Goal: Task Accomplishment & Management: Use online tool/utility

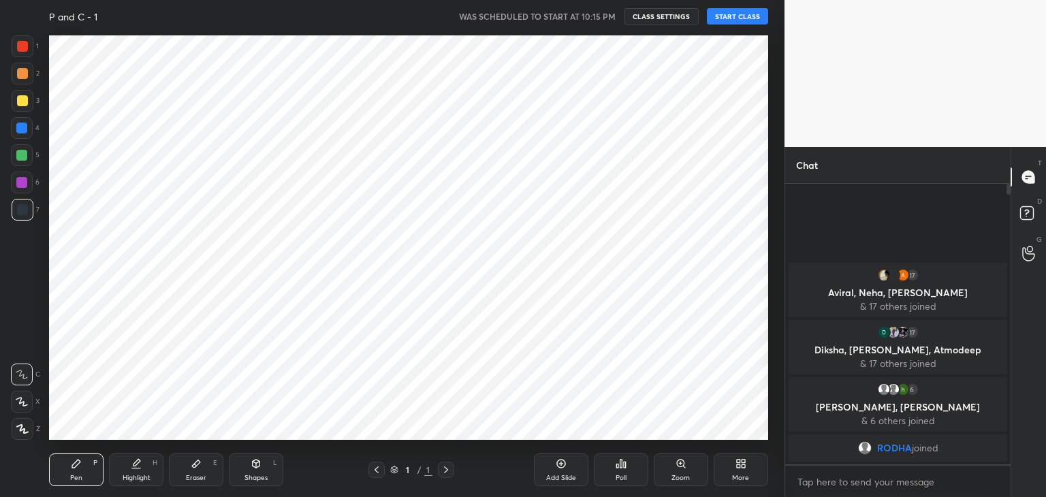
scroll to position [67687, 67368]
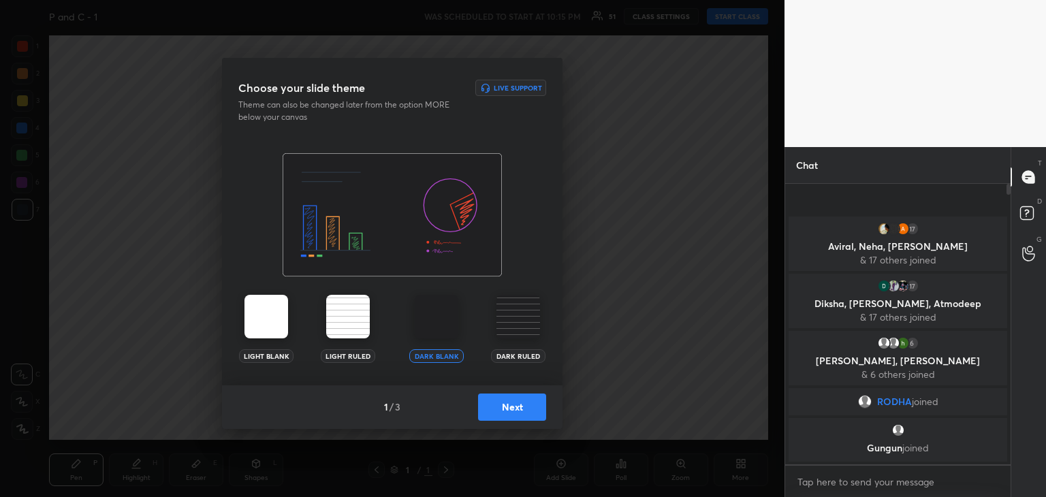
click at [549, 289] on div "Light Blank Light Ruled Dark Blank Dark Ruled" at bounding box center [392, 269] width 340 height 232
click at [520, 409] on button "Next" at bounding box center [512, 407] width 68 height 27
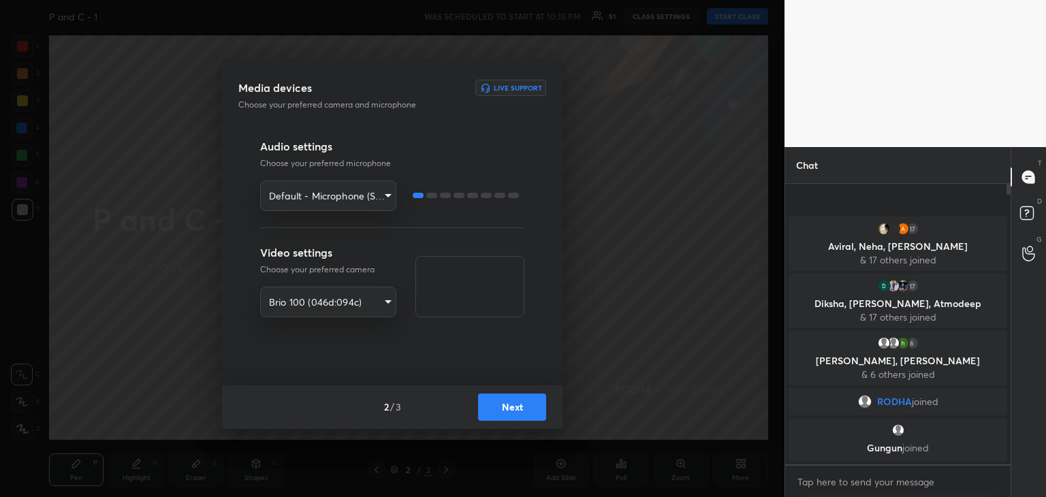
click at [514, 408] on button "Next" at bounding box center [512, 407] width 68 height 27
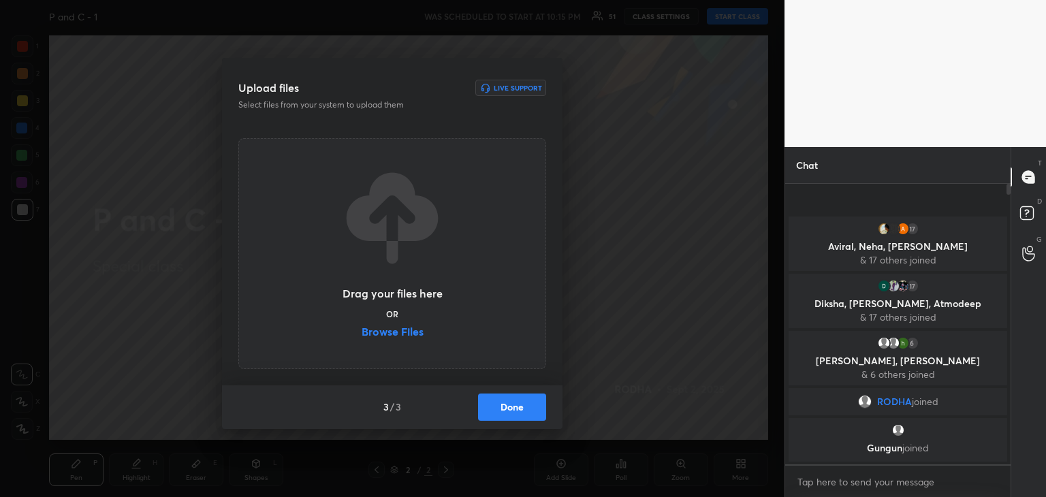
click at [391, 331] on label "Browse Files" at bounding box center [393, 333] width 62 height 14
click at [362, 331] on input "Browse Files" at bounding box center [362, 333] width 0 height 14
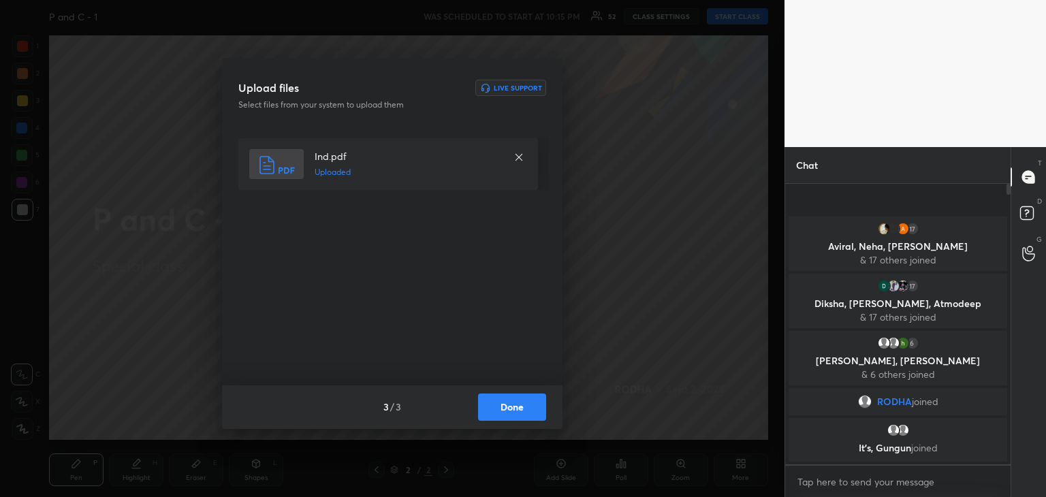
click at [508, 415] on button "Done" at bounding box center [512, 407] width 68 height 27
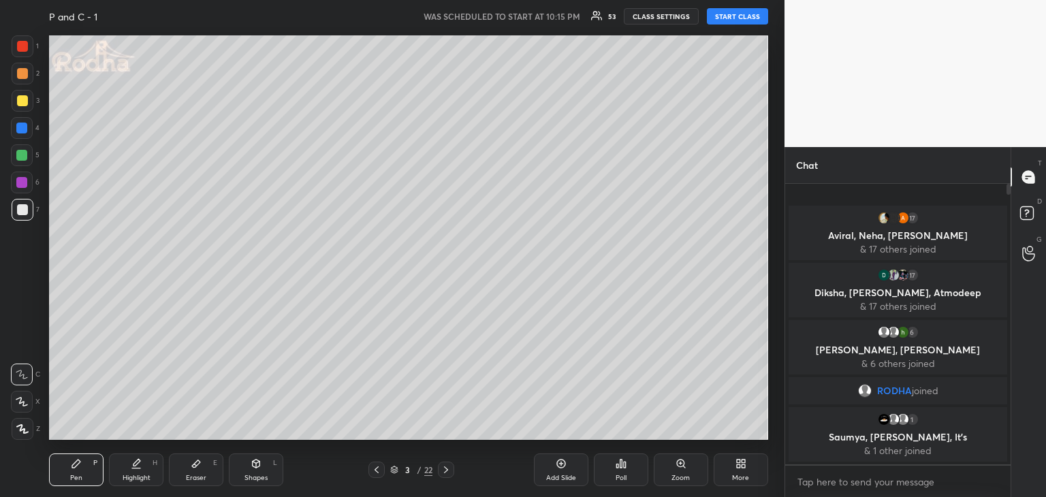
click at [733, 473] on div "More" at bounding box center [741, 470] width 54 height 33
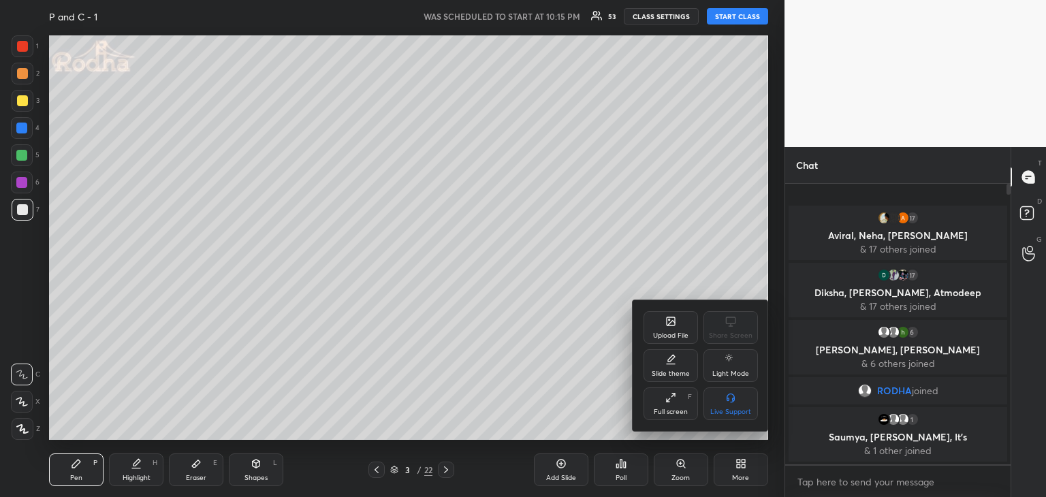
click at [673, 336] on div "Upload File" at bounding box center [670, 335] width 35 height 7
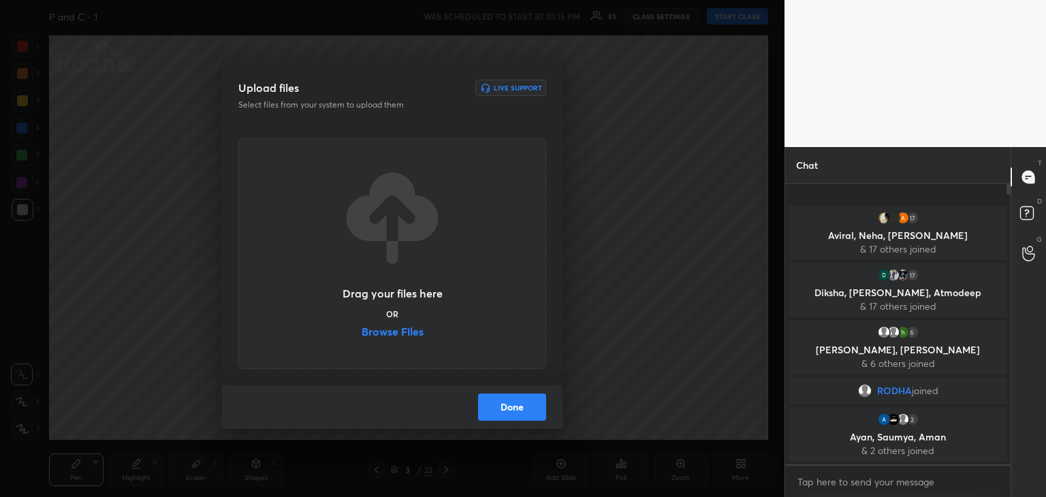
click at [403, 332] on label "Browse Files" at bounding box center [393, 333] width 62 height 14
click at [362, 332] on input "Browse Files" at bounding box center [362, 333] width 0 height 14
click at [522, 411] on button "Done" at bounding box center [512, 407] width 68 height 27
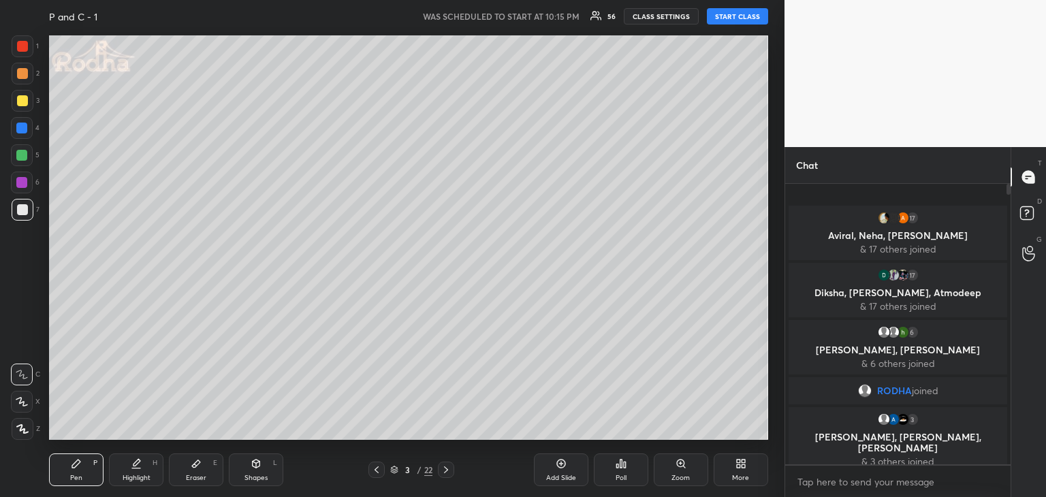
click at [740, 20] on button "START CLASS" at bounding box center [737, 16] width 61 height 16
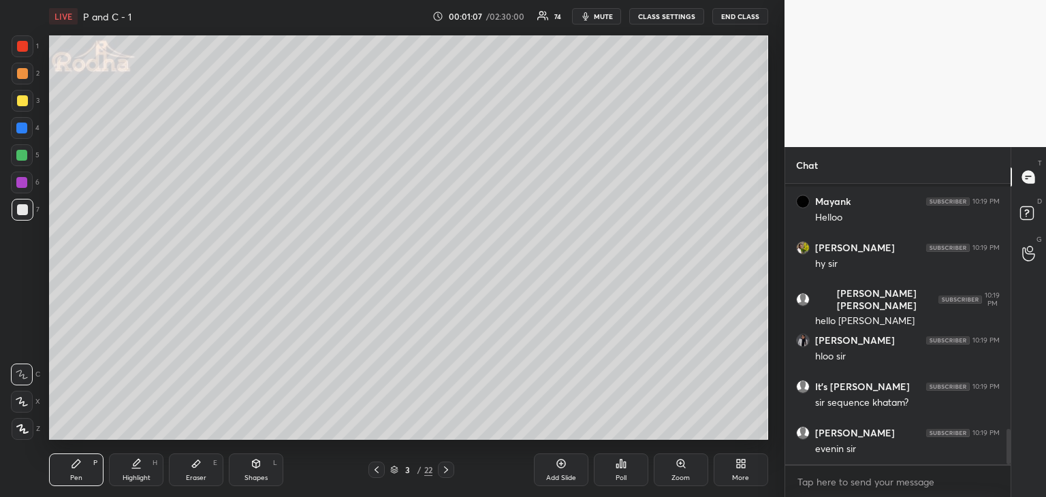
scroll to position [0, 0]
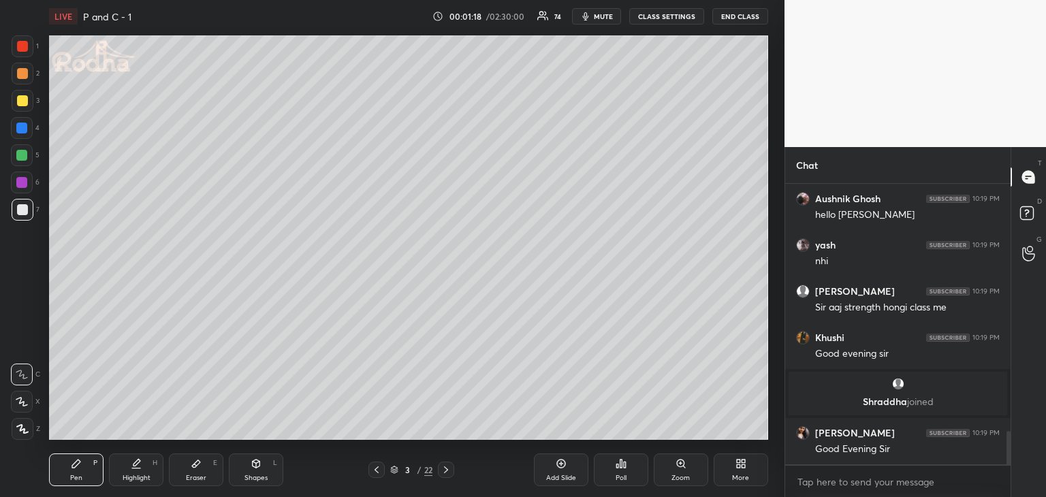
drag, startPoint x: 22, startPoint y: 104, endPoint x: 30, endPoint y: 104, distance: 8.2
click at [22, 104] on div at bounding box center [22, 100] width 11 height 11
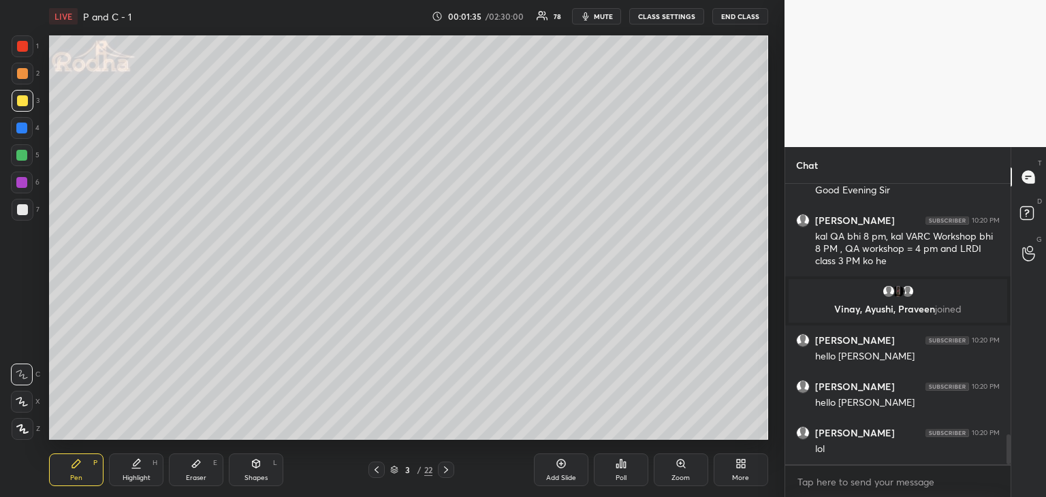
scroll to position [2337, 0]
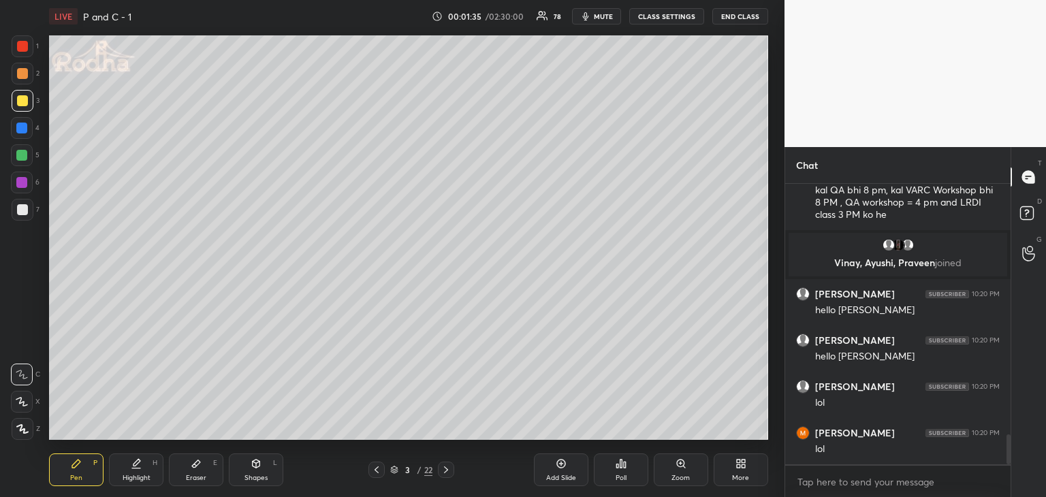
click at [202, 475] on div "Eraser" at bounding box center [196, 478] width 20 height 7
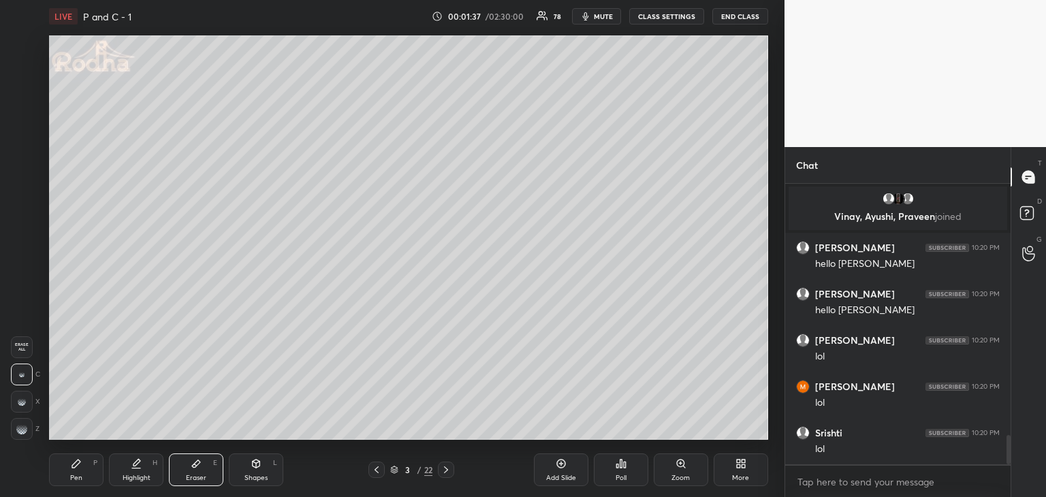
scroll to position [2430, 0]
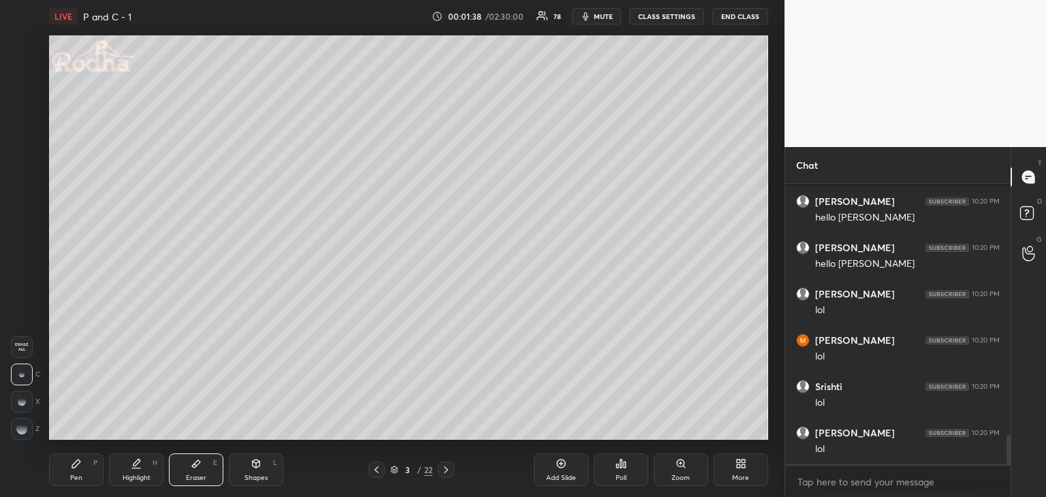
drag, startPoint x: 75, startPoint y: 472, endPoint x: 80, endPoint y: 466, distance: 7.2
click at [74, 471] on div "Pen P" at bounding box center [76, 470] width 54 height 33
click at [24, 404] on icon at bounding box center [21, 402] width 11 height 8
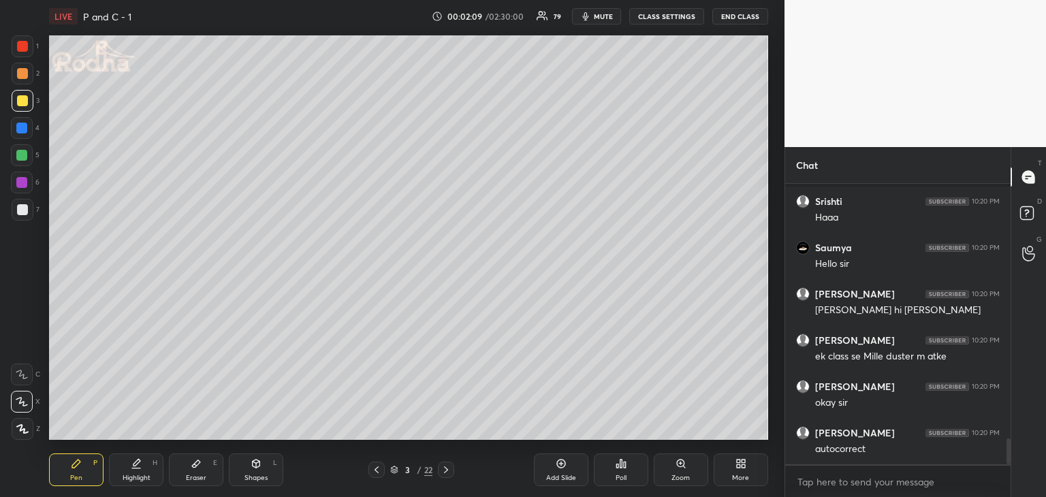
scroll to position [2795, 0]
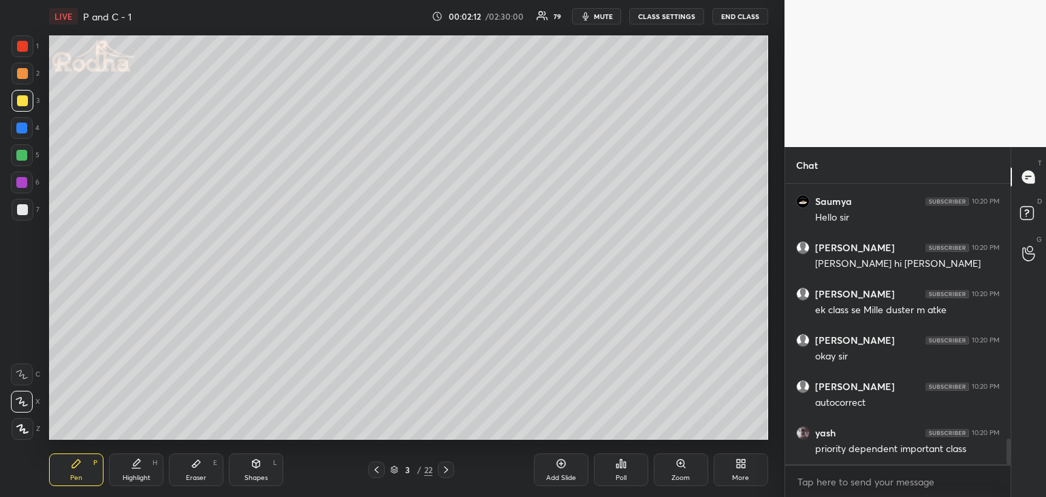
click at [602, 17] on span "mute" at bounding box center [603, 17] width 19 height 10
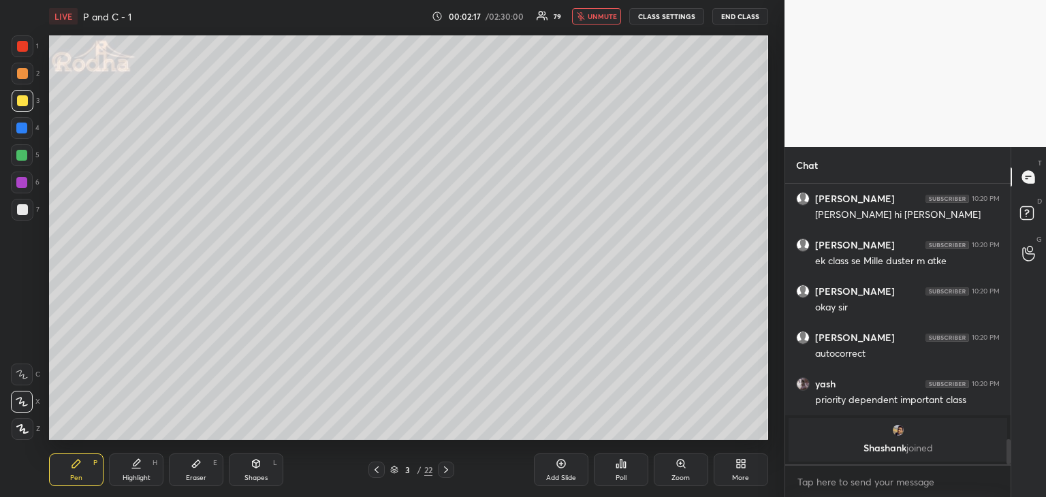
click at [599, 17] on span "unmute" at bounding box center [602, 17] width 29 height 10
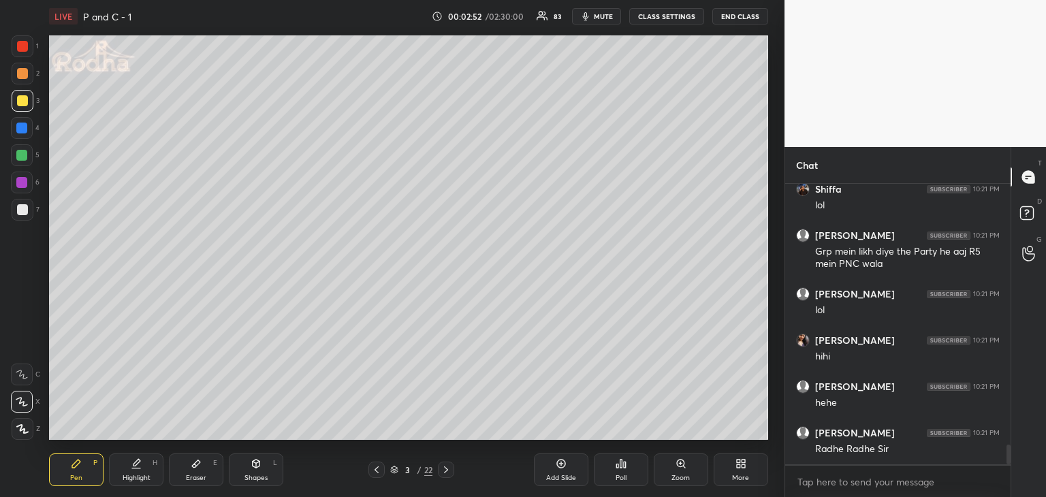
scroll to position [3743, 0]
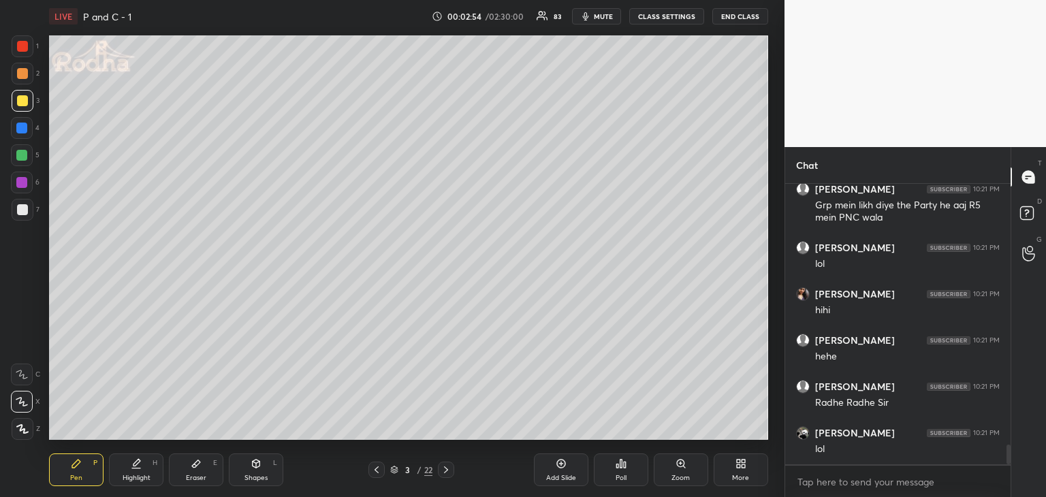
click at [253, 470] on div "Shapes L" at bounding box center [256, 470] width 54 height 33
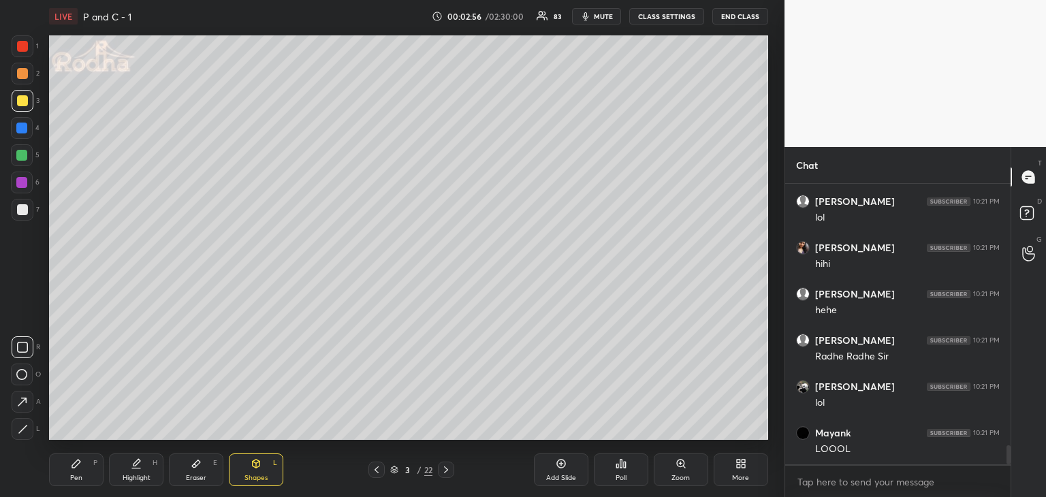
click at [25, 431] on icon at bounding box center [23, 429] width 10 height 10
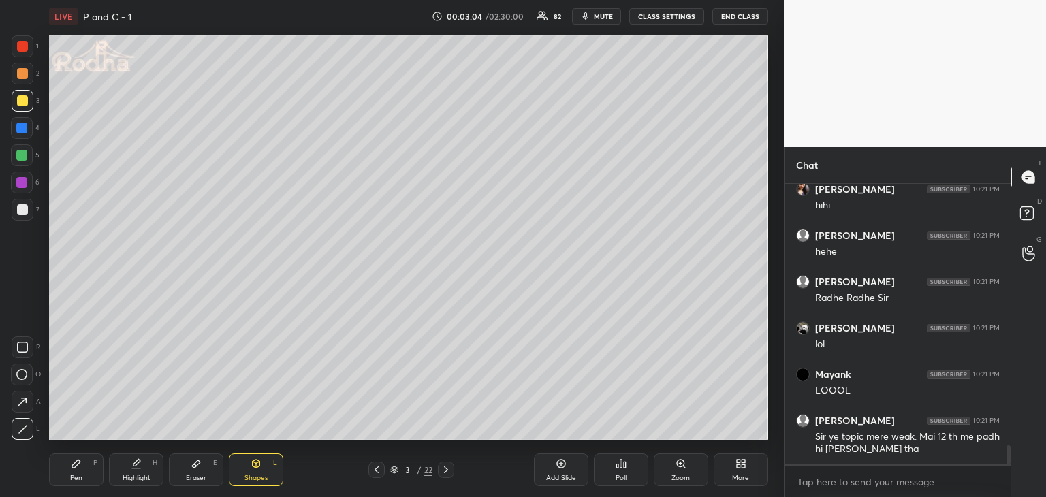
click at [197, 473] on div "Eraser E" at bounding box center [196, 470] width 54 height 33
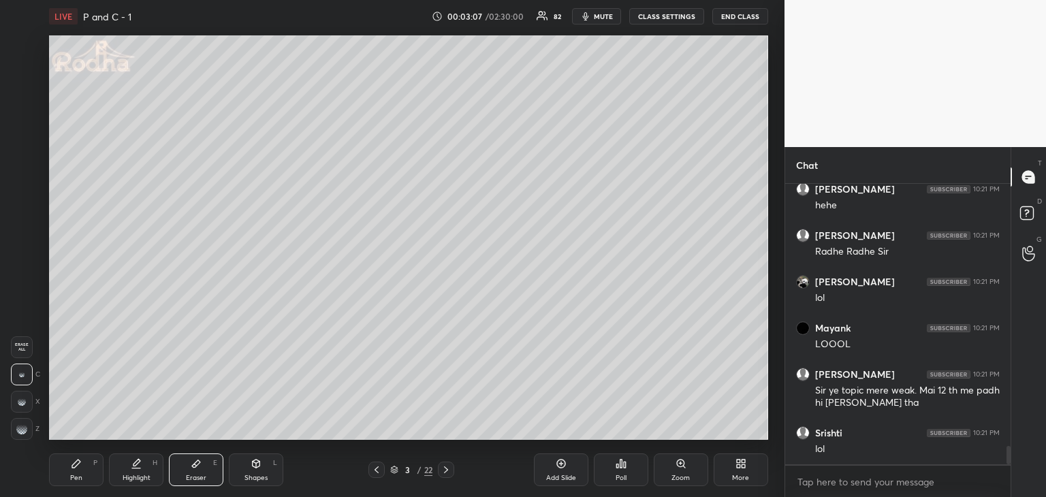
scroll to position [3940, 0]
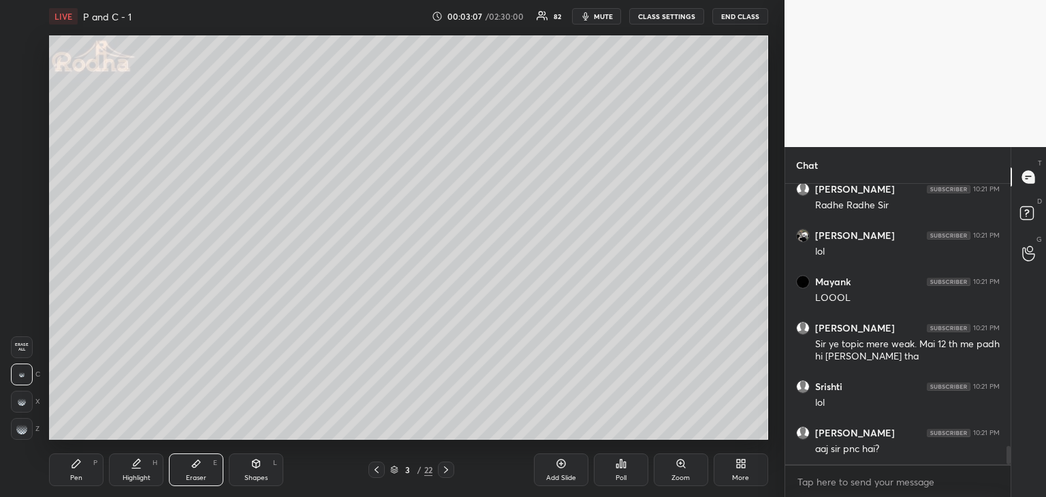
click at [78, 472] on div "Pen P" at bounding box center [76, 470] width 54 height 33
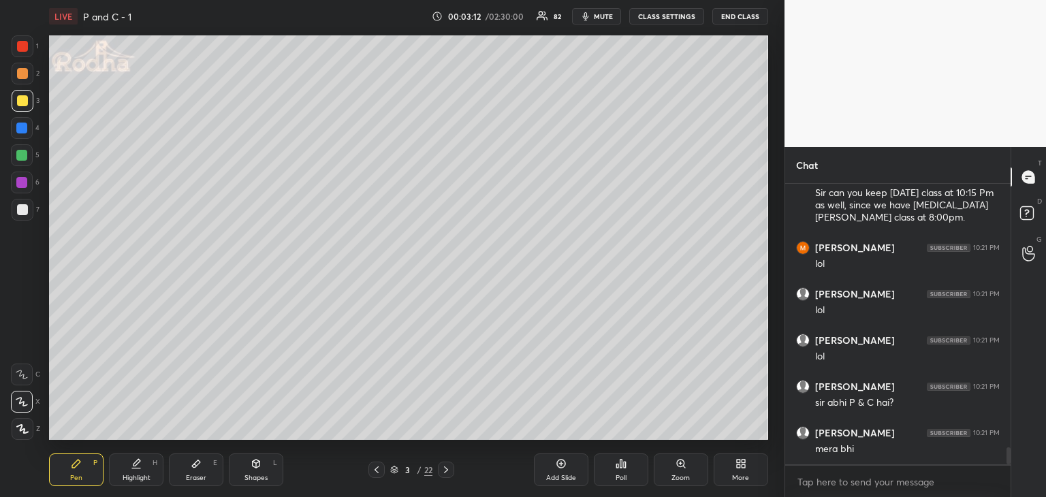
scroll to position [4335, 0]
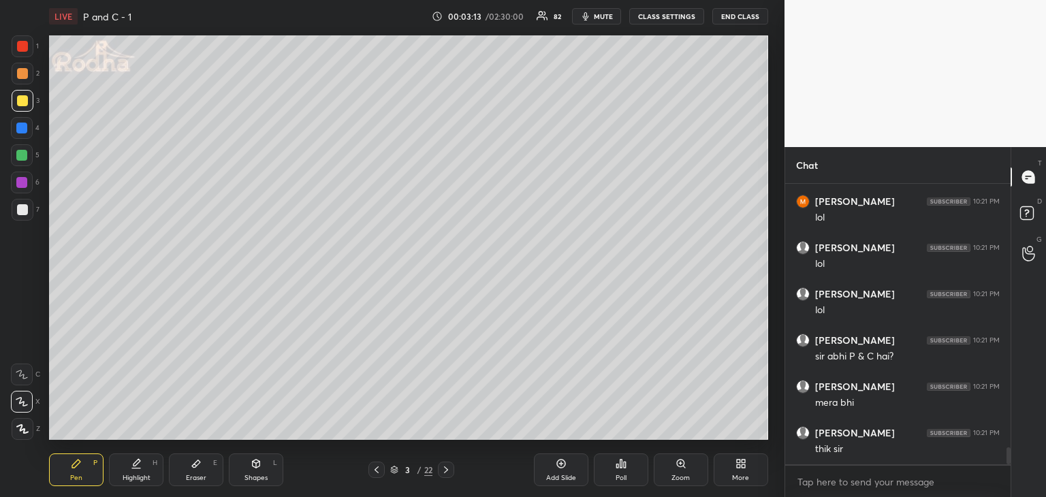
click at [262, 475] on div "Shapes" at bounding box center [255, 478] width 23 height 7
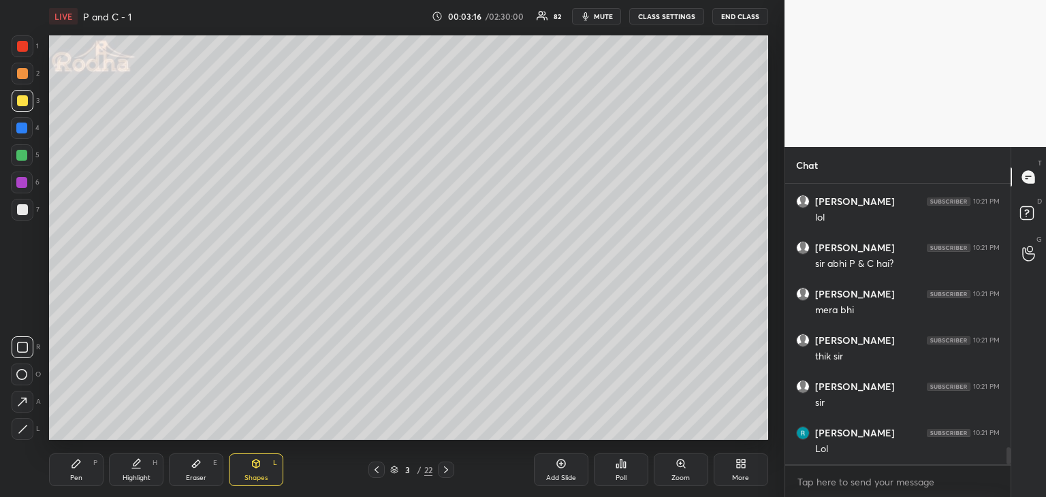
scroll to position [4474, 0]
drag, startPoint x: 18, startPoint y: 424, endPoint x: 44, endPoint y: 407, distance: 31.0
click at [19, 423] on div at bounding box center [23, 429] width 22 height 22
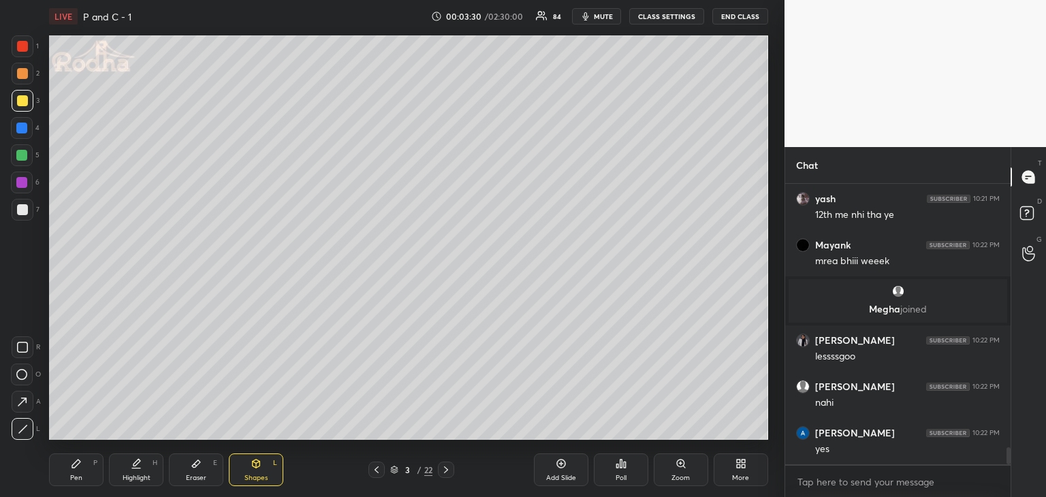
scroll to position [4507, 0]
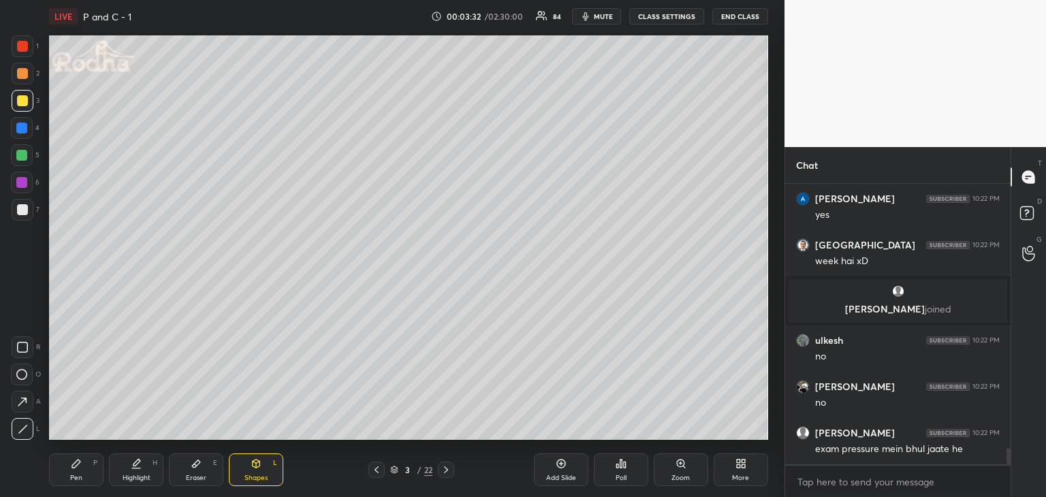
click at [79, 478] on div "Pen" at bounding box center [76, 478] width 12 height 7
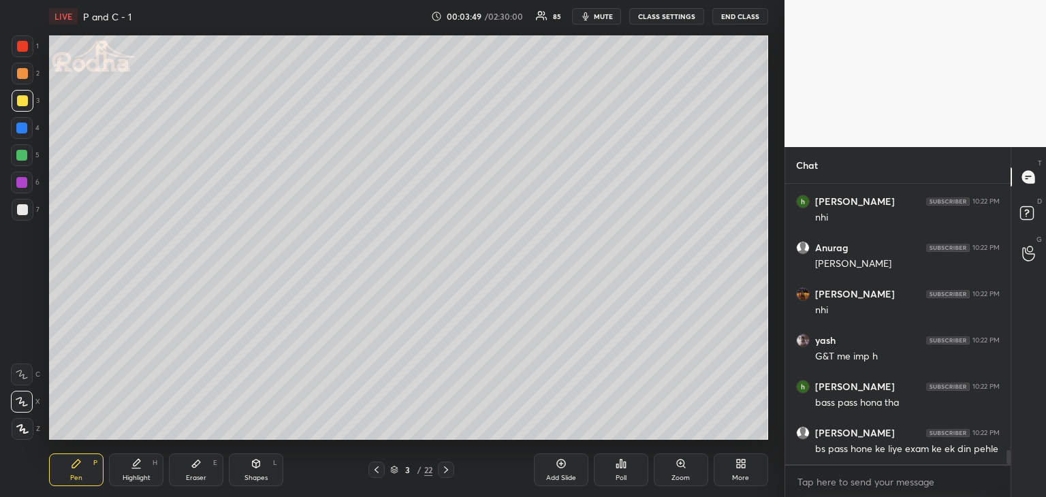
scroll to position [5155, 0]
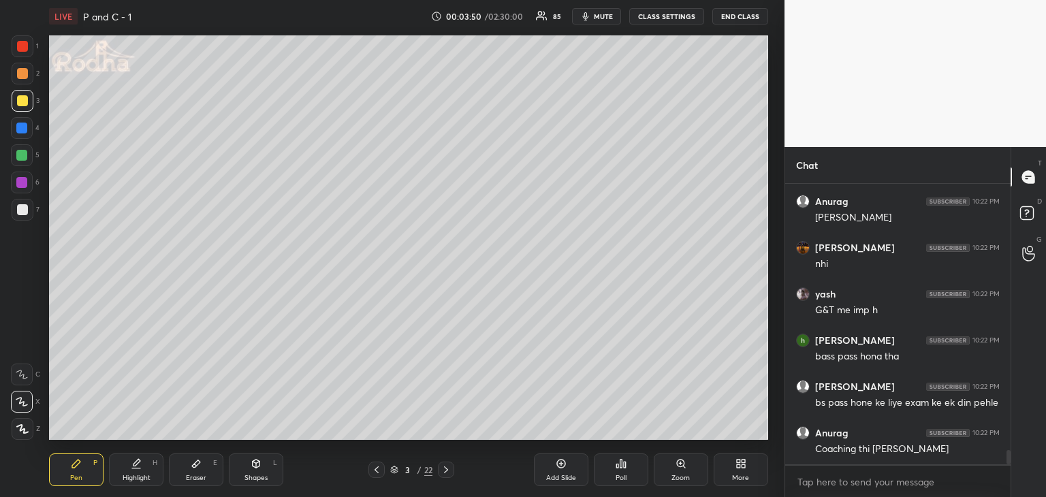
click at [203, 463] on div "Eraser E" at bounding box center [196, 470] width 54 height 33
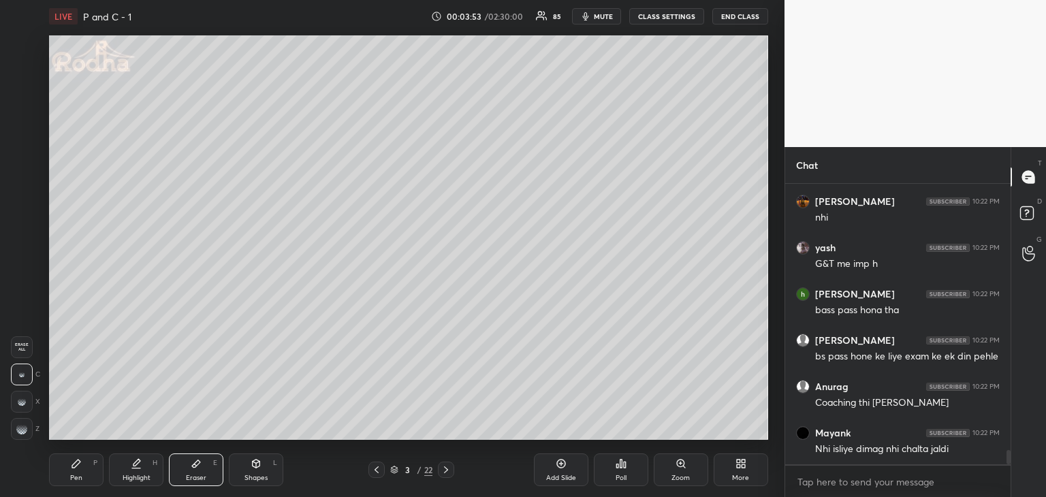
scroll to position [5248, 0]
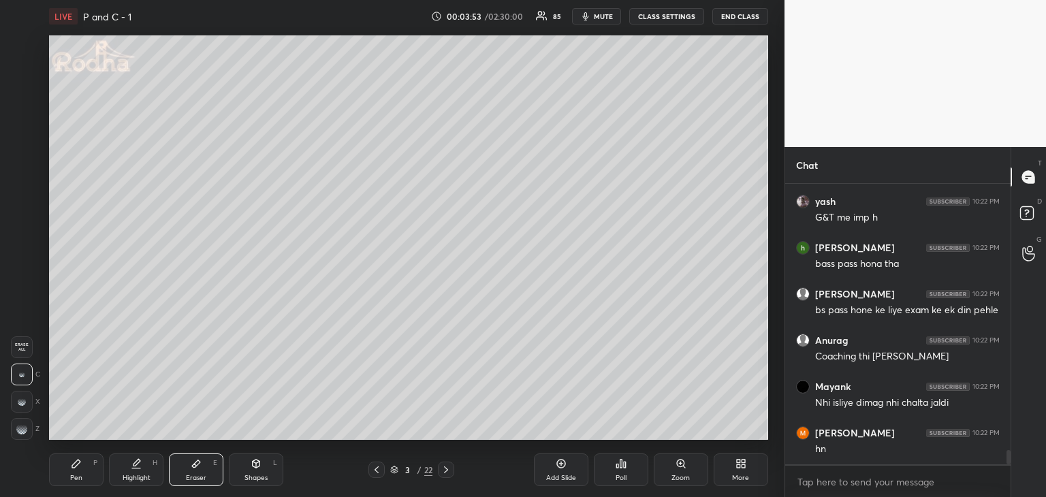
click at [82, 475] on div "Pen" at bounding box center [76, 478] width 12 height 7
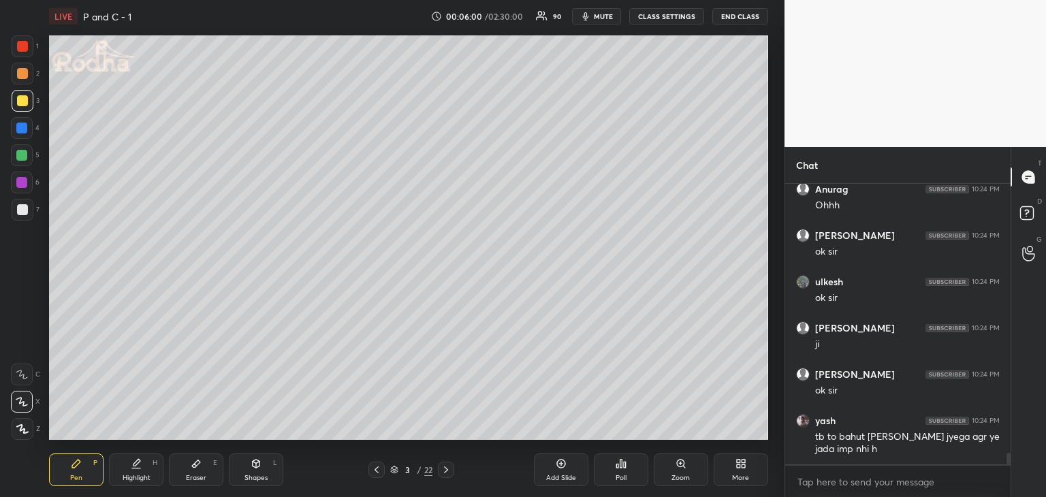
scroll to position [6724, 0]
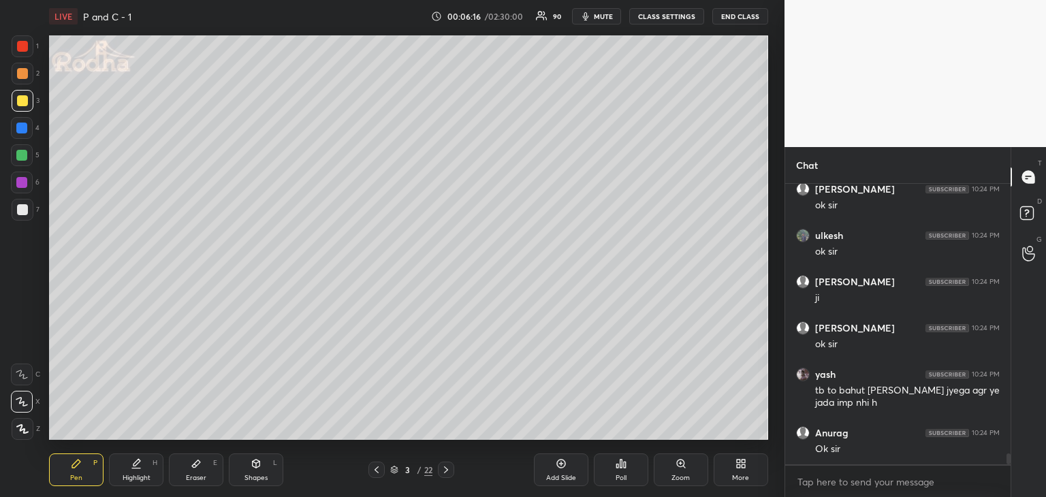
click at [199, 472] on div "Eraser E" at bounding box center [196, 470] width 54 height 33
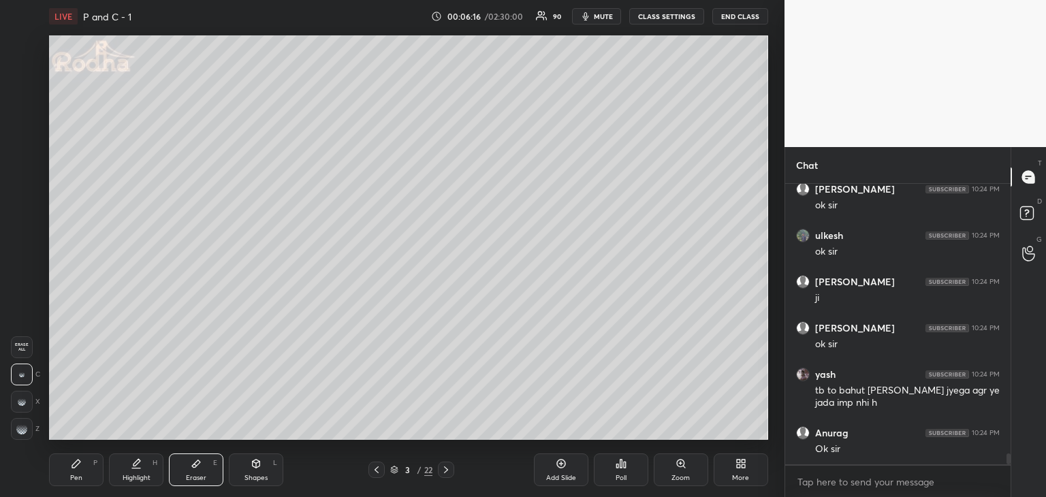
scroll to position [6770, 0]
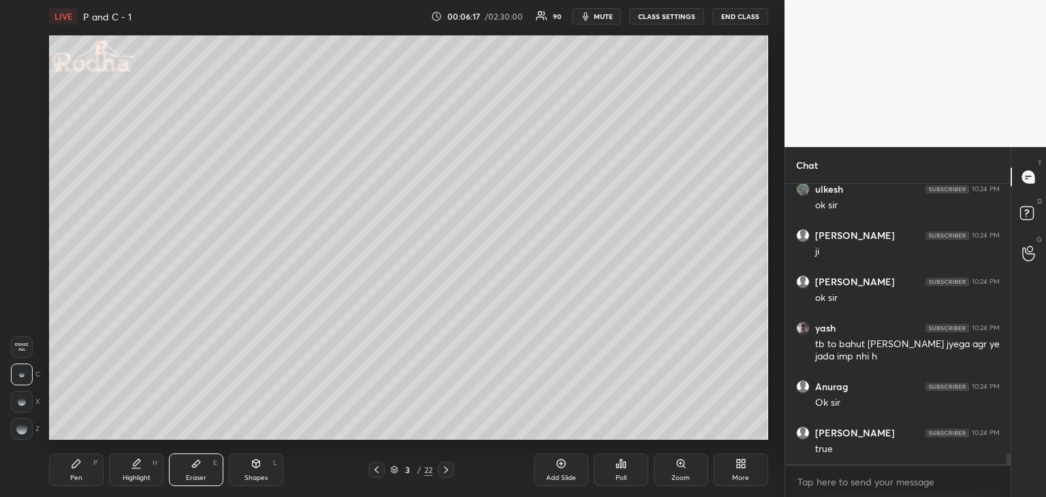
click at [80, 475] on div "Pen" at bounding box center [76, 478] width 12 height 7
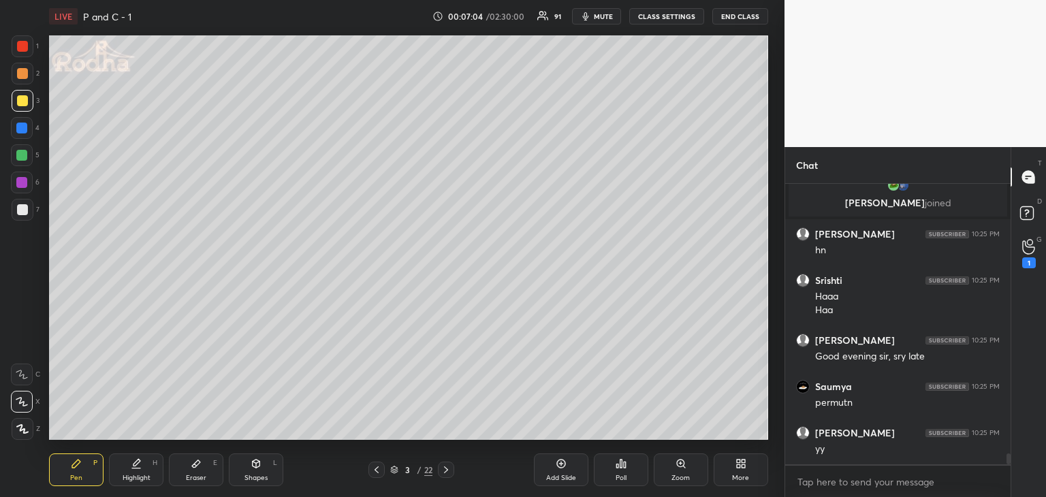
scroll to position [7105, 0]
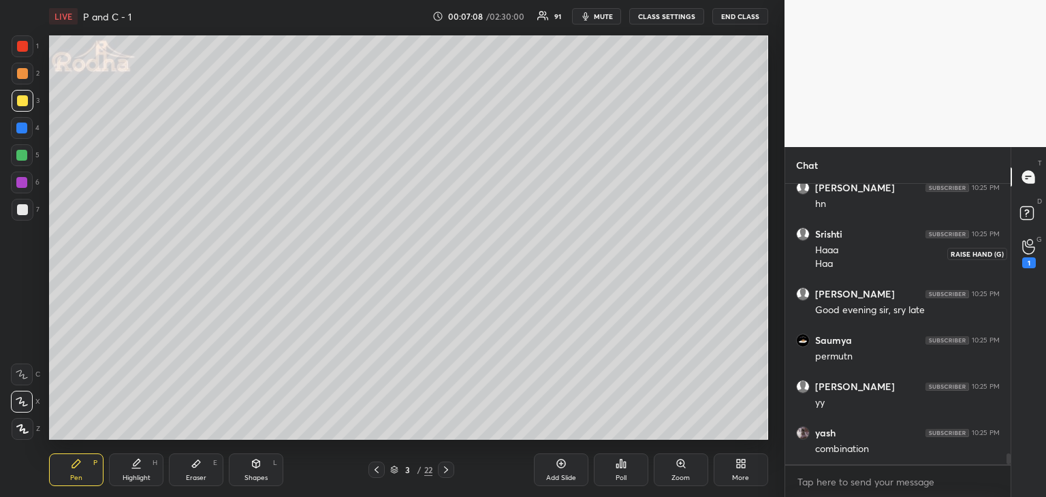
click at [1027, 247] on icon at bounding box center [1028, 247] width 13 height 16
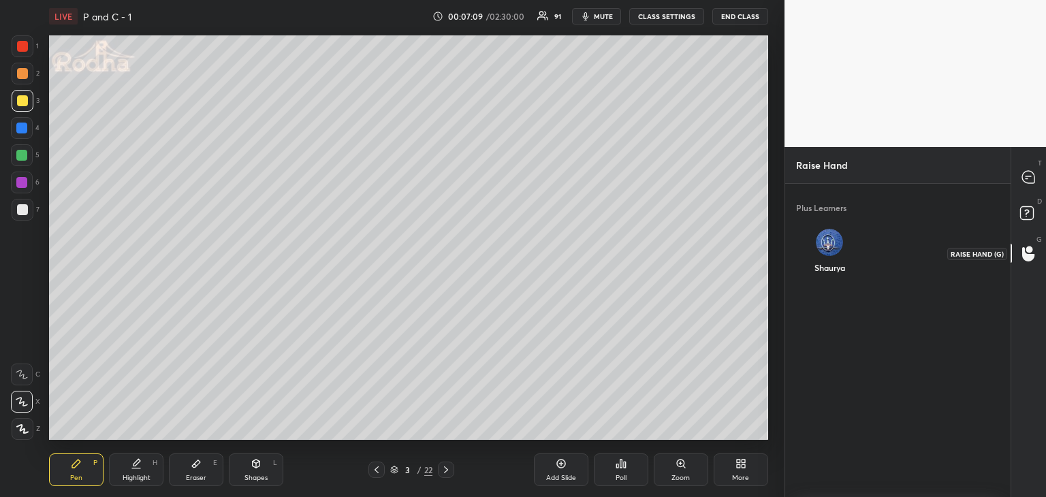
scroll to position [3, 4]
drag, startPoint x: 1022, startPoint y: 175, endPoint x: 1031, endPoint y: 175, distance: 8.9
click at [1024, 175] on icon at bounding box center [1028, 177] width 12 height 12
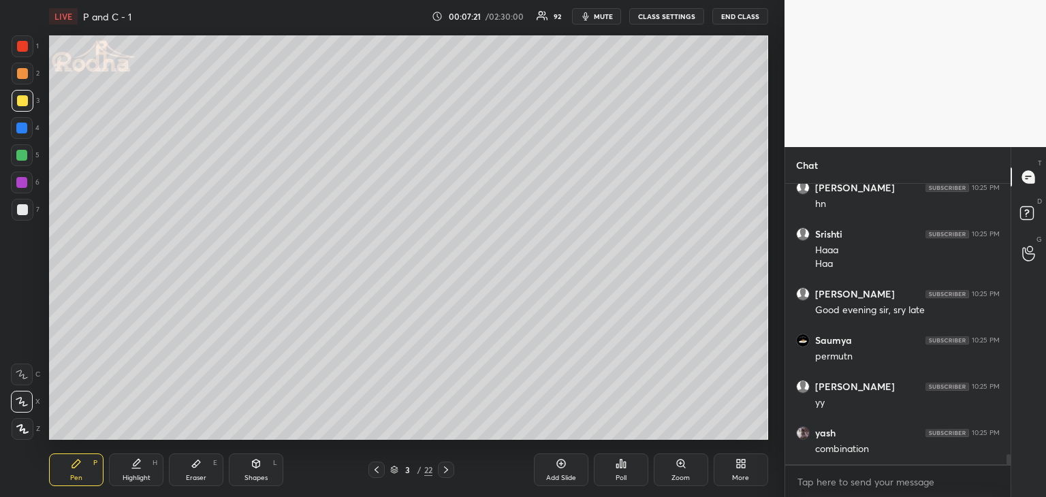
scroll to position [7417, 0]
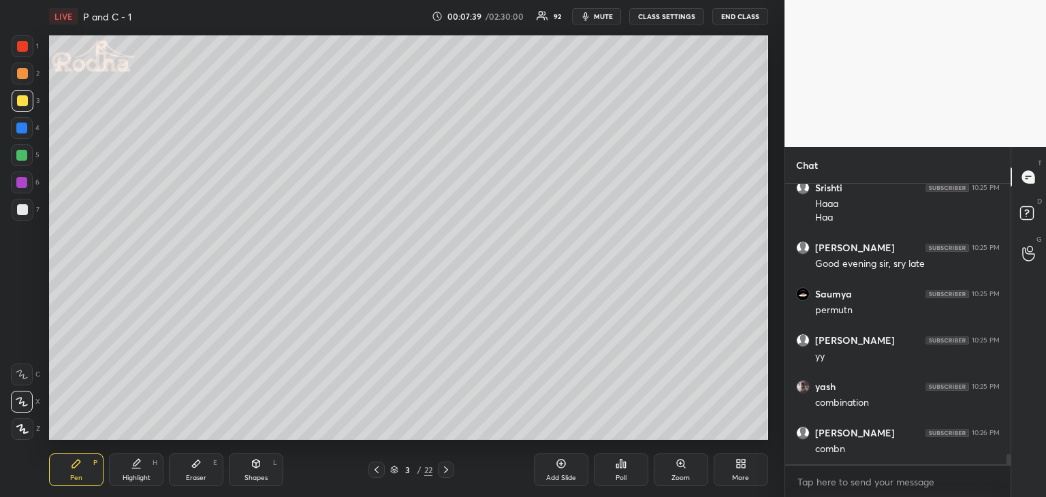
click at [253, 466] on icon at bounding box center [256, 464] width 7 height 8
click at [20, 350] on icon at bounding box center [22, 347] width 11 height 11
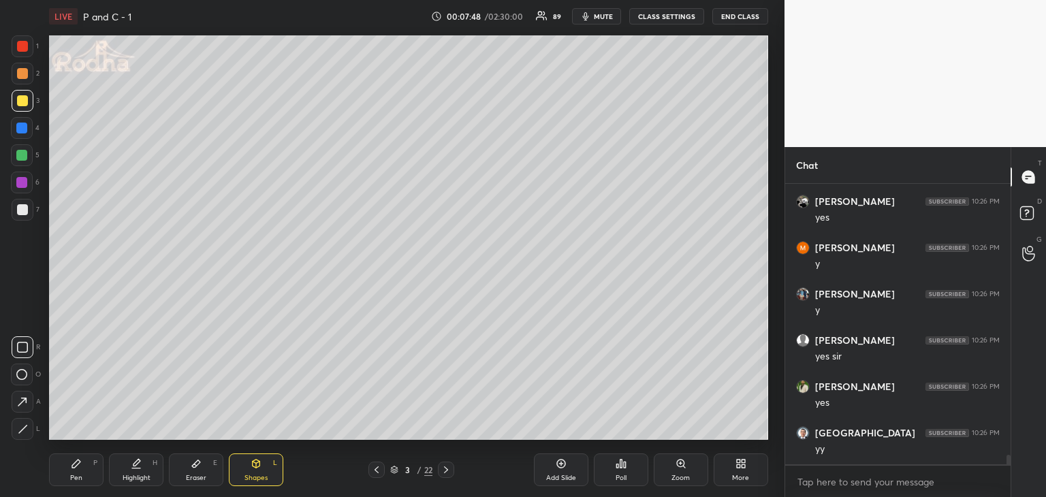
scroll to position [7880, 0]
click at [21, 44] on div at bounding box center [22, 46] width 11 height 11
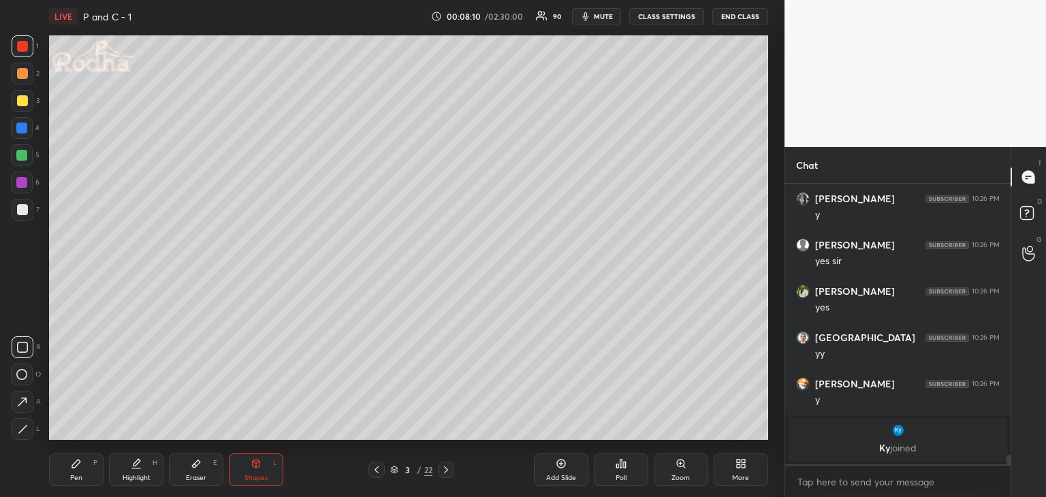
click at [80, 472] on div "Pen P" at bounding box center [76, 470] width 54 height 33
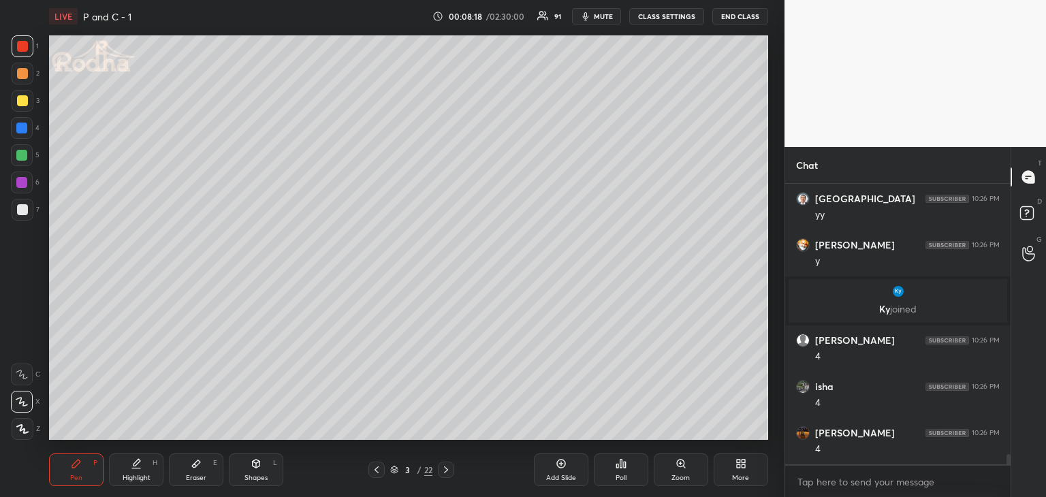
scroll to position [7784, 0]
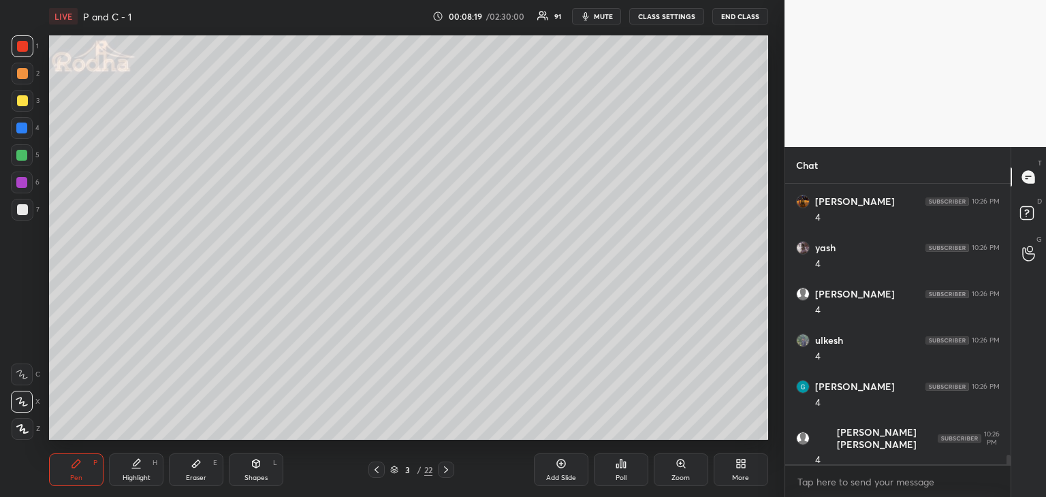
click at [261, 475] on div "Shapes" at bounding box center [255, 478] width 23 height 7
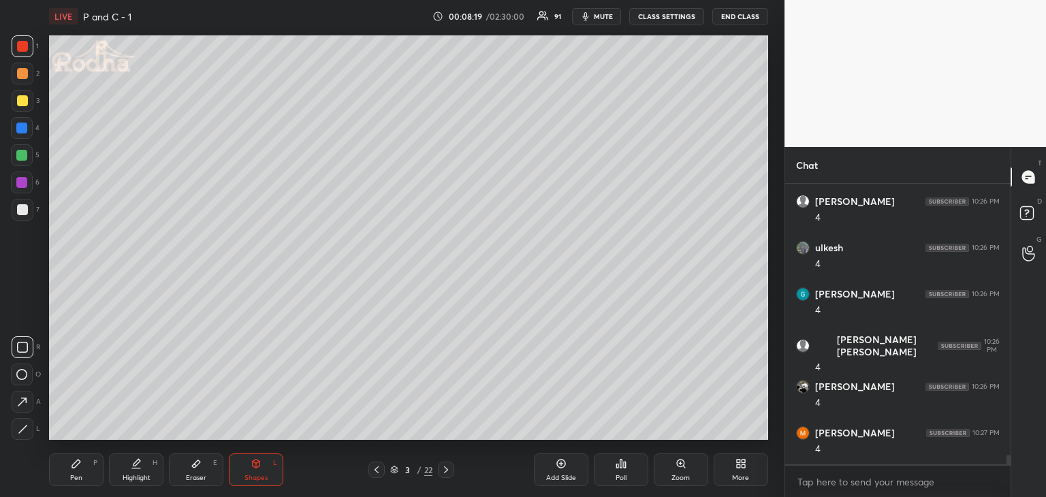
click at [27, 206] on div at bounding box center [23, 210] width 22 height 22
click at [27, 407] on icon at bounding box center [22, 402] width 14 height 14
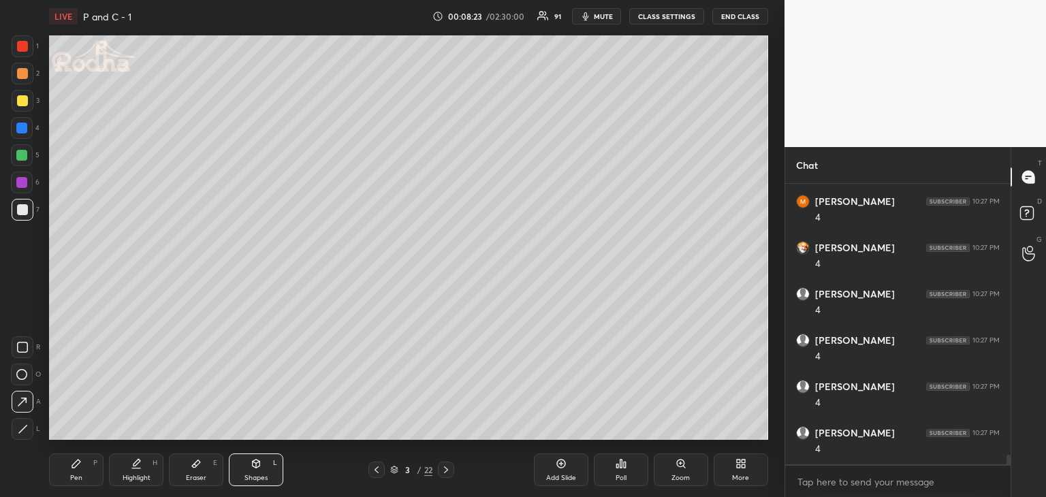
scroll to position [8154, 0]
drag, startPoint x: 258, startPoint y: 466, endPoint x: 267, endPoint y: 456, distance: 14.0
click at [259, 467] on icon at bounding box center [256, 463] width 11 height 11
click at [22, 349] on icon at bounding box center [22, 347] width 11 height 11
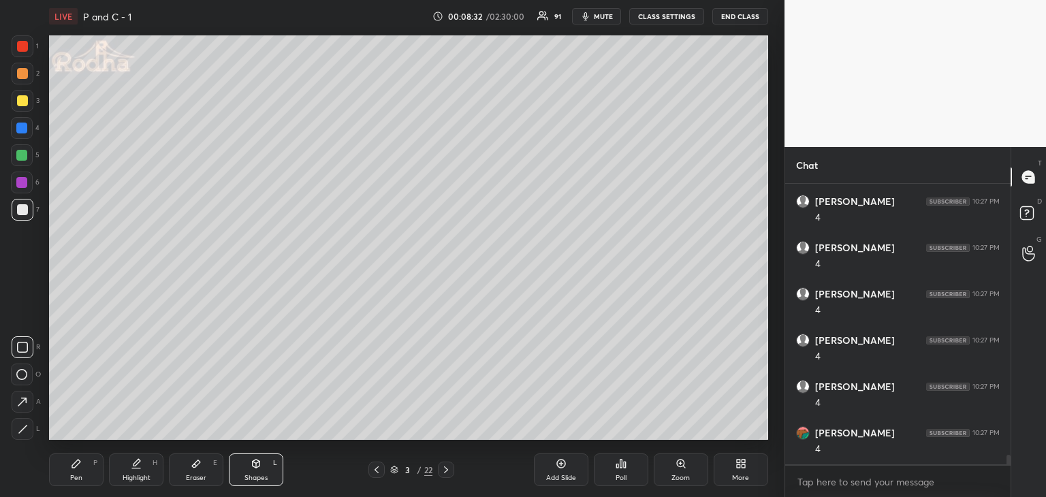
click at [76, 478] on div "Pen" at bounding box center [76, 478] width 12 height 7
click at [257, 469] on div "Shapes L" at bounding box center [256, 470] width 54 height 33
click at [22, 102] on div at bounding box center [22, 100] width 11 height 11
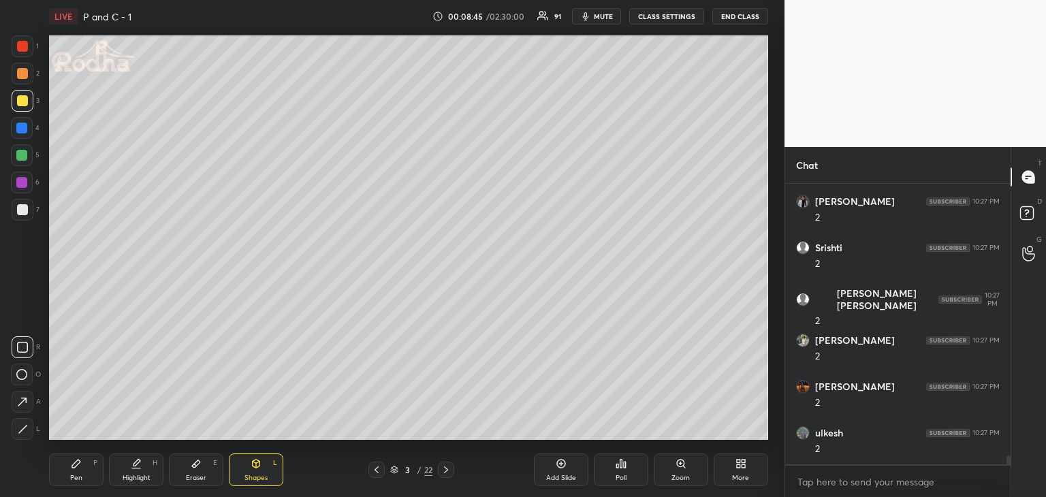
scroll to position [8571, 0]
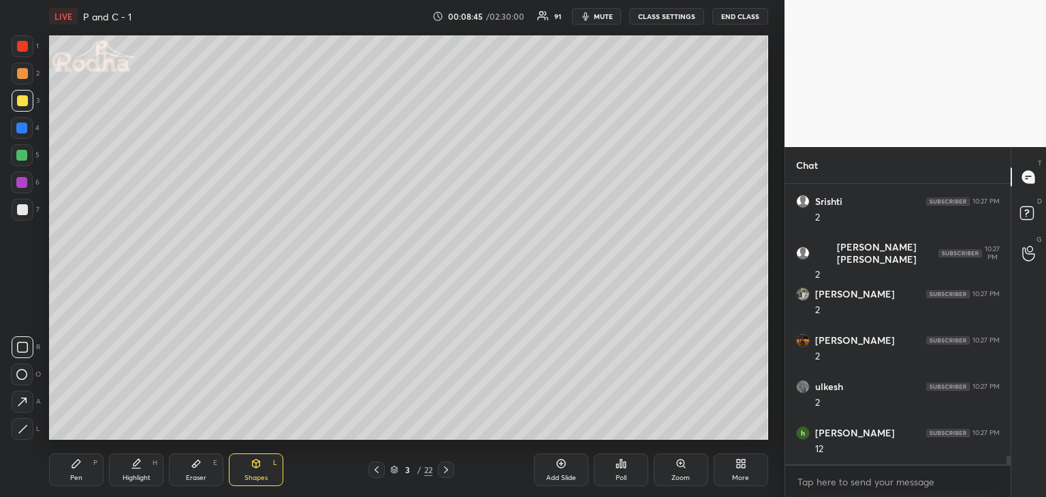
click at [193, 470] on div "Eraser E" at bounding box center [196, 470] width 54 height 33
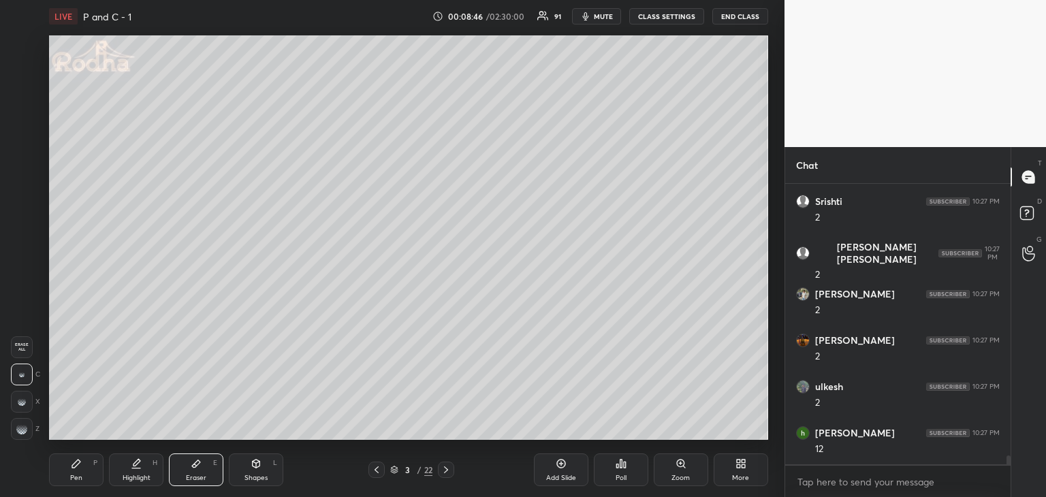
click at [68, 466] on div "Pen P" at bounding box center [76, 470] width 54 height 33
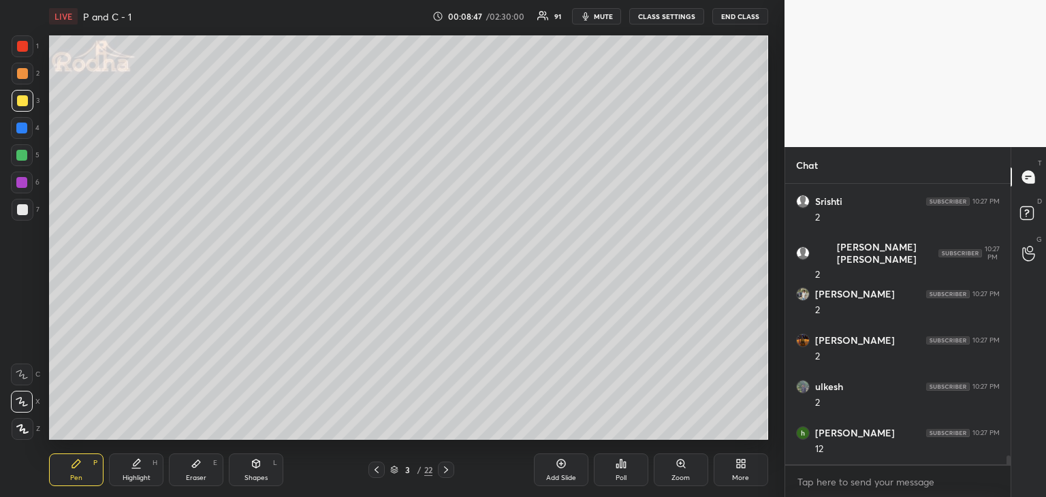
click at [250, 464] on div "Shapes L" at bounding box center [256, 470] width 54 height 33
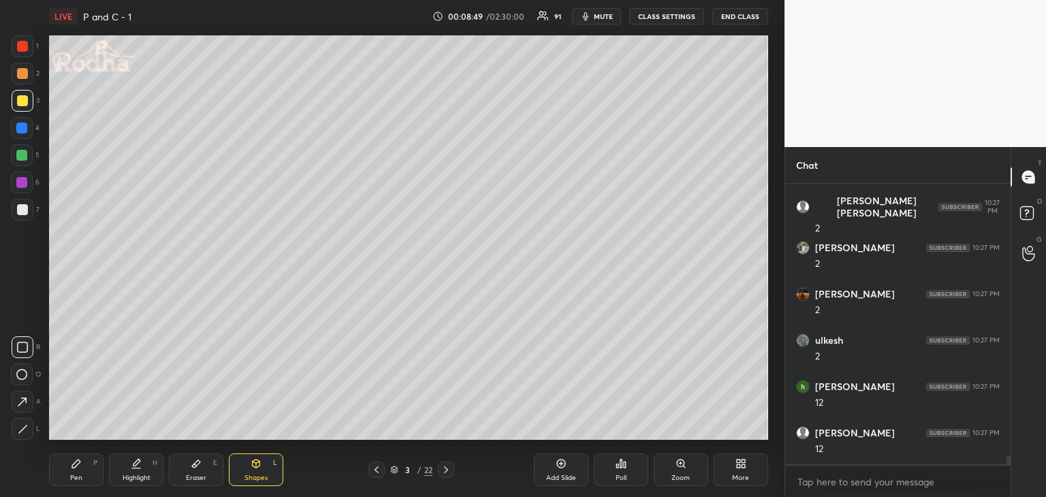
click at [84, 472] on div "Pen P" at bounding box center [76, 470] width 54 height 33
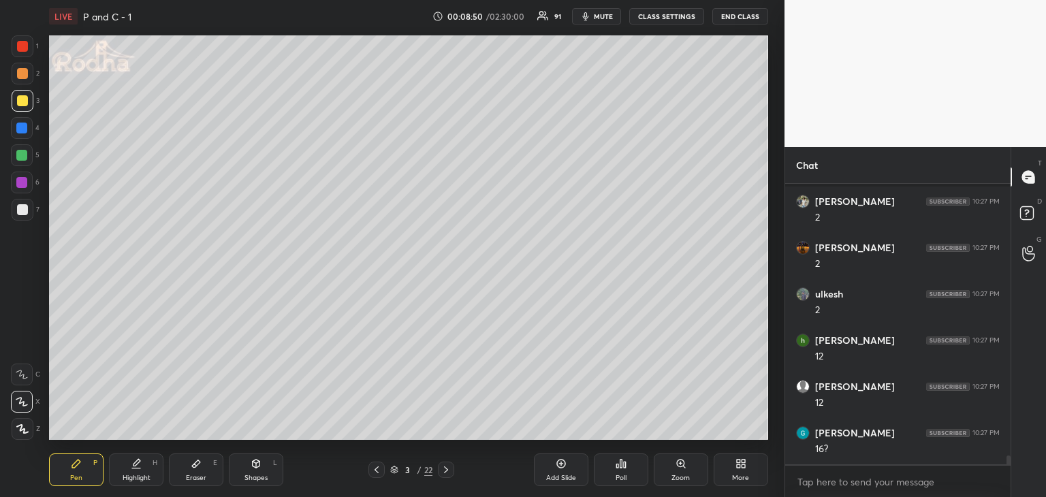
scroll to position [8756, 0]
click at [261, 466] on icon at bounding box center [256, 463] width 11 height 11
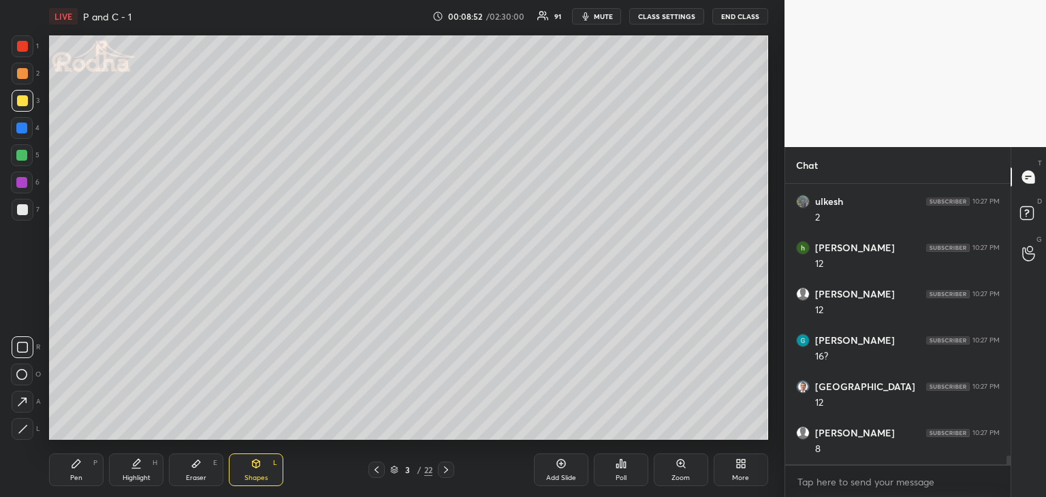
scroll to position [8802, 0]
click at [72, 469] on icon at bounding box center [76, 463] width 11 height 11
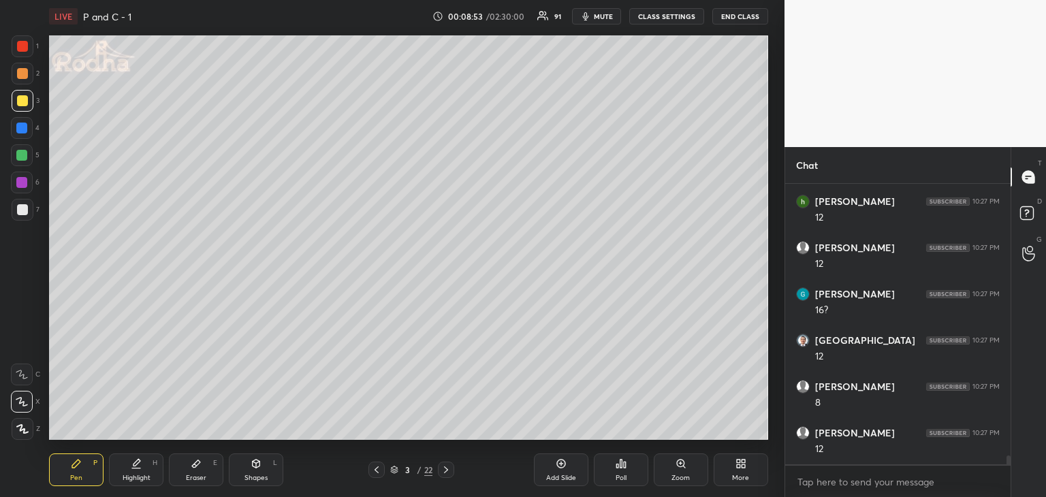
click at [21, 377] on icon at bounding box center [22, 375] width 12 height 10
click at [266, 471] on div "Shapes L" at bounding box center [256, 470] width 54 height 33
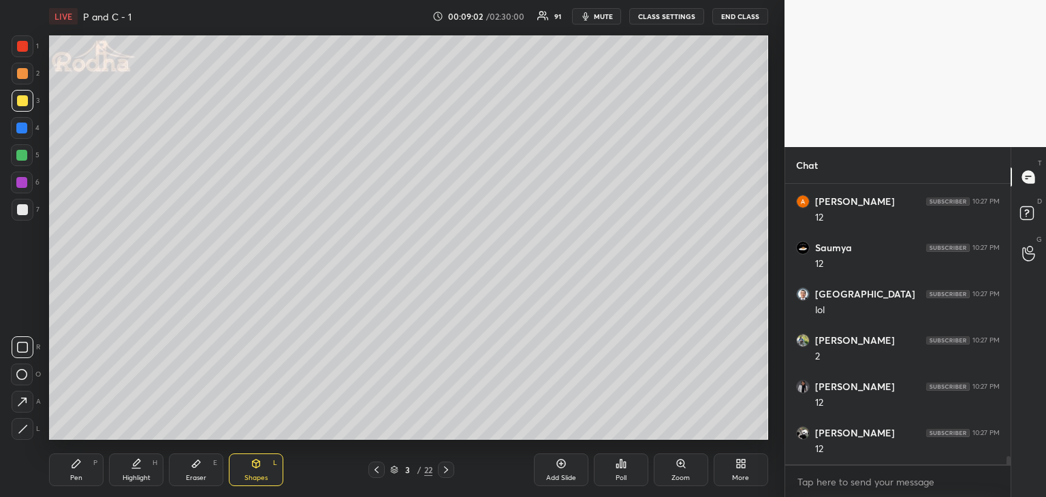
scroll to position [9497, 0]
click at [22, 50] on div at bounding box center [22, 46] width 11 height 11
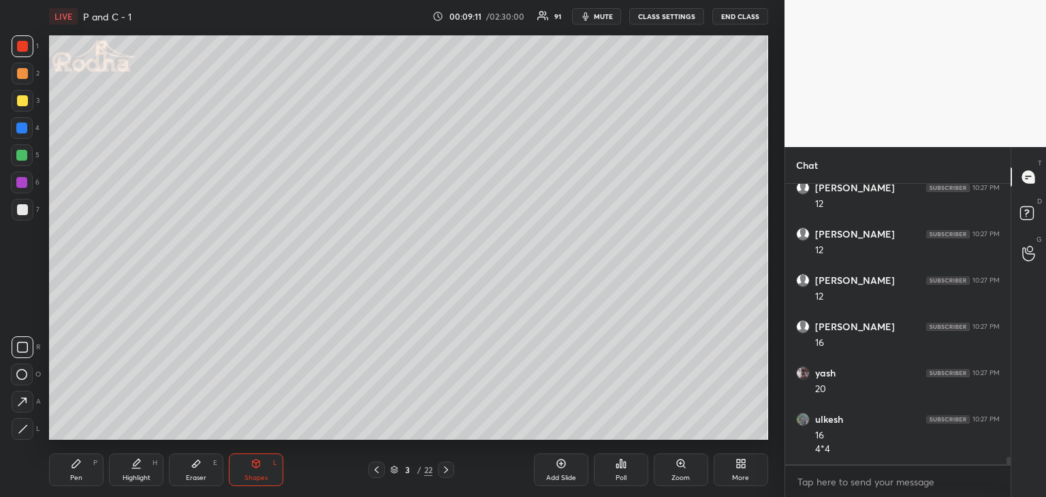
scroll to position [9788, 0]
click at [74, 480] on div "Pen" at bounding box center [76, 478] width 12 height 7
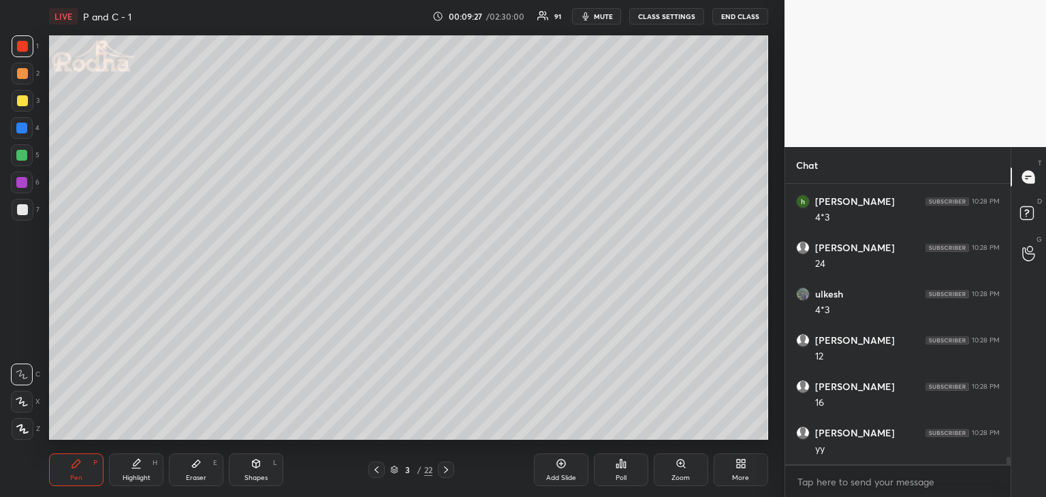
scroll to position [10437, 0]
click at [260, 471] on div "Shapes L" at bounding box center [256, 470] width 54 height 33
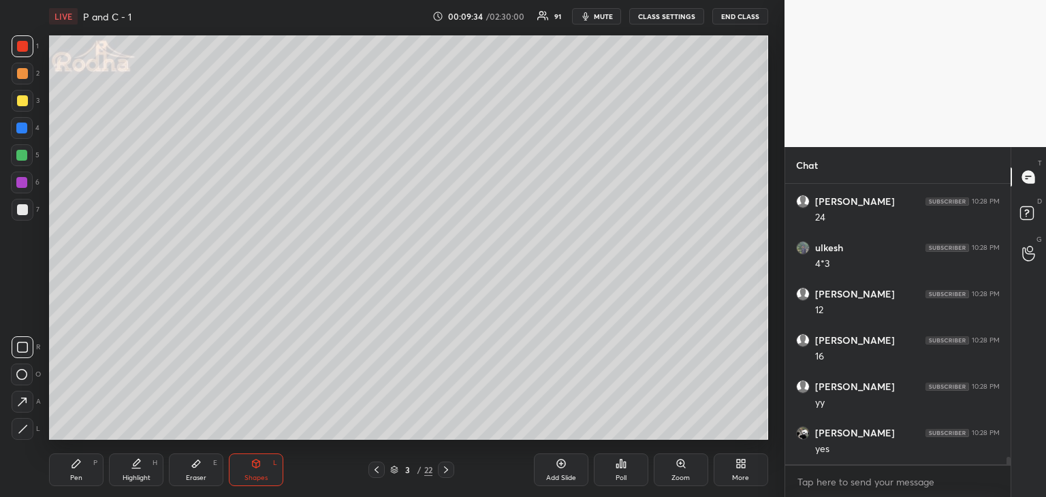
click at [68, 477] on div "Pen P" at bounding box center [76, 470] width 54 height 33
click at [256, 475] on div "Shapes" at bounding box center [255, 478] width 23 height 7
click at [22, 407] on icon at bounding box center [22, 402] width 14 height 14
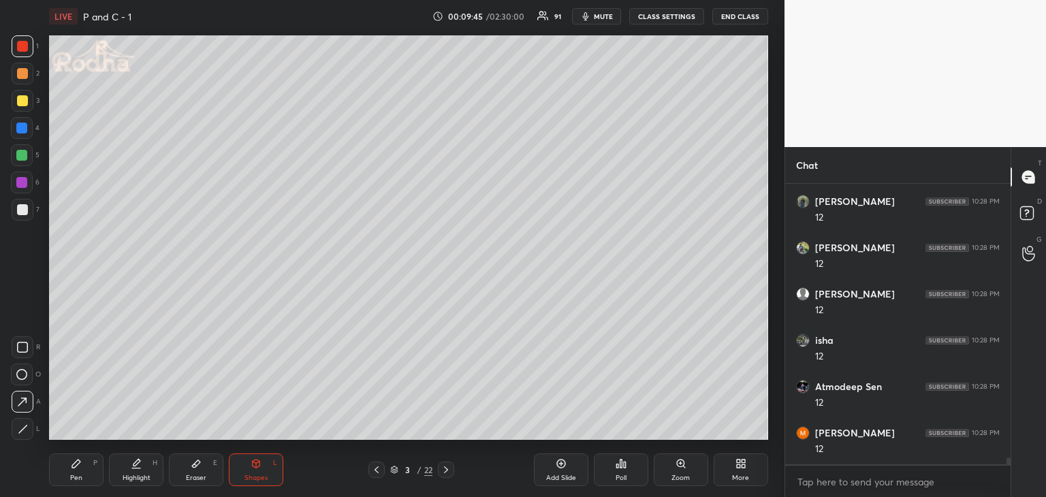
click at [83, 469] on div "Pen P" at bounding box center [76, 470] width 54 height 33
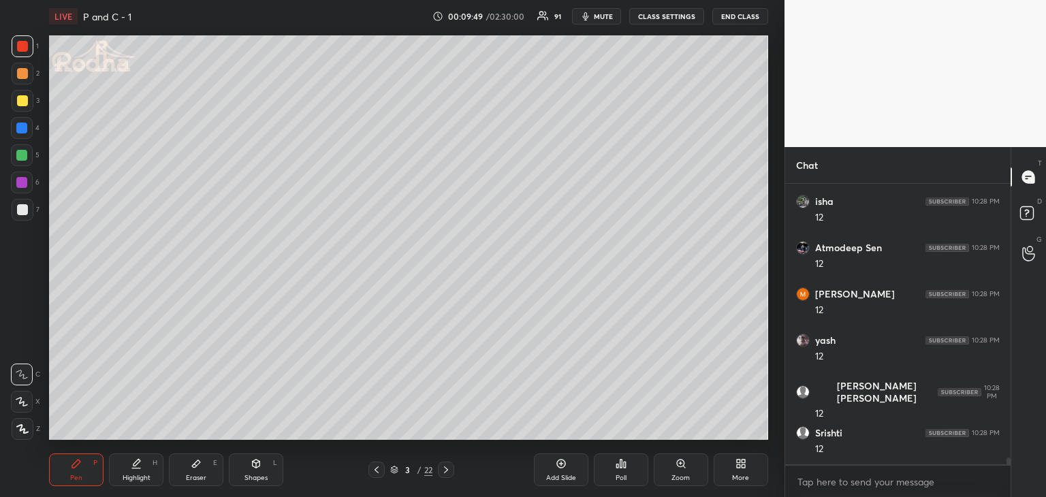
scroll to position [11052, 0]
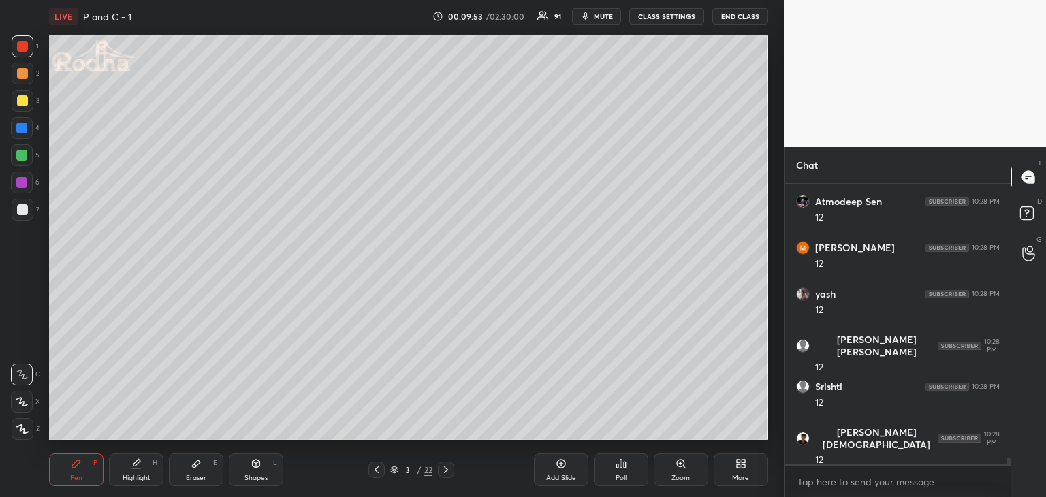
click at [24, 102] on div at bounding box center [22, 100] width 11 height 11
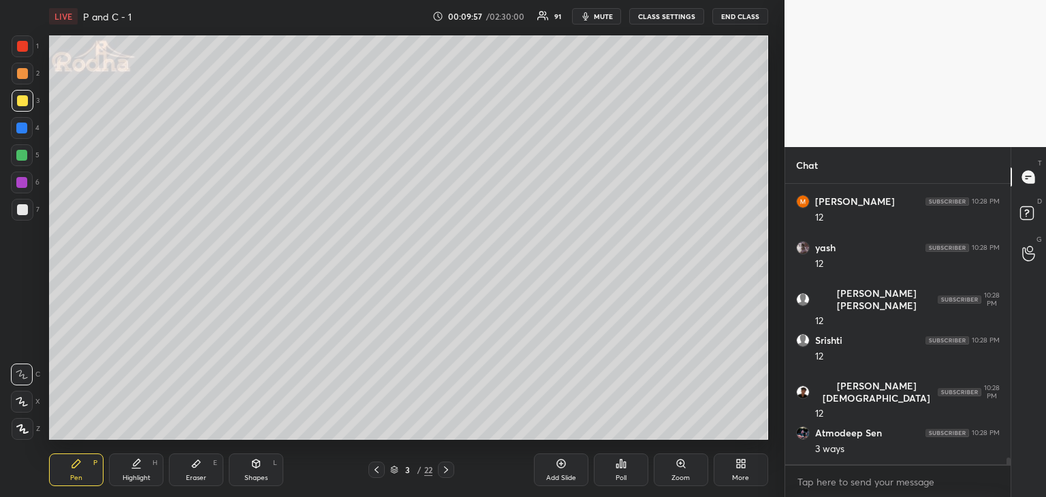
click at [20, 407] on div at bounding box center [22, 402] width 22 height 22
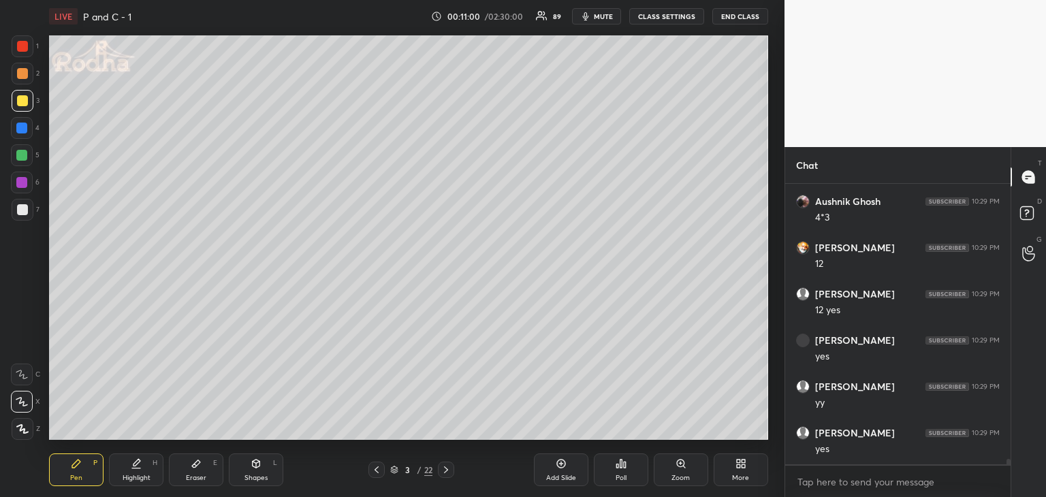
scroll to position [14433, 0]
click at [19, 181] on div at bounding box center [21, 182] width 11 height 11
click at [449, 466] on icon at bounding box center [446, 469] width 11 height 11
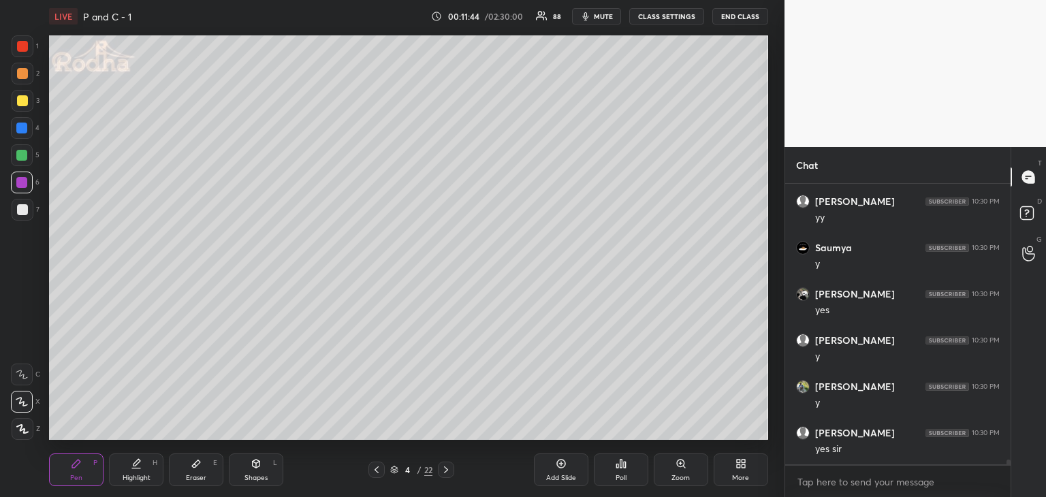
click at [251, 475] on div "Shapes" at bounding box center [255, 478] width 23 height 7
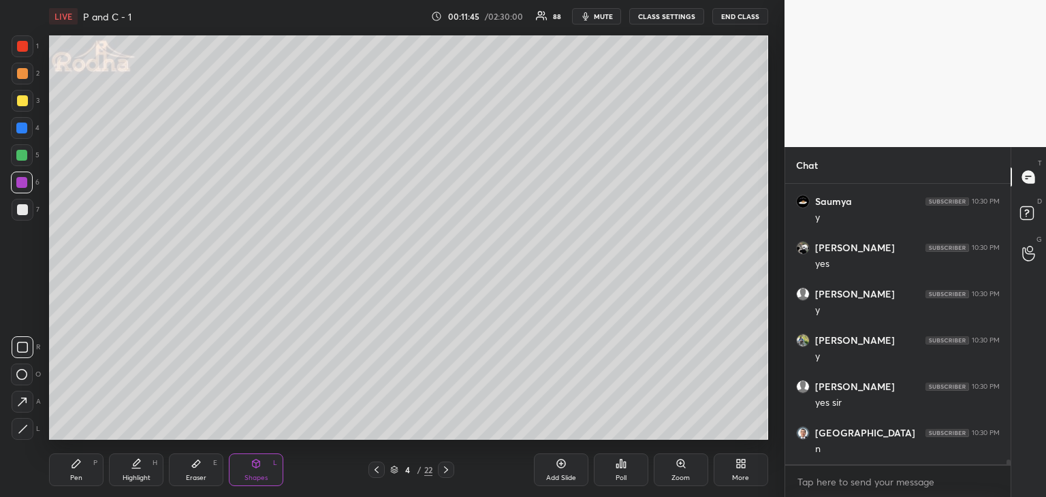
click at [18, 377] on rect at bounding box center [22, 375] width 10 height 10
click at [77, 475] on div "Pen" at bounding box center [76, 478] width 12 height 7
click at [270, 469] on div "Shapes L" at bounding box center [256, 470] width 54 height 33
click at [22, 372] on icon at bounding box center [21, 374] width 11 height 11
click at [82, 471] on div "Pen P" at bounding box center [76, 470] width 54 height 33
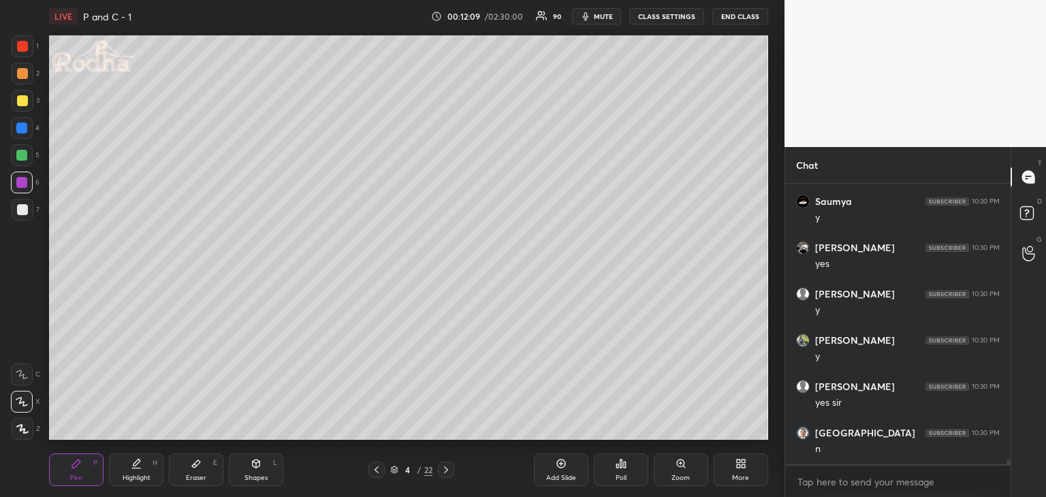
click at [264, 466] on div "Shapes L" at bounding box center [256, 470] width 54 height 33
click at [22, 401] on icon at bounding box center [22, 402] width 14 height 14
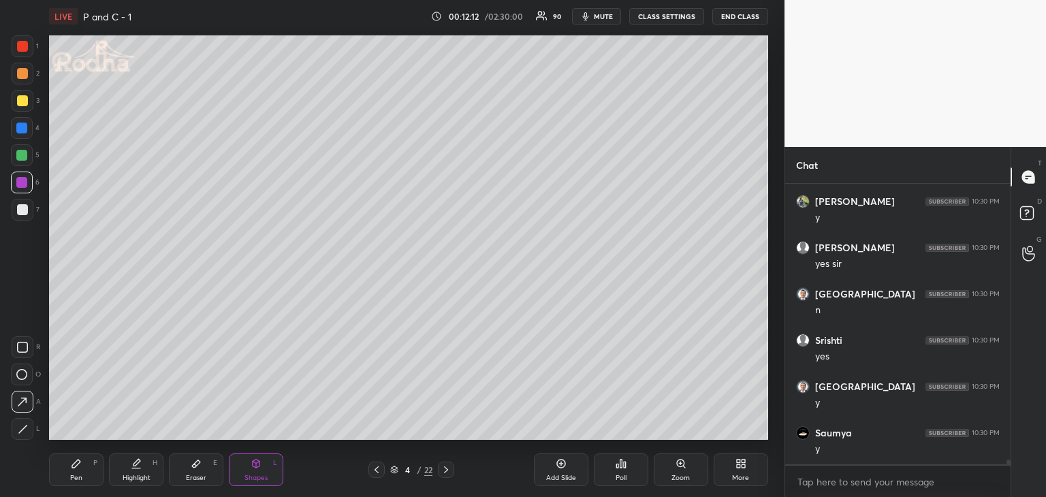
scroll to position [15789, 0]
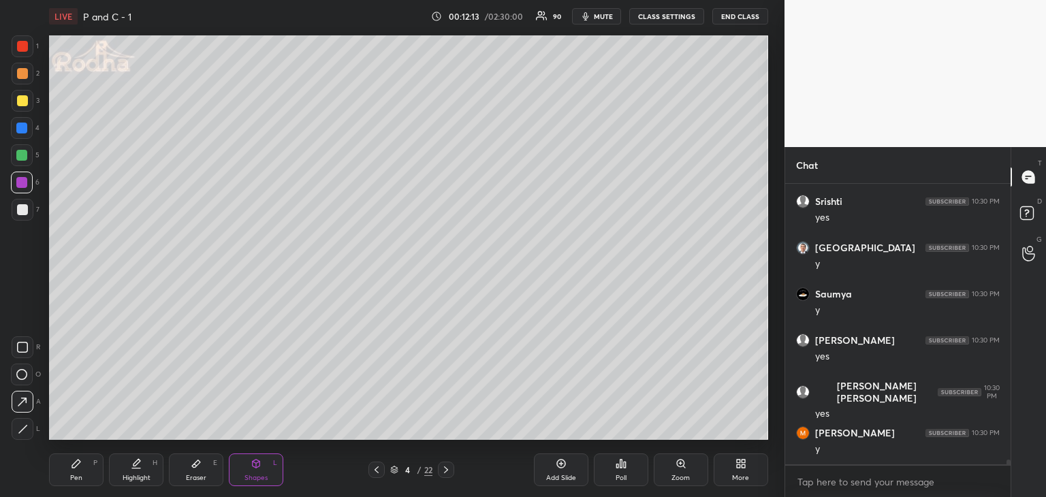
click at [84, 476] on div "Pen P" at bounding box center [76, 470] width 54 height 33
click at [269, 475] on div "Shapes L" at bounding box center [256, 470] width 54 height 33
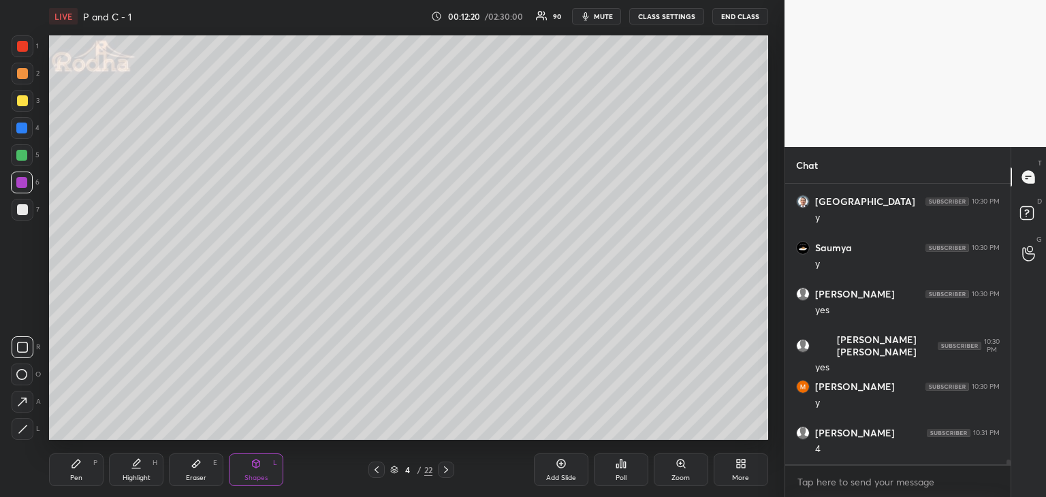
click at [21, 404] on icon at bounding box center [22, 402] width 14 height 14
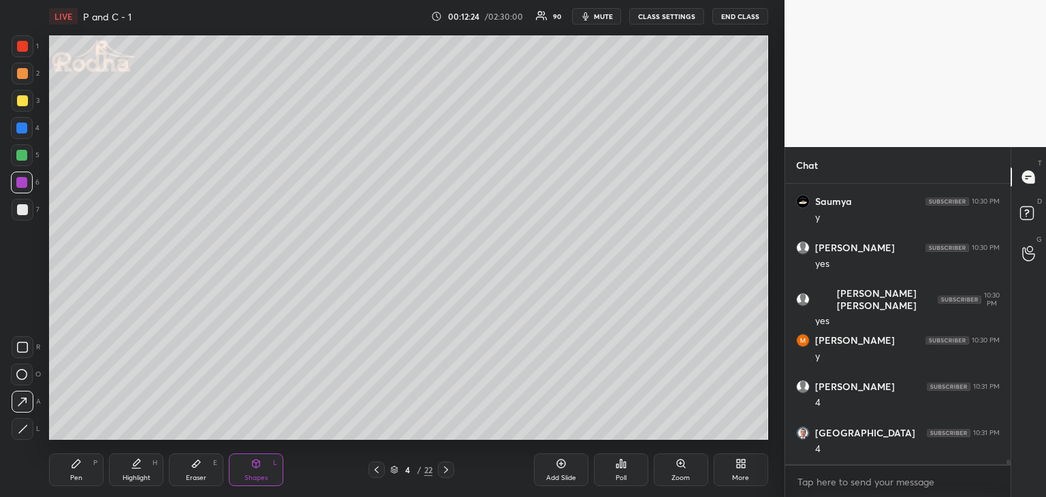
drag, startPoint x: 73, startPoint y: 483, endPoint x: 131, endPoint y: 447, distance: 67.9
click at [74, 480] on div "Pen P" at bounding box center [76, 470] width 54 height 33
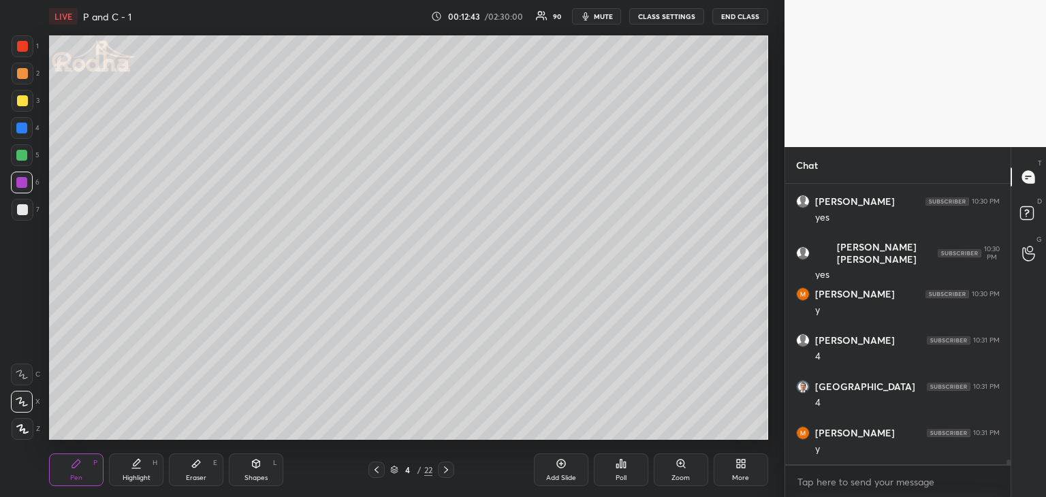
scroll to position [15974, 0]
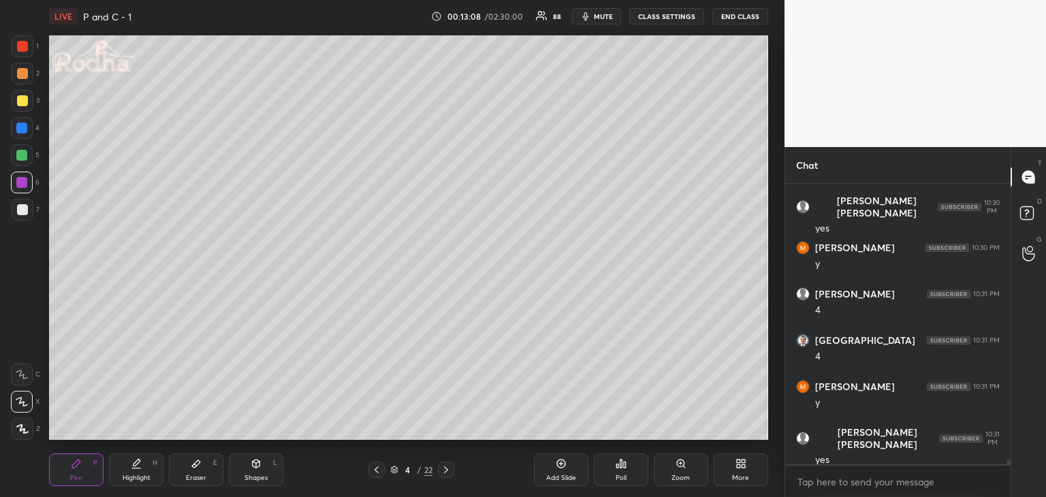
click at [25, 156] on div at bounding box center [21, 155] width 11 height 11
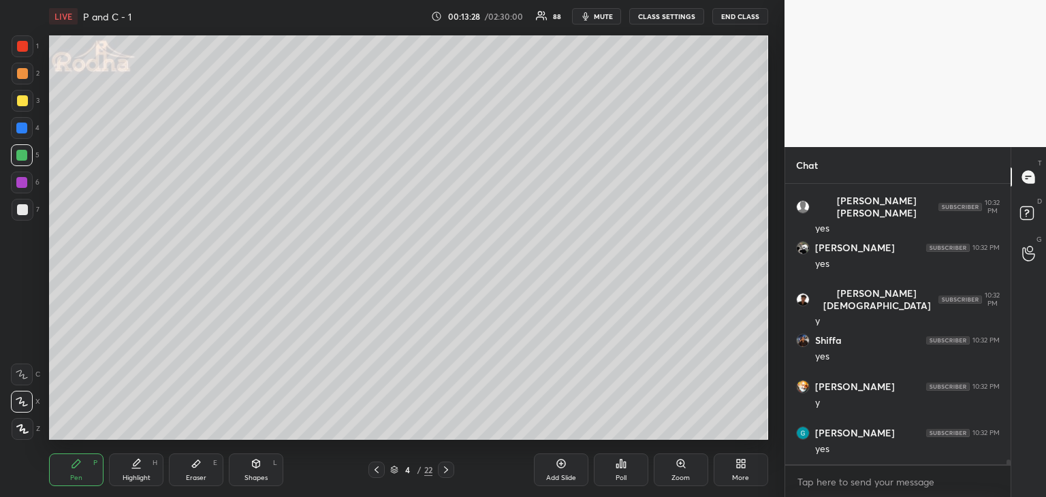
scroll to position [17178, 0]
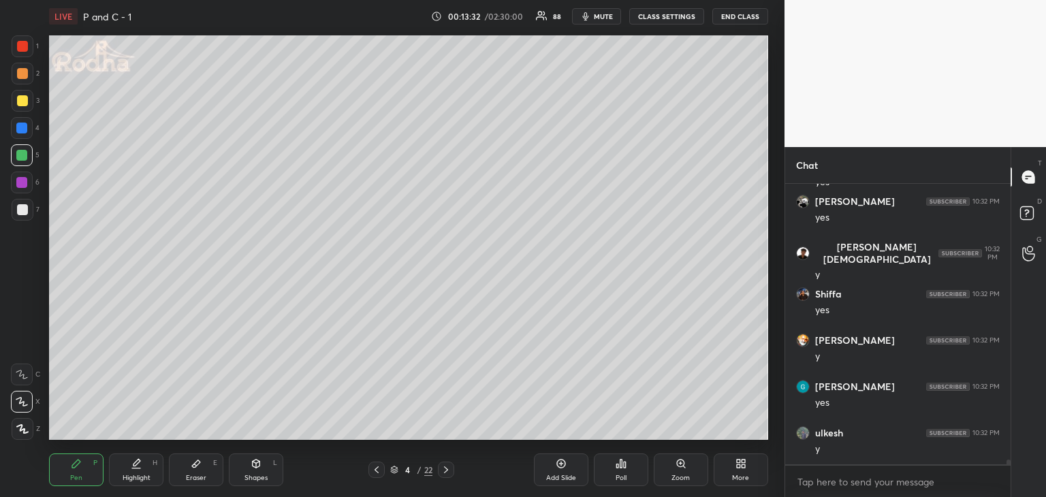
click at [188, 481] on div "Eraser" at bounding box center [196, 478] width 20 height 7
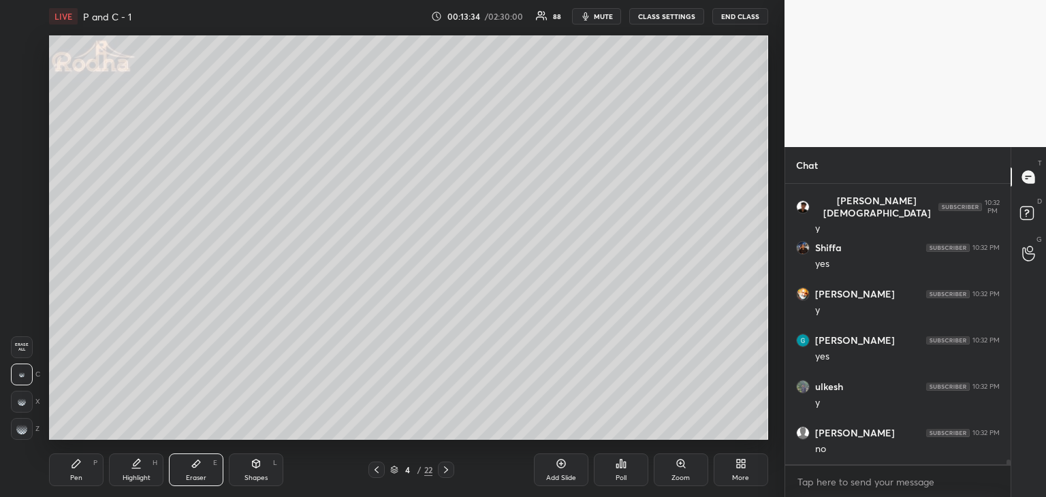
click at [84, 460] on div "Pen P" at bounding box center [76, 470] width 54 height 33
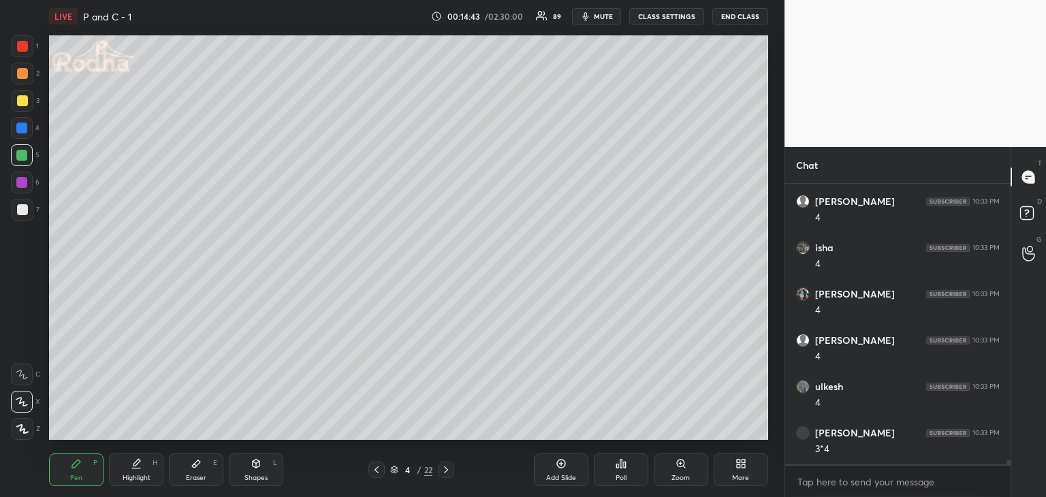
scroll to position [17946, 0]
click at [195, 475] on div "Eraser" at bounding box center [196, 478] width 20 height 7
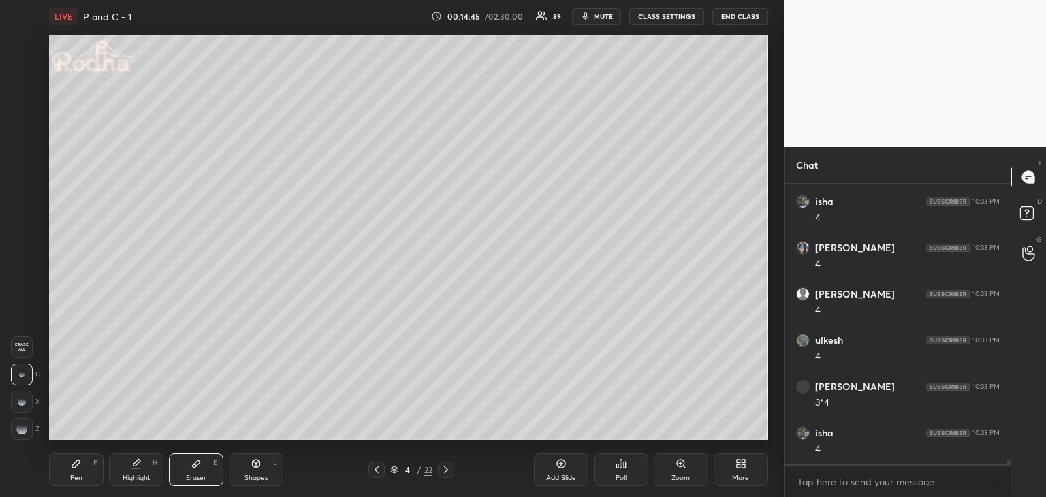
drag, startPoint x: 22, startPoint y: 431, endPoint x: 31, endPoint y: 422, distance: 12.6
click at [25, 428] on g at bounding box center [21, 429] width 11 height 11
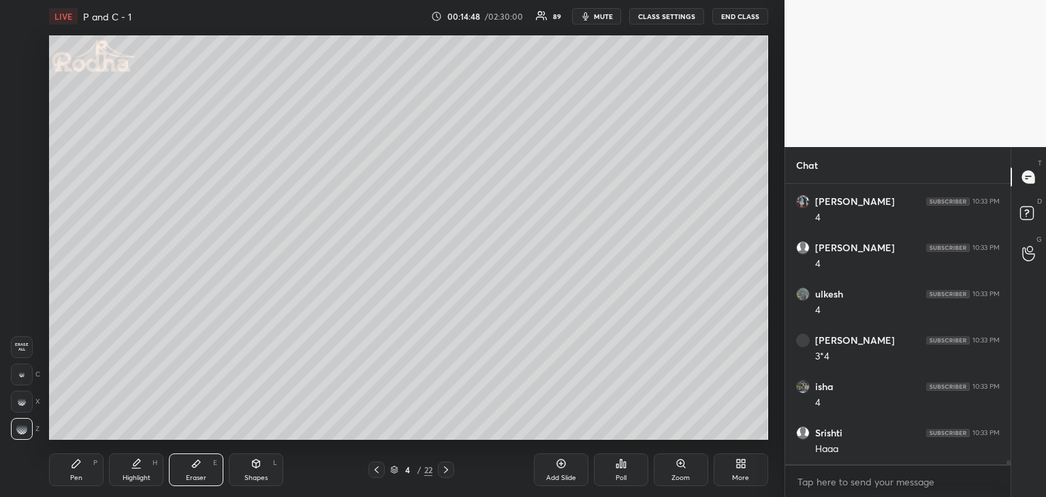
click at [84, 441] on div "LIVE P and C - 1 00:14:48 / 02:30:00 89 mute CLASS SETTINGS END CLASS Setting u…" at bounding box center [409, 248] width 730 height 497
click at [76, 464] on icon at bounding box center [76, 464] width 8 height 8
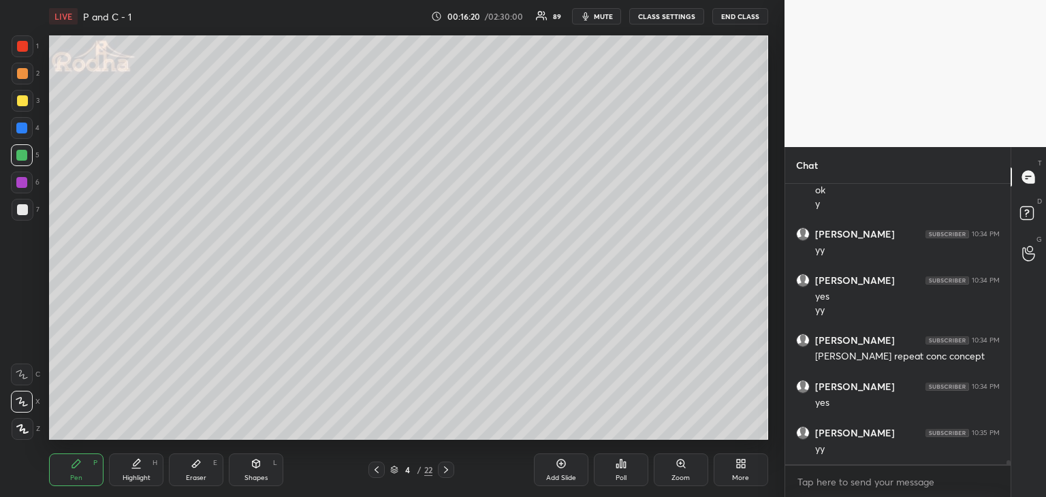
scroll to position [19131, 0]
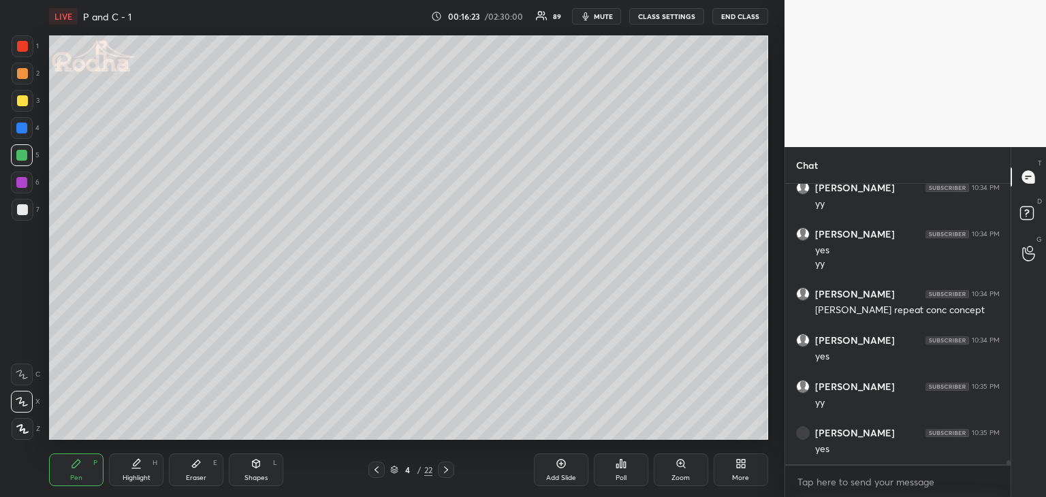
click at [18, 127] on div at bounding box center [21, 128] width 11 height 11
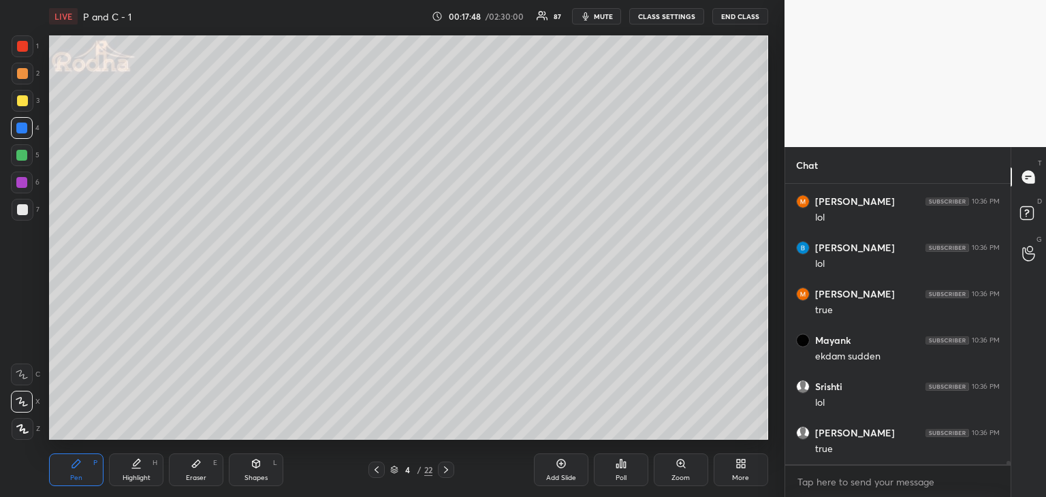
scroll to position [21520, 0]
drag, startPoint x: 19, startPoint y: 104, endPoint x: 31, endPoint y: 101, distance: 11.8
click at [20, 103] on div at bounding box center [22, 100] width 11 height 11
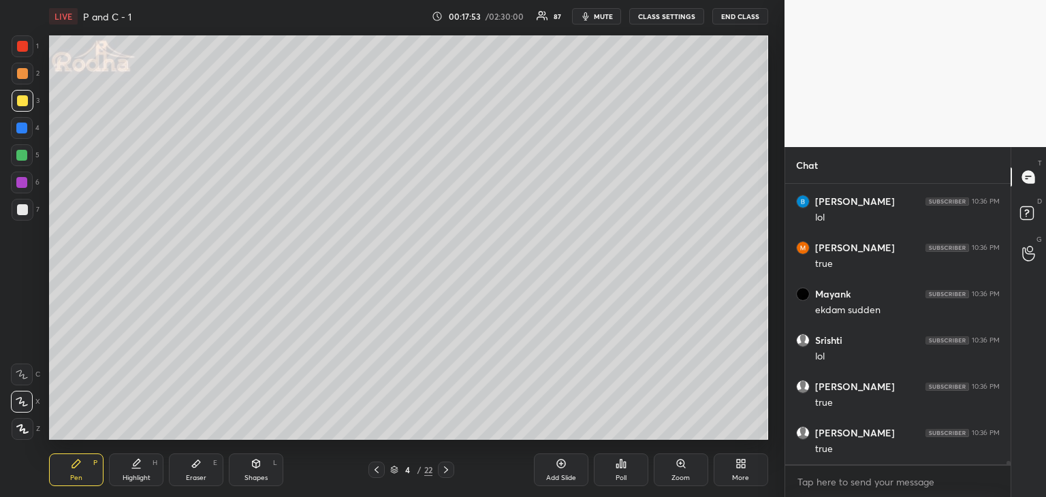
click at [200, 477] on div "Eraser" at bounding box center [196, 478] width 20 height 7
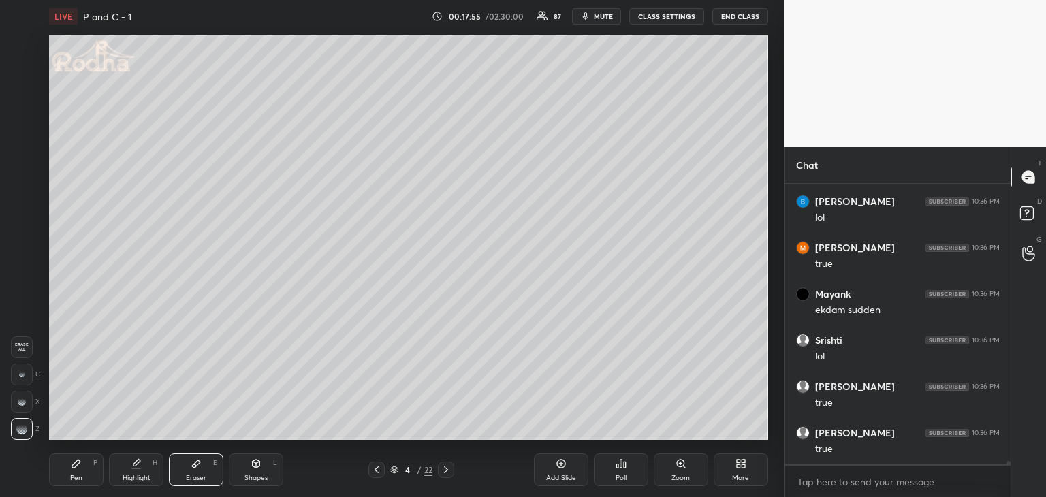
click at [75, 469] on div "Pen P" at bounding box center [76, 470] width 54 height 33
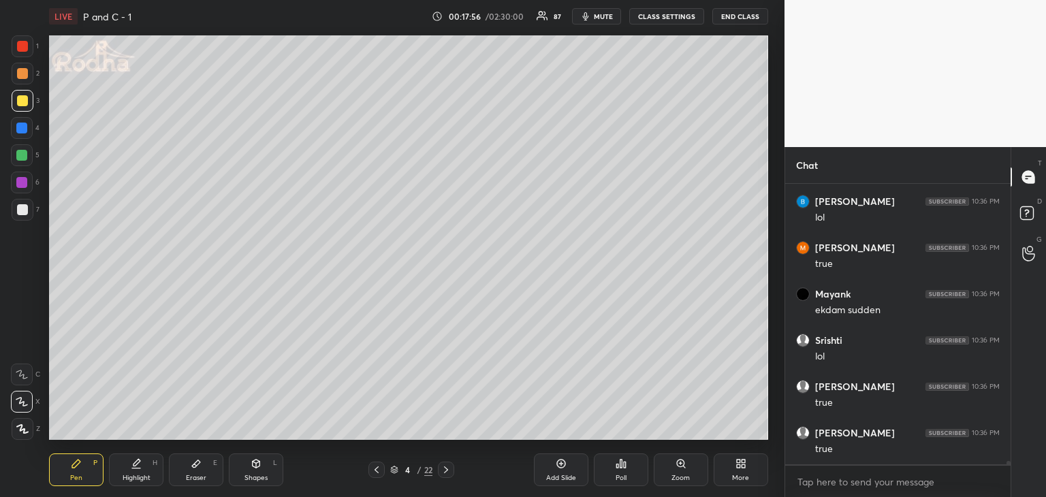
drag, startPoint x: 20, startPoint y: 129, endPoint x: 30, endPoint y: 142, distance: 16.5
click at [19, 128] on div at bounding box center [21, 128] width 11 height 11
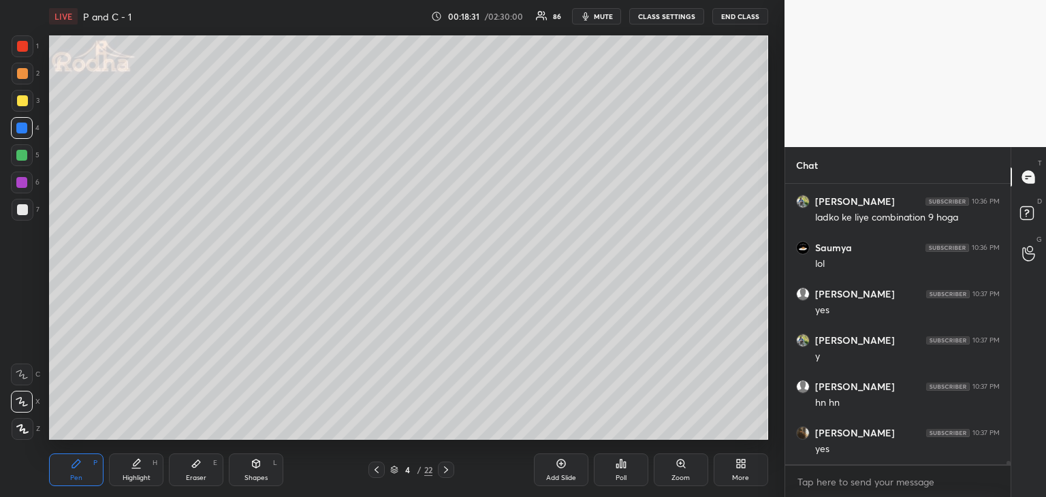
click at [25, 98] on div at bounding box center [22, 100] width 11 height 11
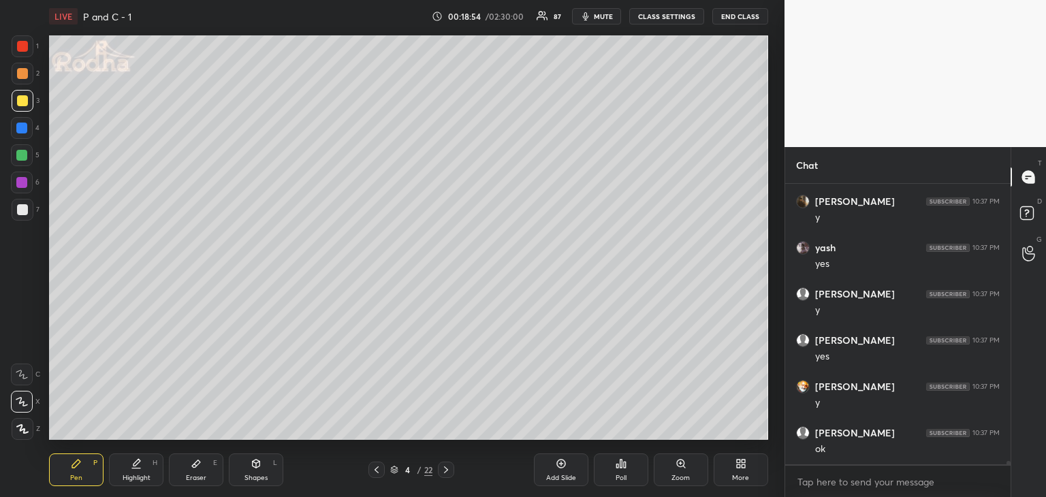
scroll to position [22863, 0]
click at [443, 475] on icon at bounding box center [446, 469] width 11 height 11
click at [373, 471] on icon at bounding box center [376, 469] width 11 height 11
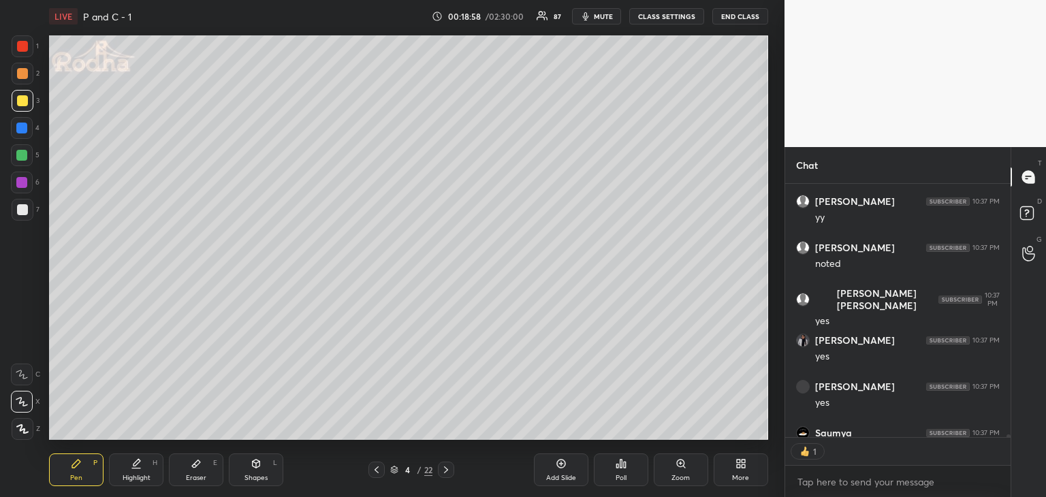
scroll to position [23214, 0]
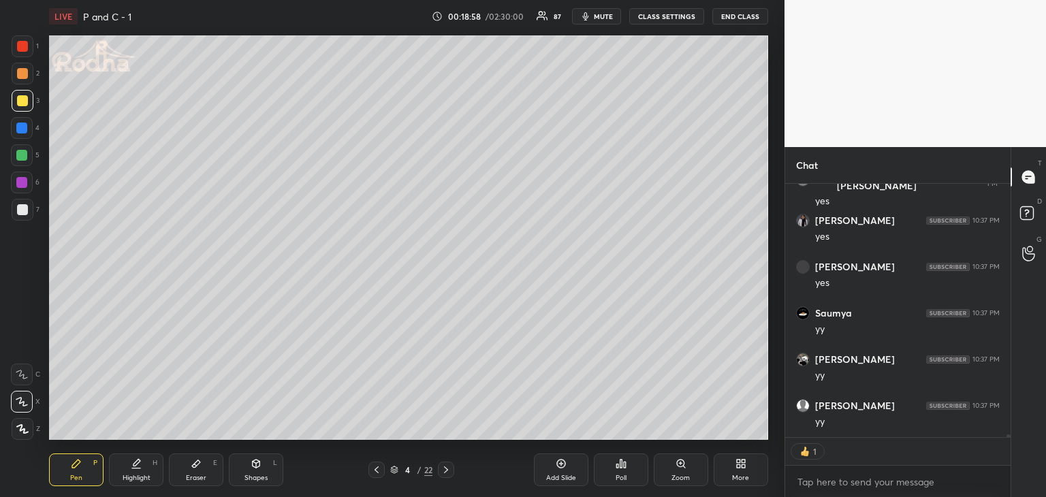
drag, startPoint x: 444, startPoint y: 472, endPoint x: 455, endPoint y: 451, distance: 23.2
click at [446, 471] on icon at bounding box center [446, 469] width 11 height 11
click at [22, 76] on div at bounding box center [22, 73] width 11 height 11
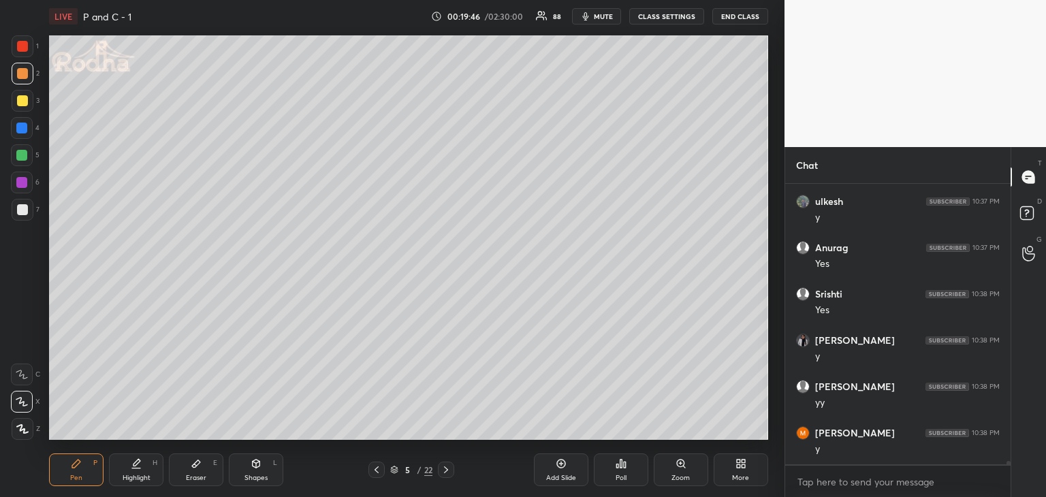
scroll to position [23558, 0]
click at [204, 471] on div "Eraser E" at bounding box center [196, 470] width 54 height 33
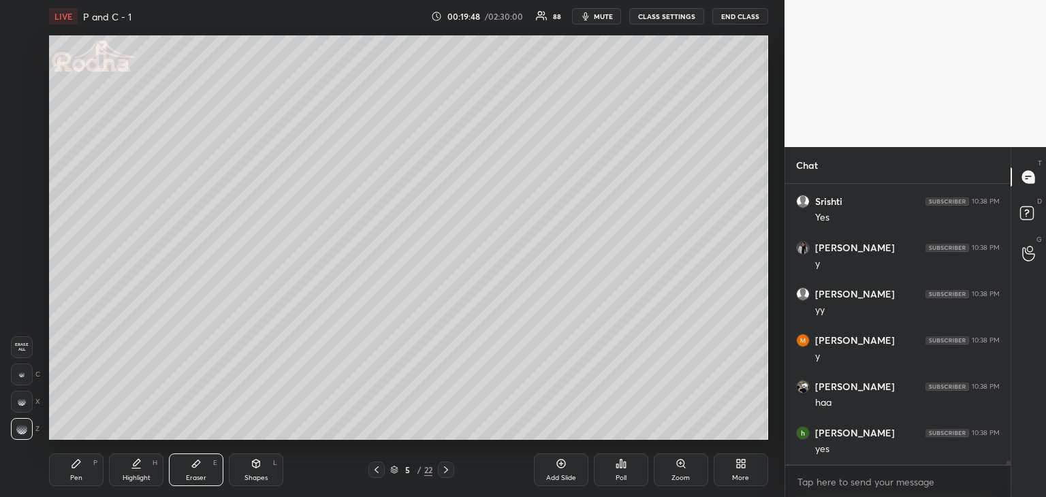
scroll to position [23697, 0]
drag, startPoint x: 74, startPoint y: 474, endPoint x: 82, endPoint y: 466, distance: 11.6
click at [74, 475] on div "Pen" at bounding box center [76, 478] width 12 height 7
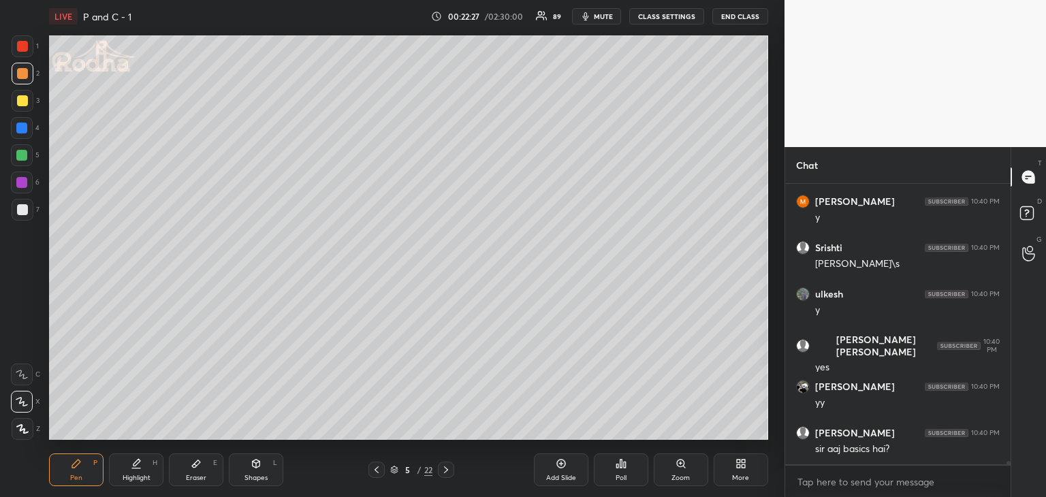
scroll to position [25159, 0]
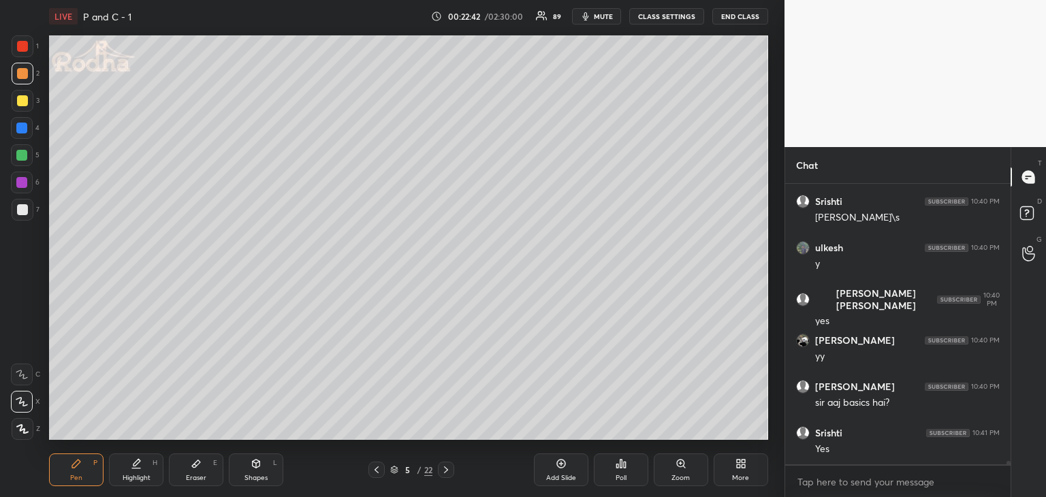
click at [194, 469] on icon at bounding box center [196, 463] width 11 height 11
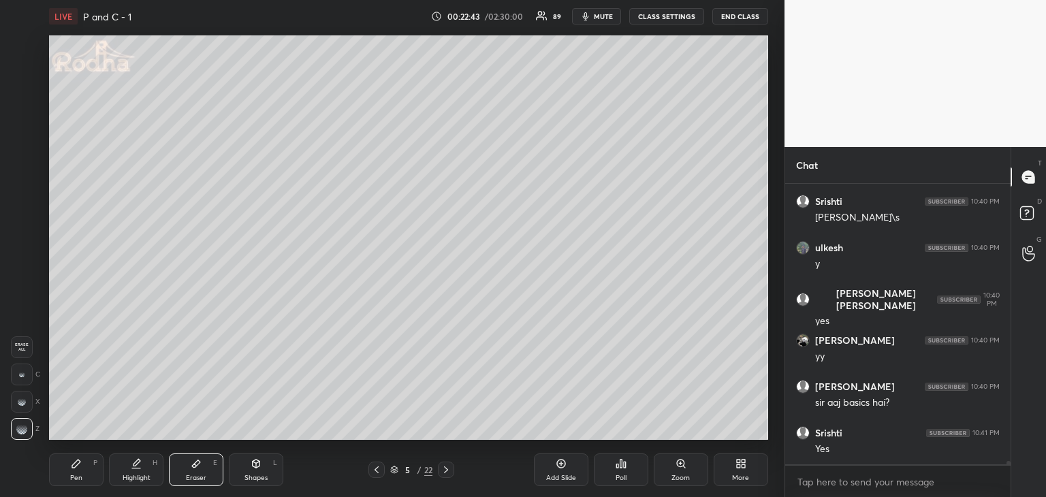
click at [76, 475] on div "Pen" at bounding box center [76, 478] width 12 height 7
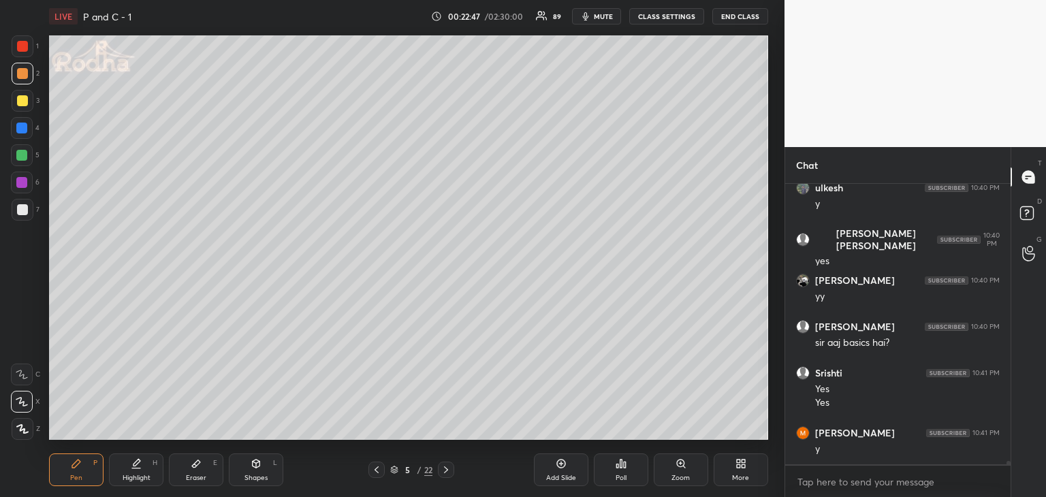
scroll to position [25266, 0]
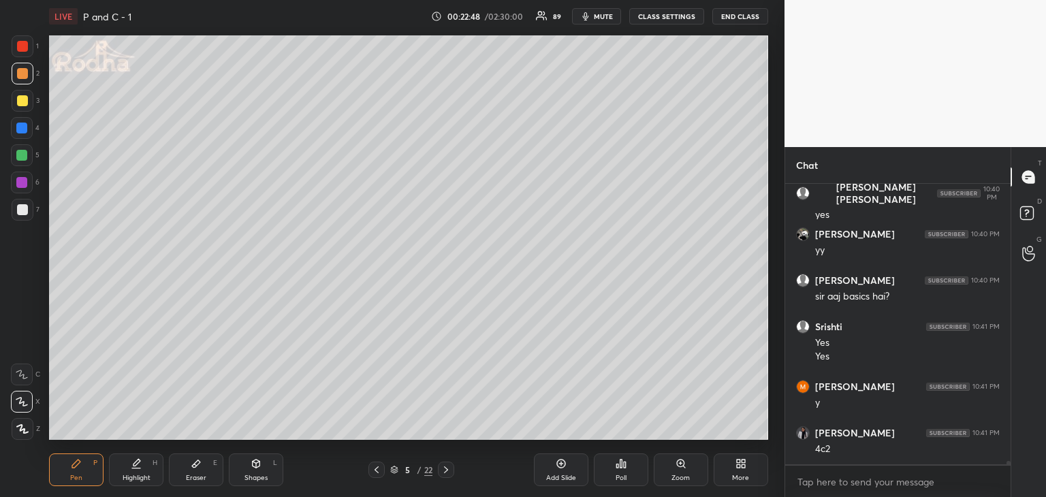
click at [197, 478] on div "Eraser" at bounding box center [196, 478] width 20 height 7
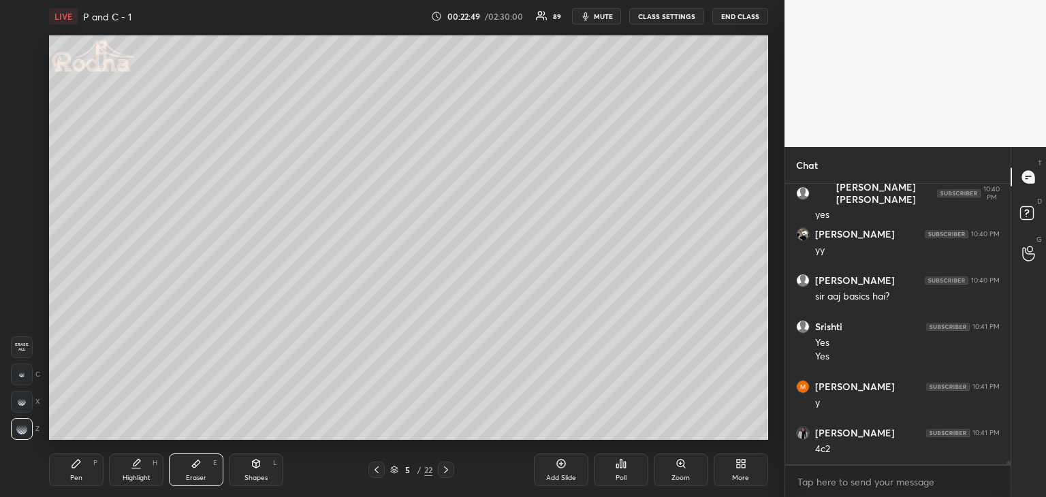
click at [79, 475] on div "Pen" at bounding box center [76, 478] width 12 height 7
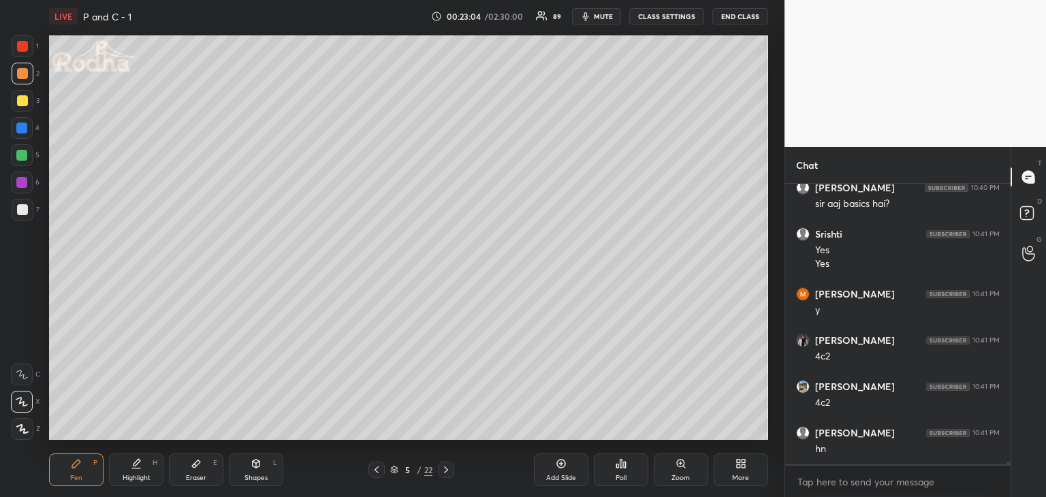
scroll to position [25404, 0]
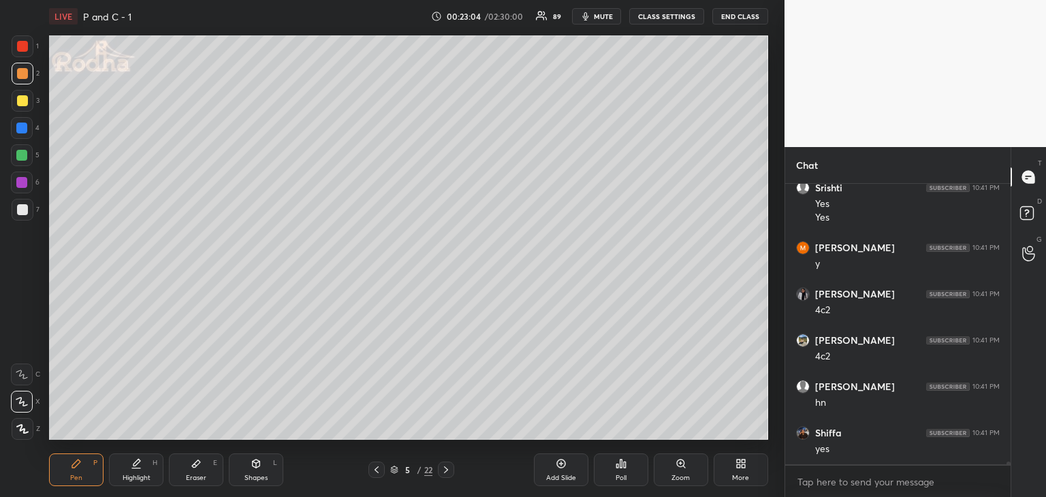
drag, startPoint x: 20, startPoint y: 129, endPoint x: 27, endPoint y: 130, distance: 6.8
click at [21, 130] on div at bounding box center [21, 128] width 11 height 11
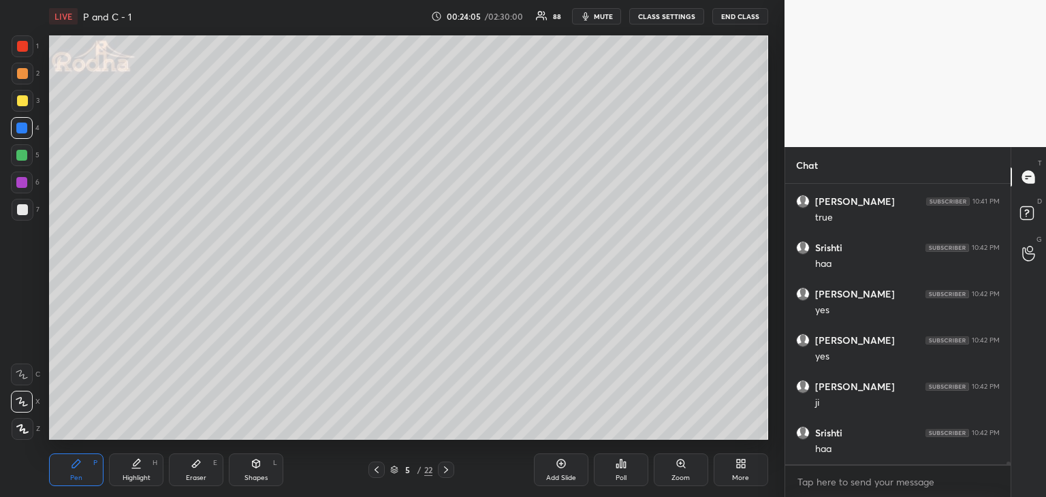
scroll to position [25821, 0]
click at [22, 185] on div at bounding box center [21, 182] width 11 height 11
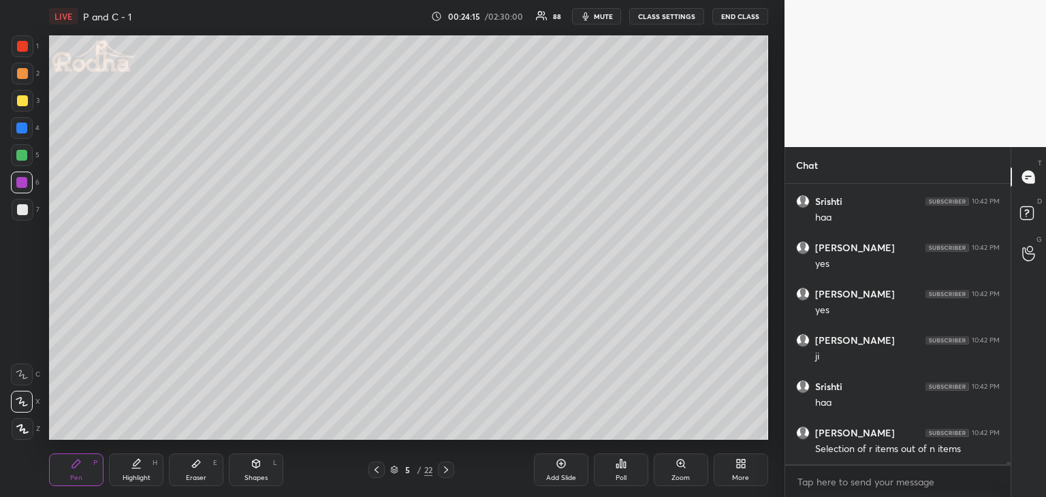
scroll to position [25868, 0]
click at [22, 134] on div at bounding box center [22, 128] width 22 height 22
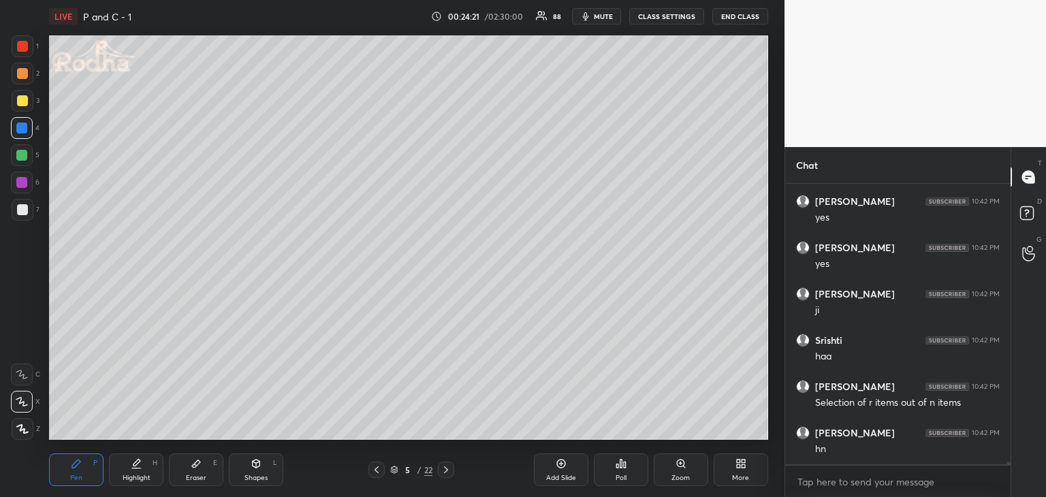
click at [22, 182] on div at bounding box center [21, 182] width 11 height 11
click at [206, 465] on div "Eraser E" at bounding box center [196, 470] width 54 height 33
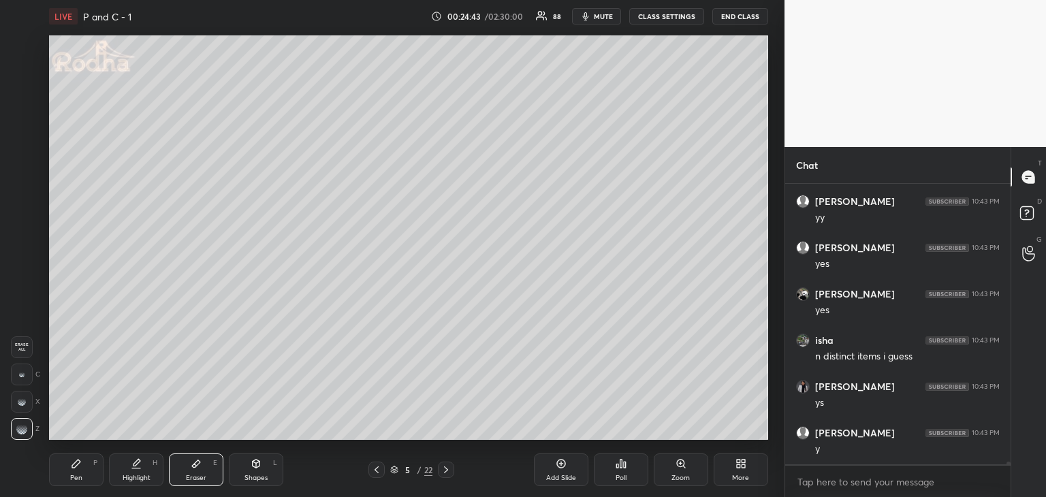
click at [25, 370] on div at bounding box center [22, 375] width 22 height 22
click at [242, 472] on div "Shapes L" at bounding box center [256, 470] width 54 height 33
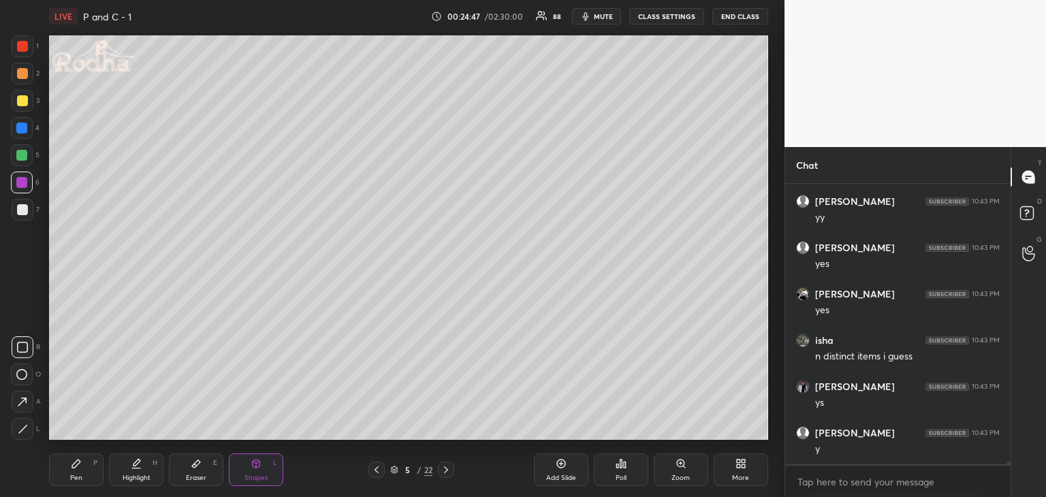
click at [30, 431] on div at bounding box center [23, 429] width 22 height 22
click at [60, 480] on div "Pen P" at bounding box center [76, 470] width 54 height 33
click at [256, 479] on div "Shapes" at bounding box center [255, 478] width 23 height 7
click at [76, 472] on div "Pen P" at bounding box center [76, 470] width 54 height 33
click at [22, 46] on div at bounding box center [22, 46] width 11 height 11
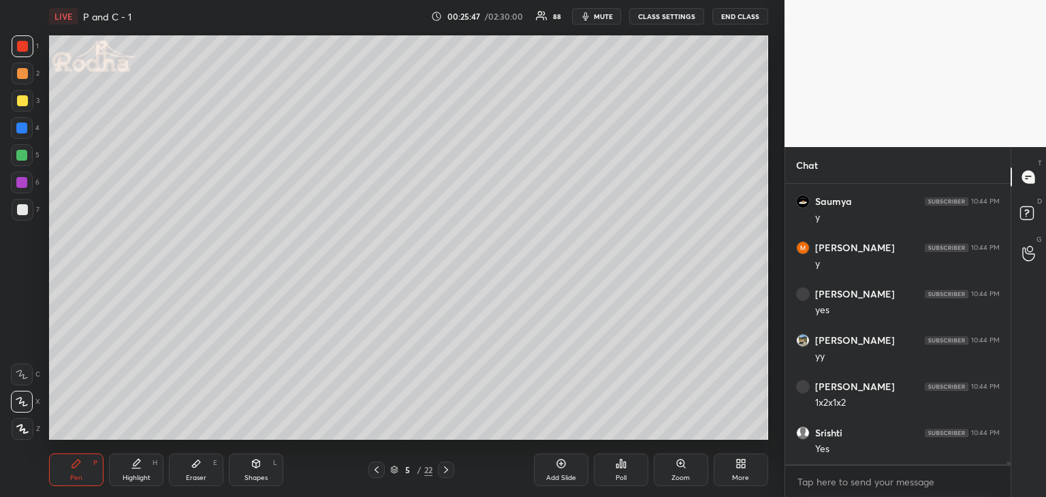
scroll to position [26946, 0]
click at [25, 209] on div at bounding box center [22, 209] width 11 height 11
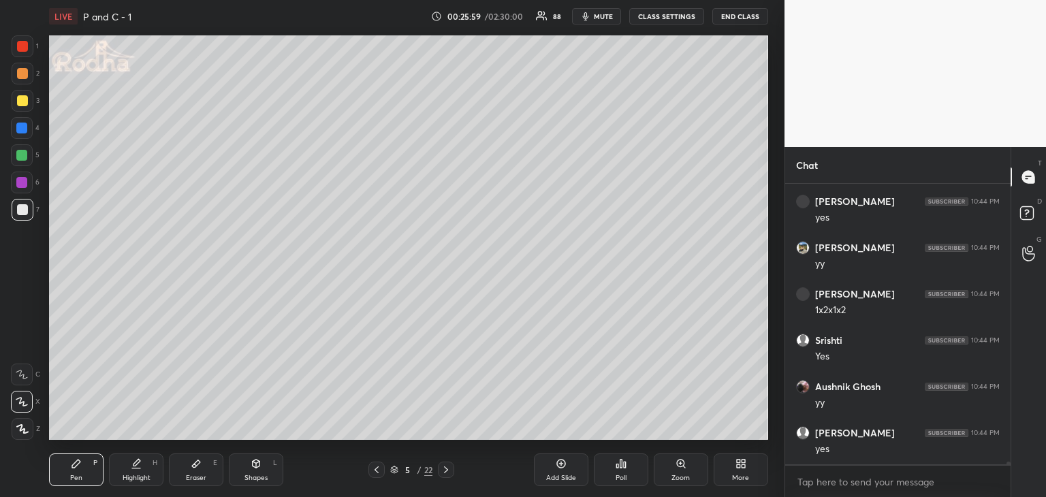
scroll to position [27039, 0]
click at [22, 45] on div at bounding box center [22, 46] width 11 height 11
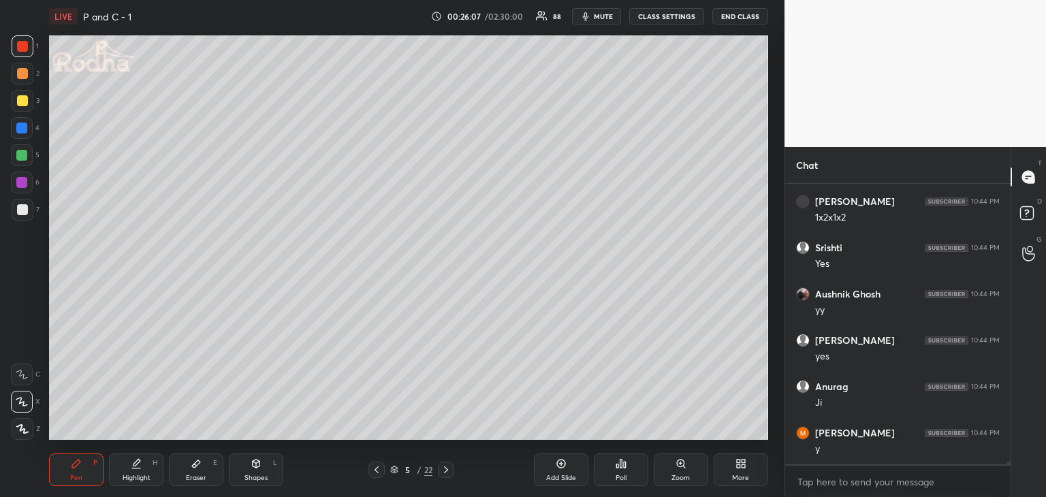
scroll to position [27131, 0]
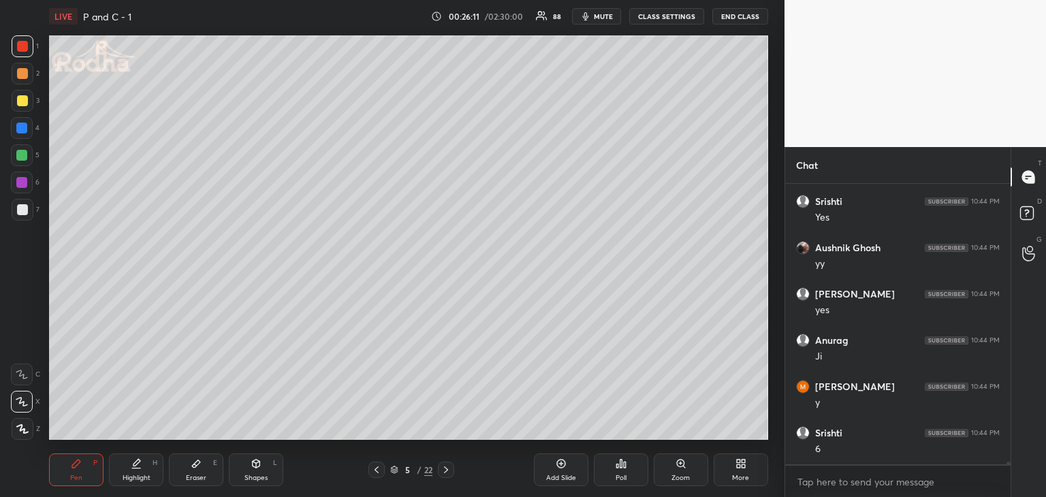
click at [25, 44] on div at bounding box center [22, 46] width 11 height 11
click at [20, 77] on div at bounding box center [22, 73] width 11 height 11
click at [23, 101] on div at bounding box center [22, 100] width 11 height 11
drag, startPoint x: 449, startPoint y: 471, endPoint x: 459, endPoint y: 453, distance: 20.7
click at [449, 469] on icon at bounding box center [446, 469] width 11 height 11
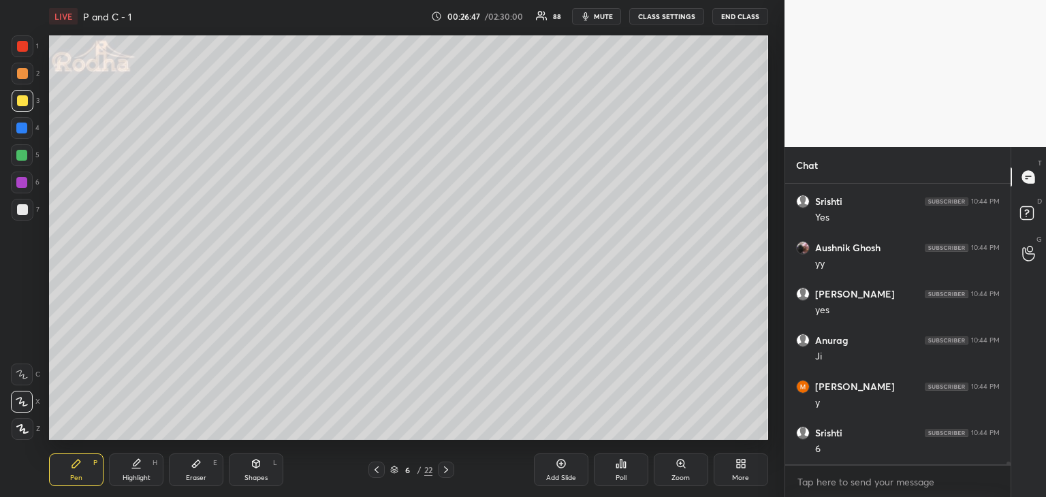
scroll to position [27178, 0]
click at [193, 469] on div "Eraser E" at bounding box center [196, 470] width 54 height 33
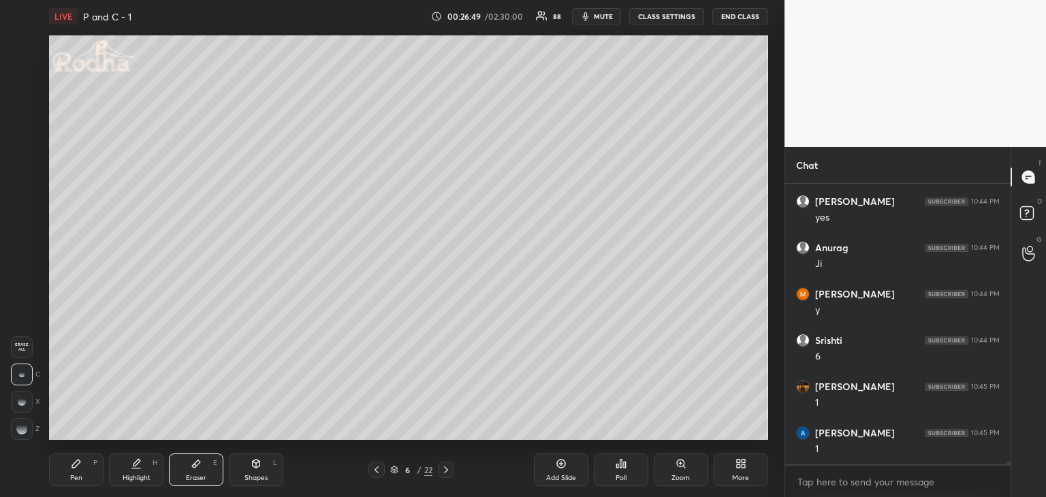
scroll to position [27270, 0]
drag, startPoint x: 93, startPoint y: 463, endPoint x: 99, endPoint y: 458, distance: 7.2
click at [95, 461] on div "P" at bounding box center [95, 463] width 4 height 7
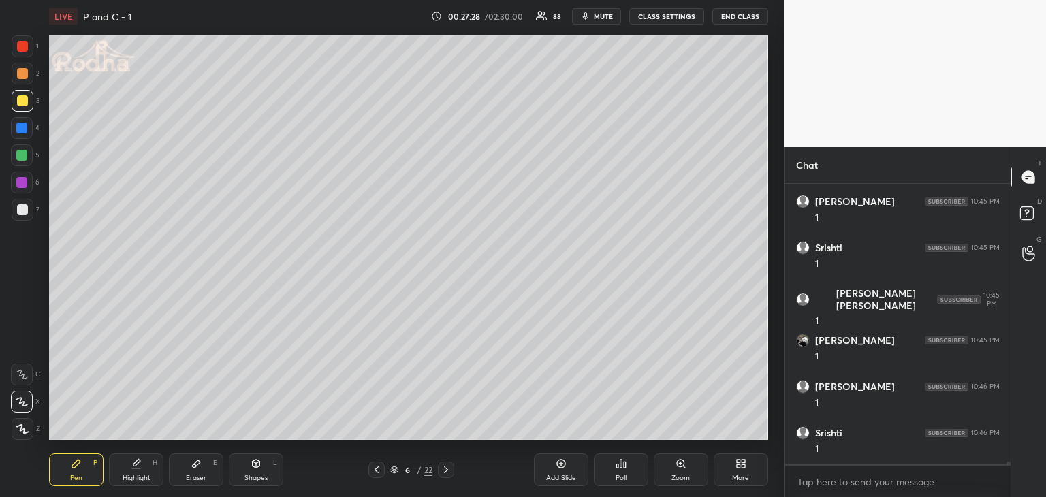
scroll to position [28243, 0]
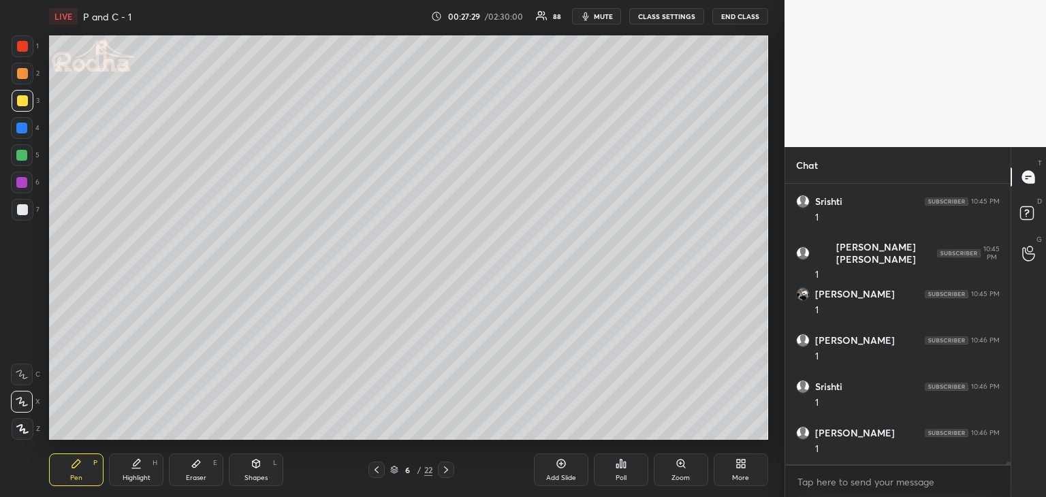
click at [249, 469] on div "Shapes L" at bounding box center [256, 470] width 54 height 33
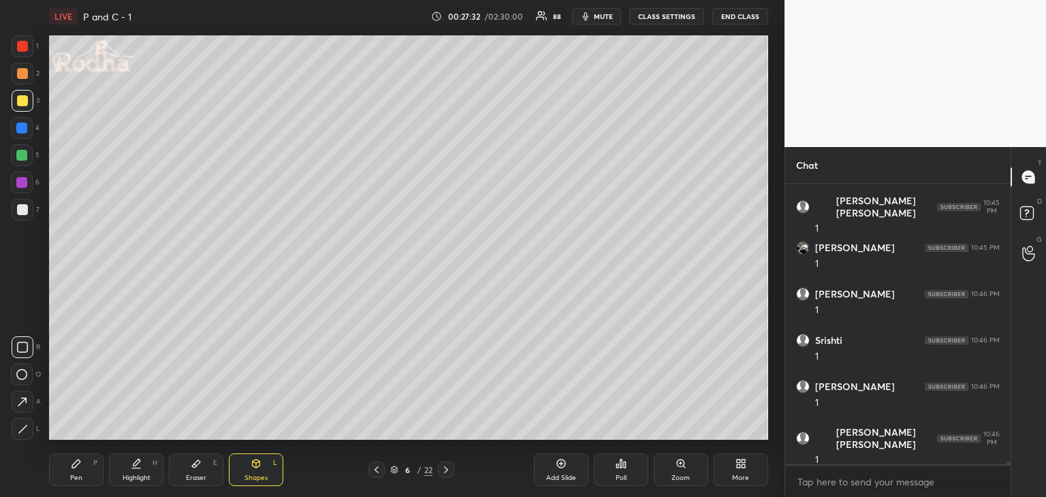
click at [27, 424] on icon at bounding box center [23, 429] width 10 height 10
click at [30, 402] on div at bounding box center [23, 402] width 22 height 22
click at [67, 471] on div "Pen P" at bounding box center [76, 470] width 54 height 33
click at [251, 453] on div "Pen P Highlight H Eraser E Shapes L 6 / 22 Add Slide Poll Zoom More" at bounding box center [408, 470] width 719 height 54
click at [242, 464] on div "Shapes L" at bounding box center [256, 470] width 54 height 33
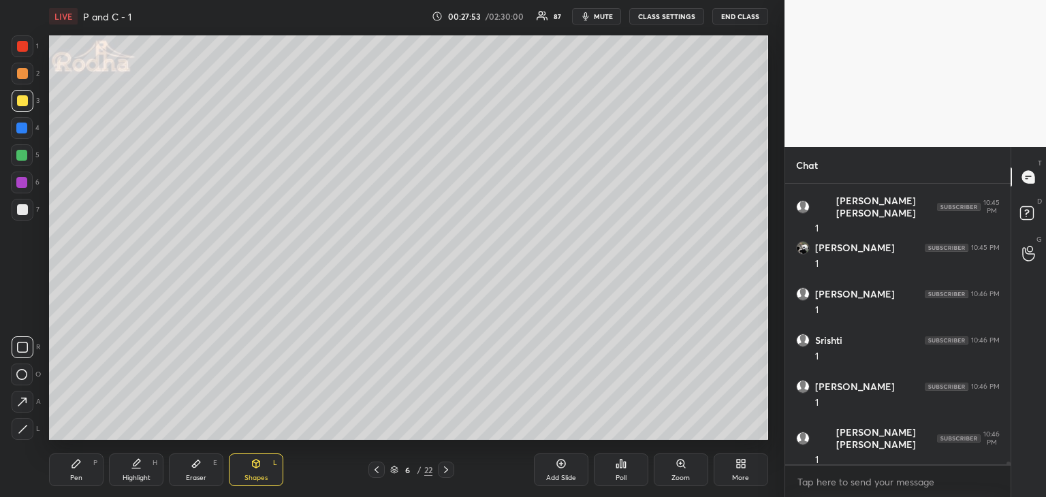
scroll to position [28335, 0]
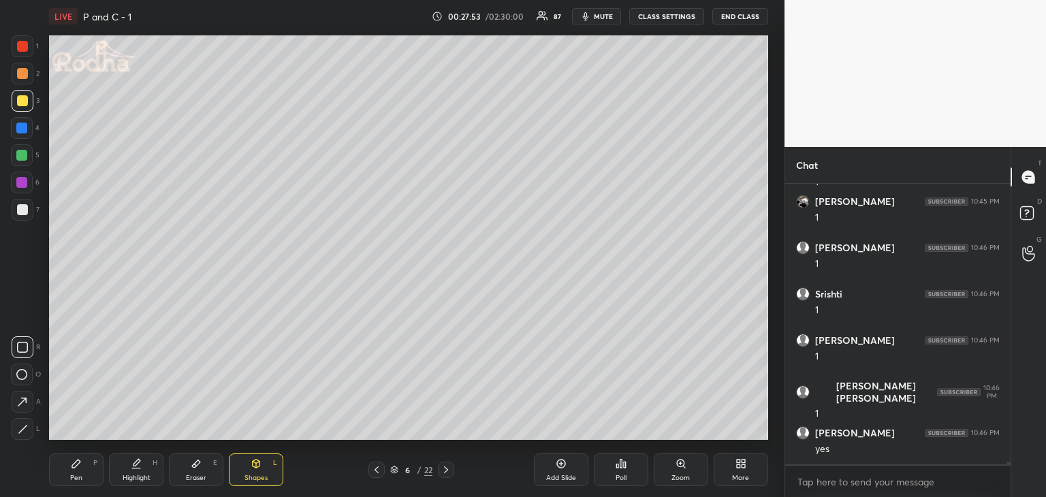
click at [20, 400] on icon at bounding box center [22, 402] width 14 height 14
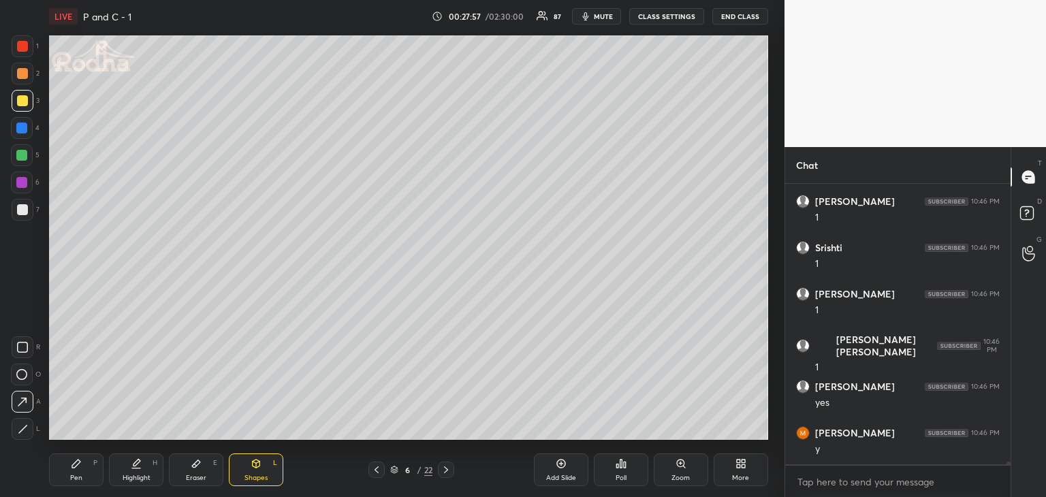
drag, startPoint x: 69, startPoint y: 484, endPoint x: 81, endPoint y: 474, distance: 15.4
click at [71, 483] on div "Pen P" at bounding box center [76, 470] width 54 height 33
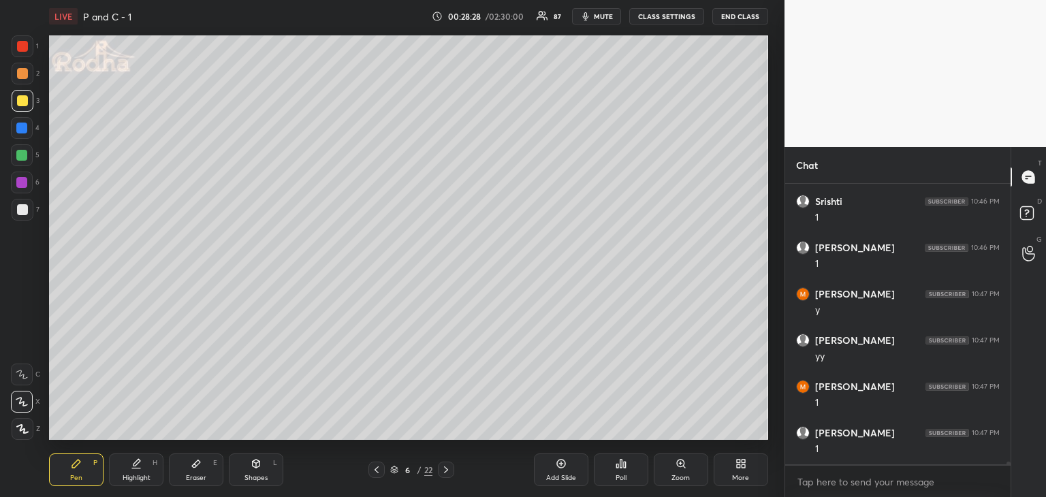
scroll to position [28872, 0]
click at [379, 475] on div at bounding box center [376, 470] width 16 height 16
drag, startPoint x: 255, startPoint y: 463, endPoint x: 259, endPoint y: 450, distance: 13.4
click at [257, 461] on icon at bounding box center [256, 463] width 11 height 11
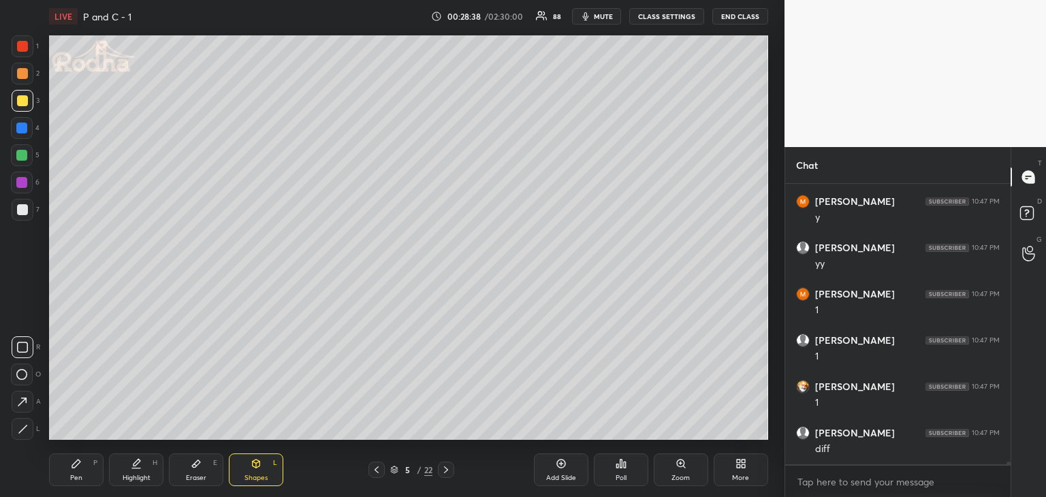
drag, startPoint x: 26, startPoint y: 47, endPoint x: 36, endPoint y: 55, distance: 13.1
click at [25, 47] on div at bounding box center [22, 46] width 11 height 11
click at [76, 475] on div "Pen" at bounding box center [76, 478] width 12 height 7
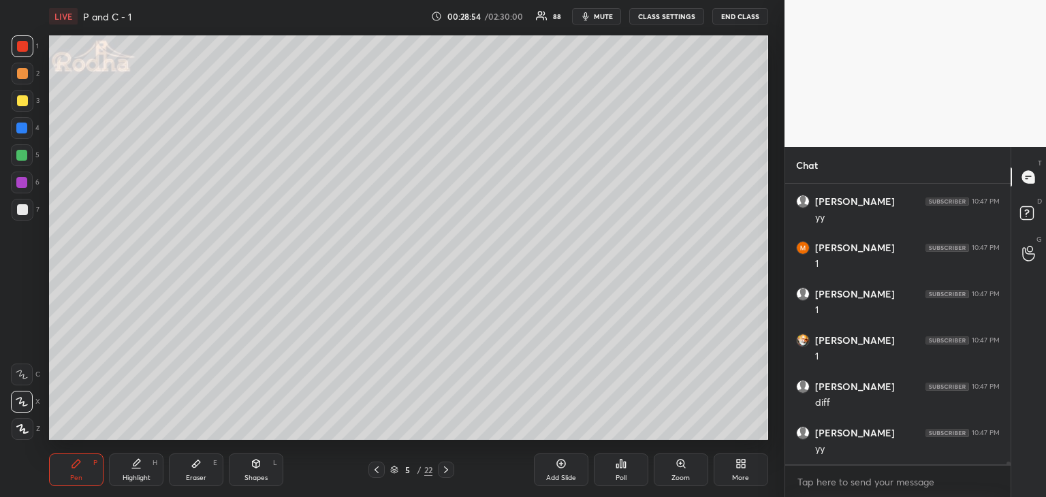
scroll to position [29011, 0]
click at [262, 461] on div "Shapes L" at bounding box center [256, 470] width 54 height 33
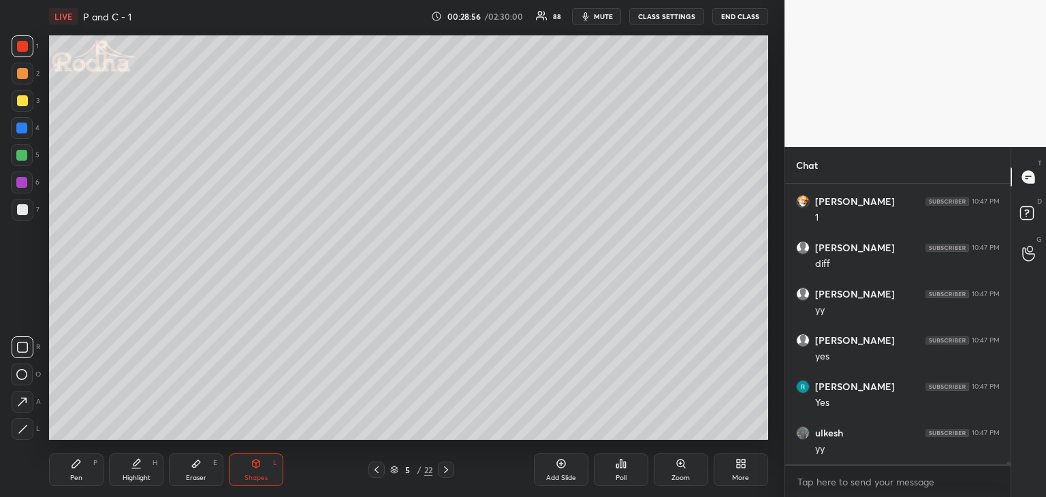
scroll to position [29150, 0]
click at [20, 129] on div at bounding box center [21, 128] width 11 height 11
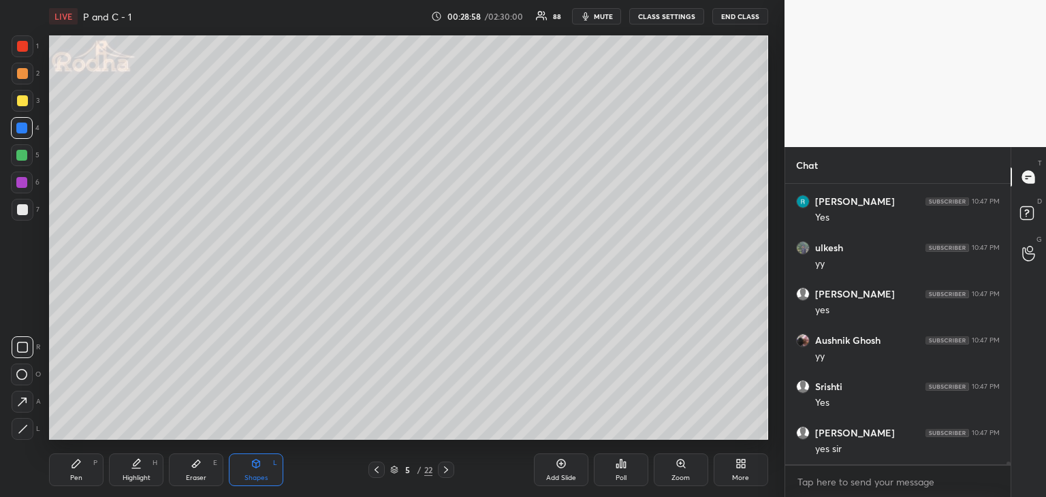
click at [19, 206] on div at bounding box center [22, 209] width 11 height 11
click at [76, 475] on div "Pen" at bounding box center [76, 478] width 12 height 7
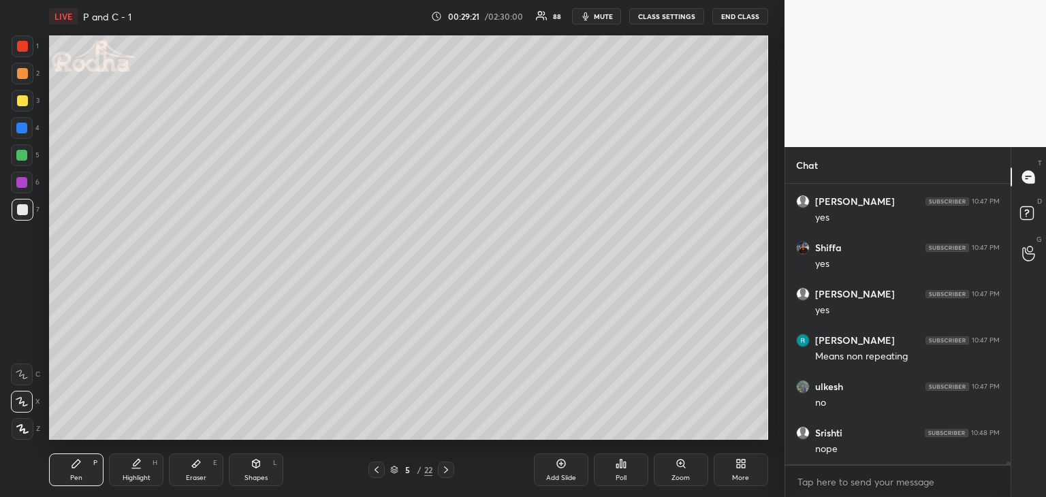
scroll to position [29891, 0]
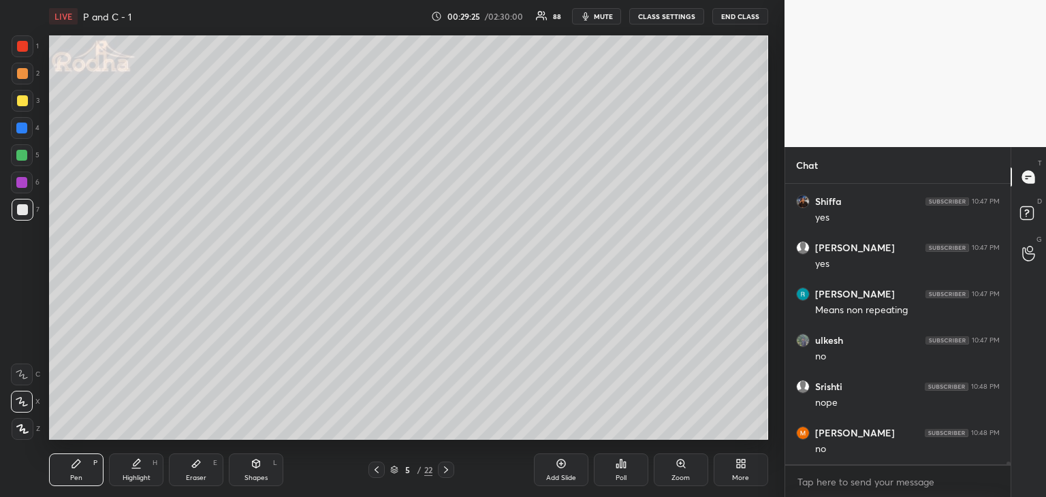
drag, startPoint x: 207, startPoint y: 477, endPoint x: 240, endPoint y: 449, distance: 43.5
click at [208, 475] on div "Eraser E" at bounding box center [196, 470] width 54 height 33
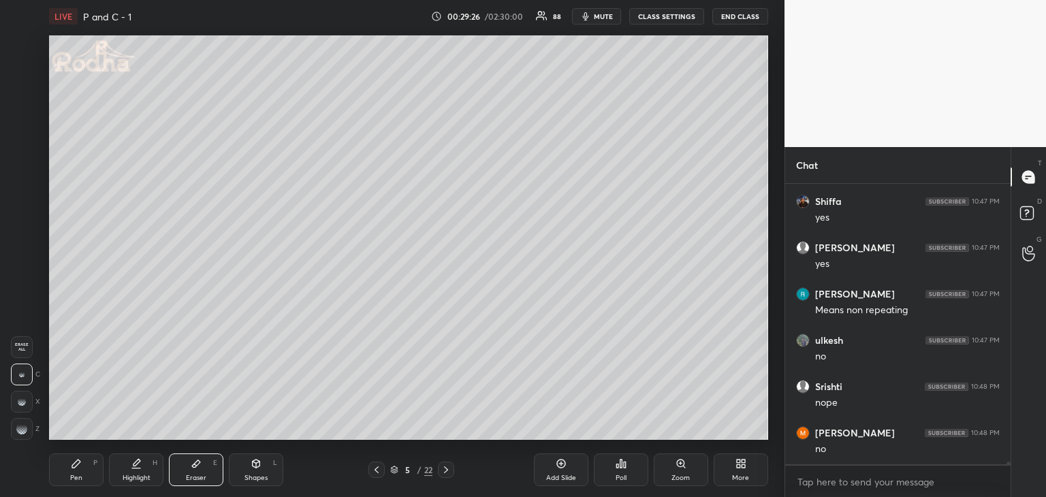
click at [19, 432] on rect at bounding box center [19, 432] width 1 height 1
click at [451, 475] on icon at bounding box center [446, 469] width 11 height 11
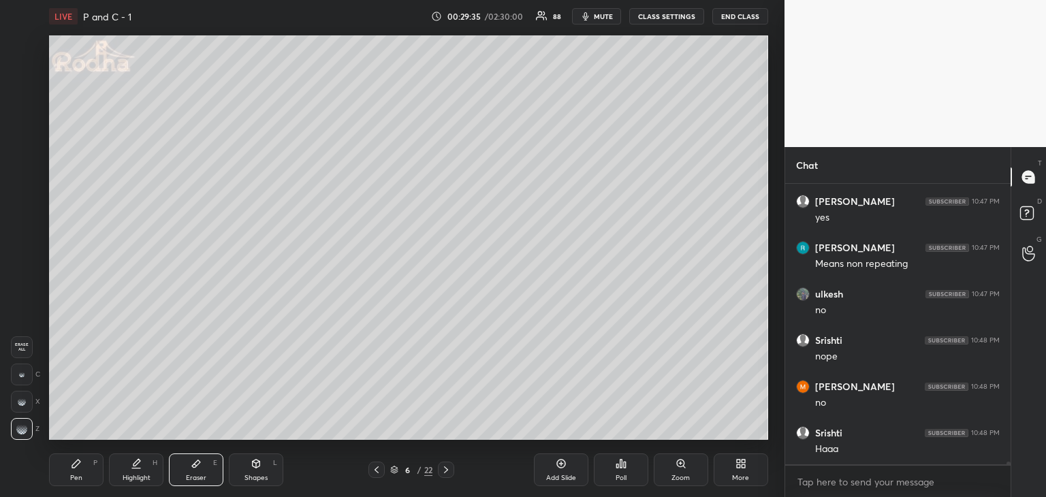
drag, startPoint x: 71, startPoint y: 475, endPoint x: 85, endPoint y: 460, distance: 21.2
click at [72, 475] on div "Pen" at bounding box center [76, 478] width 12 height 7
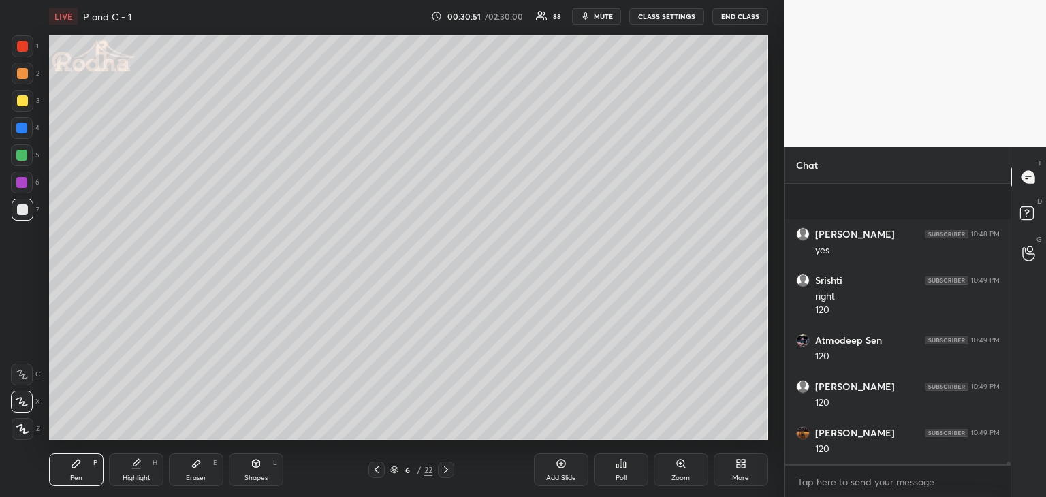
scroll to position [31340, 0]
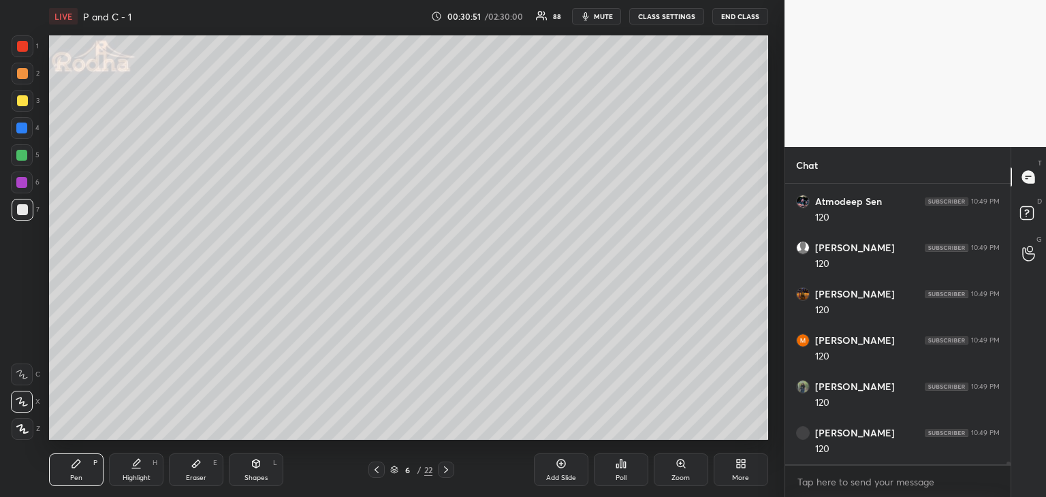
click at [253, 473] on div "Shapes L" at bounding box center [256, 470] width 54 height 33
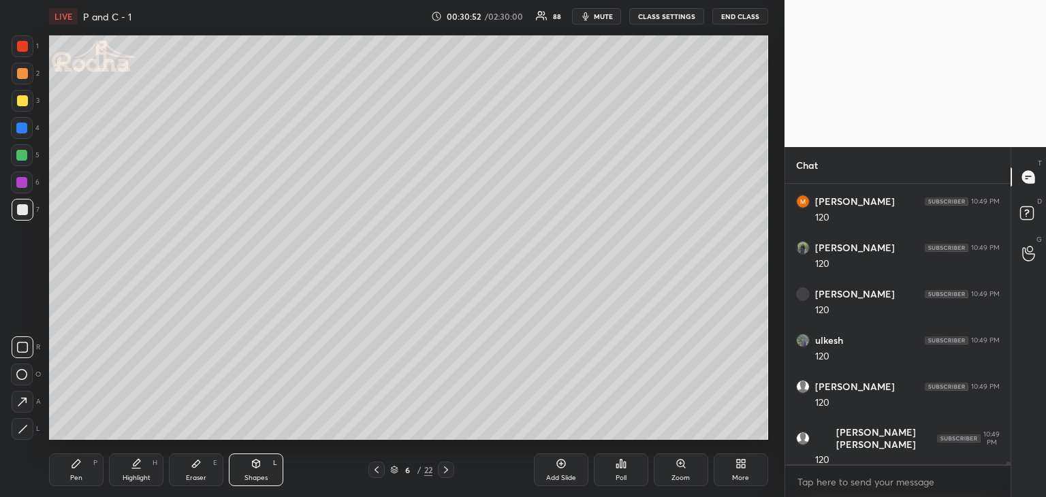
click at [19, 430] on div at bounding box center [23, 429] width 22 height 22
click at [63, 481] on div "Pen P" at bounding box center [76, 470] width 54 height 33
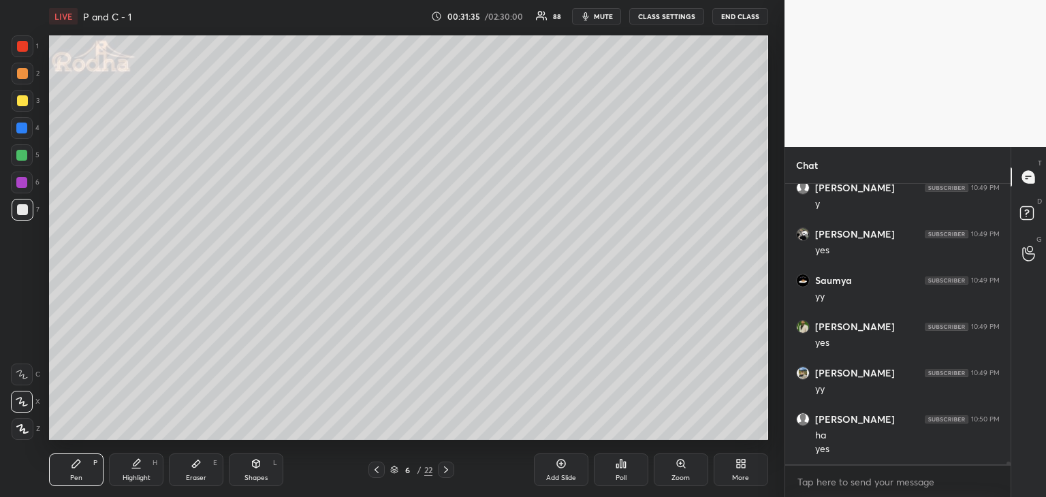
scroll to position [32465, 0]
click at [14, 39] on div at bounding box center [23, 46] width 22 height 22
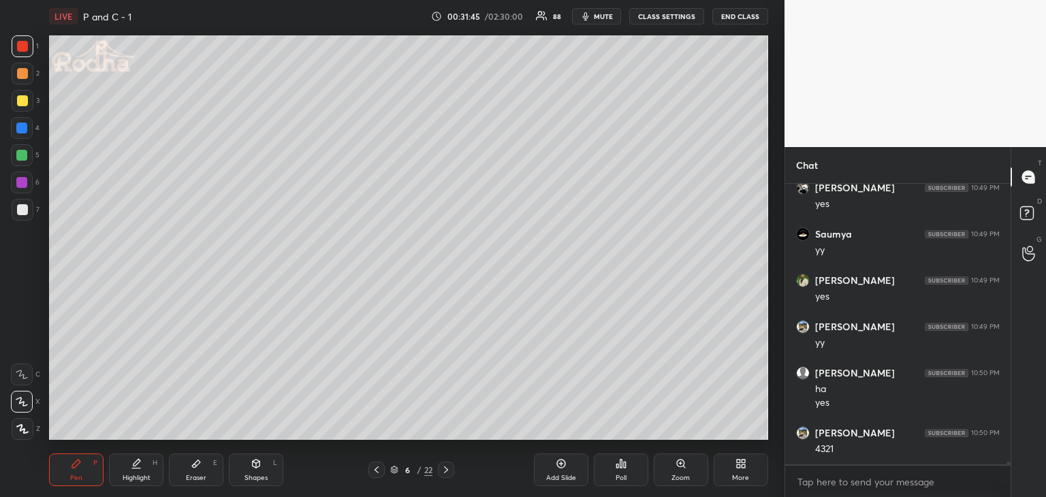
click at [19, 212] on div at bounding box center [22, 209] width 11 height 11
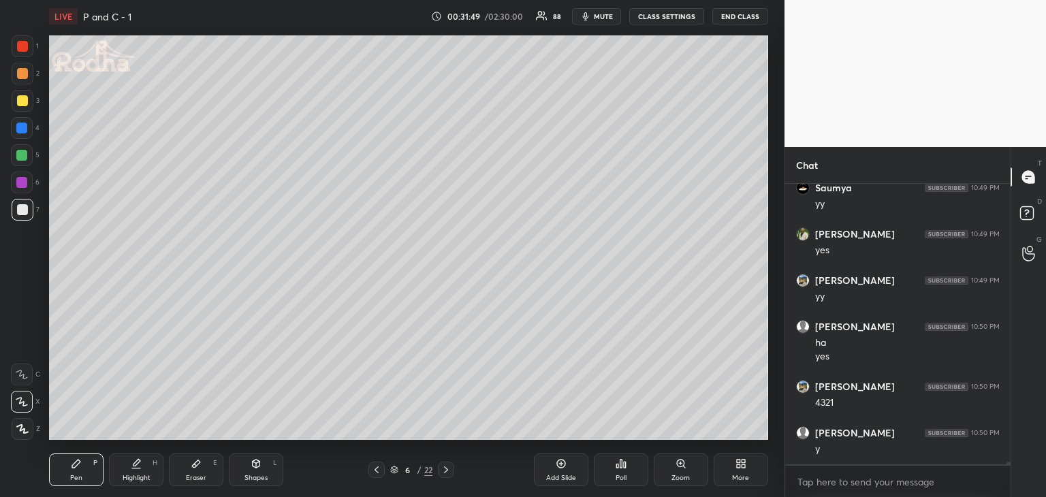
click at [22, 155] on div at bounding box center [21, 155] width 11 height 11
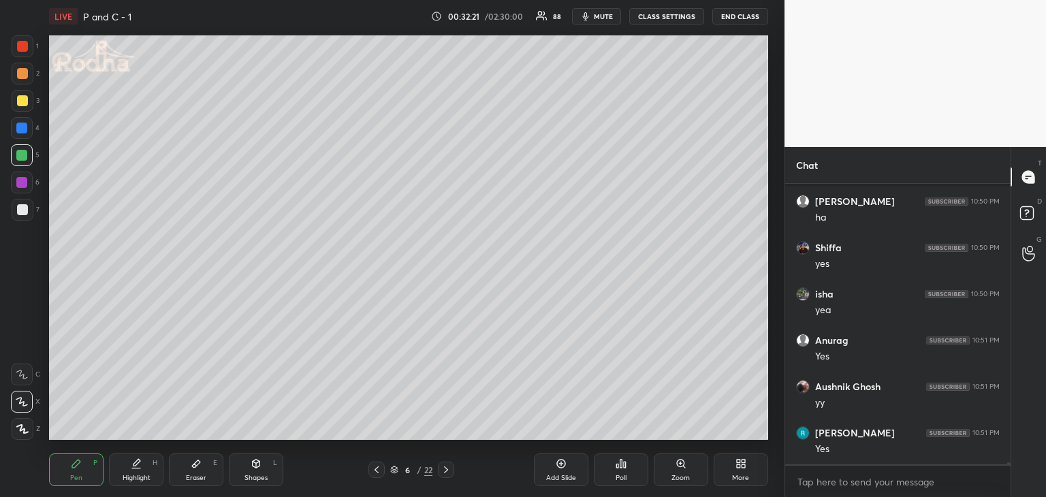
scroll to position [33159, 0]
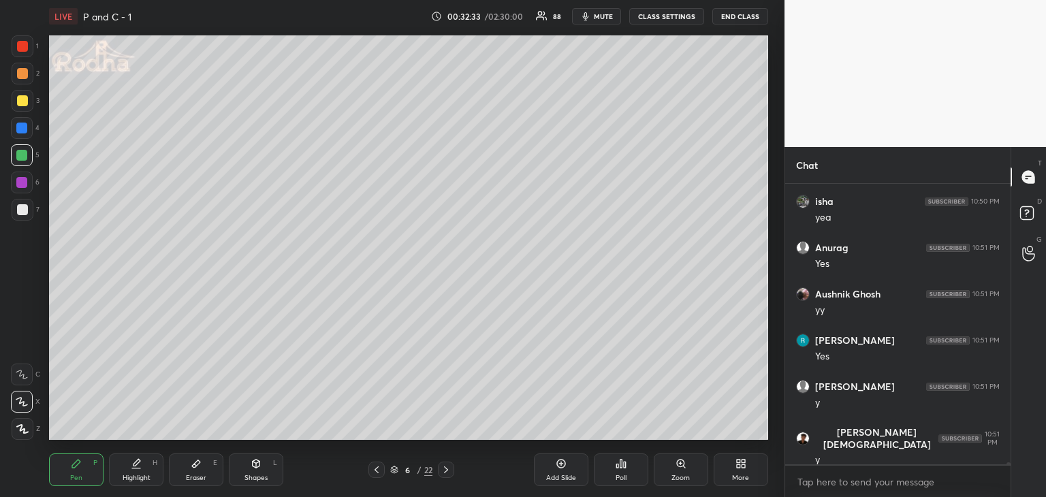
drag, startPoint x: 253, startPoint y: 478, endPoint x: 264, endPoint y: 475, distance: 10.6
click at [254, 478] on div "Shapes" at bounding box center [255, 478] width 23 height 7
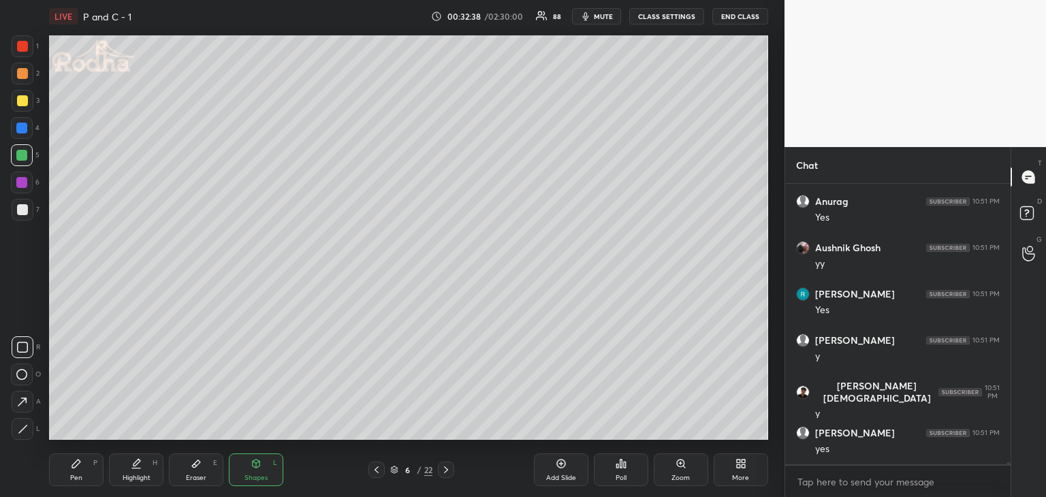
click at [81, 475] on div "Pen" at bounding box center [76, 478] width 12 height 7
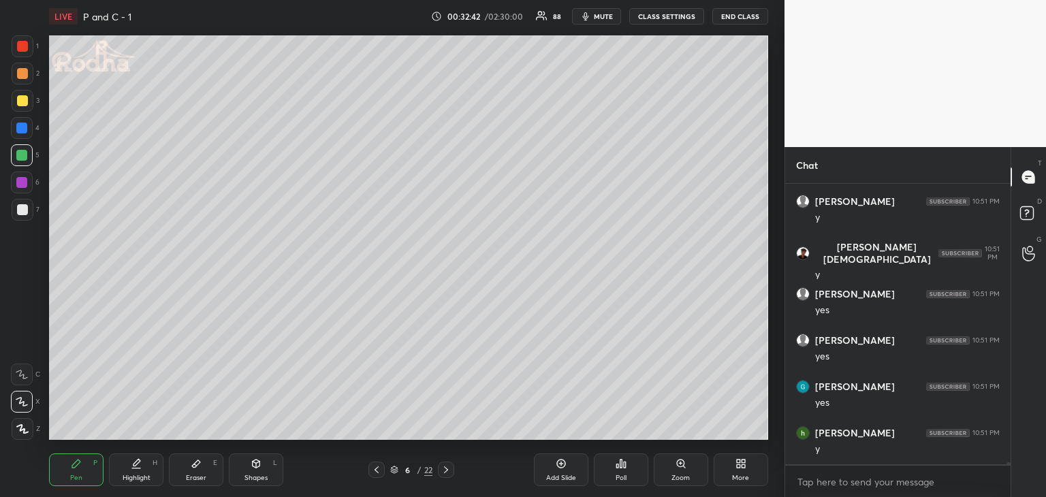
scroll to position [33391, 0]
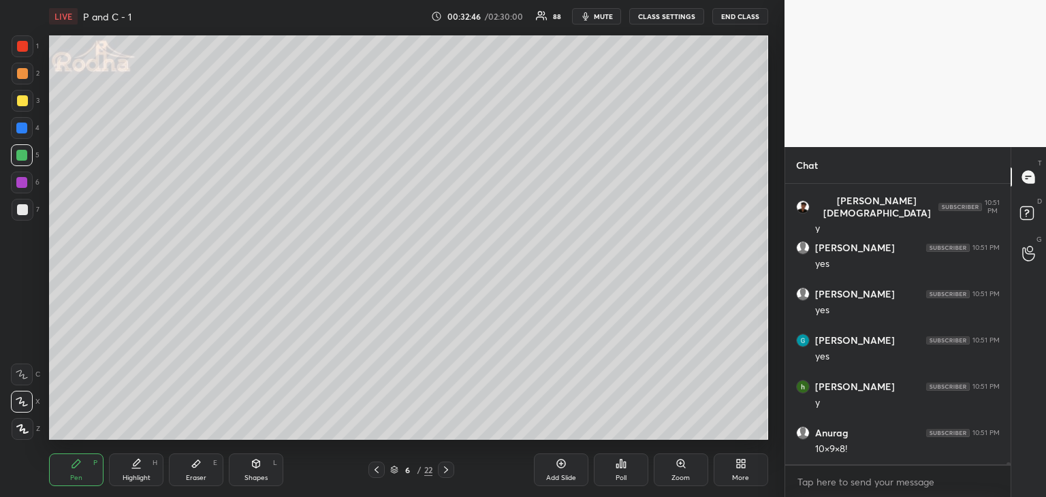
click at [21, 185] on div at bounding box center [21, 182] width 11 height 11
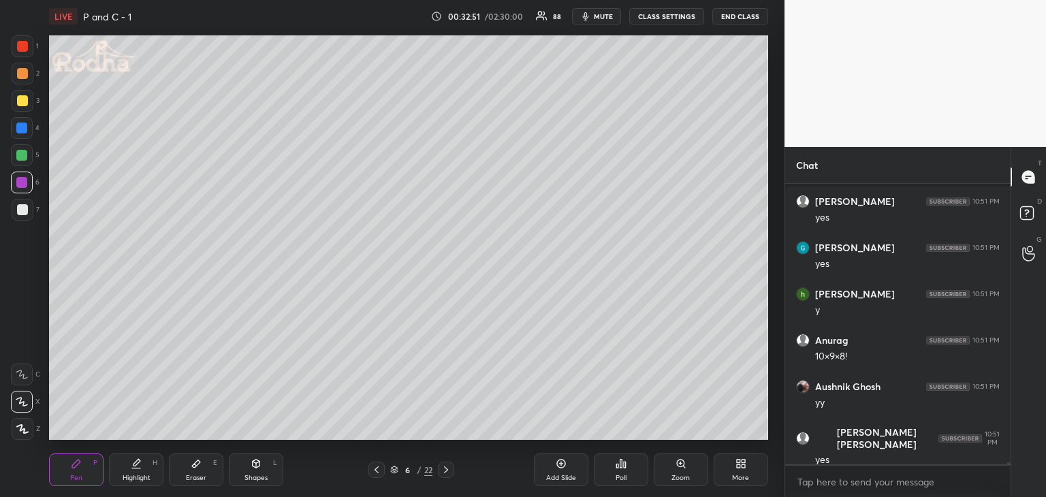
scroll to position [33576, 0]
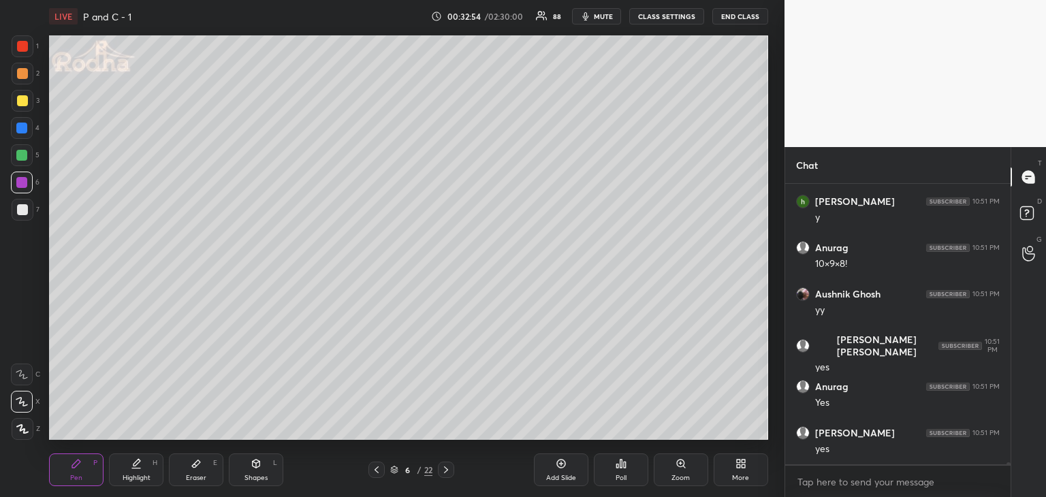
click at [21, 157] on div at bounding box center [21, 155] width 11 height 11
click at [202, 463] on div "Eraser E" at bounding box center [196, 470] width 54 height 33
drag, startPoint x: 61, startPoint y: 472, endPoint x: 108, endPoint y: 450, distance: 52.4
click at [65, 472] on div "Pen P" at bounding box center [76, 470] width 54 height 33
click at [202, 475] on div "Eraser" at bounding box center [196, 478] width 20 height 7
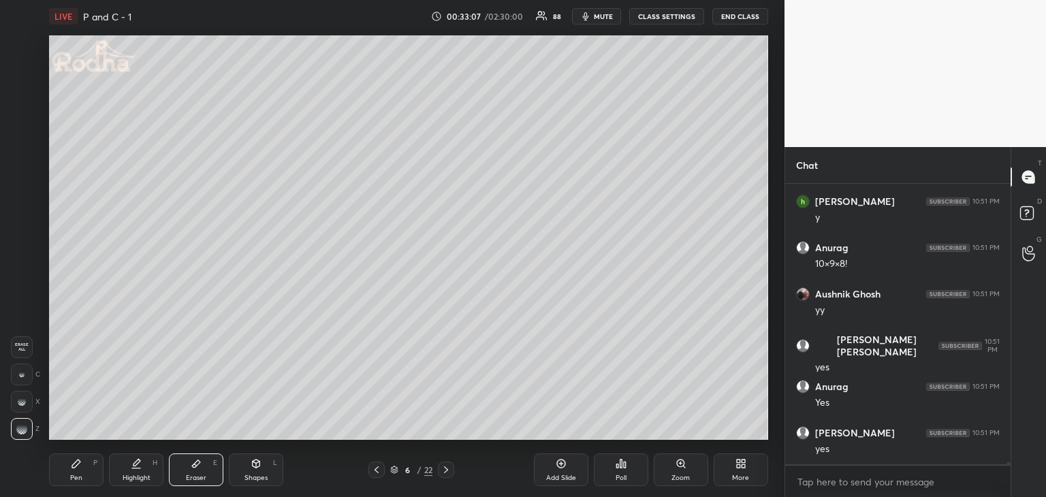
drag, startPoint x: 25, startPoint y: 372, endPoint x: 44, endPoint y: 362, distance: 21.6
click at [26, 370] on div at bounding box center [22, 375] width 22 height 22
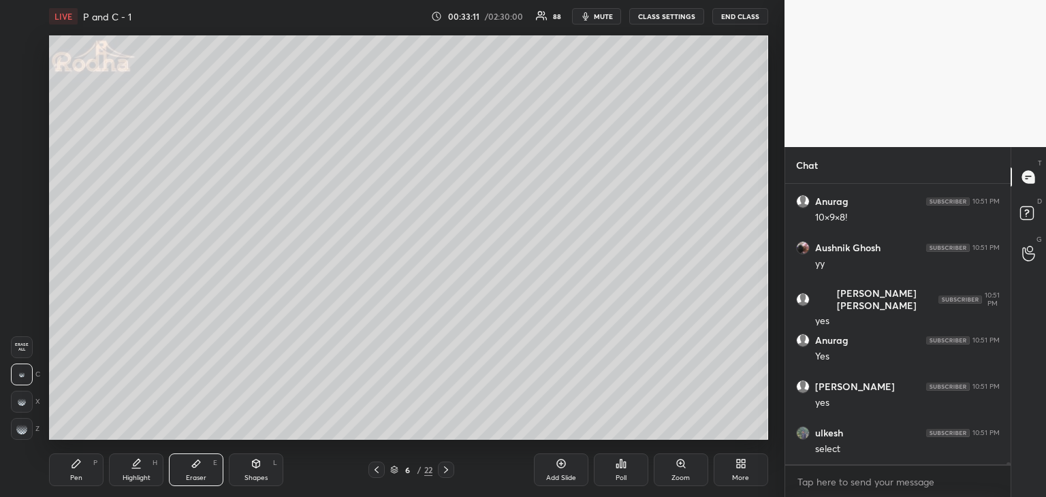
scroll to position [33715, 0]
click at [76, 475] on div "Pen" at bounding box center [76, 478] width 12 height 7
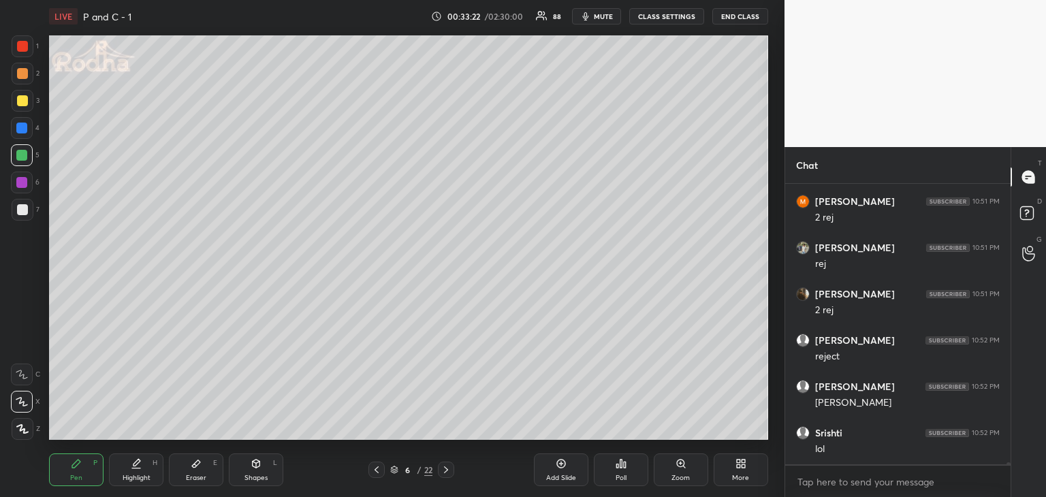
scroll to position [34271, 0]
click at [21, 104] on div at bounding box center [22, 100] width 11 height 11
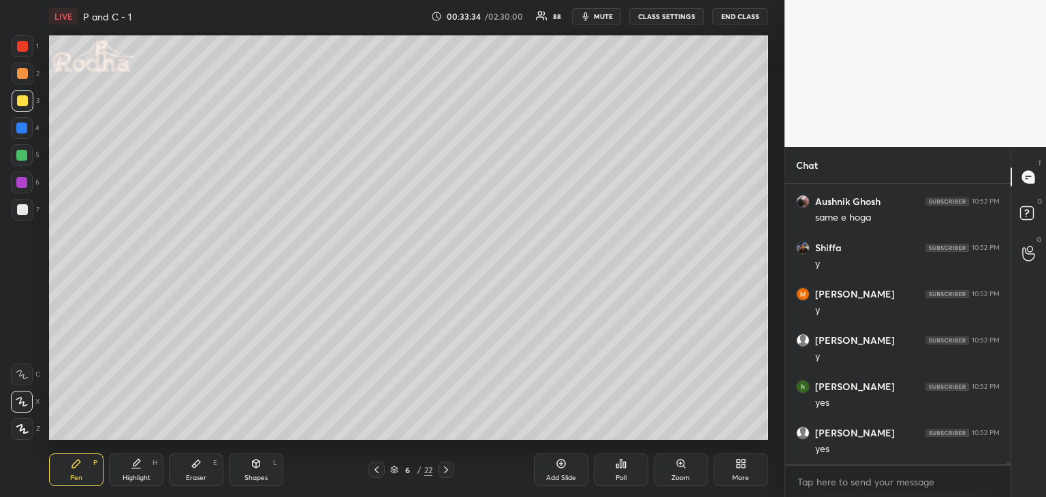
scroll to position [34641, 0]
click at [17, 187] on div at bounding box center [21, 182] width 11 height 11
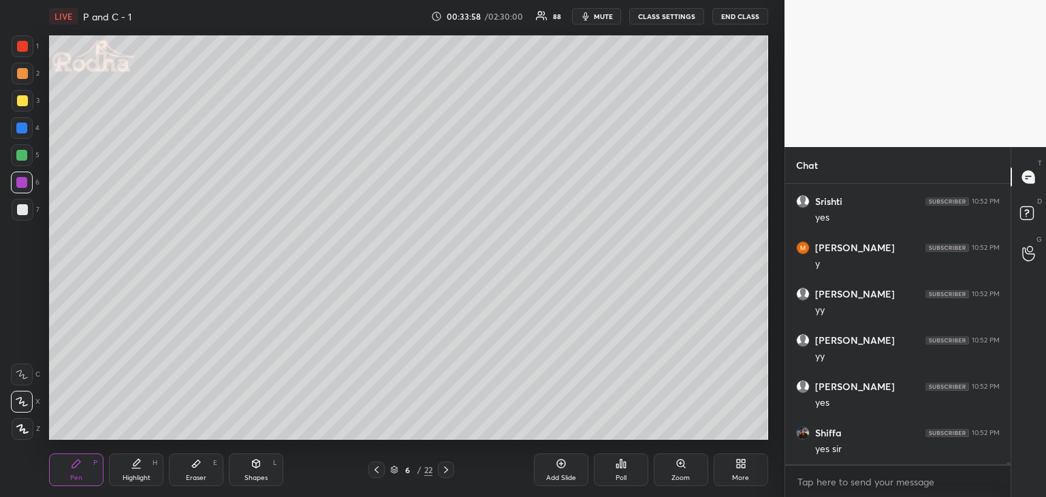
scroll to position [35243, 0]
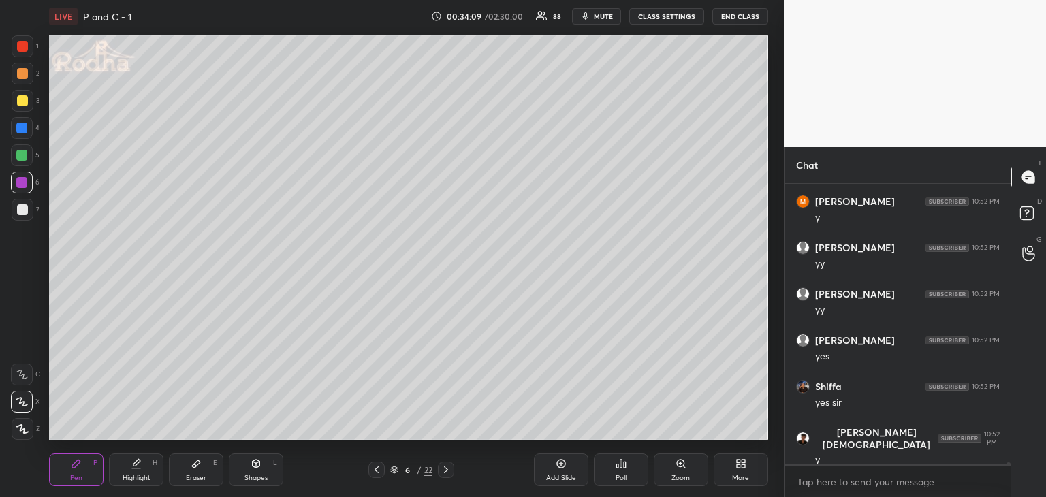
click at [447, 472] on icon at bounding box center [446, 469] width 11 height 11
drag, startPoint x: 22, startPoint y: 153, endPoint x: 32, endPoint y: 150, distance: 10.6
click at [22, 153] on div at bounding box center [21, 155] width 11 height 11
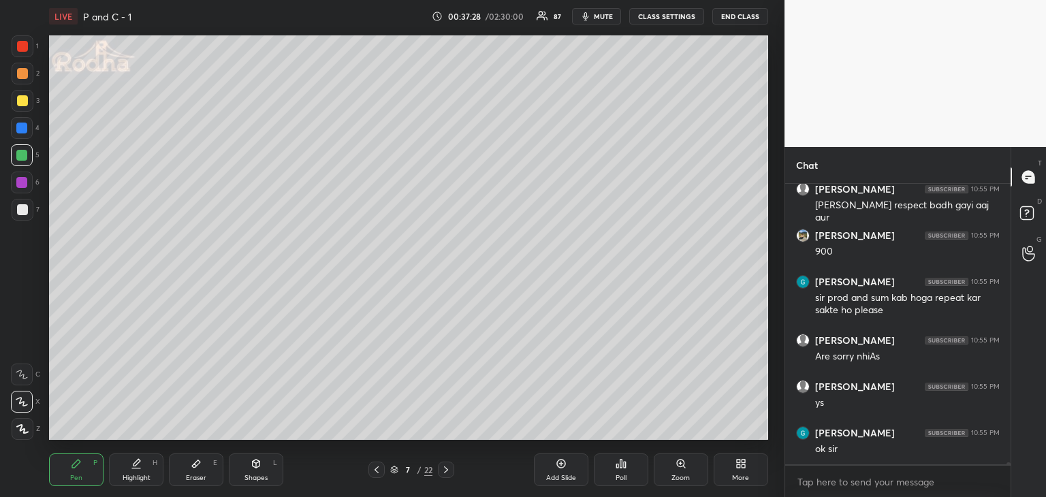
scroll to position [38046, 0]
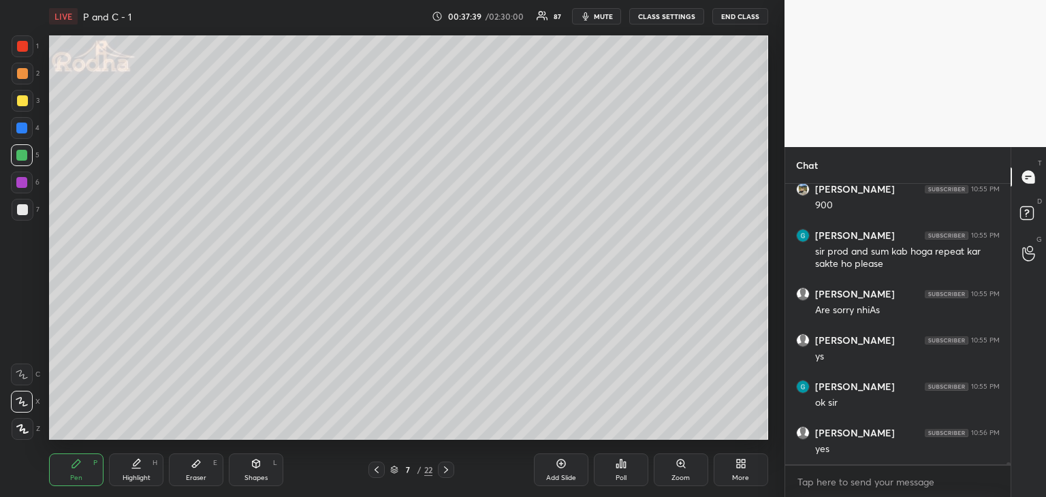
click at [22, 47] on div at bounding box center [22, 46] width 11 height 11
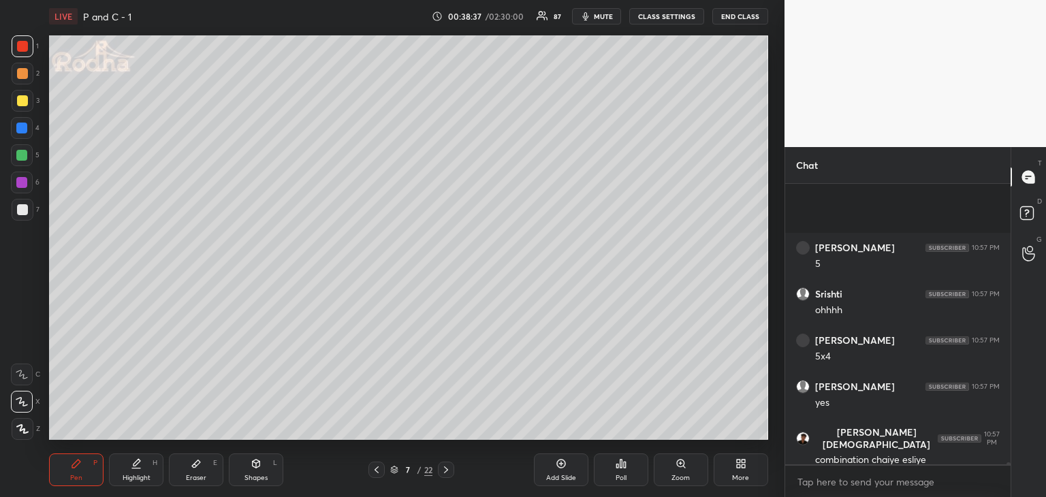
scroll to position [39542, 0]
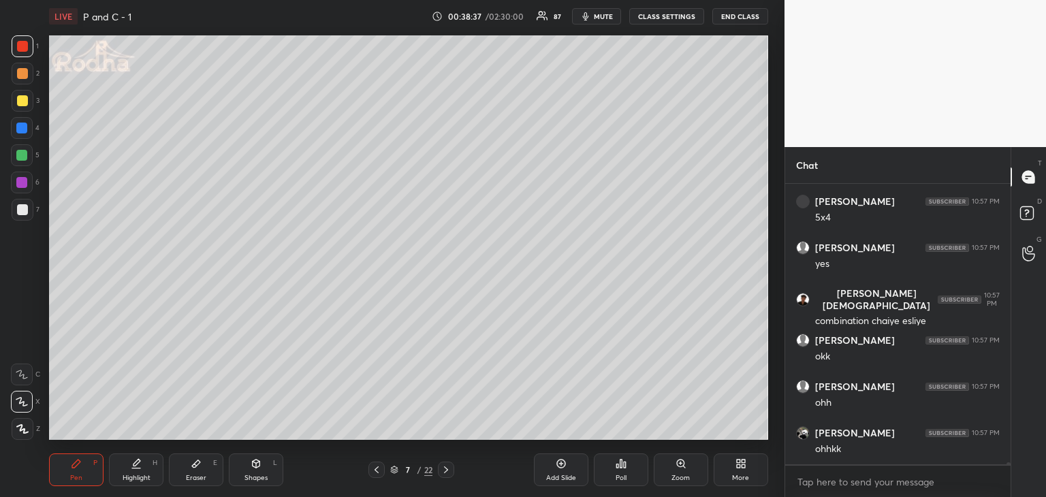
drag, startPoint x: 196, startPoint y: 478, endPoint x: 229, endPoint y: 465, distance: 35.2
click at [199, 477] on div "Eraser" at bounding box center [196, 478] width 20 height 7
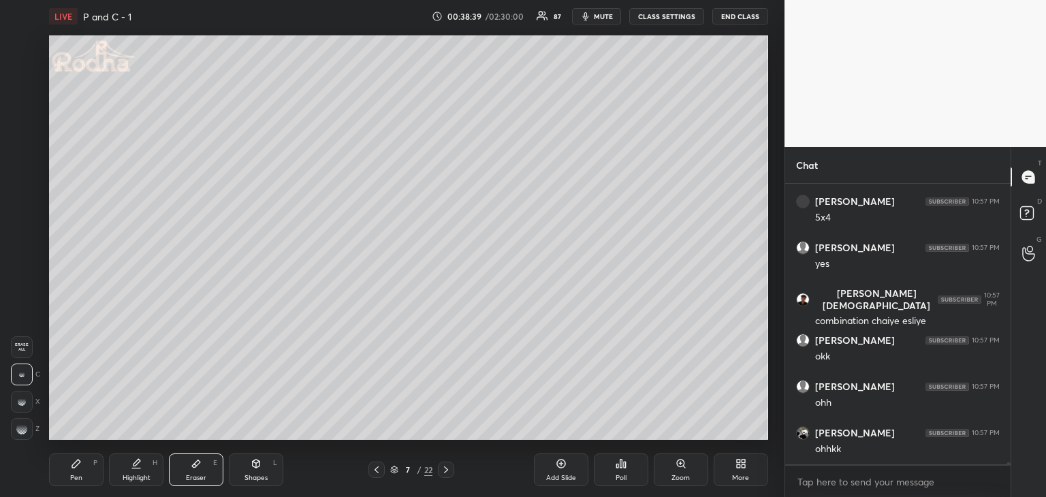
scroll to position [39588, 0]
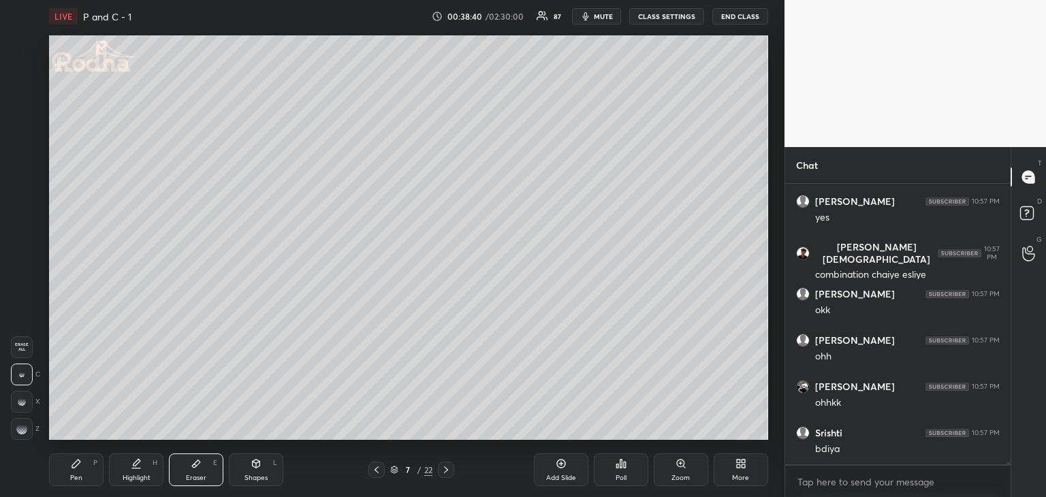
click at [27, 428] on div at bounding box center [22, 429] width 22 height 22
drag, startPoint x: 75, startPoint y: 470, endPoint x: 105, endPoint y: 447, distance: 37.9
click at [75, 469] on div "Pen P" at bounding box center [76, 470] width 54 height 33
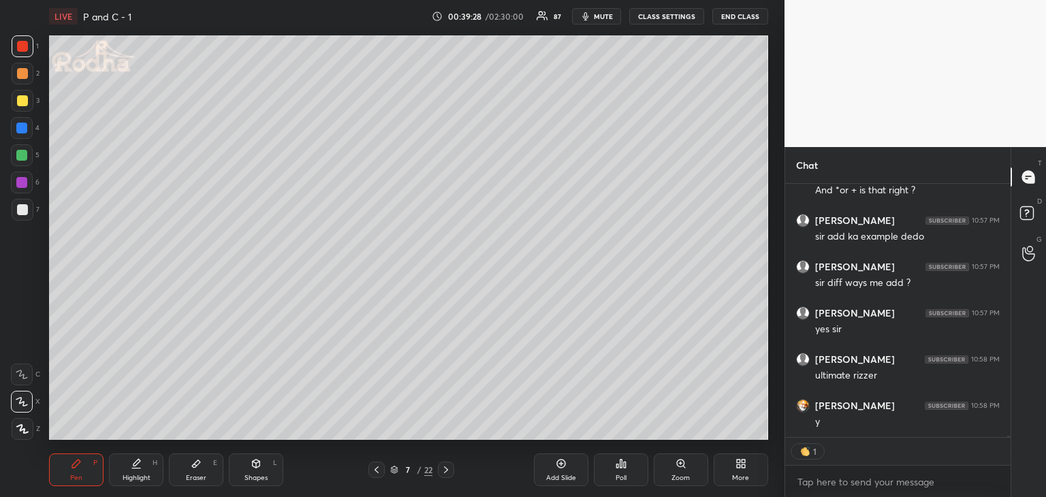
scroll to position [40124, 0]
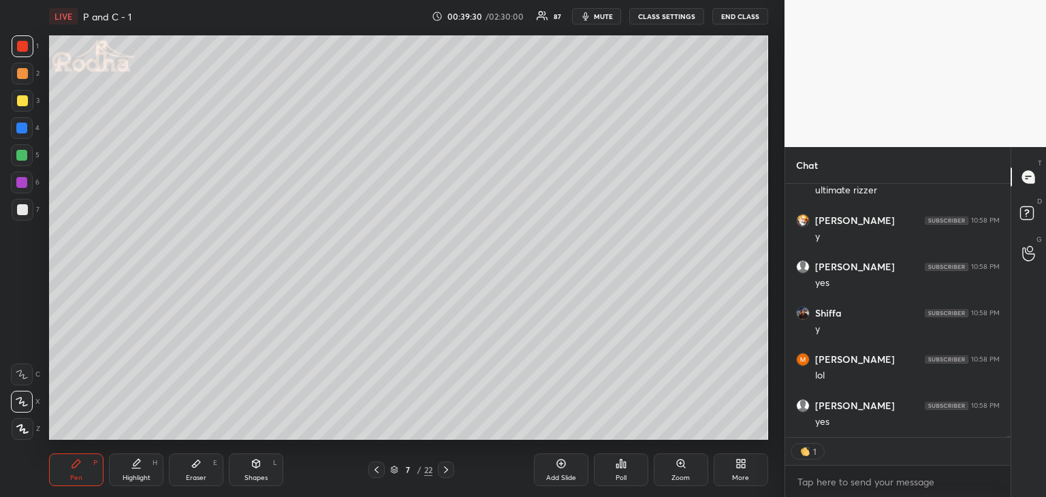
drag, startPoint x: 210, startPoint y: 474, endPoint x: 227, endPoint y: 471, distance: 17.9
click at [212, 473] on div "Eraser E" at bounding box center [196, 470] width 54 height 33
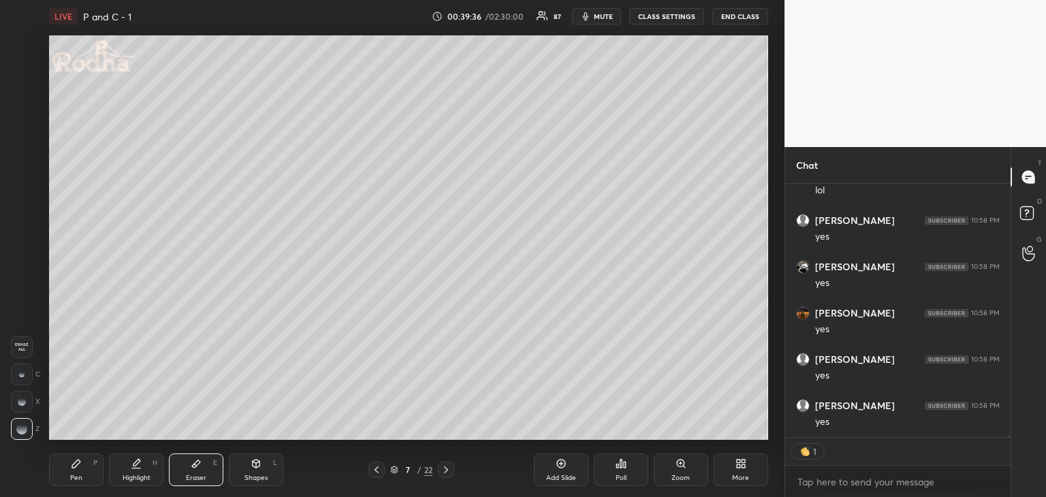
scroll to position [40282, 0]
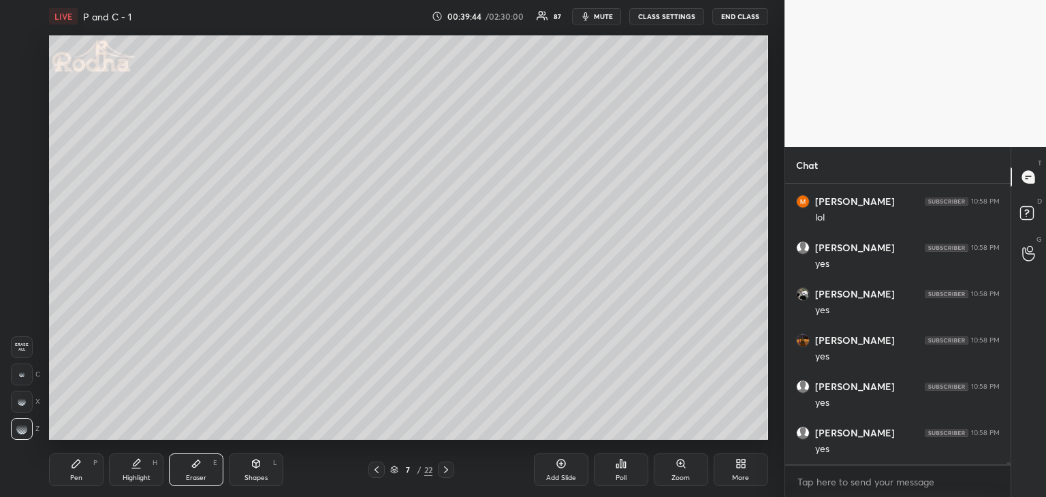
click at [74, 472] on div "Pen P" at bounding box center [76, 470] width 54 height 33
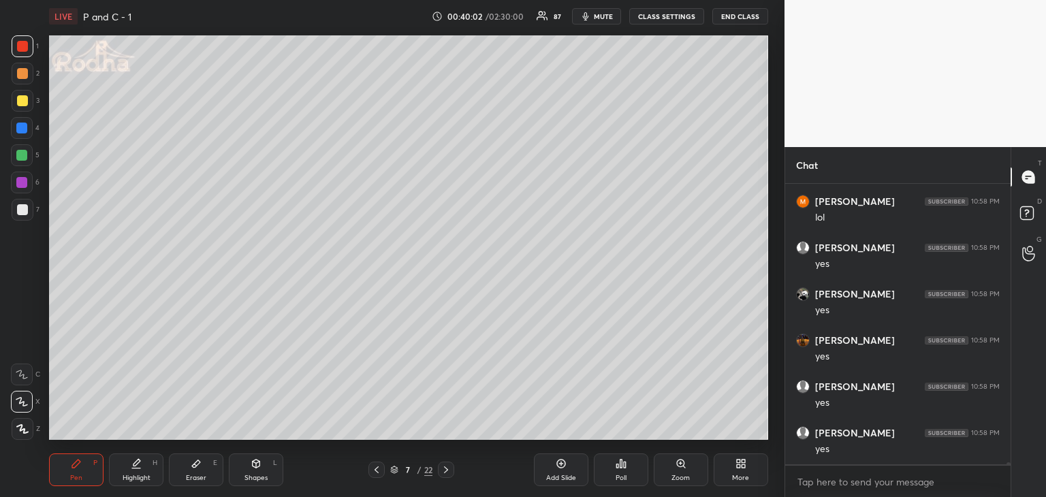
click at [204, 469] on div "Eraser E" at bounding box center [196, 470] width 54 height 33
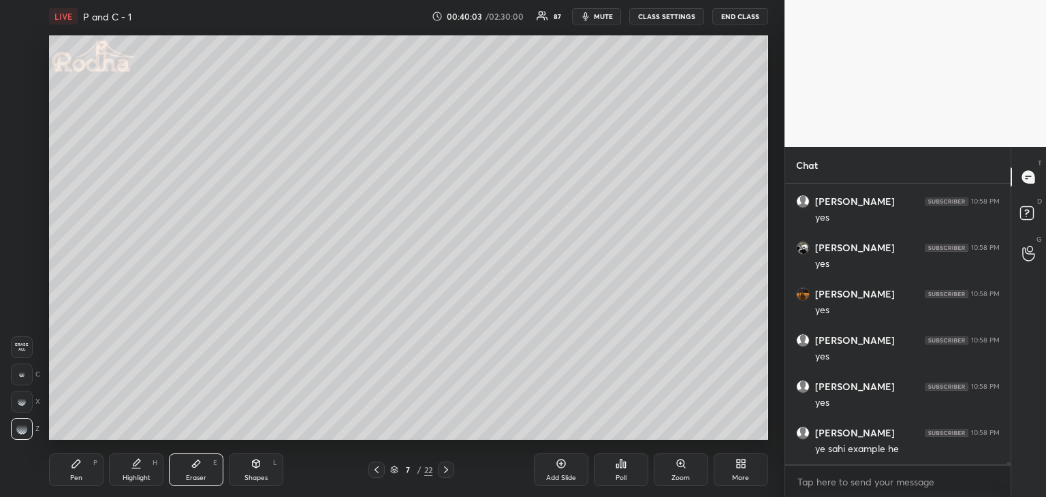
scroll to position [40375, 0]
click at [67, 483] on div "Pen P" at bounding box center [76, 470] width 54 height 33
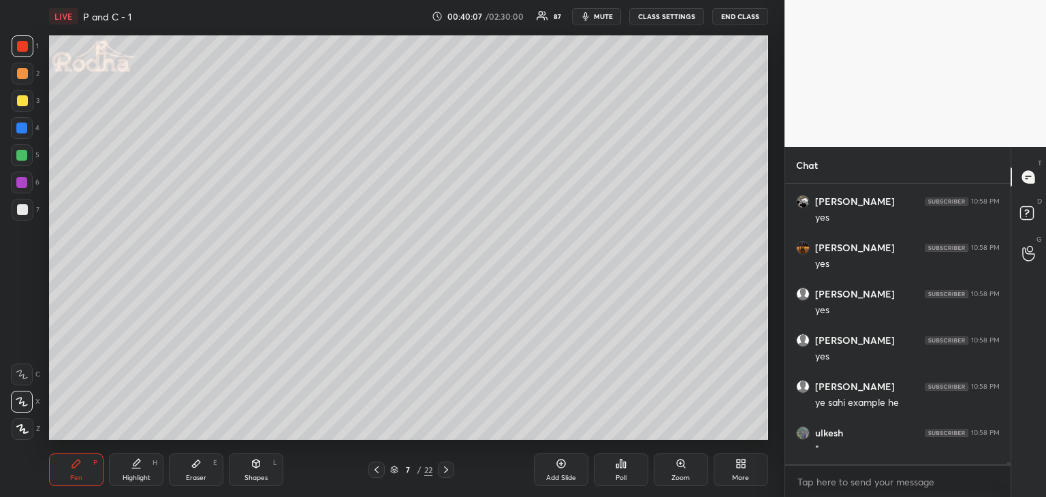
scroll to position [40421, 0]
click at [20, 158] on div at bounding box center [21, 155] width 11 height 11
click at [191, 475] on div "Eraser" at bounding box center [196, 478] width 20 height 7
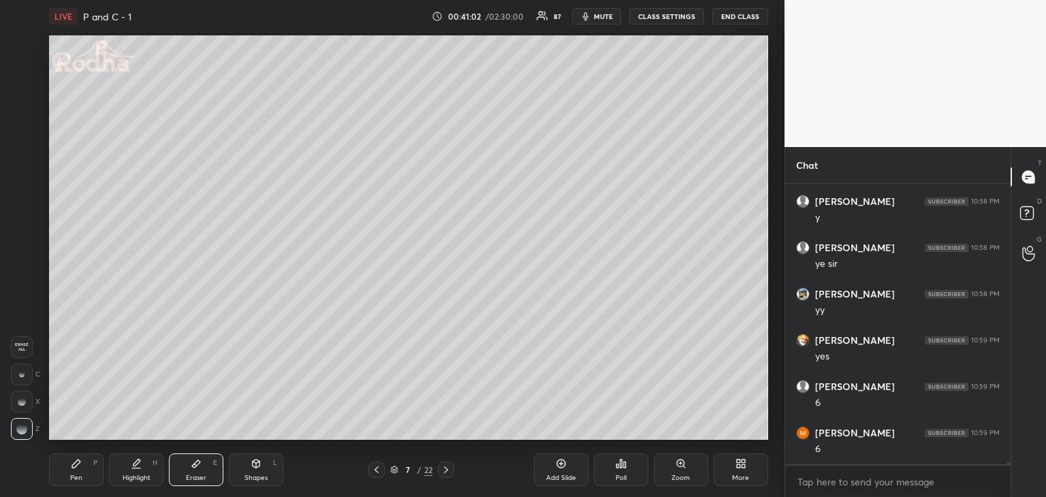
drag, startPoint x: 66, startPoint y: 479, endPoint x: 75, endPoint y: 469, distance: 14.0
click at [65, 479] on div "Pen P" at bounding box center [76, 470] width 54 height 33
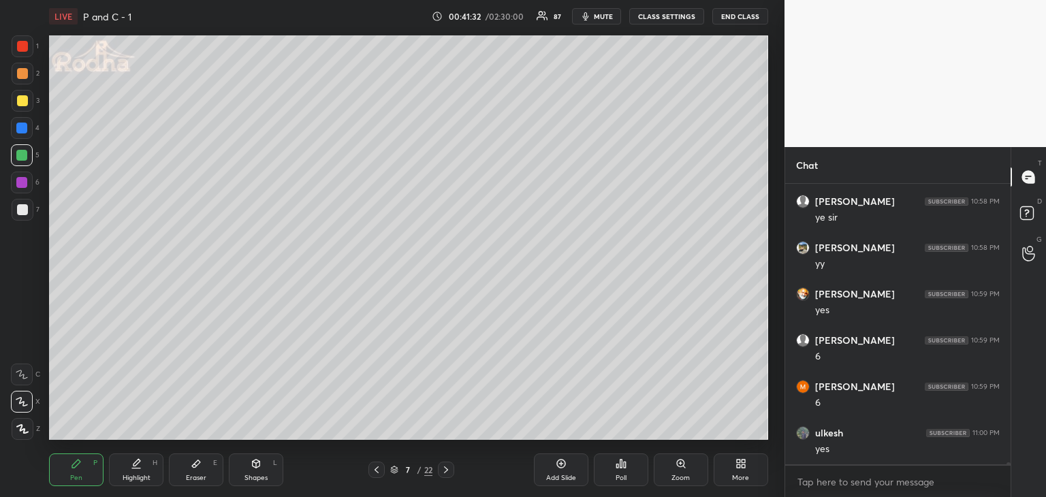
click at [195, 469] on icon at bounding box center [196, 463] width 11 height 11
click at [86, 471] on div "Pen P" at bounding box center [76, 470] width 54 height 33
drag, startPoint x: 204, startPoint y: 474, endPoint x: 226, endPoint y: 445, distance: 36.0
click at [205, 471] on div "Eraser E" at bounding box center [196, 470] width 54 height 33
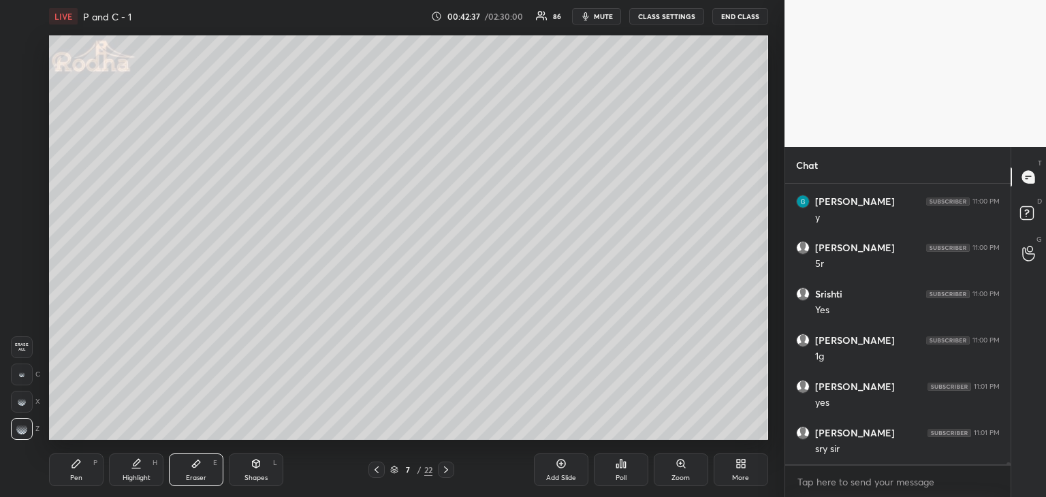
click at [79, 466] on icon at bounding box center [76, 463] width 11 height 11
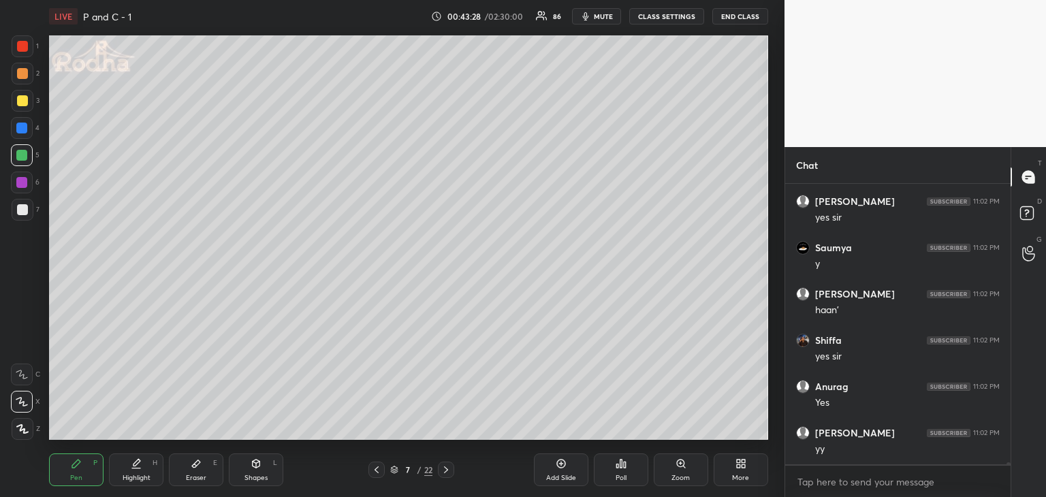
scroll to position [44589, 0]
drag, startPoint x: 259, startPoint y: 473, endPoint x: 261, endPoint y: 466, distance: 8.0
click at [260, 472] on div "Shapes L" at bounding box center [256, 470] width 54 height 33
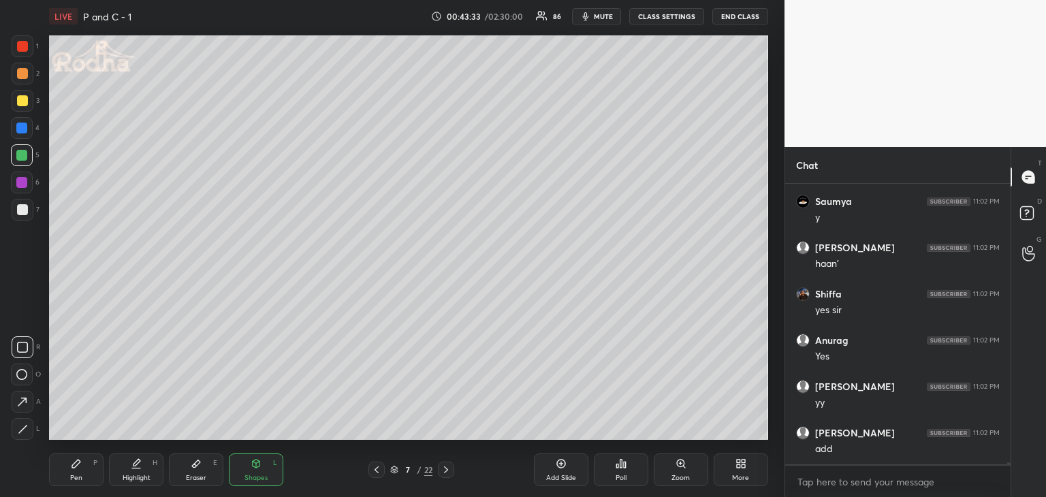
click at [21, 426] on icon at bounding box center [23, 429] width 10 height 10
click at [58, 471] on div "Pen P" at bounding box center [76, 470] width 54 height 33
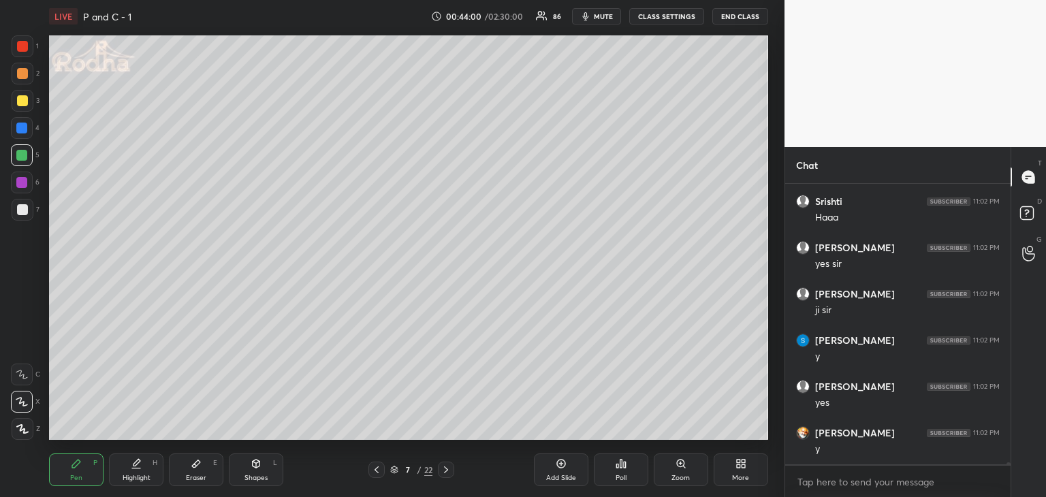
scroll to position [45376, 0]
click at [211, 475] on div "Eraser E" at bounding box center [196, 470] width 54 height 33
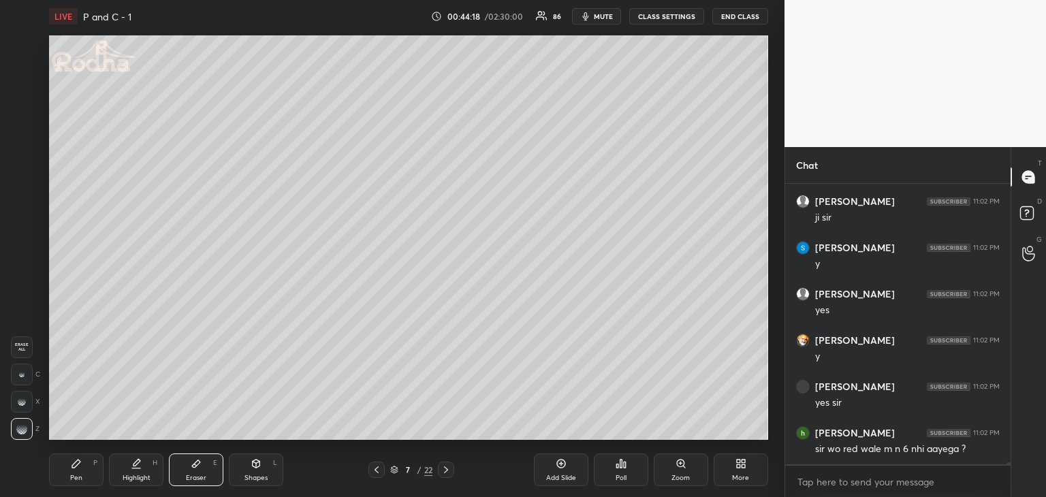
scroll to position [45469, 0]
click at [76, 469] on icon at bounding box center [76, 463] width 11 height 11
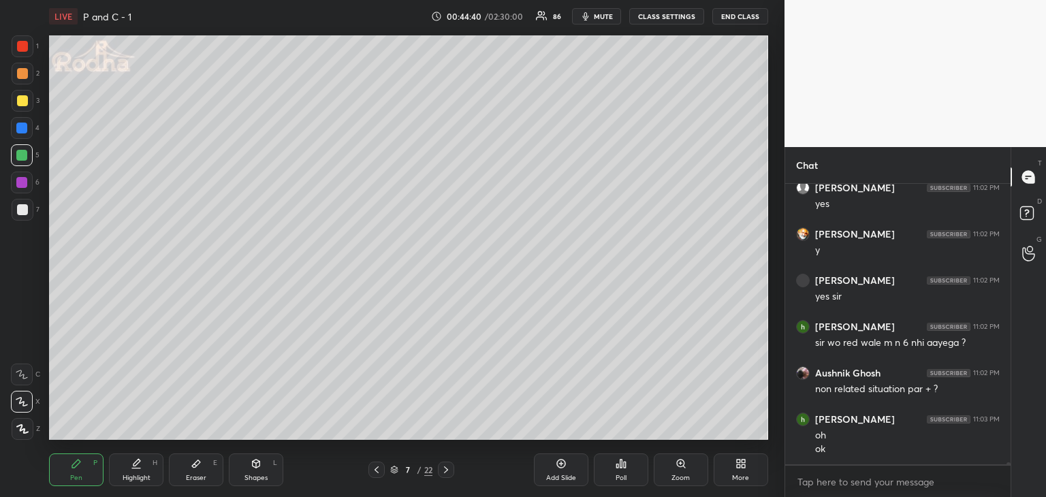
scroll to position [45575, 0]
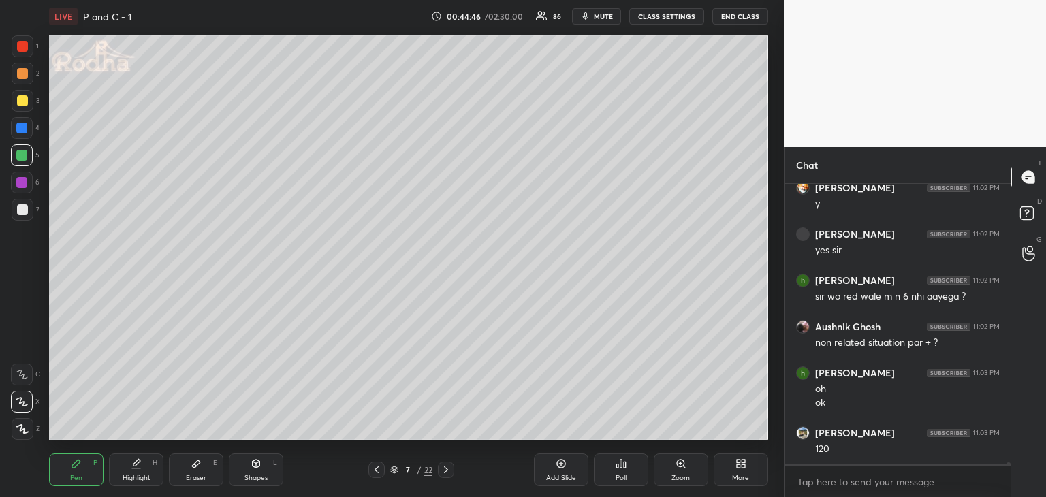
click at [250, 463] on div "Shapes L" at bounding box center [256, 470] width 54 height 33
click at [21, 44] on div at bounding box center [22, 46] width 11 height 11
click at [283, 93] on div "Setting up your live class Poll for secs No correct answer Start poll" at bounding box center [409, 238] width 730 height 410
click at [74, 471] on div "Pen P" at bounding box center [76, 470] width 54 height 33
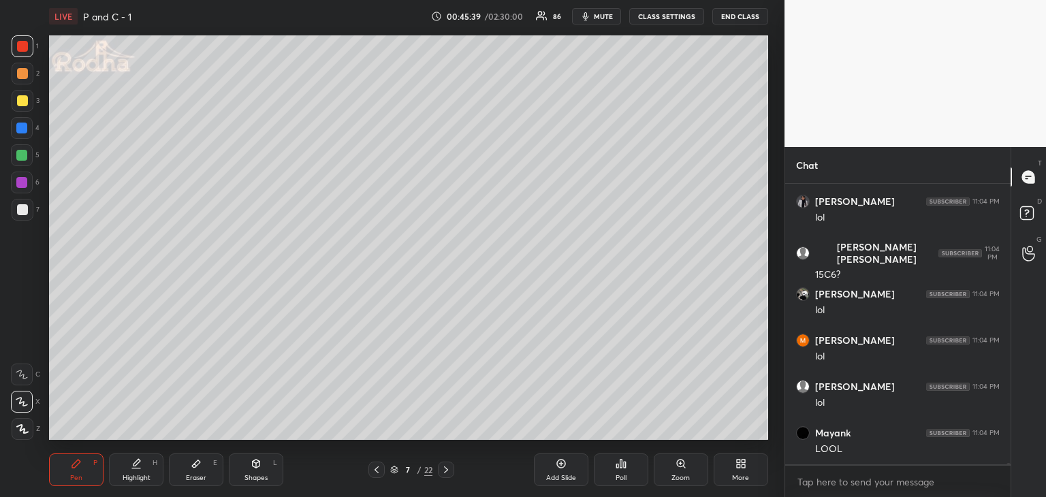
scroll to position [46547, 0]
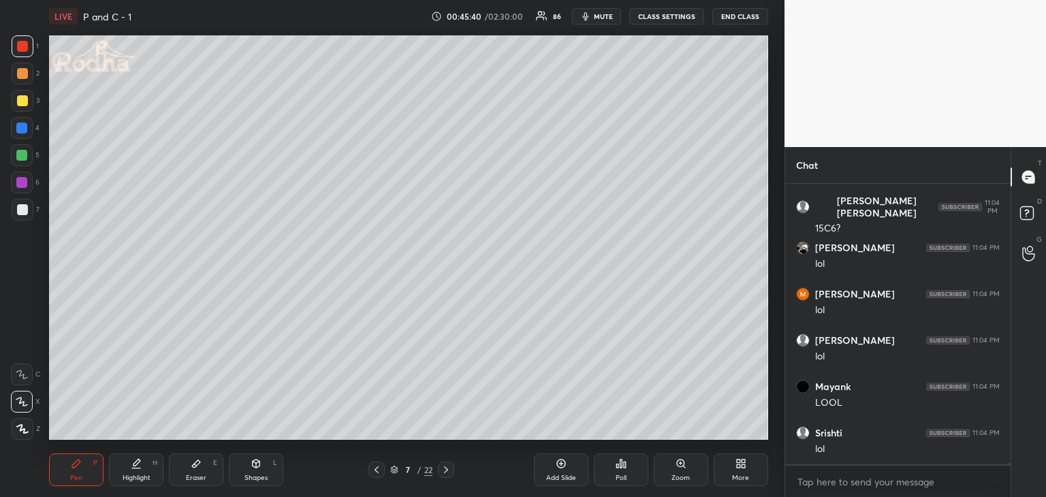
drag, startPoint x: 193, startPoint y: 472, endPoint x: 204, endPoint y: 450, distance: 24.4
click at [196, 471] on div "Eraser E" at bounding box center [196, 470] width 54 height 33
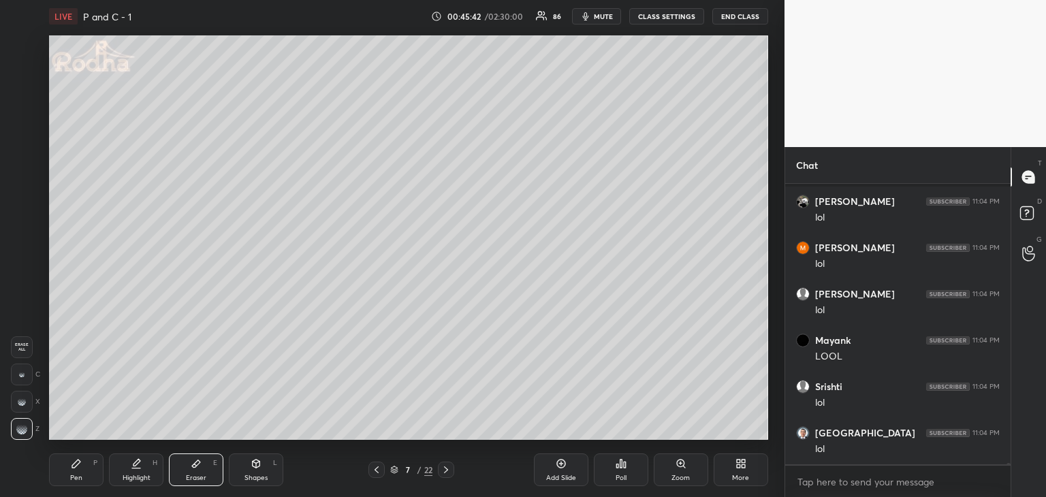
scroll to position [46686, 0]
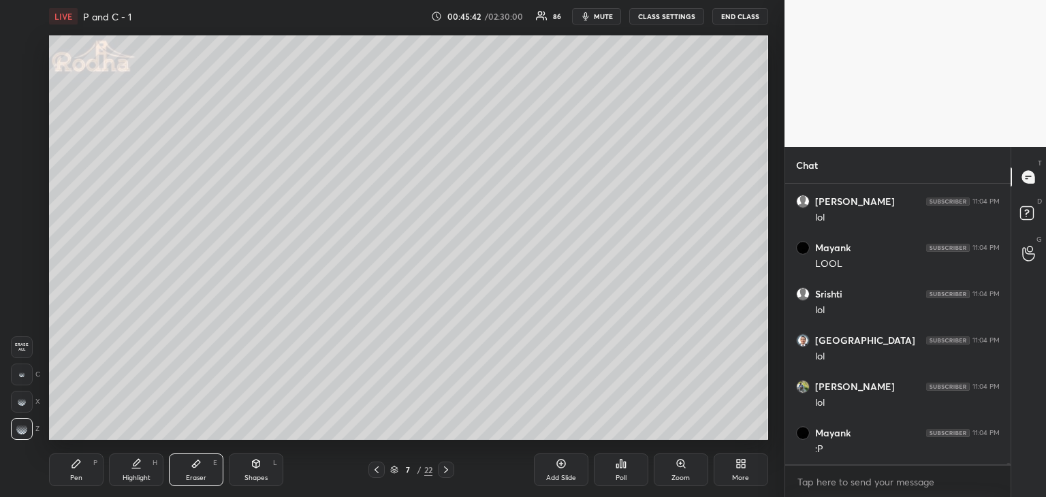
click at [245, 458] on div "Shapes L" at bounding box center [256, 470] width 54 height 33
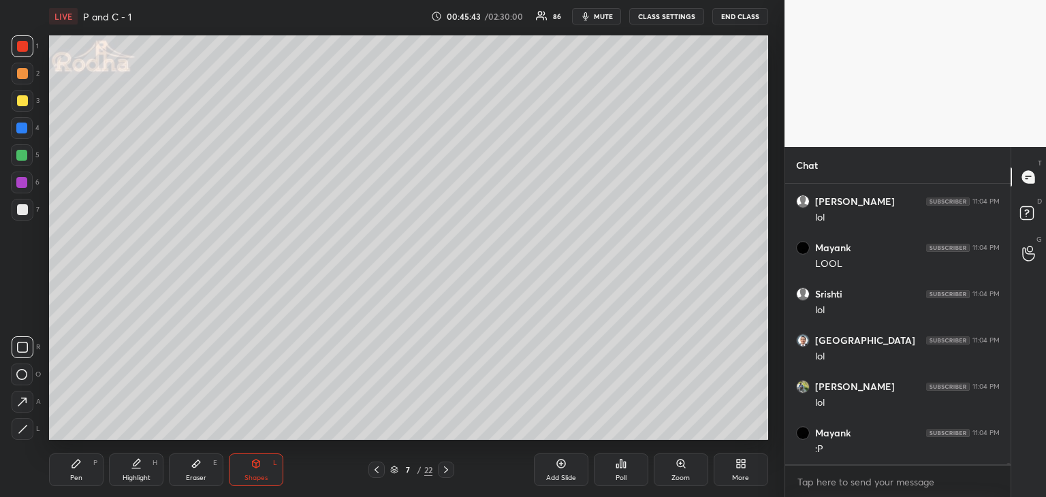
click at [20, 157] on div at bounding box center [21, 155] width 11 height 11
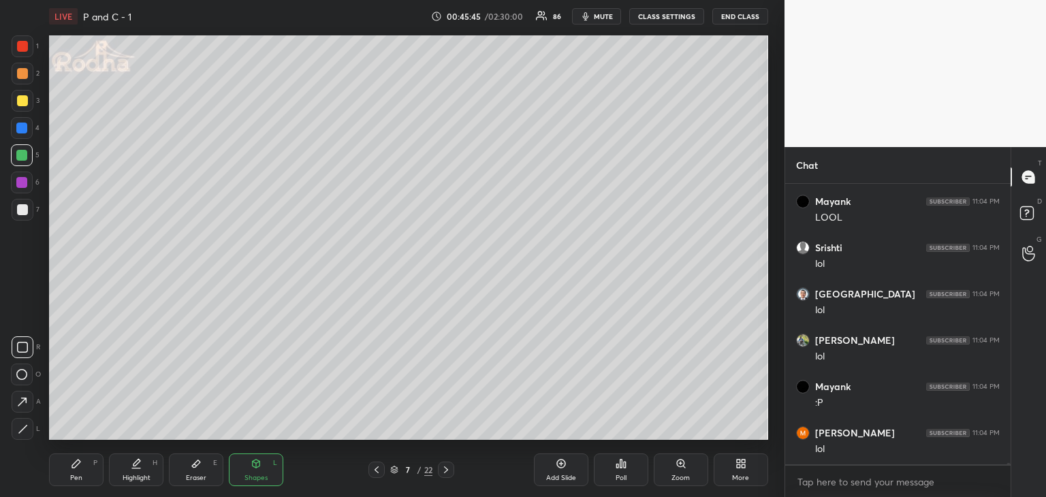
scroll to position [46779, 0]
click at [17, 404] on icon at bounding box center [22, 402] width 14 height 14
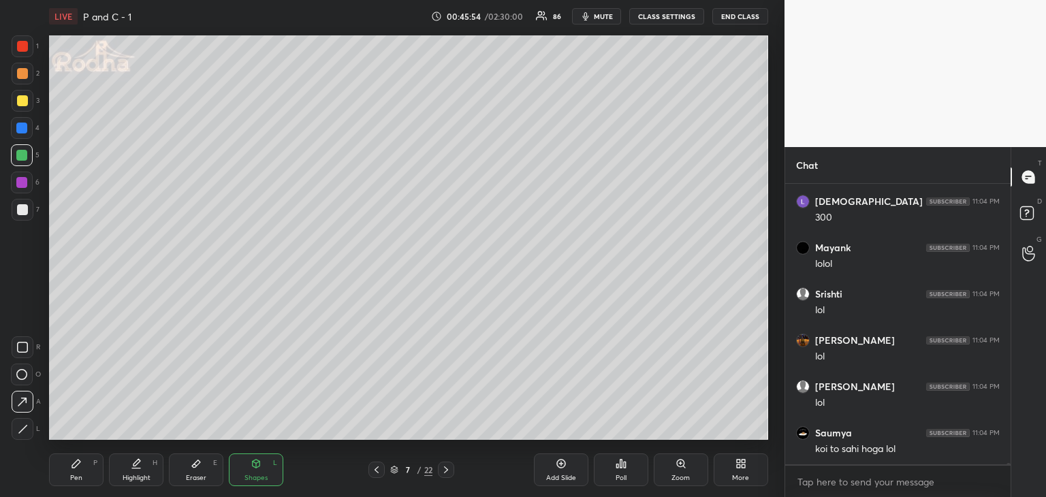
click at [68, 467] on div "Pen P" at bounding box center [76, 470] width 54 height 33
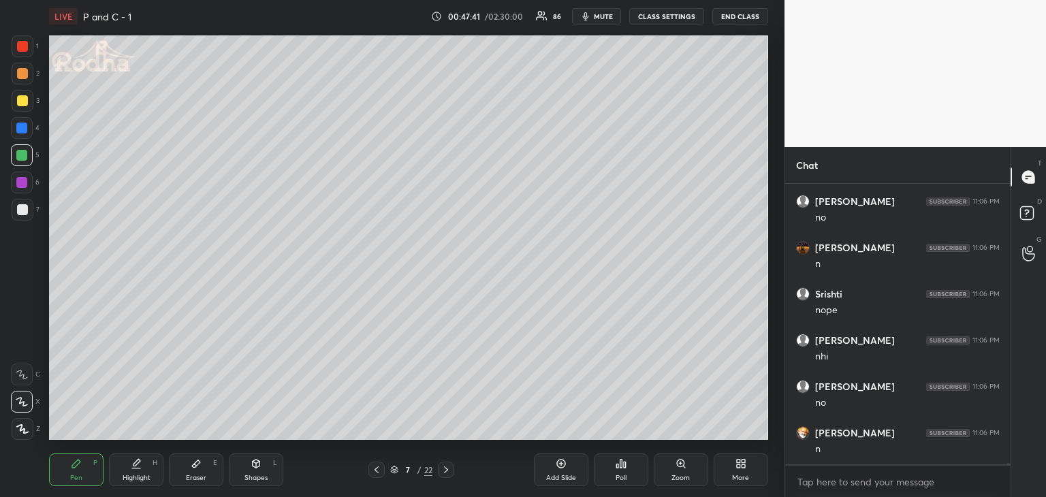
scroll to position [50854, 0]
drag, startPoint x: 19, startPoint y: 99, endPoint x: 39, endPoint y: 98, distance: 19.8
click at [20, 99] on div at bounding box center [22, 100] width 11 height 11
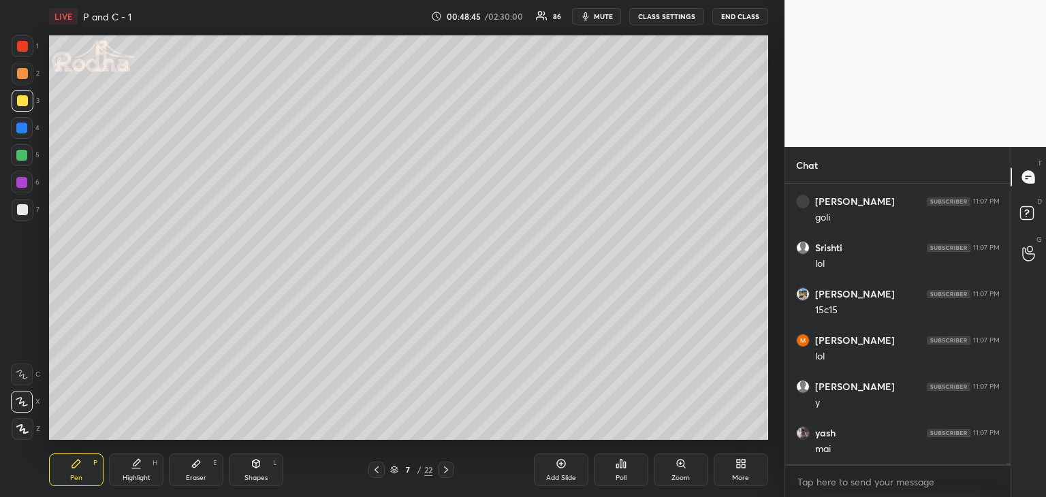
click at [180, 475] on div "Eraser E" at bounding box center [196, 470] width 54 height 33
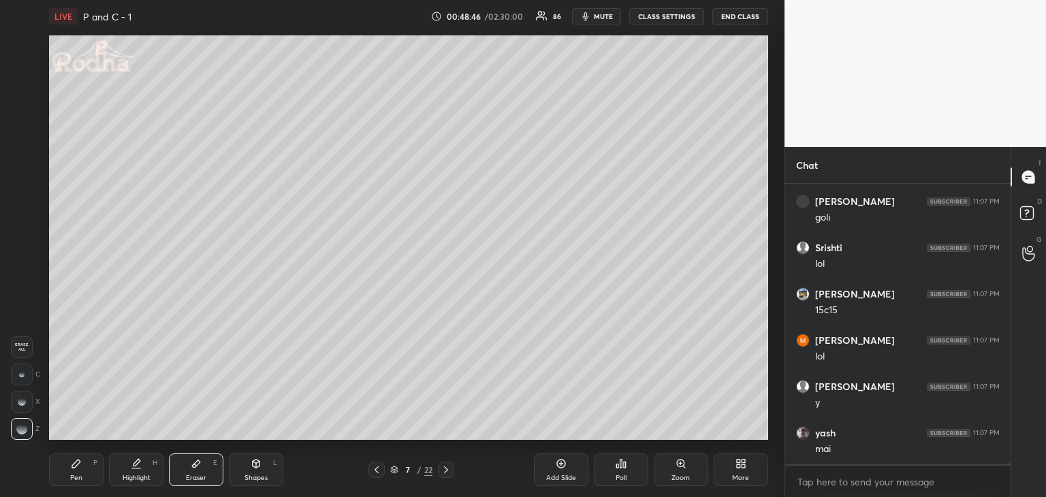
scroll to position [51780, 0]
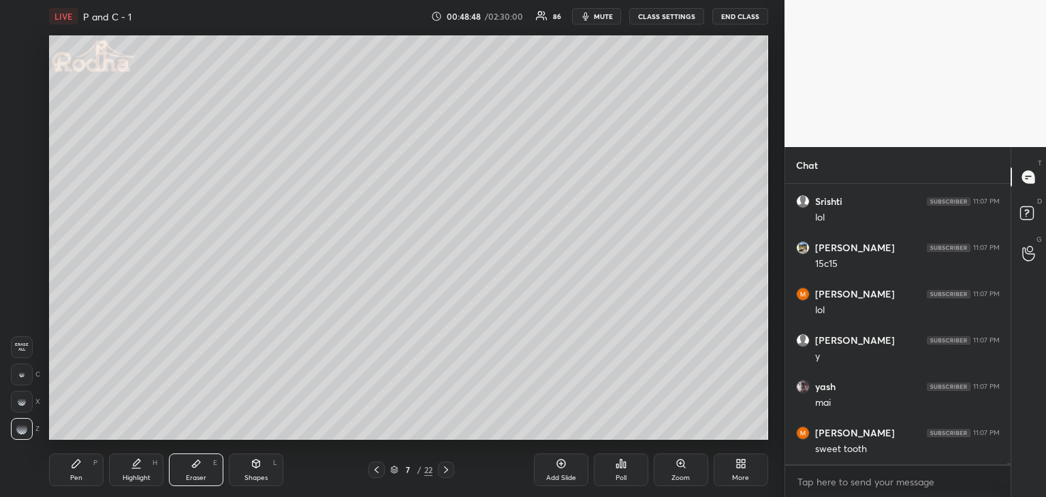
click at [17, 384] on div at bounding box center [22, 375] width 22 height 22
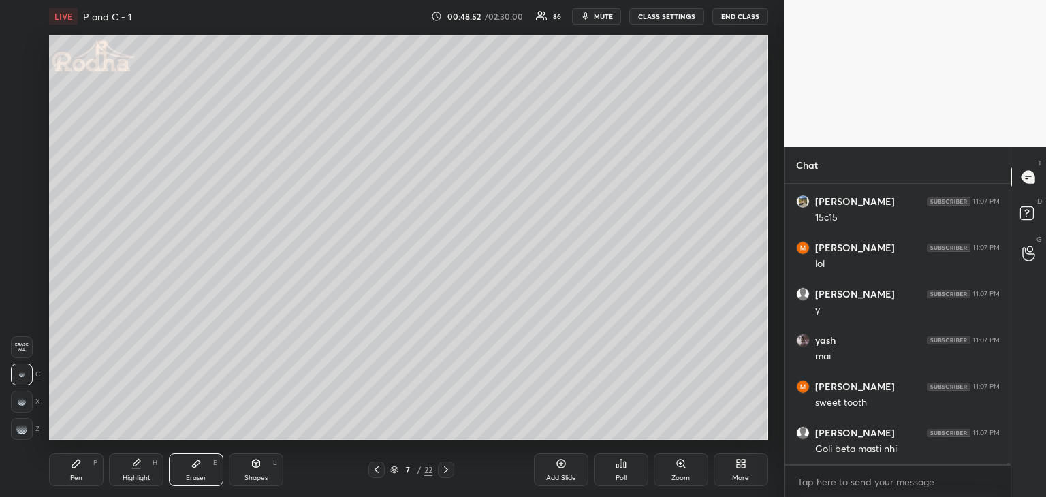
drag, startPoint x: 71, startPoint y: 469, endPoint x: 89, endPoint y: 468, distance: 18.4
click at [72, 469] on div "Pen P" at bounding box center [76, 470] width 54 height 33
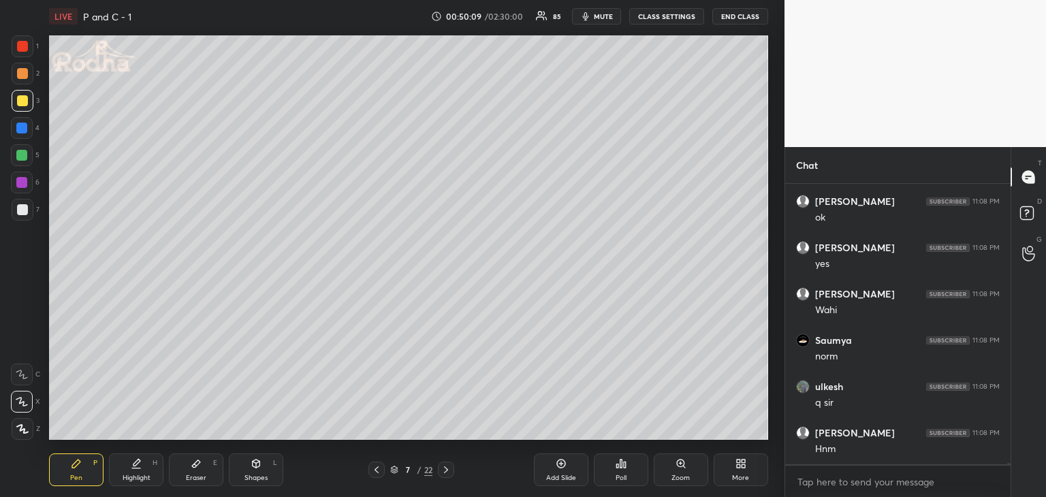
scroll to position [52720, 0]
click at [195, 471] on div "Eraser E" at bounding box center [196, 470] width 54 height 33
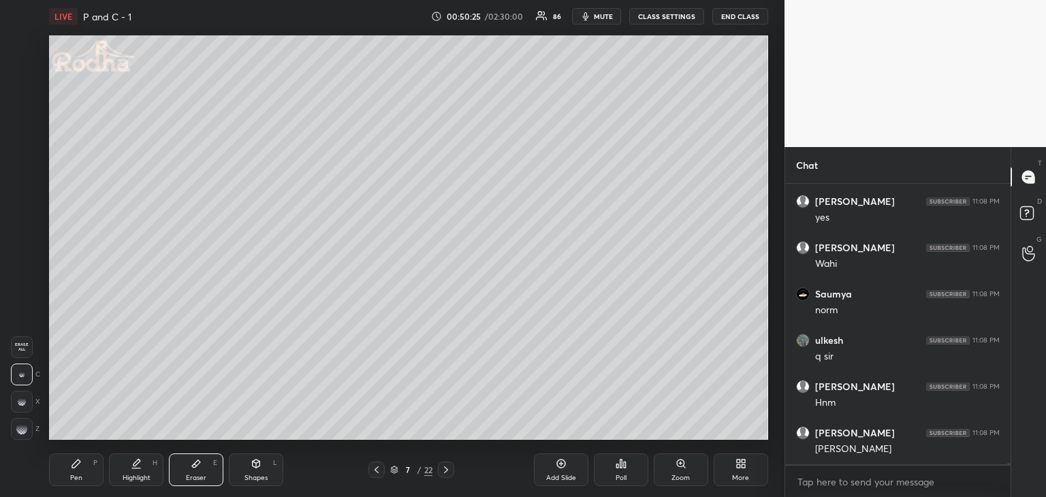
click at [65, 483] on div "Pen P" at bounding box center [76, 470] width 54 height 33
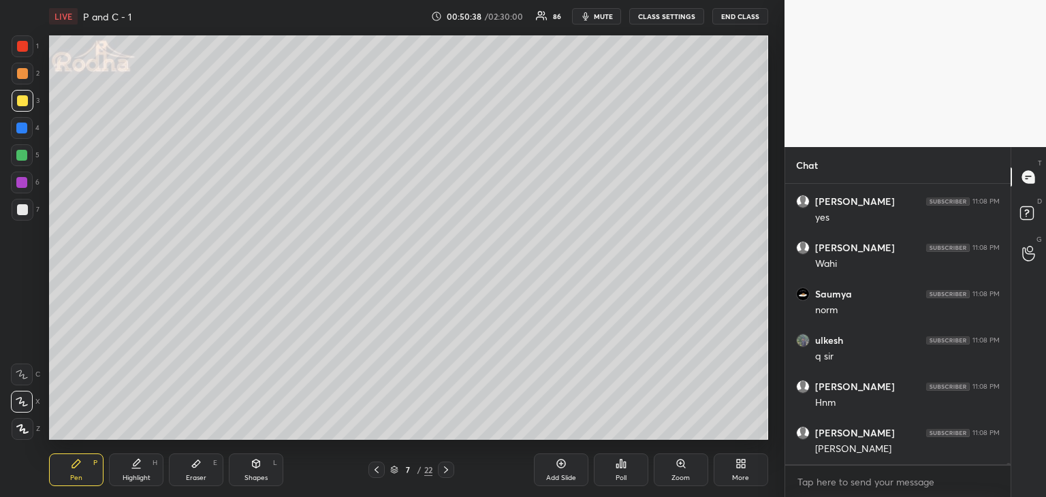
click at [19, 52] on div at bounding box center [23, 46] width 22 height 22
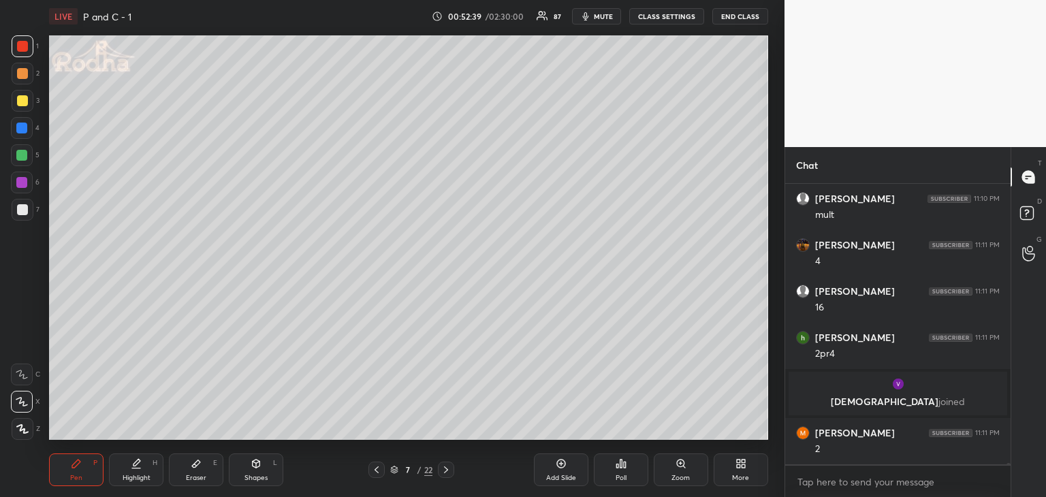
scroll to position [46147, 0]
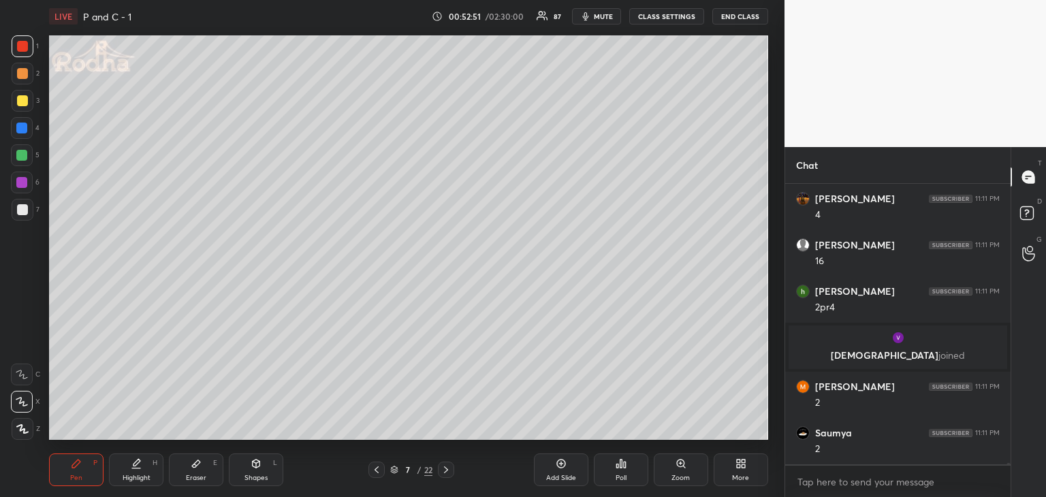
click at [256, 472] on div "Shapes L" at bounding box center [256, 470] width 54 height 33
click at [24, 349] on icon at bounding box center [22, 347] width 11 height 11
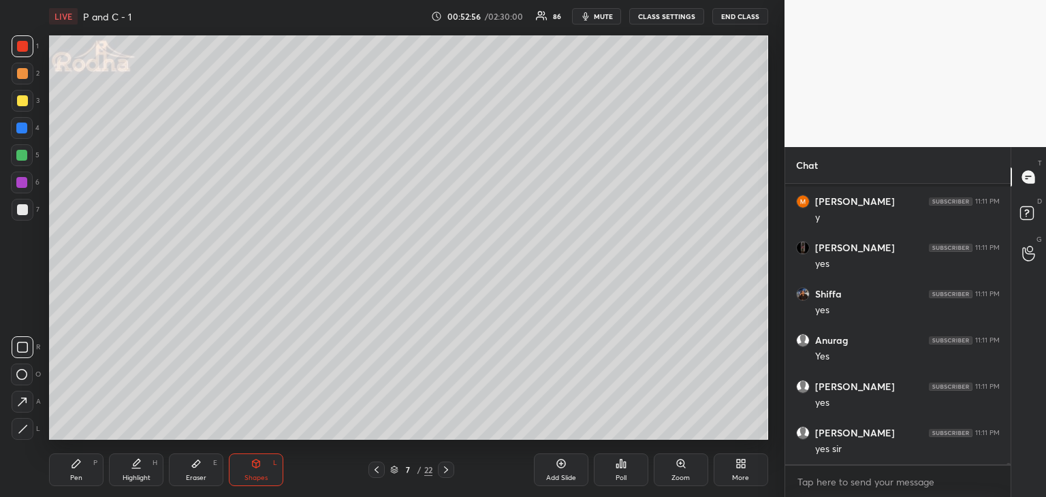
scroll to position [46610, 0]
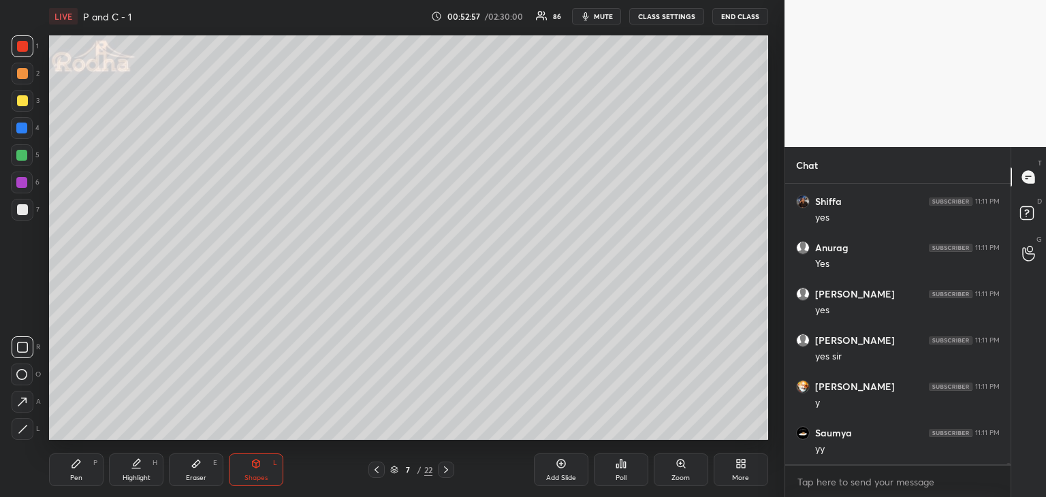
drag, startPoint x: 212, startPoint y: 479, endPoint x: 221, endPoint y: 473, distance: 10.2
click at [213, 478] on div "Eraser E" at bounding box center [196, 470] width 54 height 33
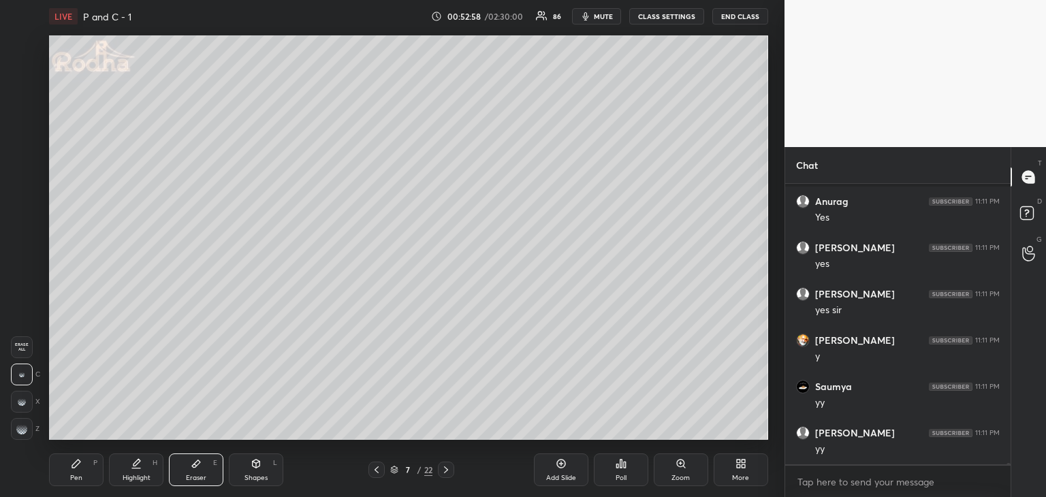
scroll to position [46749, 0]
click at [260, 466] on icon at bounding box center [256, 463] width 11 height 11
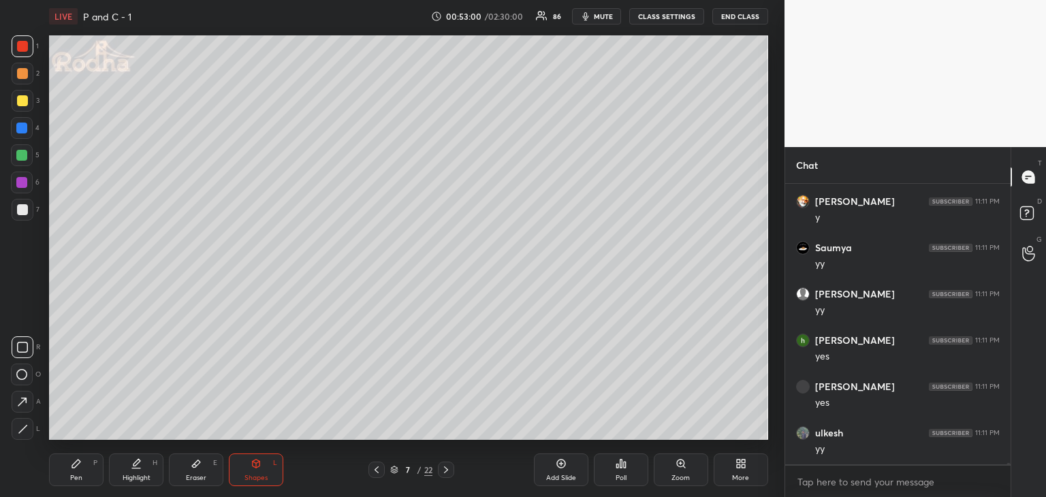
scroll to position [46842, 0]
click at [18, 212] on div at bounding box center [22, 209] width 11 height 11
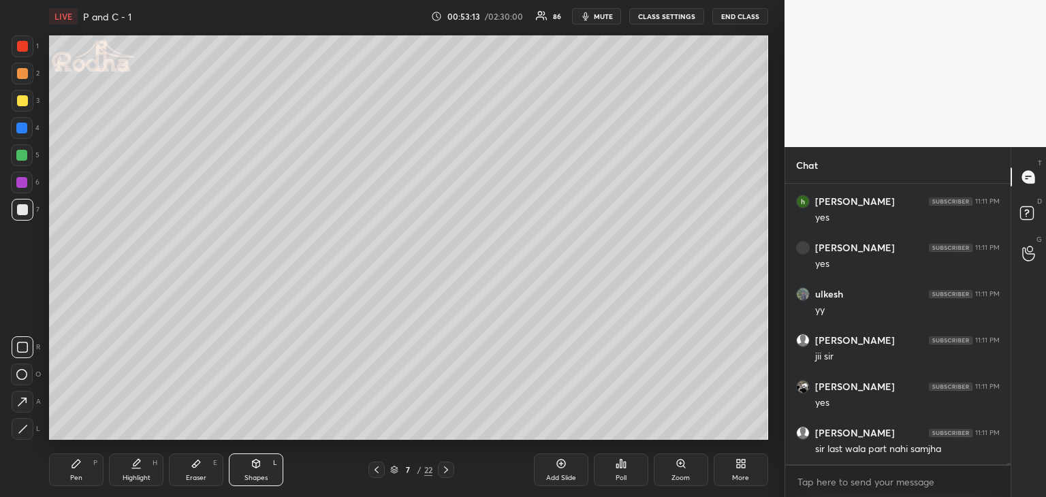
drag, startPoint x: 72, startPoint y: 483, endPoint x: 79, endPoint y: 479, distance: 8.2
click at [72, 483] on div "Pen P" at bounding box center [76, 470] width 54 height 33
click at [18, 100] on div at bounding box center [22, 100] width 11 height 11
drag, startPoint x: 20, startPoint y: 103, endPoint x: 28, endPoint y: 108, distance: 8.9
click at [20, 102] on div at bounding box center [22, 100] width 11 height 11
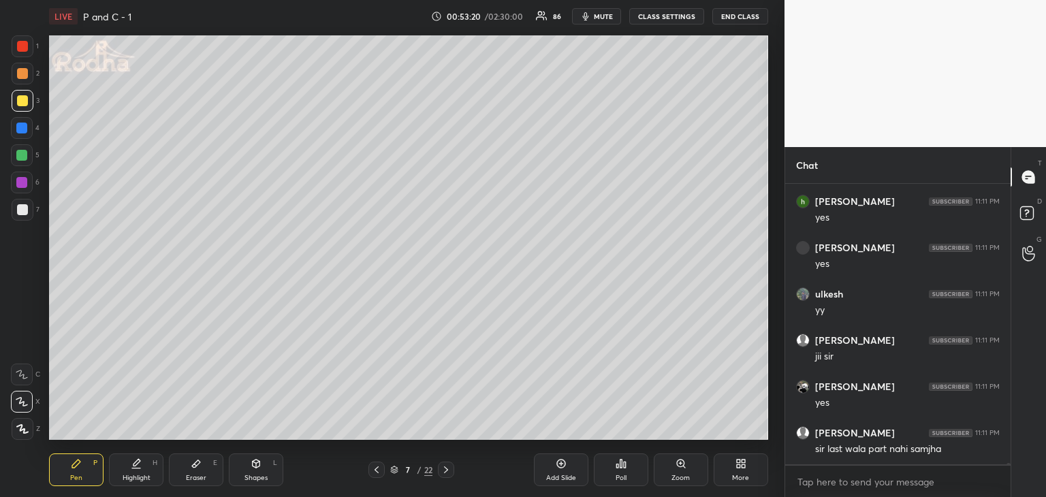
click at [216, 469] on div "Eraser E" at bounding box center [196, 470] width 54 height 33
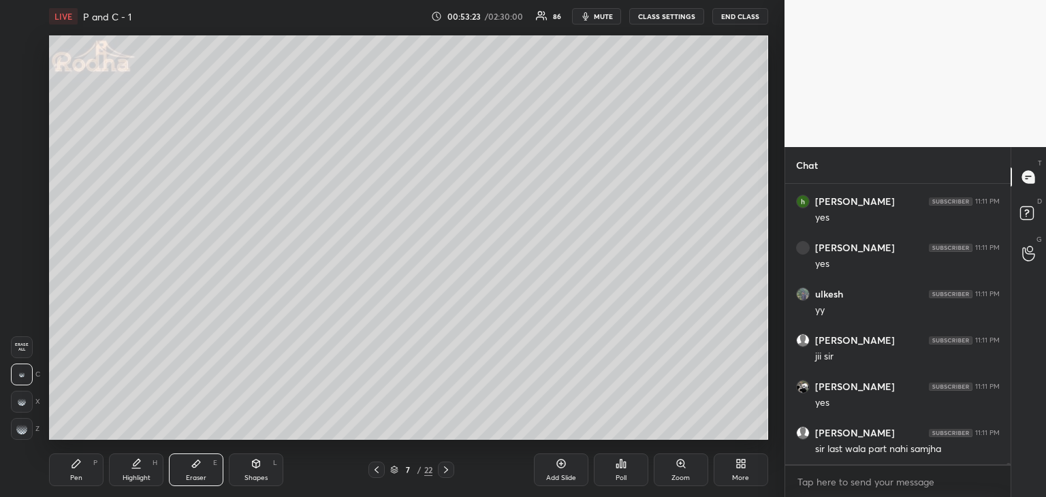
click at [84, 477] on div "Pen P" at bounding box center [76, 470] width 54 height 33
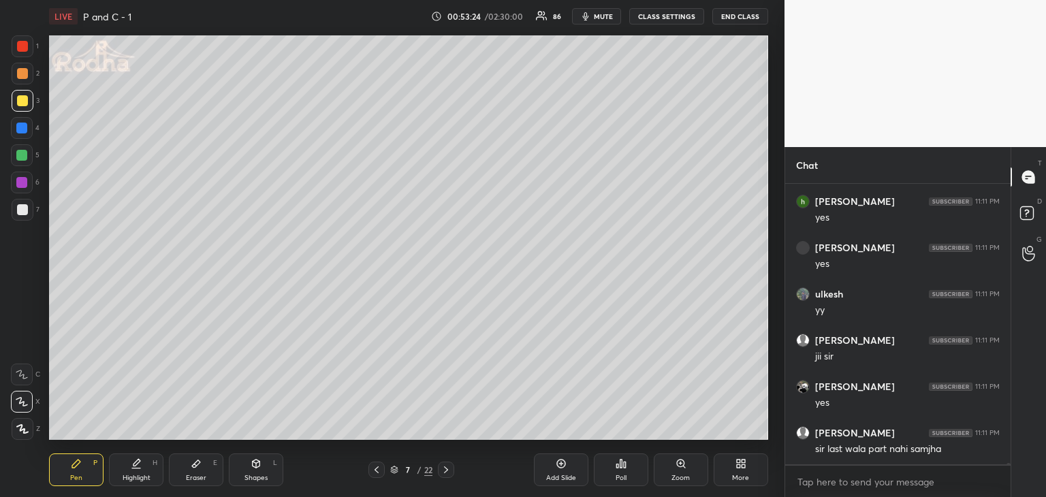
click at [20, 100] on div at bounding box center [22, 100] width 11 height 11
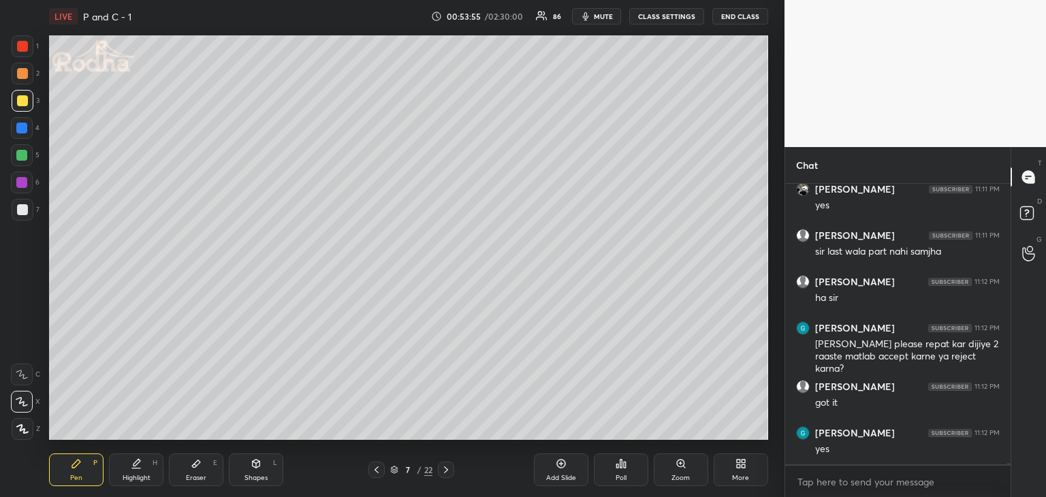
scroll to position [47178, 0]
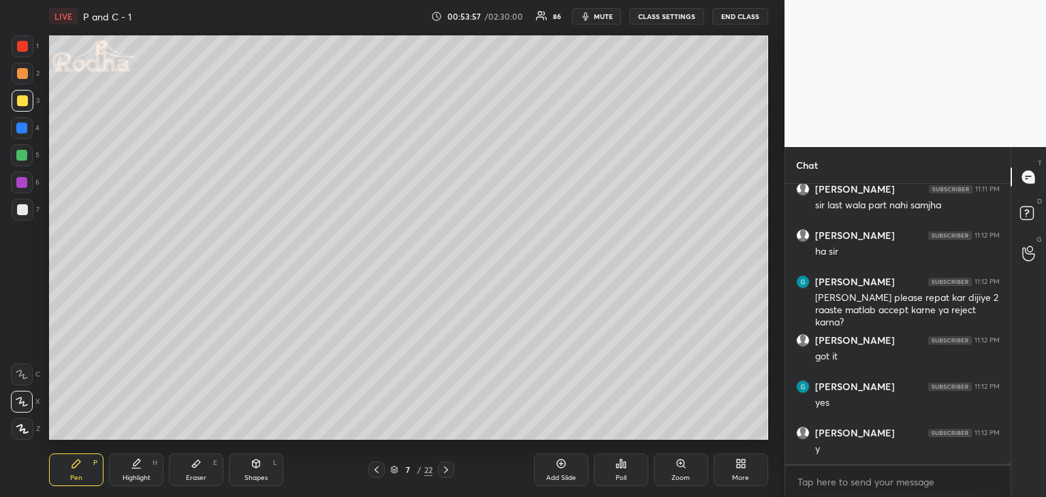
click at [202, 480] on div "Eraser" at bounding box center [196, 478] width 20 height 7
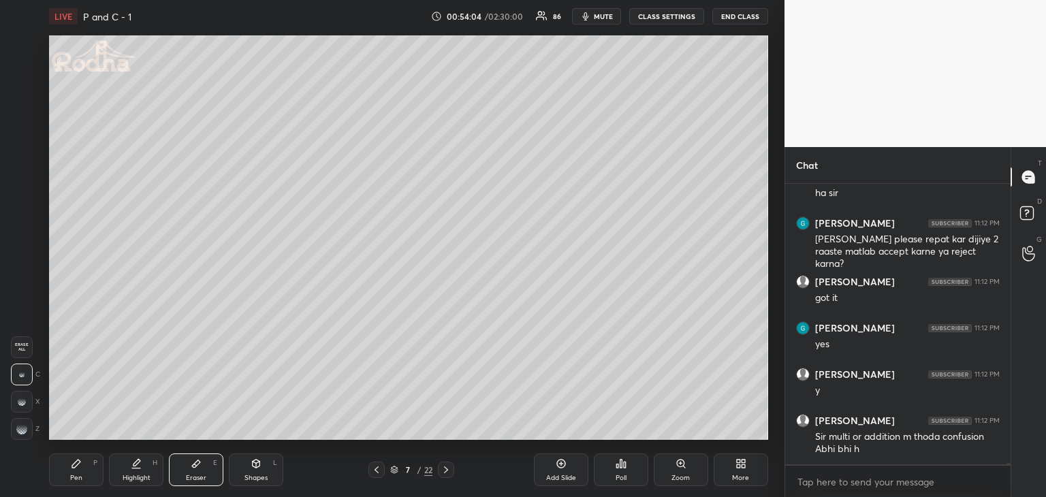
click at [74, 478] on div "Pen" at bounding box center [76, 478] width 12 height 7
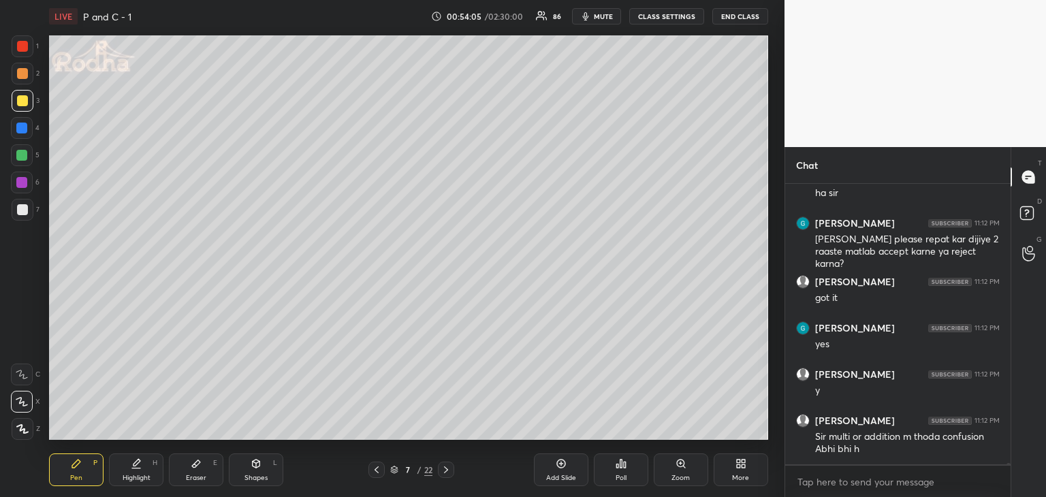
click at [20, 153] on div at bounding box center [21, 155] width 11 height 11
drag, startPoint x: 18, startPoint y: 100, endPoint x: 31, endPoint y: 107, distance: 15.2
click at [18, 100] on div at bounding box center [22, 100] width 11 height 11
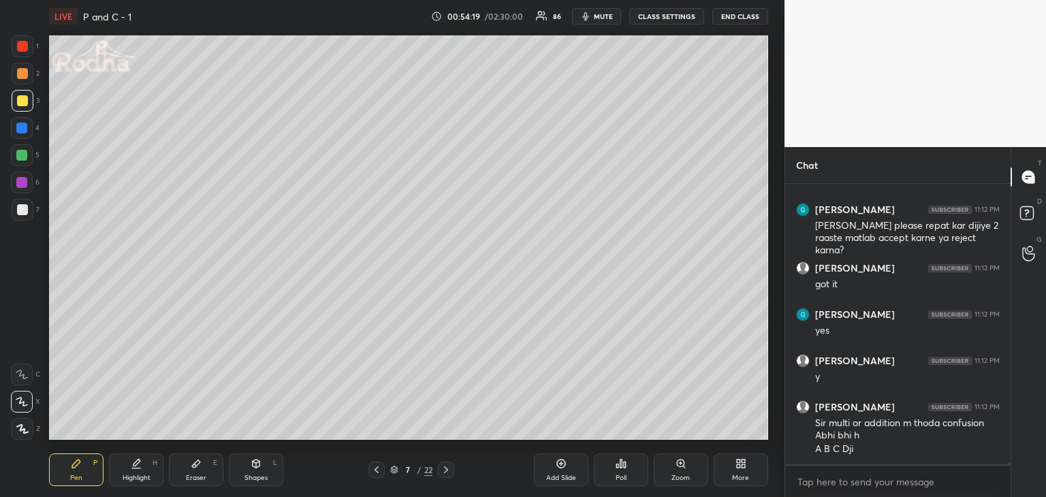
click at [447, 473] on icon at bounding box center [446, 469] width 11 height 11
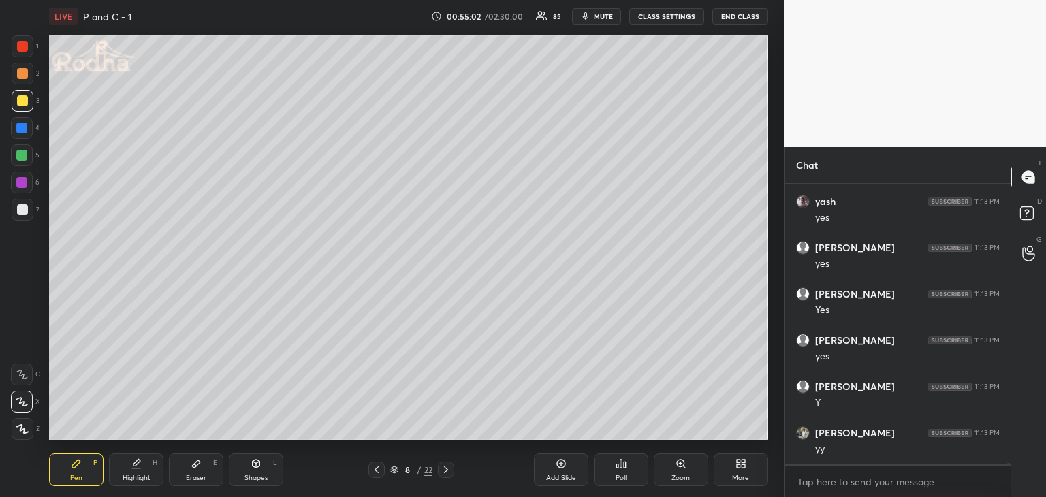
scroll to position [47667, 0]
drag, startPoint x: 189, startPoint y: 473, endPoint x: 199, endPoint y: 468, distance: 10.7
click at [191, 472] on div "Eraser E" at bounding box center [196, 470] width 54 height 33
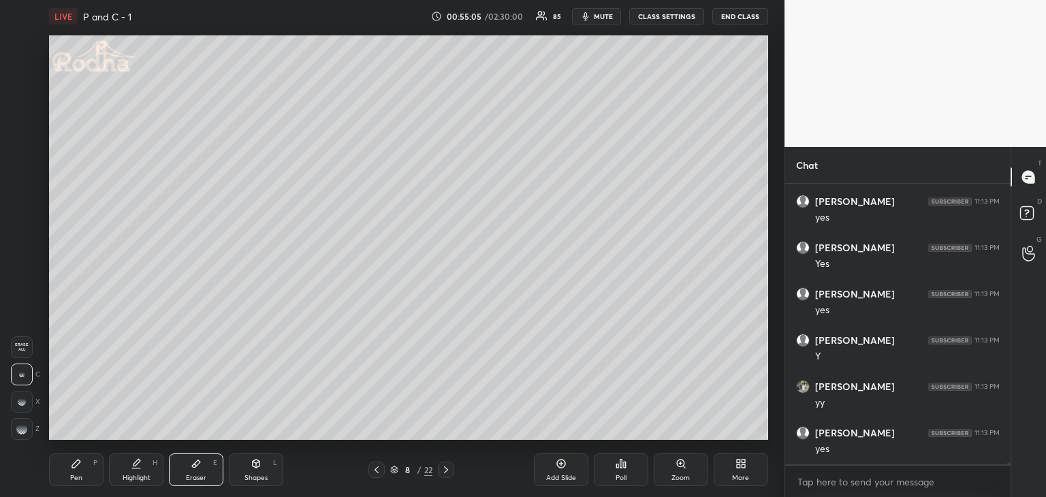
click at [93, 480] on div "Pen P" at bounding box center [76, 470] width 54 height 33
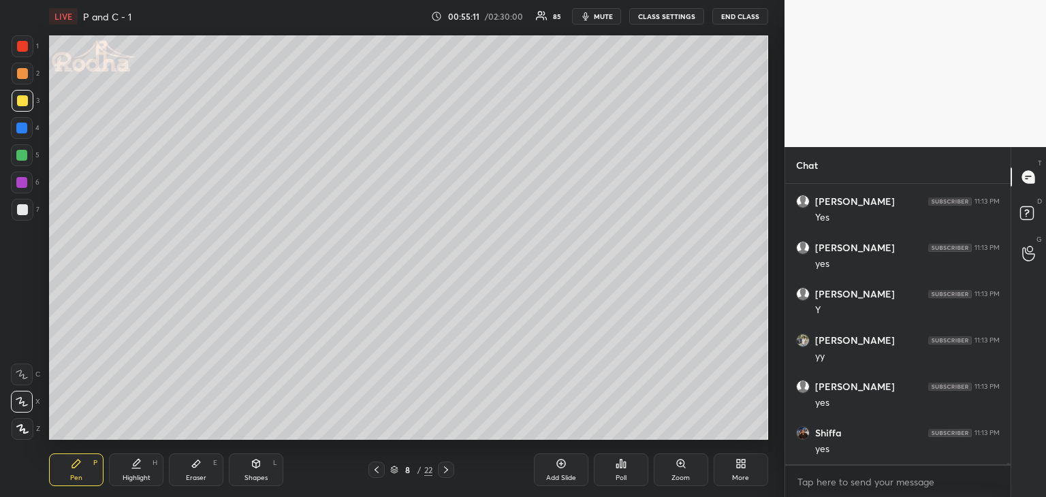
scroll to position [47760, 0]
drag, startPoint x: 25, startPoint y: 74, endPoint x: 41, endPoint y: 79, distance: 17.0
click at [24, 74] on div at bounding box center [22, 73] width 11 height 11
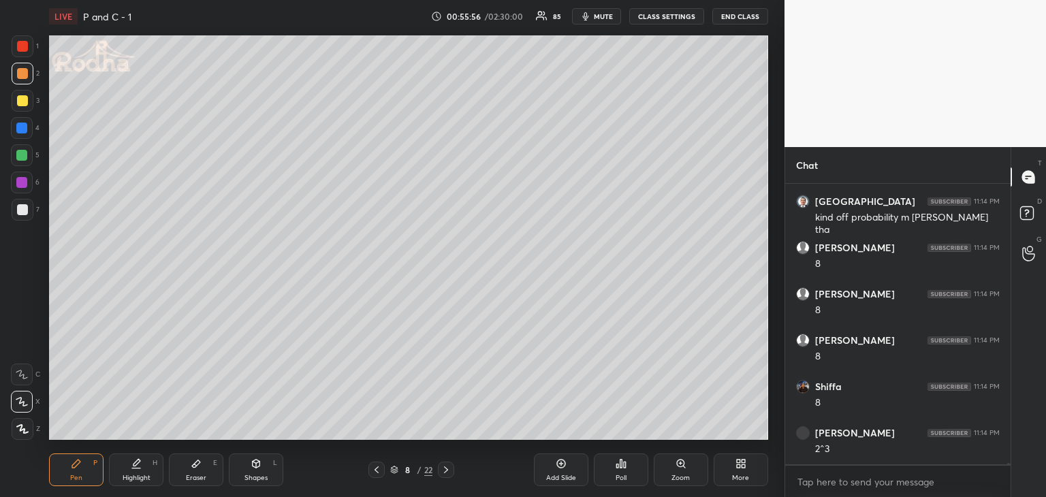
scroll to position [48454, 0]
click at [202, 475] on div "Eraser" at bounding box center [196, 478] width 20 height 7
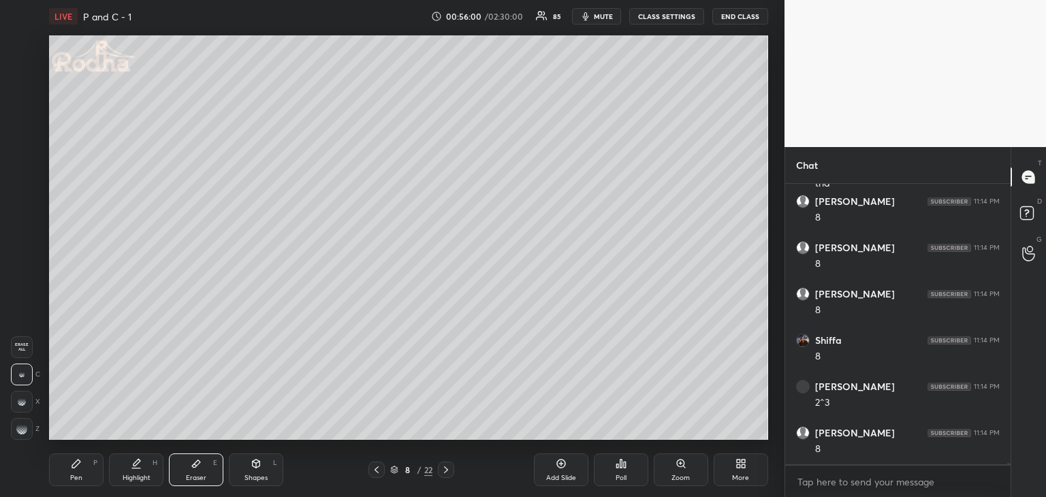
scroll to position [48500, 0]
click at [22, 430] on g at bounding box center [21, 429] width 11 height 11
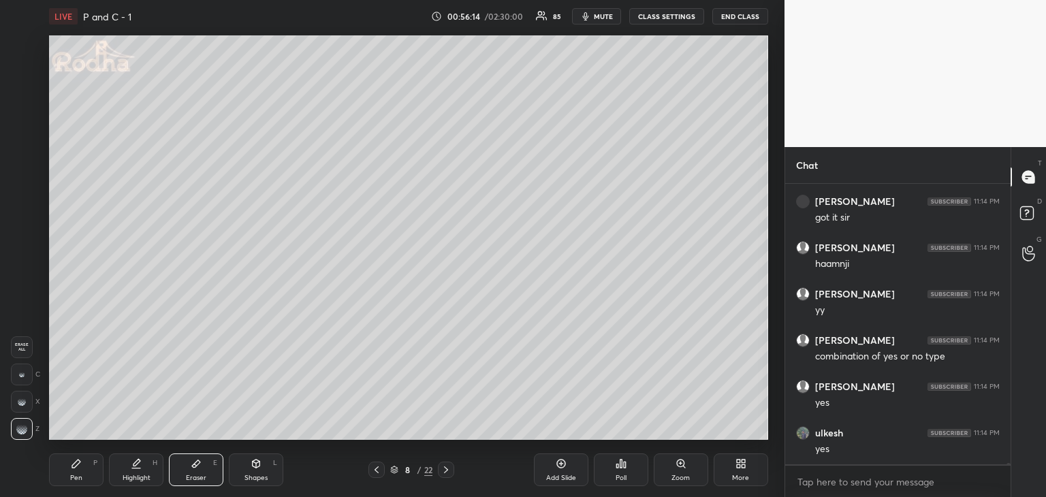
scroll to position [48917, 0]
click at [381, 475] on div at bounding box center [376, 470] width 16 height 16
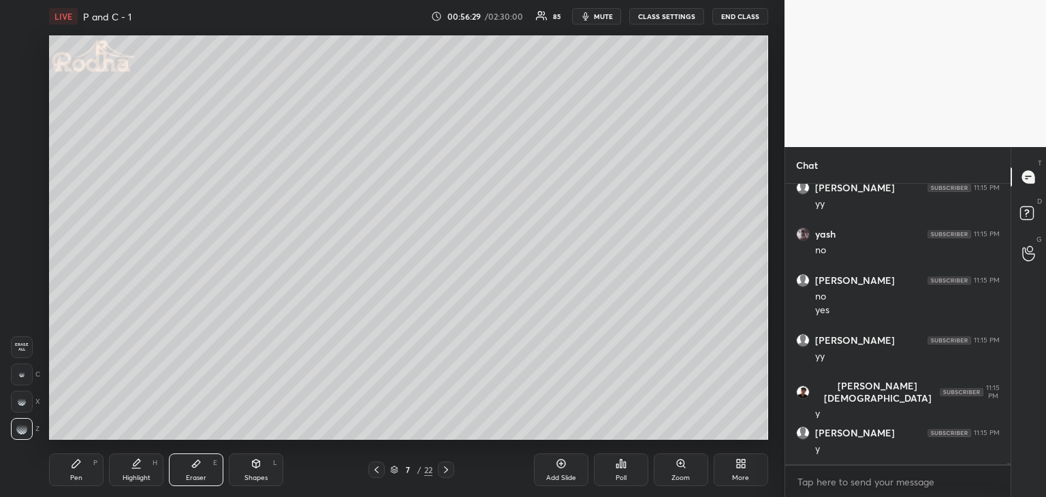
scroll to position [49579, 0]
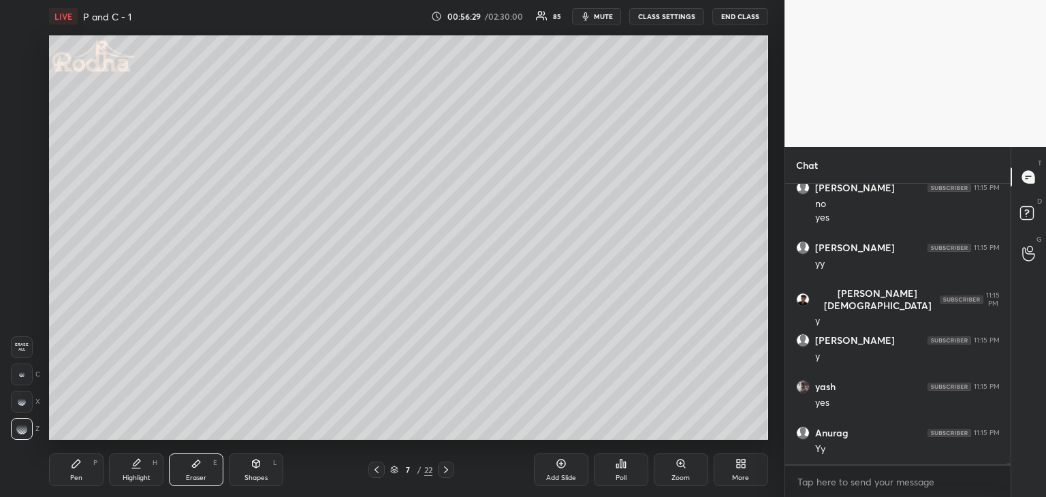
click at [200, 473] on div "Eraser E" at bounding box center [196, 470] width 54 height 33
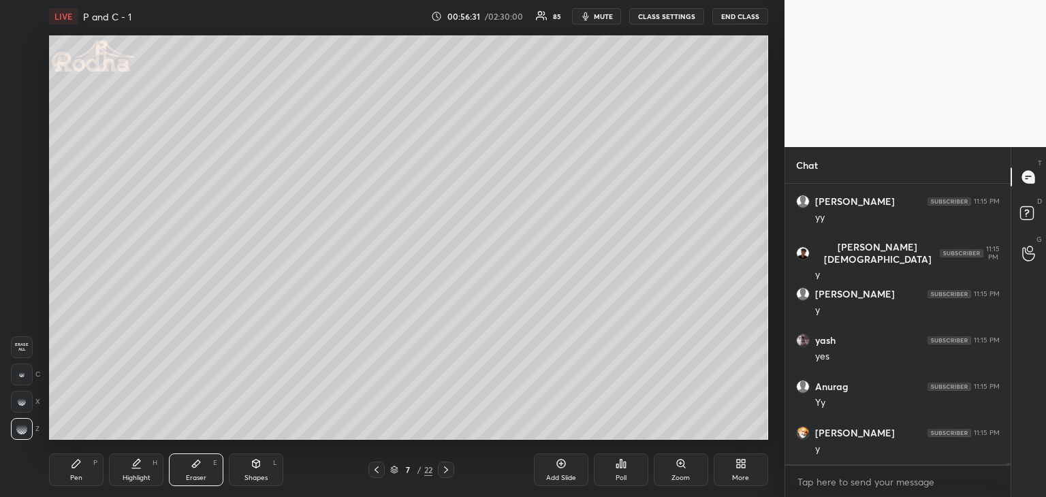
scroll to position [49718, 0]
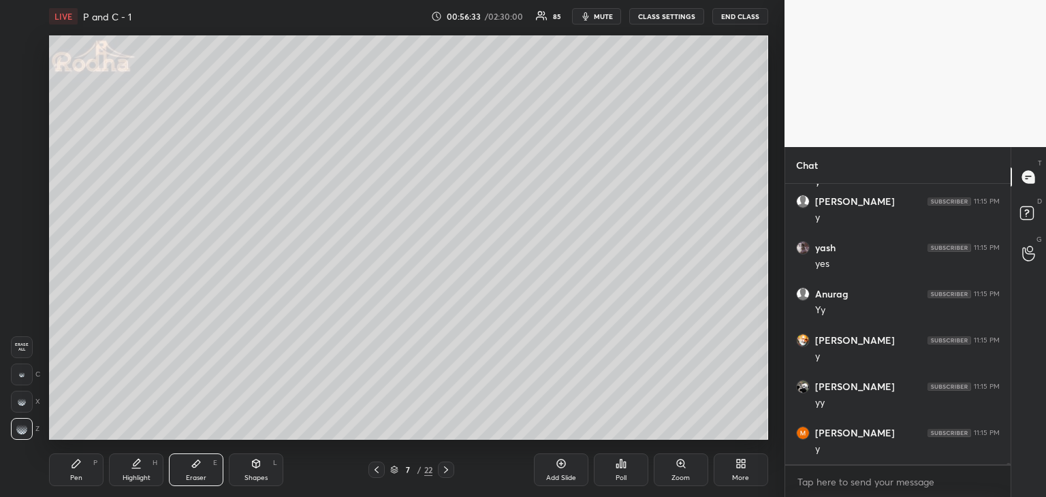
click at [78, 481] on div "Pen" at bounding box center [76, 478] width 12 height 7
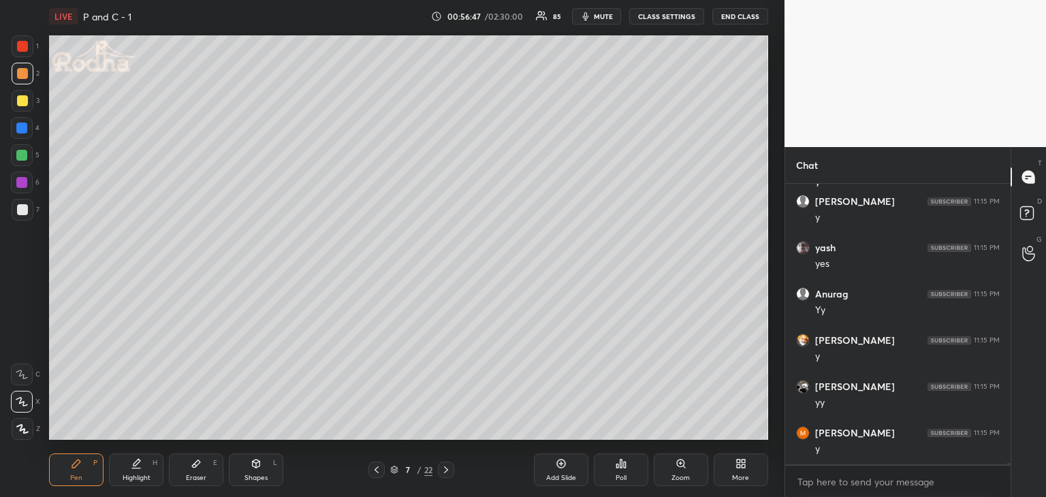
click at [445, 473] on icon at bounding box center [446, 469] width 11 height 11
click at [373, 472] on icon at bounding box center [376, 469] width 11 height 11
drag, startPoint x: 449, startPoint y: 469, endPoint x: 456, endPoint y: 455, distance: 15.2
click at [449, 469] on icon at bounding box center [446, 469] width 11 height 11
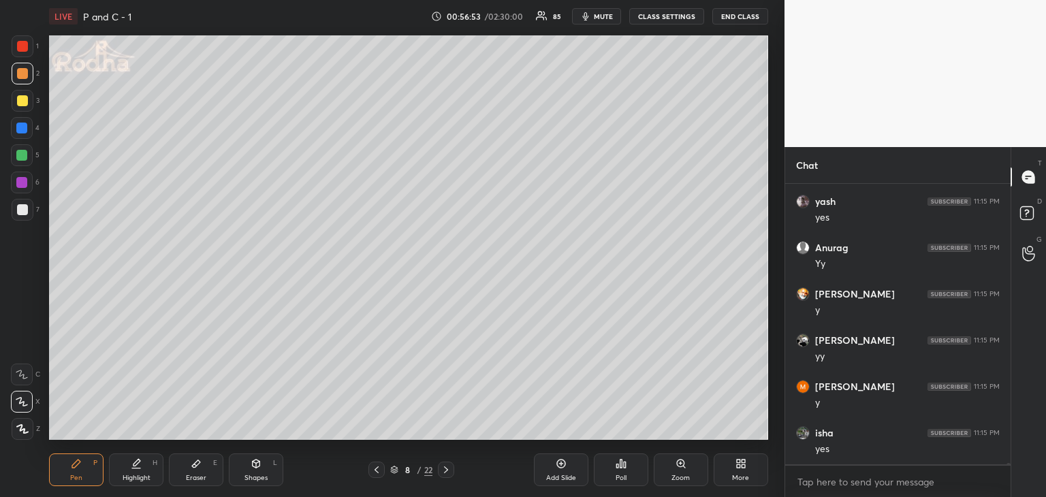
scroll to position [49811, 0]
click at [379, 470] on icon at bounding box center [376, 469] width 11 height 11
drag, startPoint x: 447, startPoint y: 466, endPoint x: 457, endPoint y: 445, distance: 23.5
click at [447, 466] on icon at bounding box center [446, 469] width 11 height 11
click at [448, 462] on div at bounding box center [446, 470] width 16 height 16
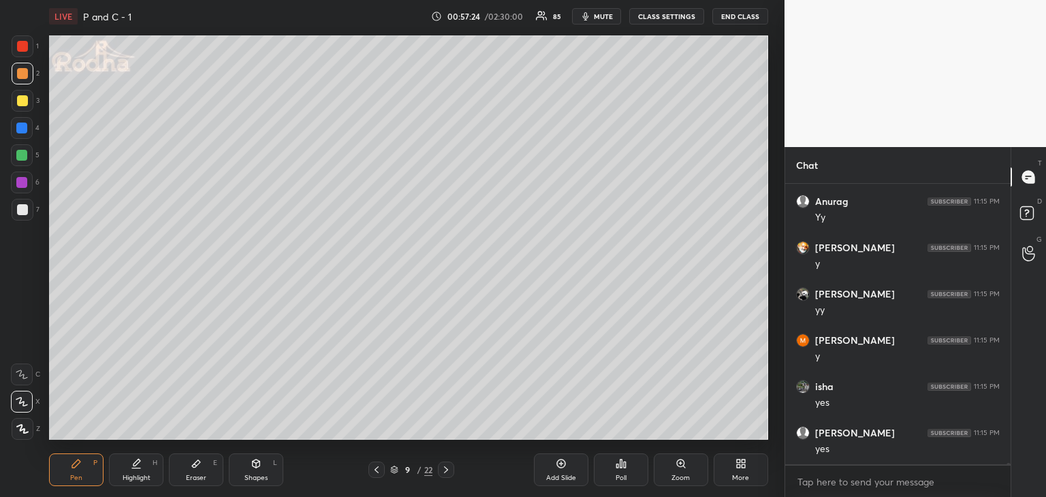
click at [375, 472] on icon at bounding box center [376, 469] width 11 height 11
drag, startPoint x: 374, startPoint y: 474, endPoint x: 381, endPoint y: 473, distance: 6.8
click at [375, 474] on icon at bounding box center [376, 469] width 11 height 11
click at [449, 470] on icon at bounding box center [446, 469] width 11 height 11
drag, startPoint x: 213, startPoint y: 473, endPoint x: 229, endPoint y: 445, distance: 32.4
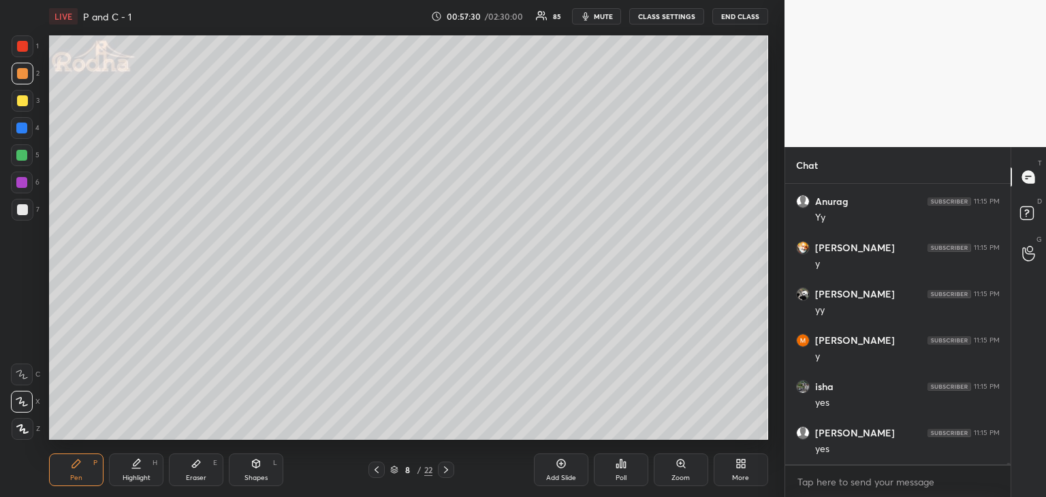
click at [212, 472] on div "Eraser E" at bounding box center [196, 470] width 54 height 33
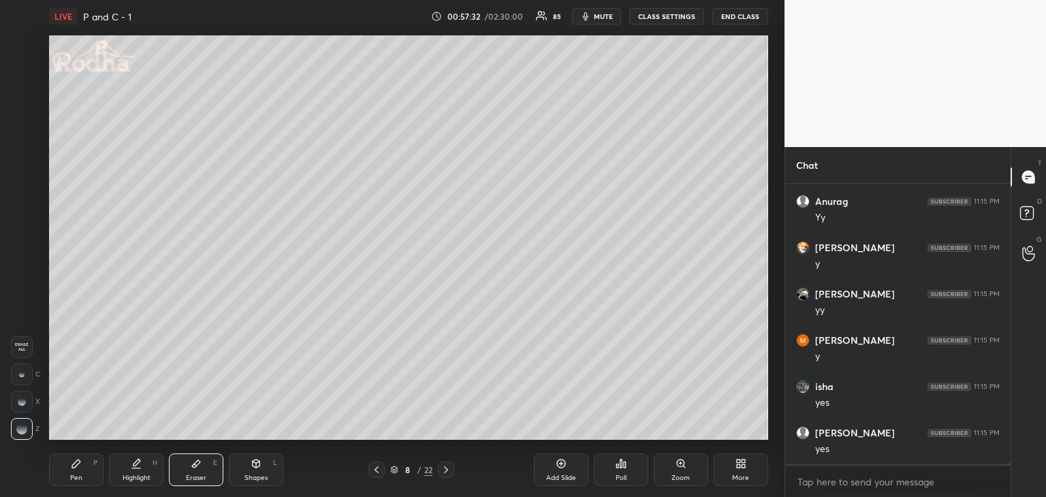
click at [68, 472] on div "Pen P" at bounding box center [76, 470] width 54 height 33
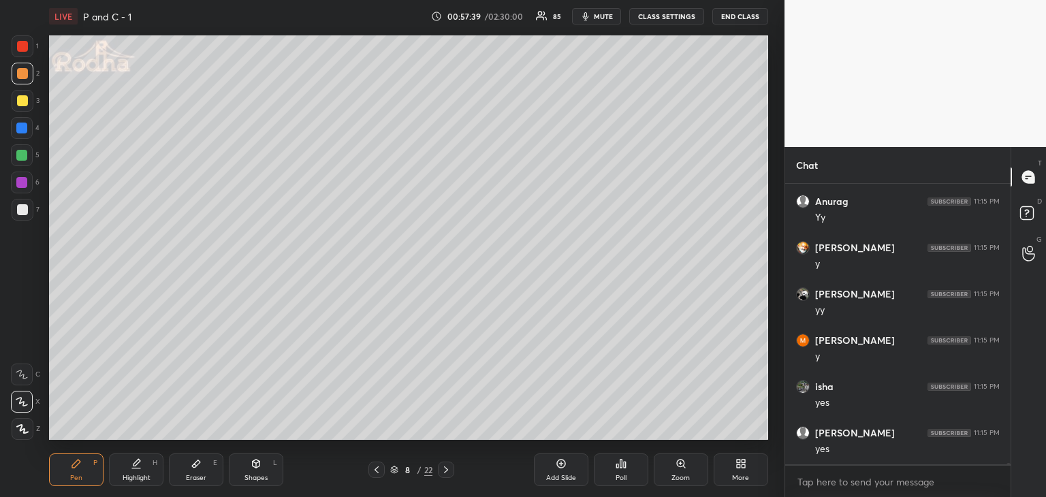
click at [387, 467] on div "8 / 22" at bounding box center [411, 470] width 86 height 16
click at [380, 471] on icon at bounding box center [376, 469] width 11 height 11
click at [56, 175] on div "Setting up your live class Poll for secs No correct answer Start poll" at bounding box center [409, 238] width 730 height 410
click at [447, 471] on icon at bounding box center [446, 469] width 4 height 7
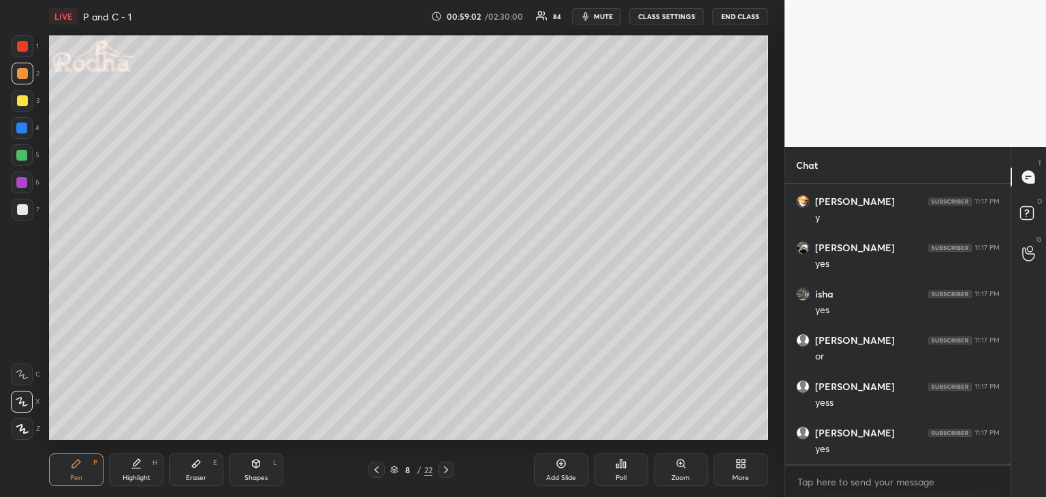
click at [379, 471] on icon at bounding box center [376, 469] width 11 height 11
click at [455, 469] on div "7 / 22" at bounding box center [411, 470] width 118 height 16
click at [450, 467] on icon at bounding box center [446, 469] width 11 height 11
click at [18, 131] on div at bounding box center [21, 128] width 11 height 11
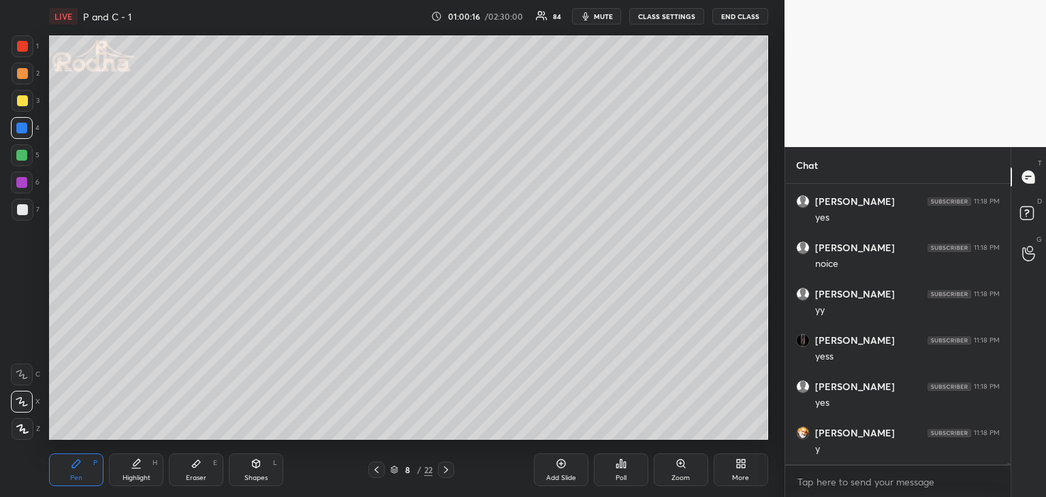
scroll to position [53542, 0]
click at [373, 473] on icon at bounding box center [376, 469] width 11 height 11
click at [449, 469] on icon at bounding box center [446, 469] width 11 height 11
click at [378, 472] on icon at bounding box center [376, 469] width 11 height 11
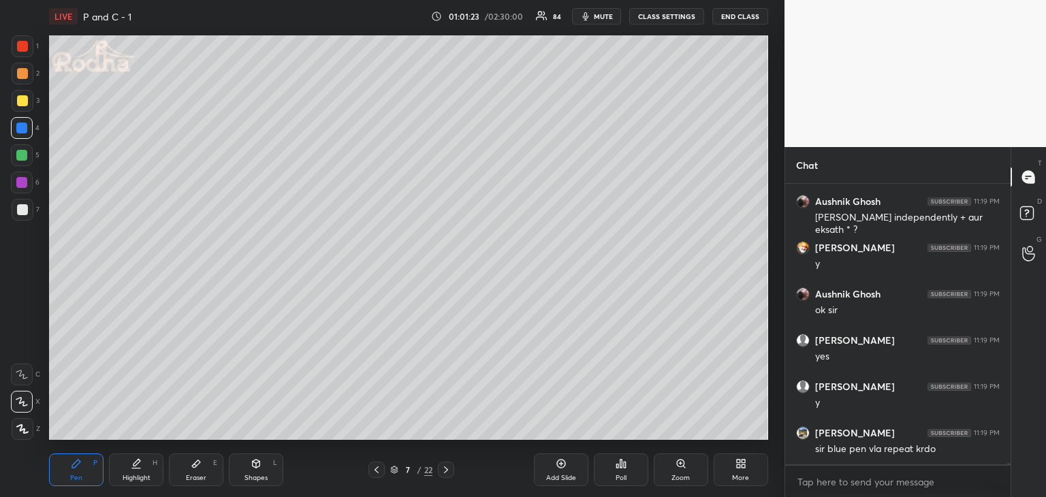
click at [451, 472] on icon at bounding box center [446, 469] width 11 height 11
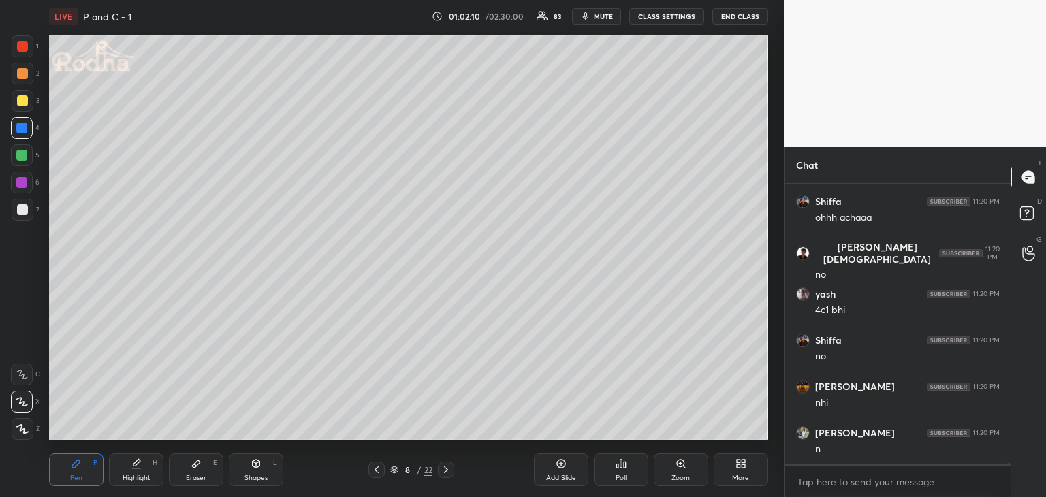
scroll to position [54561, 0]
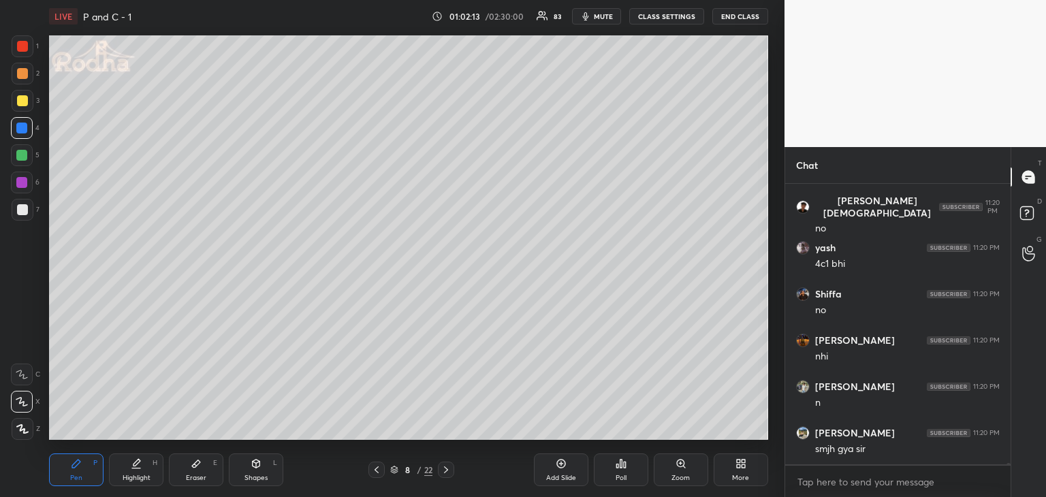
click at [197, 475] on div "Eraser" at bounding box center [196, 478] width 20 height 7
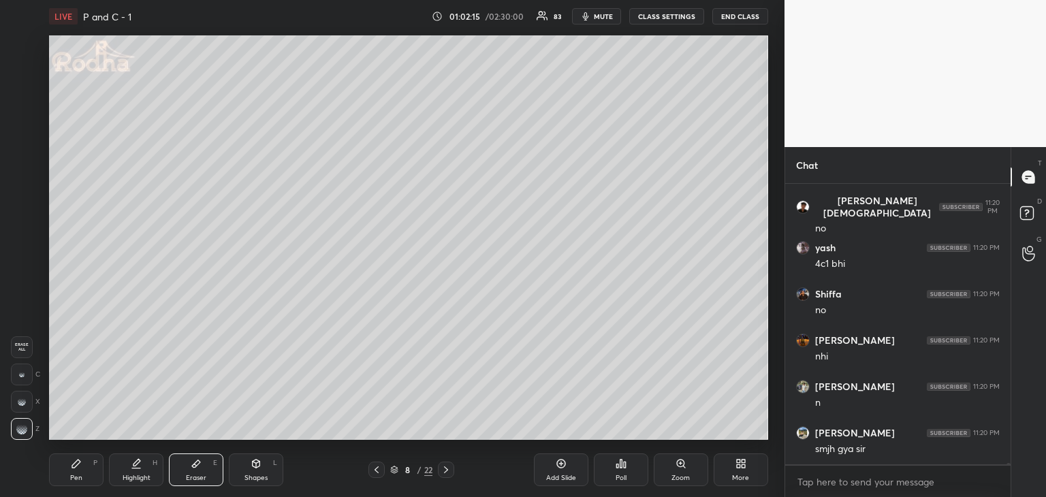
click at [76, 478] on div "Pen" at bounding box center [76, 478] width 12 height 7
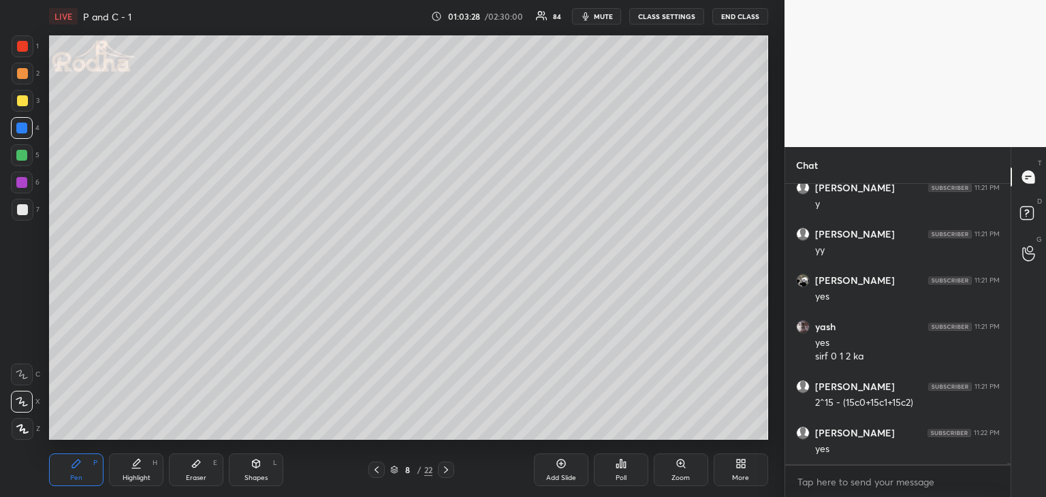
scroll to position [55084, 0]
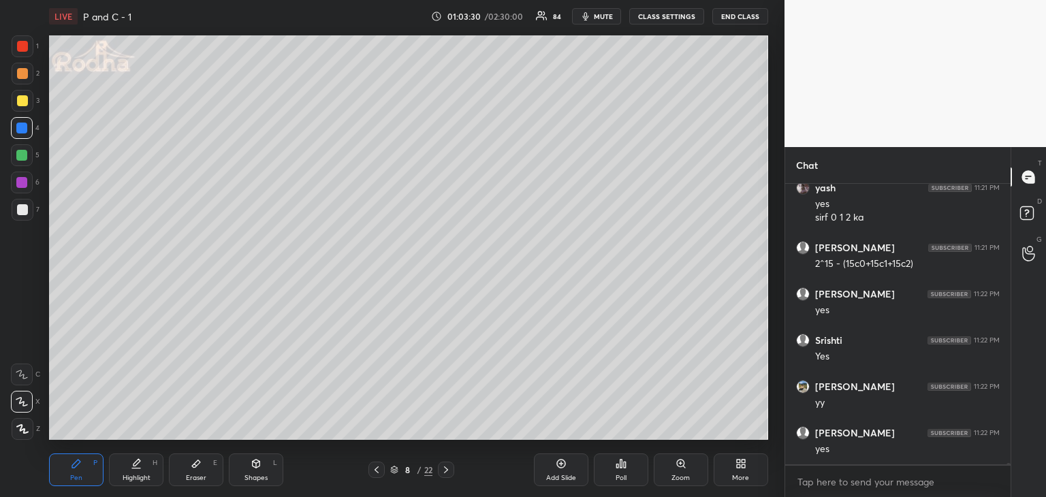
click at [194, 468] on icon at bounding box center [196, 463] width 8 height 7
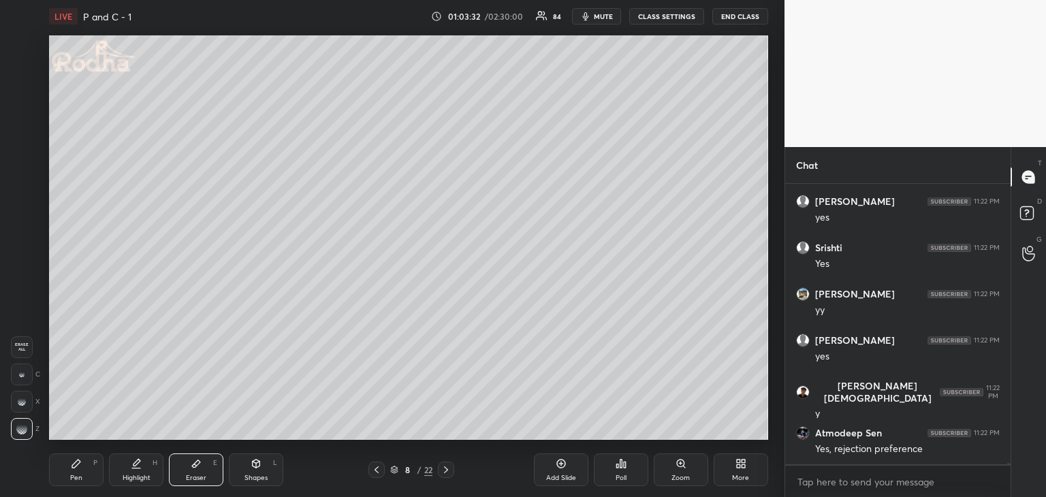
scroll to position [55269, 0]
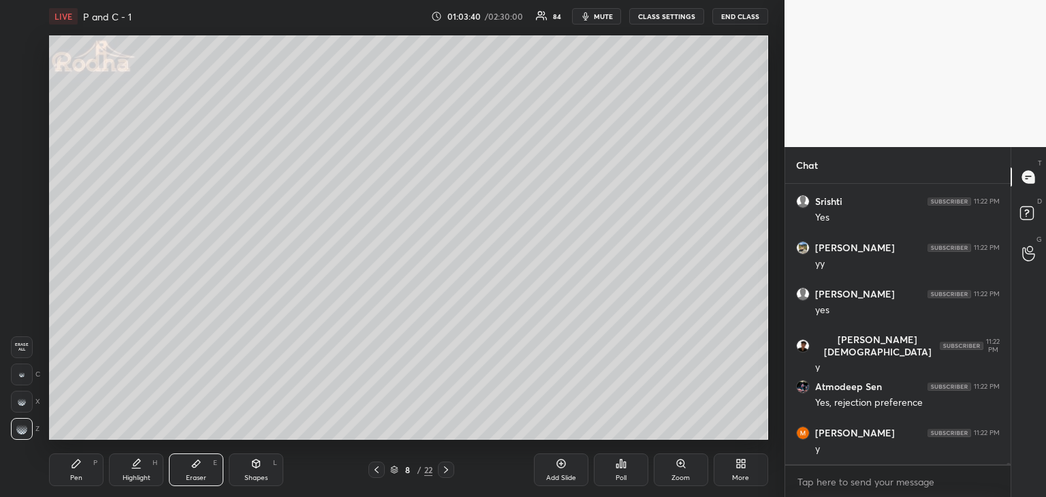
drag, startPoint x: 76, startPoint y: 481, endPoint x: 84, endPoint y: 479, distance: 7.6
click at [79, 481] on div "Pen" at bounding box center [76, 478] width 12 height 7
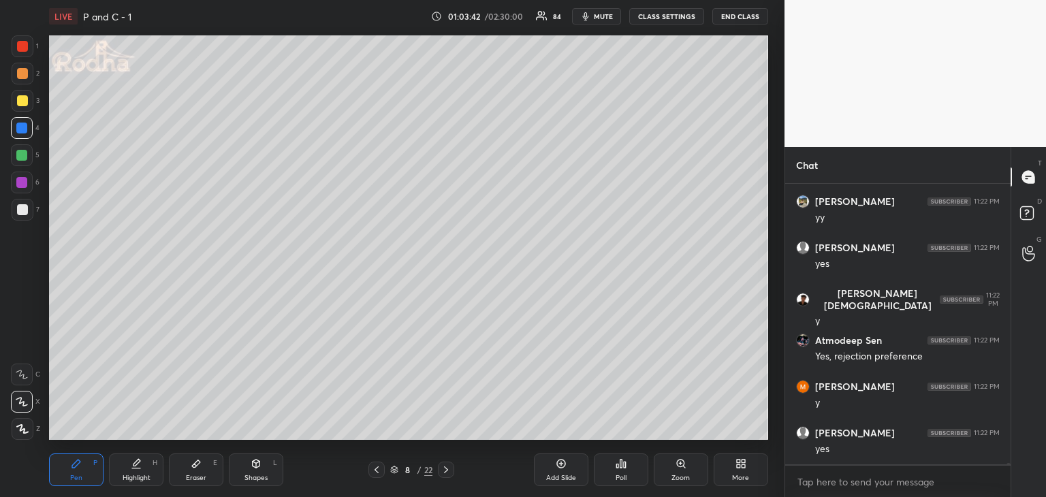
scroll to position [55362, 0]
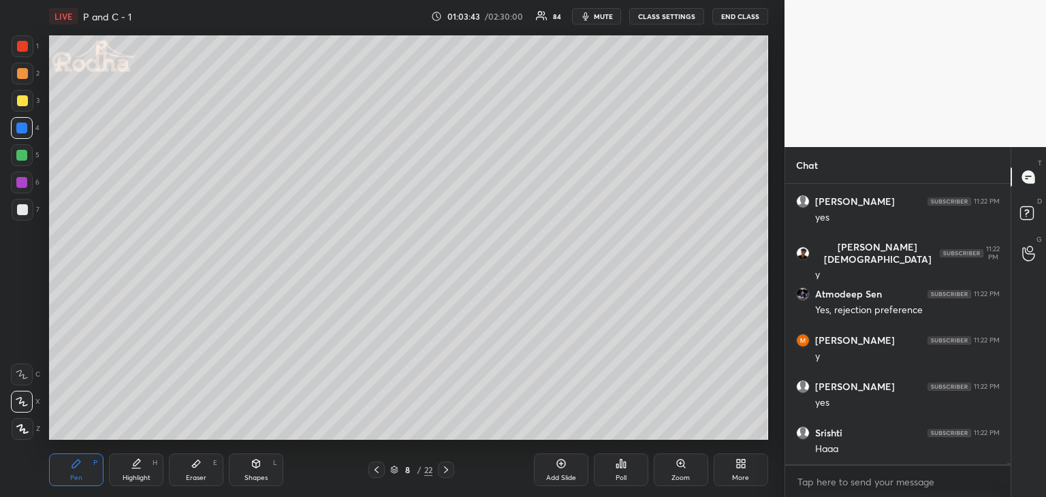
click at [377, 468] on icon at bounding box center [377, 469] width 4 height 7
click at [447, 471] on icon at bounding box center [446, 469] width 4 height 7
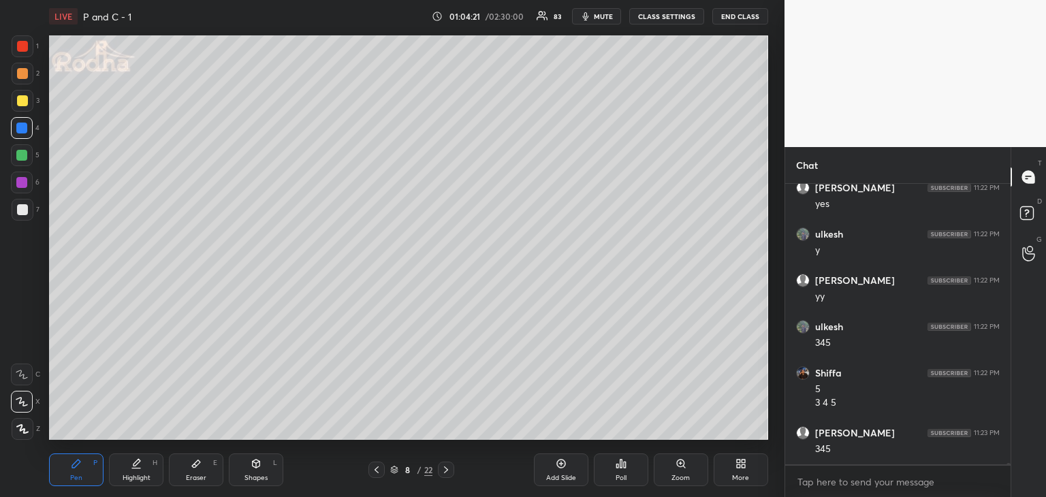
scroll to position [55839, 0]
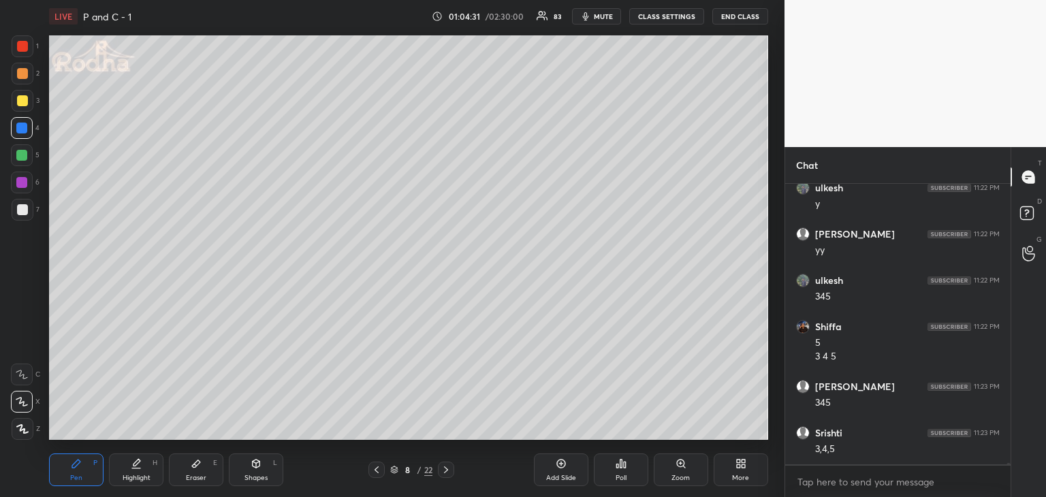
click at [208, 465] on div "Eraser E" at bounding box center [196, 470] width 54 height 33
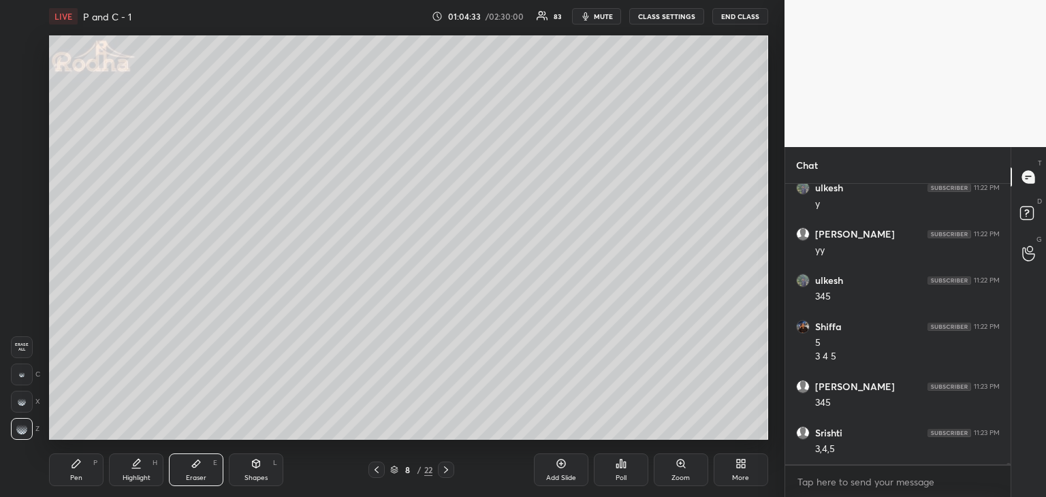
drag, startPoint x: 68, startPoint y: 479, endPoint x: 90, endPoint y: 454, distance: 33.3
click at [71, 477] on div "Pen P" at bounding box center [76, 470] width 54 height 33
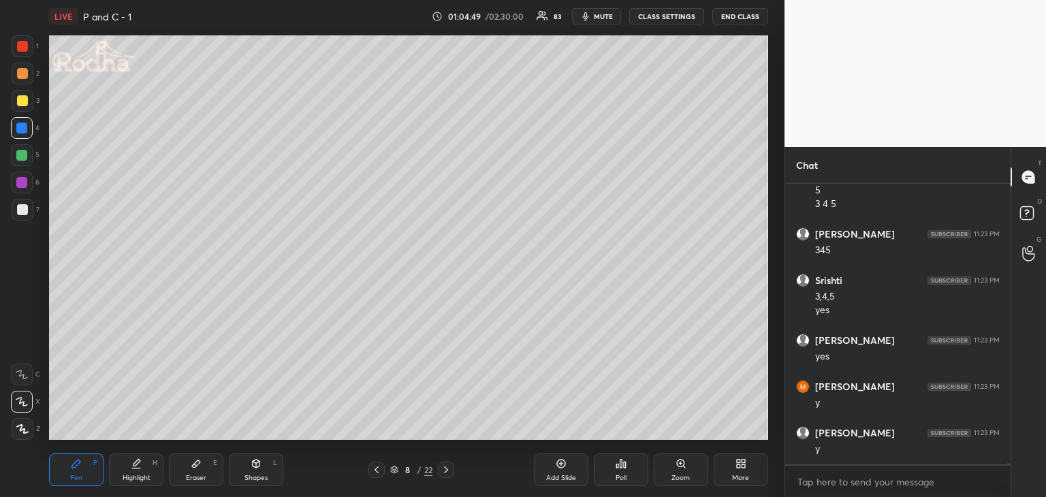
scroll to position [56037, 0]
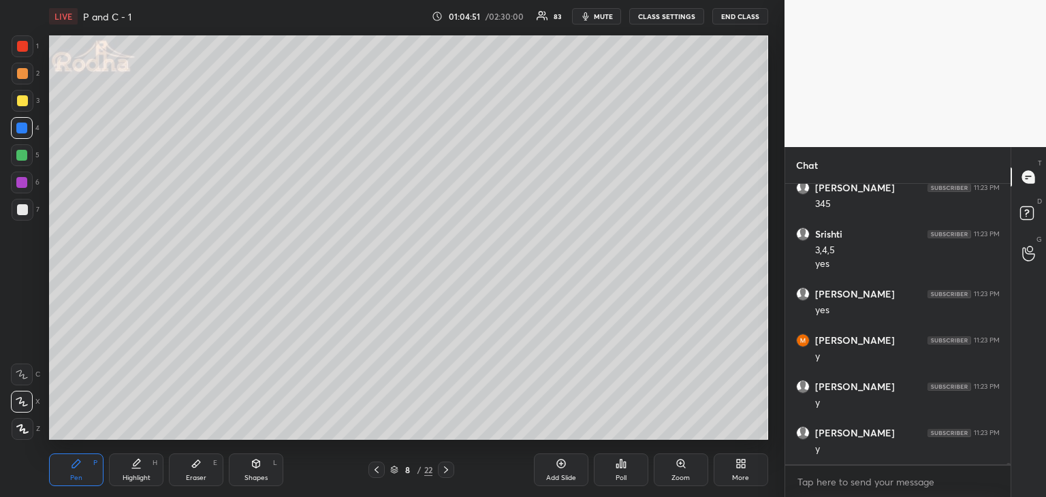
click at [18, 74] on div at bounding box center [22, 73] width 11 height 11
click at [20, 208] on div at bounding box center [22, 209] width 11 height 11
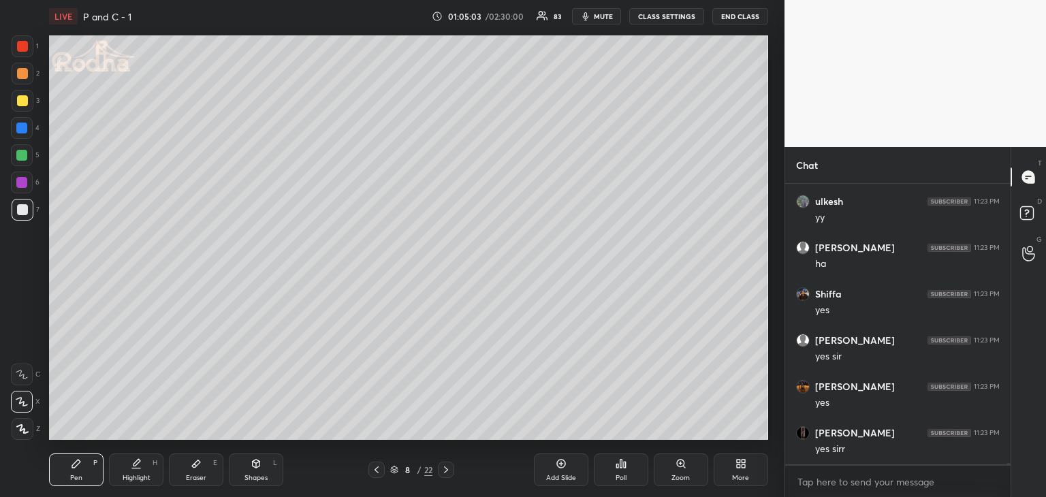
scroll to position [56501, 0]
click at [22, 156] on div at bounding box center [21, 155] width 11 height 11
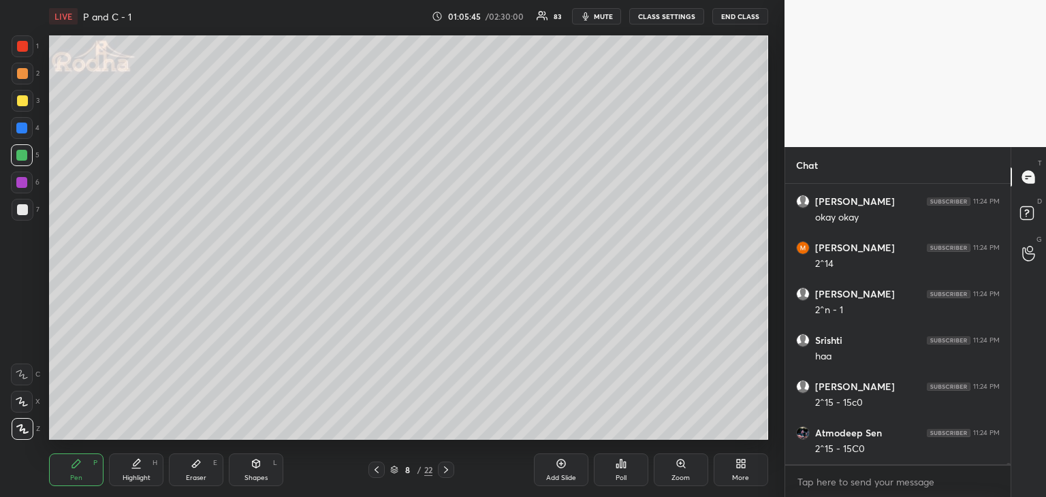
scroll to position [56964, 0]
click at [19, 404] on icon at bounding box center [22, 402] width 12 height 10
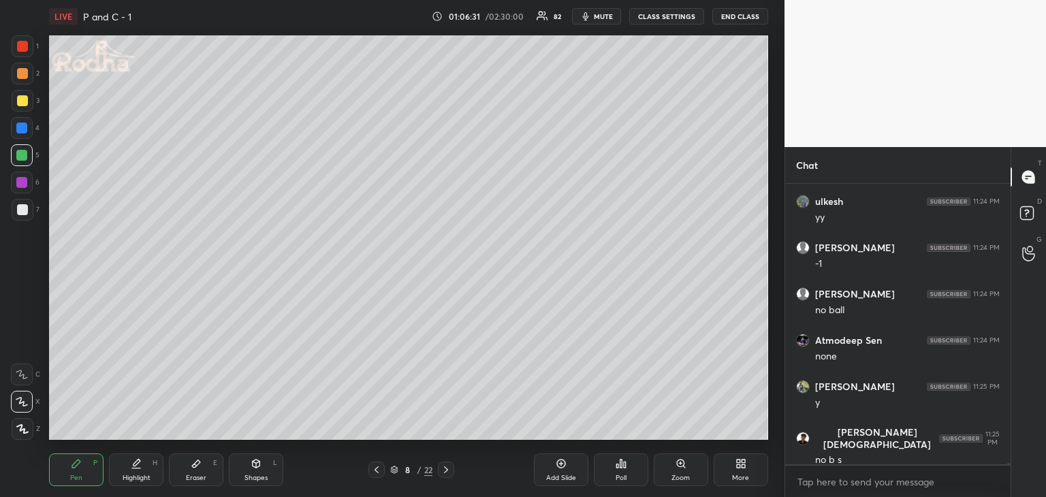
scroll to position [57473, 0]
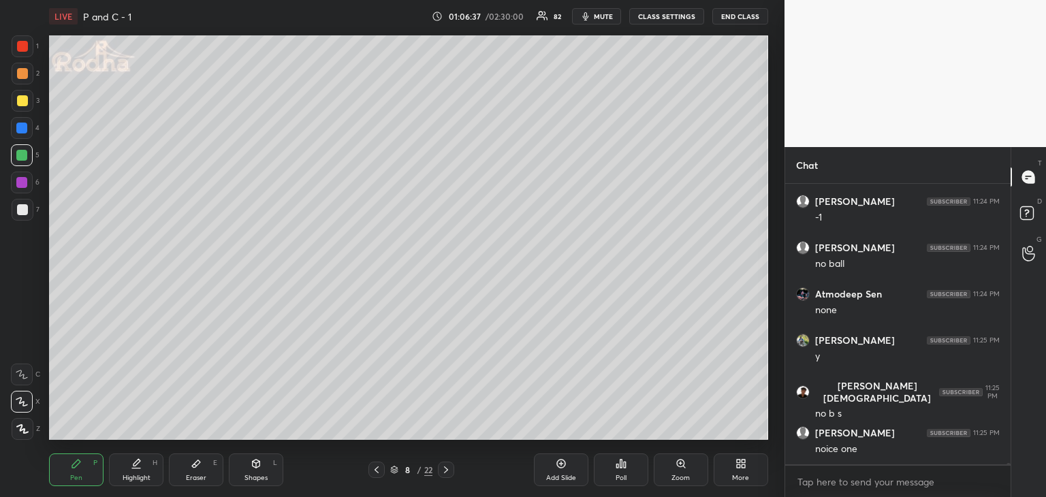
drag, startPoint x: 16, startPoint y: 209, endPoint x: 21, endPoint y: 223, distance: 15.1
click at [14, 210] on div at bounding box center [23, 210] width 22 height 22
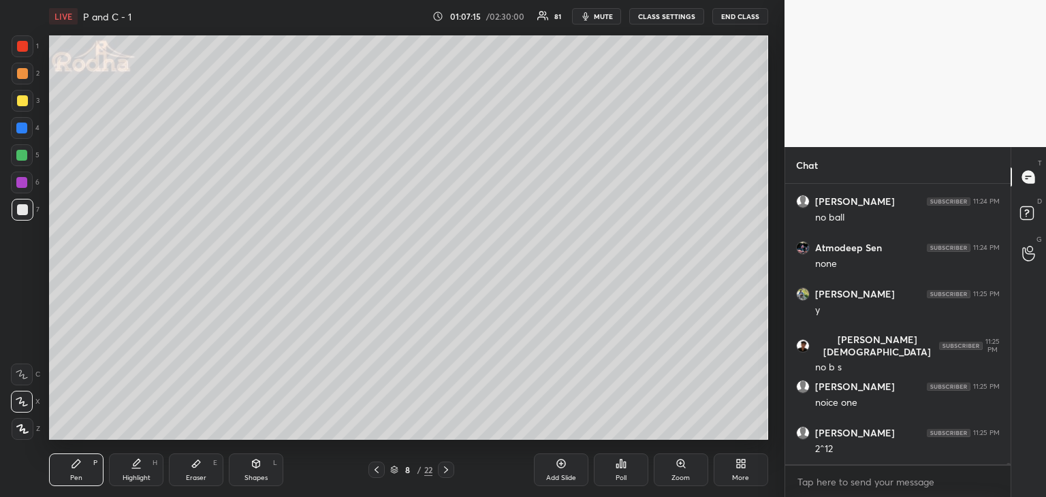
drag, startPoint x: 19, startPoint y: 129, endPoint x: 44, endPoint y: 123, distance: 25.8
click at [20, 128] on div at bounding box center [21, 128] width 11 height 11
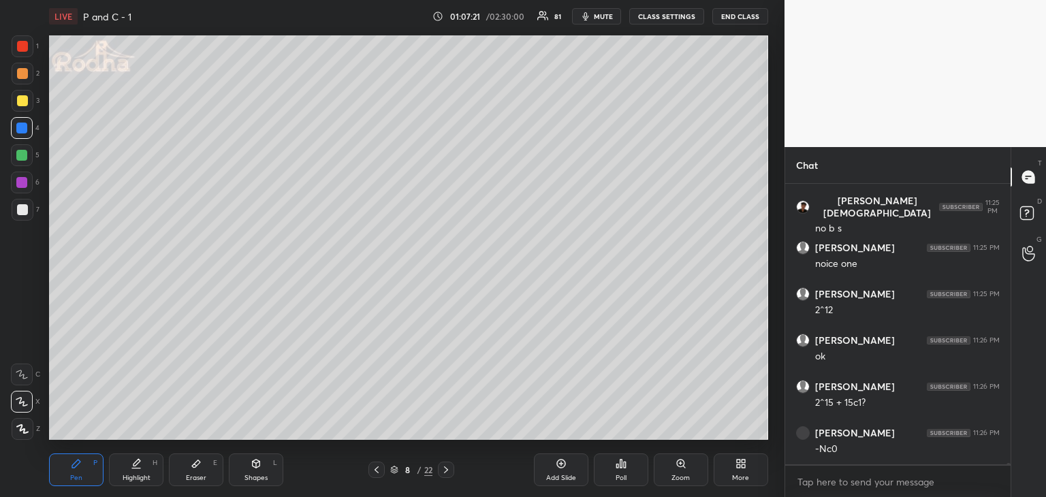
scroll to position [57704, 0]
click at [19, 73] on div at bounding box center [22, 73] width 11 height 11
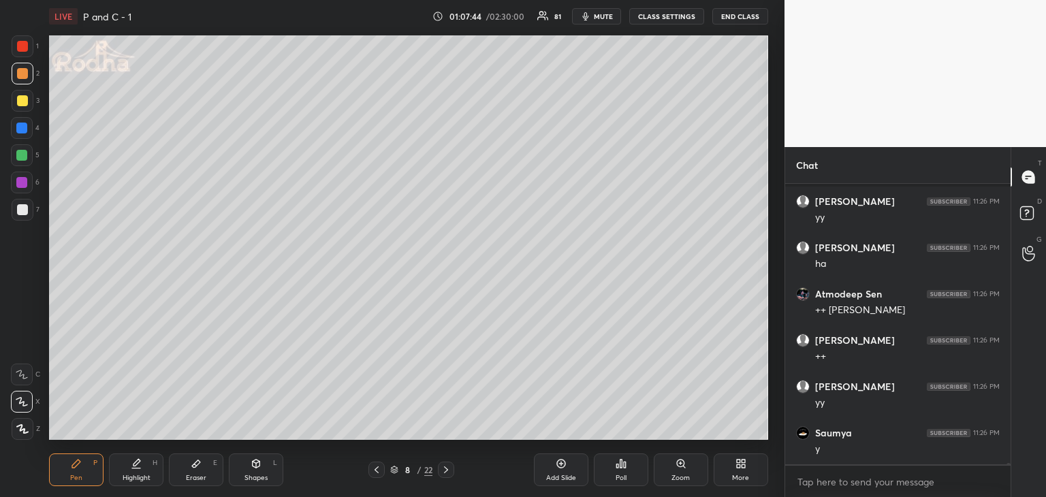
scroll to position [58124, 0]
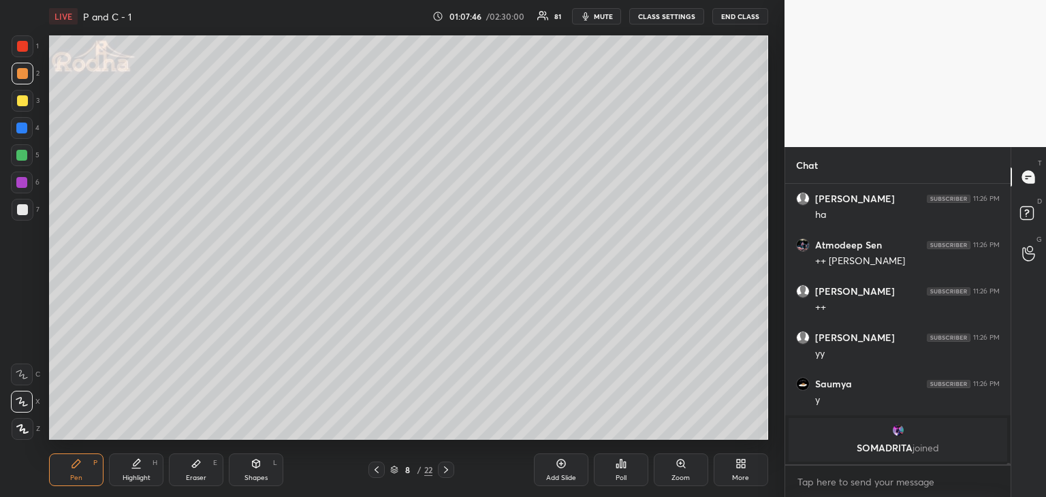
drag, startPoint x: 25, startPoint y: 126, endPoint x: 46, endPoint y: 127, distance: 21.2
click at [25, 126] on div at bounding box center [21, 128] width 11 height 11
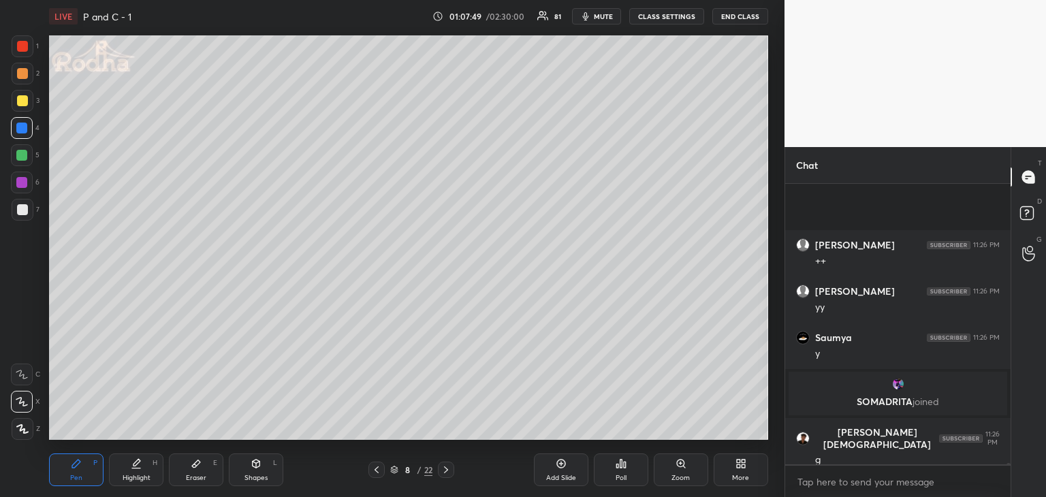
scroll to position [55002, 0]
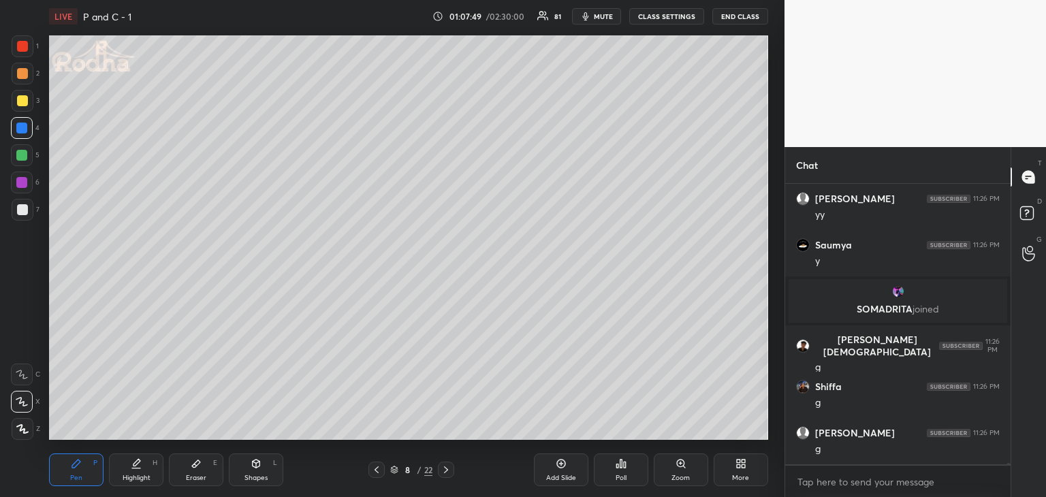
click at [20, 76] on div at bounding box center [22, 73] width 11 height 11
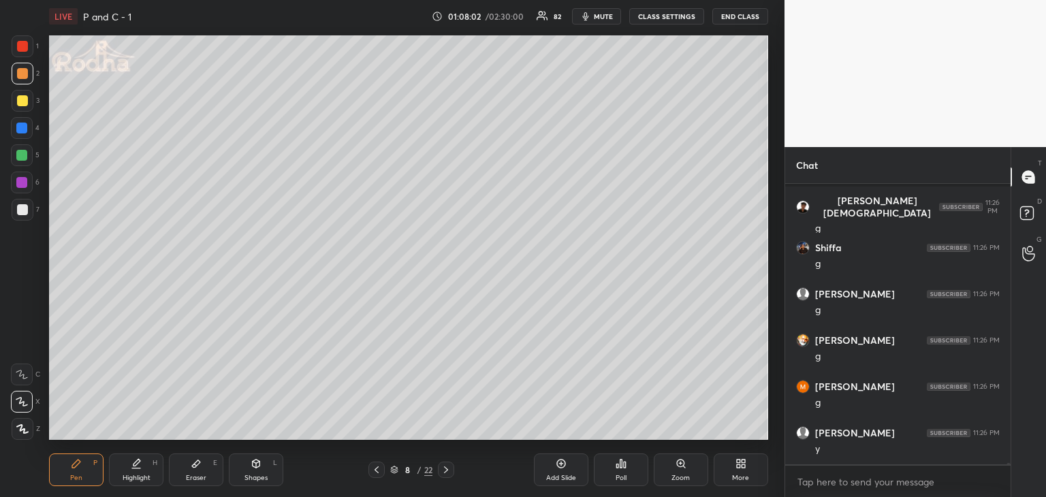
scroll to position [55188, 0]
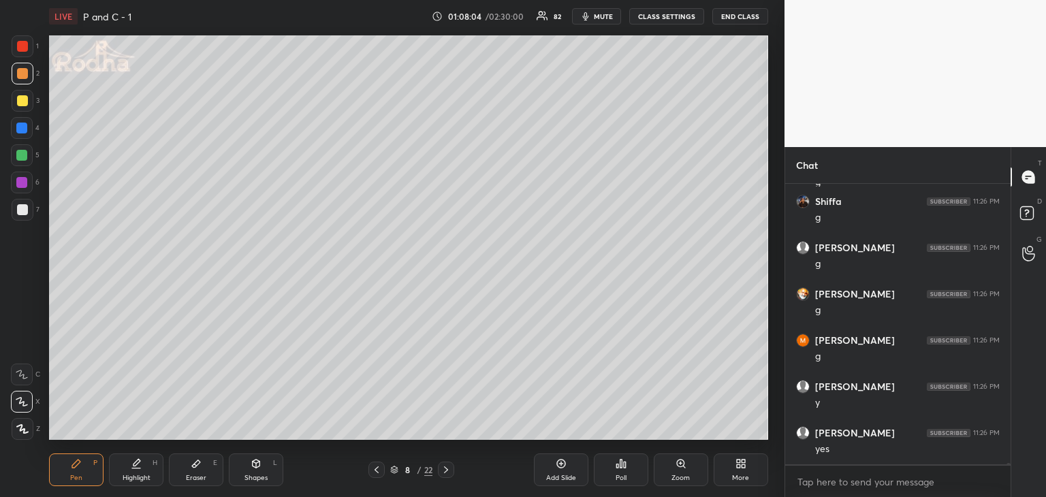
drag, startPoint x: 18, startPoint y: 129, endPoint x: 25, endPoint y: 130, distance: 6.8
click at [20, 130] on div at bounding box center [21, 128] width 11 height 11
click at [20, 70] on div at bounding box center [22, 73] width 11 height 11
click at [25, 155] on div at bounding box center [21, 155] width 11 height 11
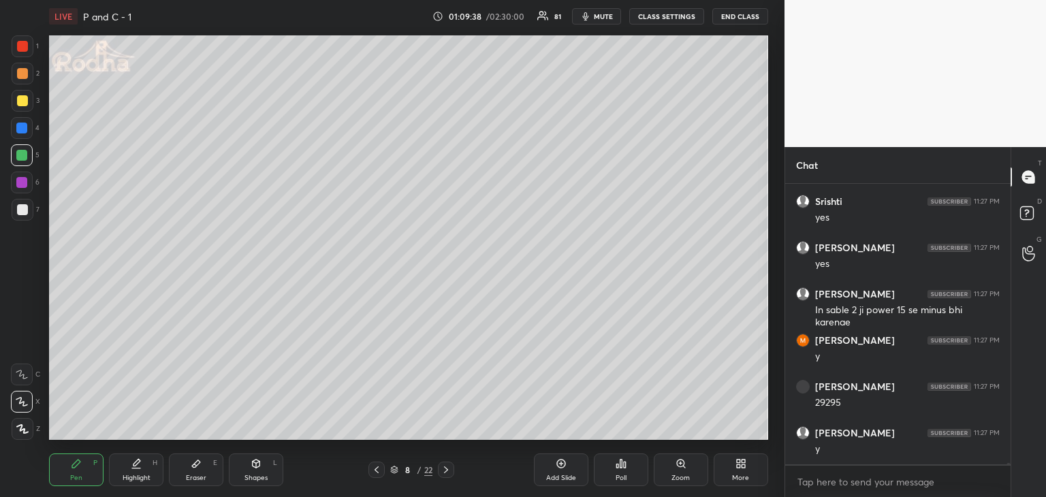
scroll to position [56623, 0]
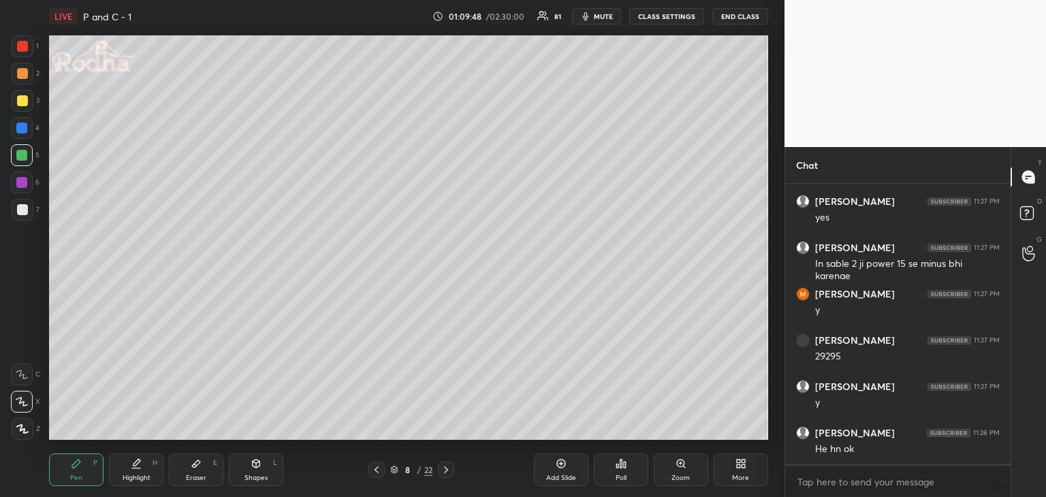
click at [192, 479] on div "Eraser" at bounding box center [196, 478] width 20 height 7
click at [76, 489] on div "Pen P Highlight H Eraser E Shapes L 8 / 22 Add Slide Poll Zoom More" at bounding box center [408, 470] width 719 height 54
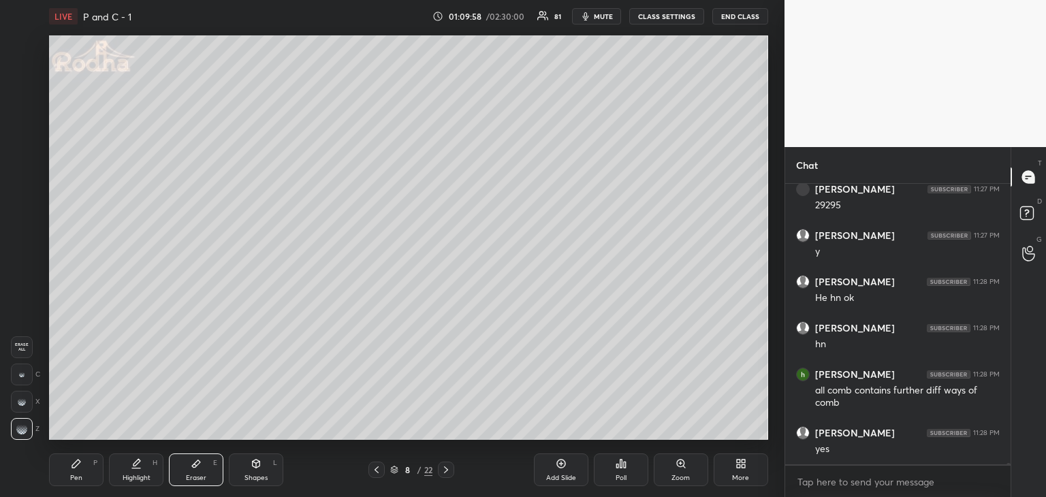
scroll to position [56821, 0]
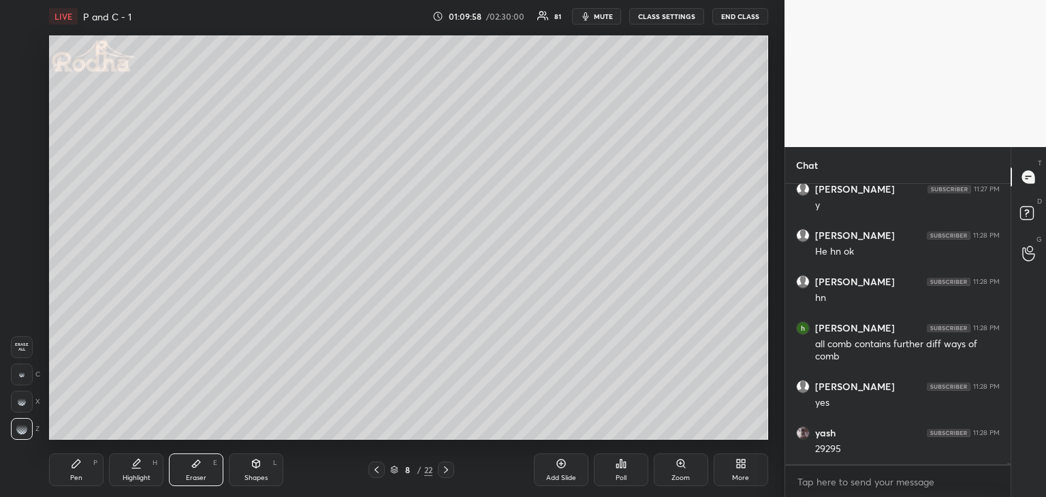
click at [264, 471] on div "Shapes L" at bounding box center [256, 470] width 54 height 33
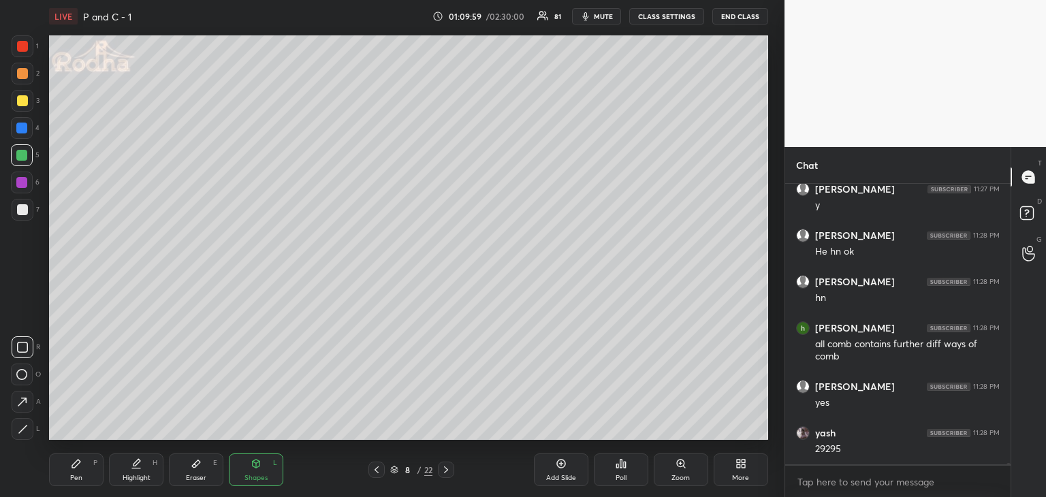
scroll to position [56867, 0]
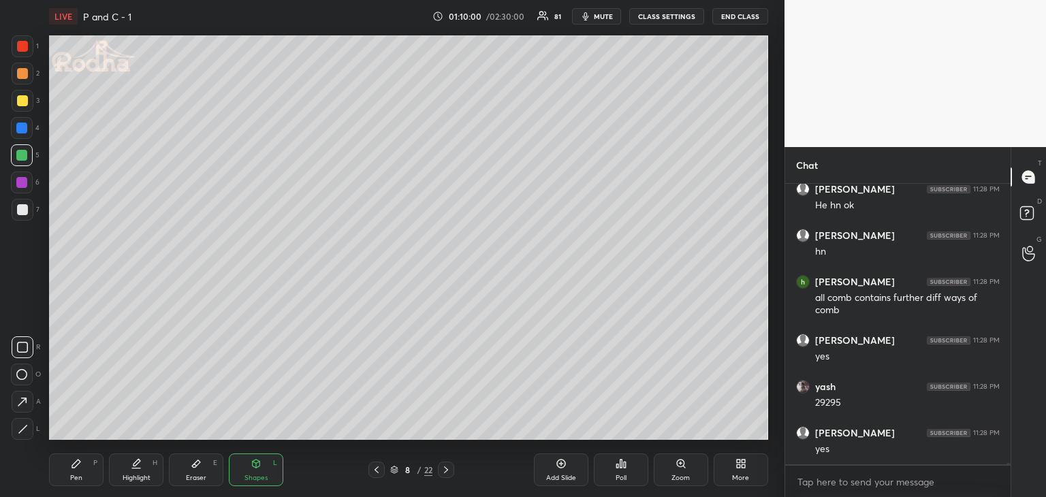
click at [22, 152] on div at bounding box center [21, 155] width 11 height 11
click at [72, 471] on div "Pen P" at bounding box center [76, 470] width 54 height 33
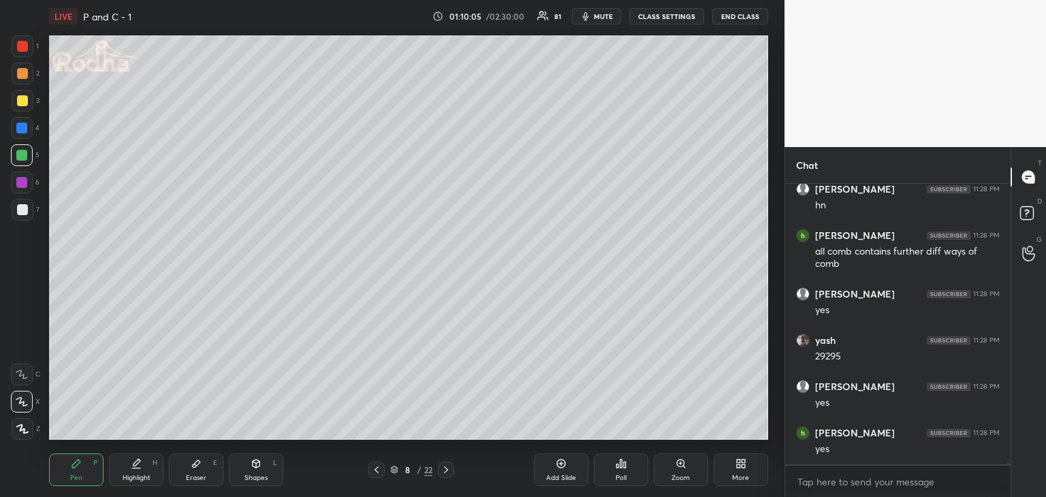
click at [177, 479] on div "Eraser E" at bounding box center [196, 470] width 54 height 33
click at [93, 472] on div "Pen P" at bounding box center [76, 470] width 54 height 33
drag, startPoint x: 449, startPoint y: 470, endPoint x: 454, endPoint y: 462, distance: 8.5
click at [449, 470] on icon at bounding box center [446, 469] width 11 height 11
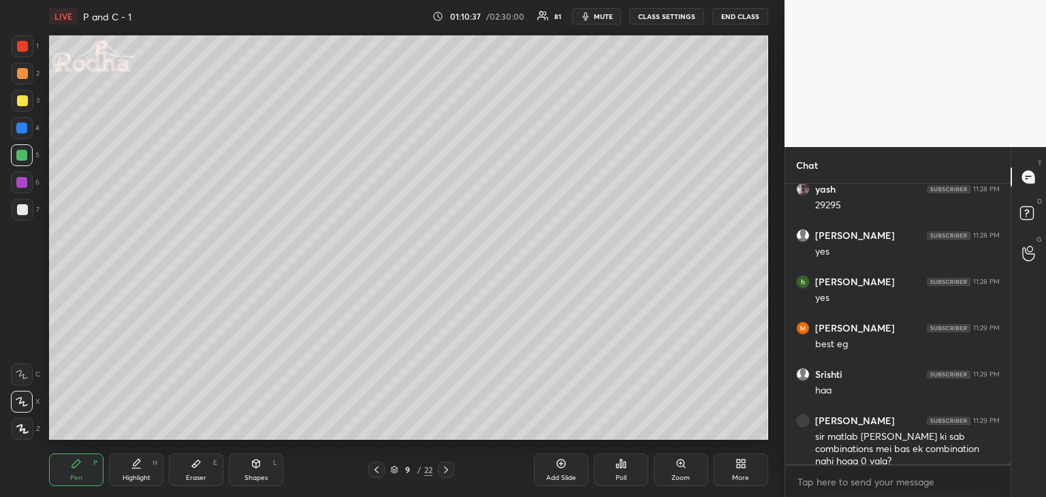
scroll to position [57111, 0]
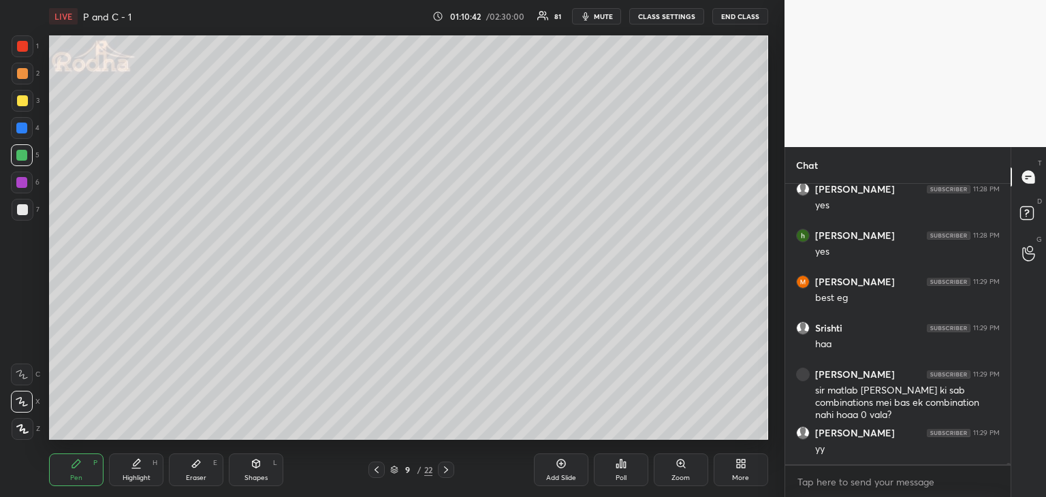
click at [197, 481] on div "Eraser" at bounding box center [196, 478] width 20 height 7
drag, startPoint x: 72, startPoint y: 481, endPoint x: 85, endPoint y: 469, distance: 18.3
click at [76, 480] on div "Pen" at bounding box center [76, 478] width 12 height 7
click at [192, 475] on div "Eraser" at bounding box center [196, 478] width 20 height 7
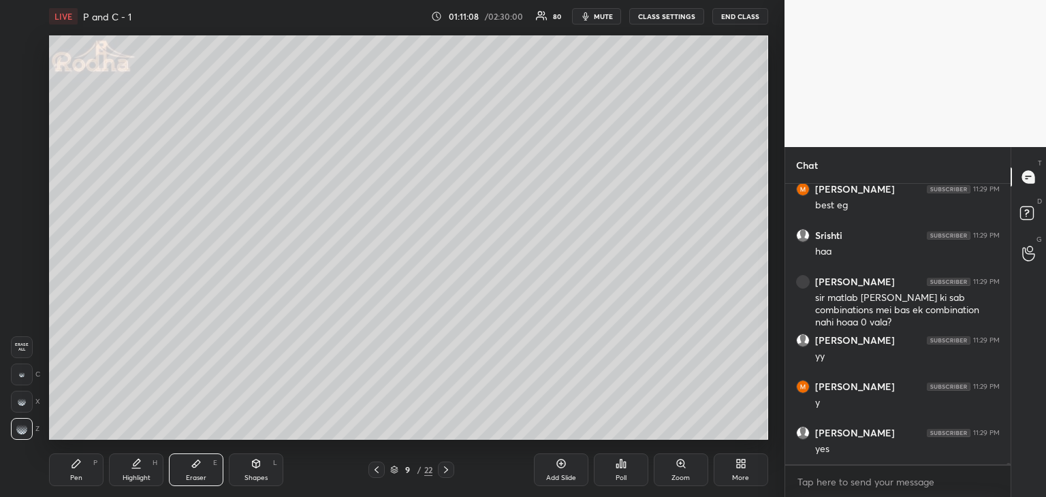
scroll to position [57250, 0]
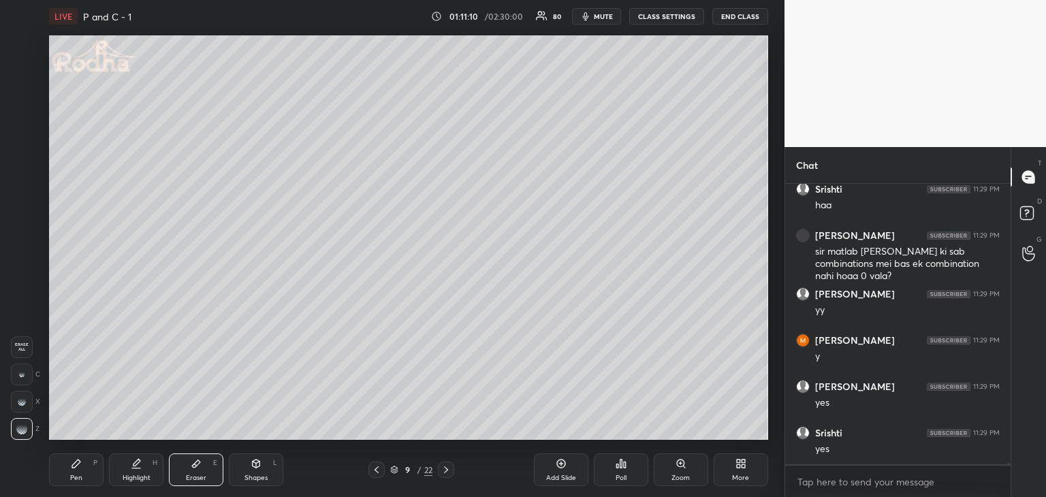
click at [376, 471] on icon at bounding box center [377, 469] width 4 height 7
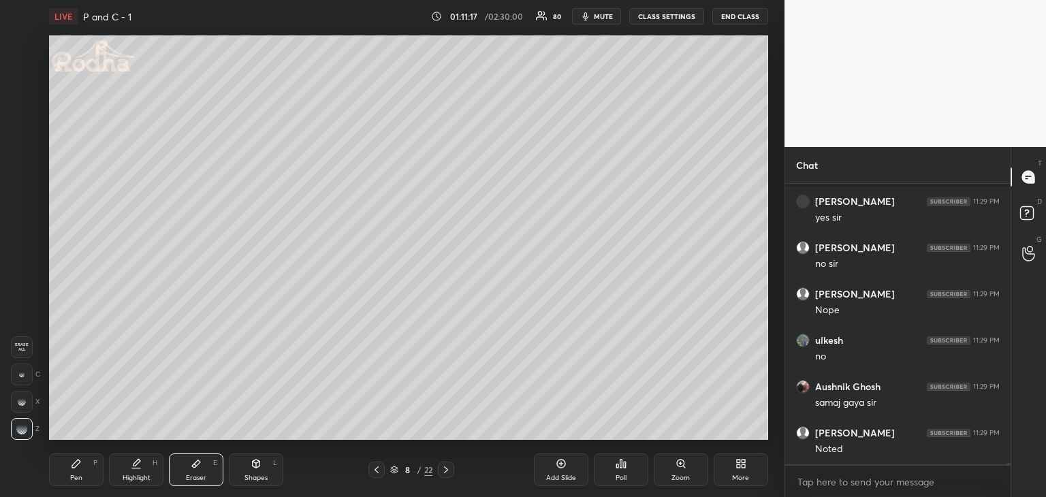
scroll to position [57666, 0]
click at [205, 456] on div "Eraser E" at bounding box center [196, 470] width 54 height 33
click at [275, 442] on div "Setting up your live class Poll for secs No correct answer Start poll" at bounding box center [409, 238] width 730 height 410
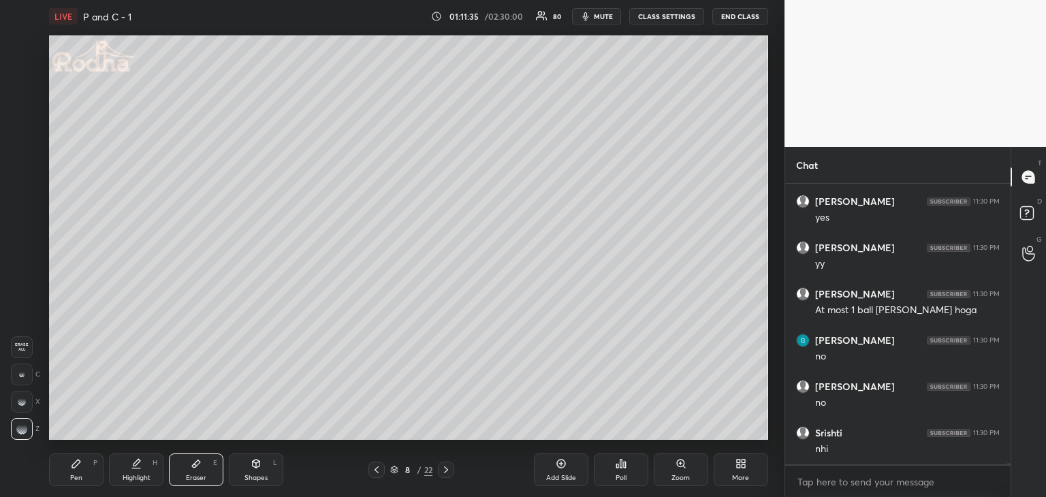
click at [441, 471] on icon at bounding box center [446, 469] width 11 height 11
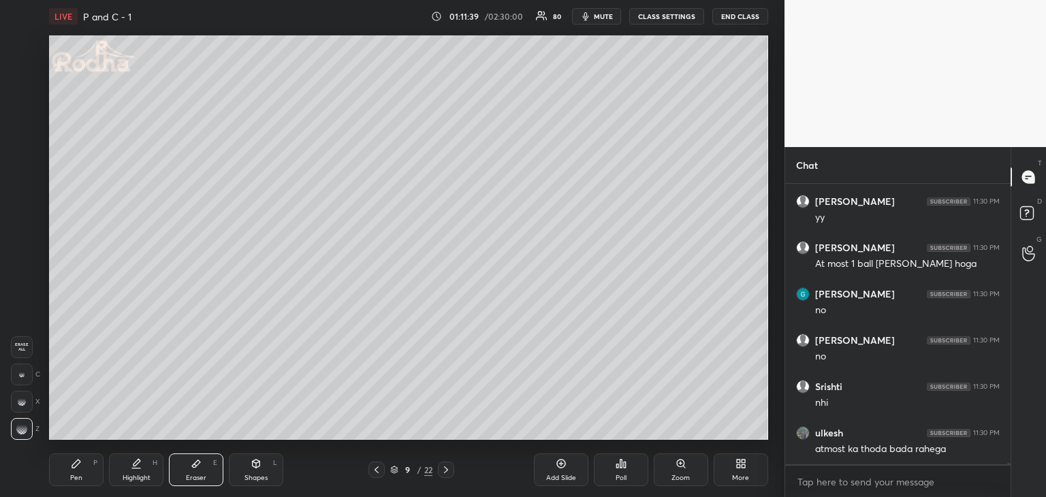
scroll to position [58037, 0]
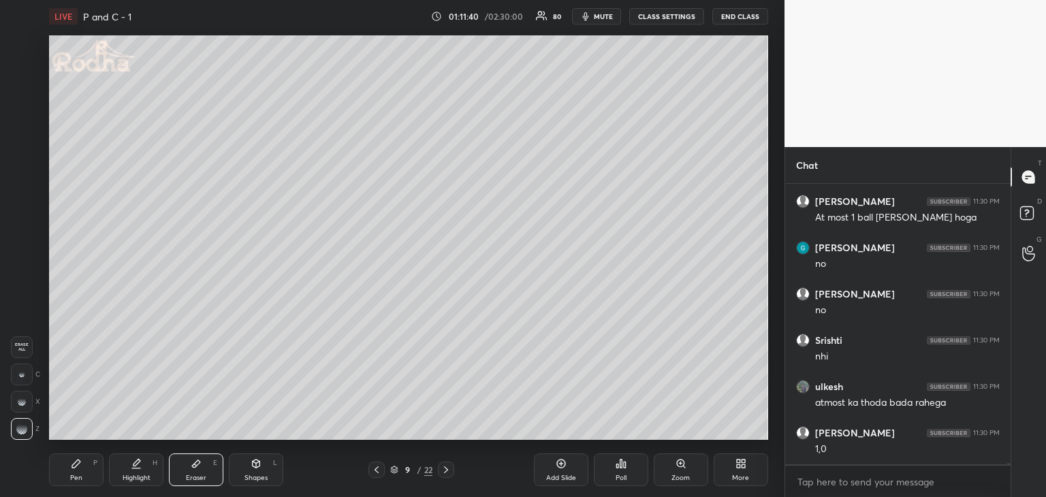
click at [85, 475] on div "Pen P" at bounding box center [76, 470] width 54 height 33
click at [372, 469] on icon at bounding box center [376, 469] width 11 height 11
click at [443, 471] on icon at bounding box center [446, 469] width 11 height 11
click at [202, 468] on div "Eraser E" at bounding box center [196, 470] width 54 height 33
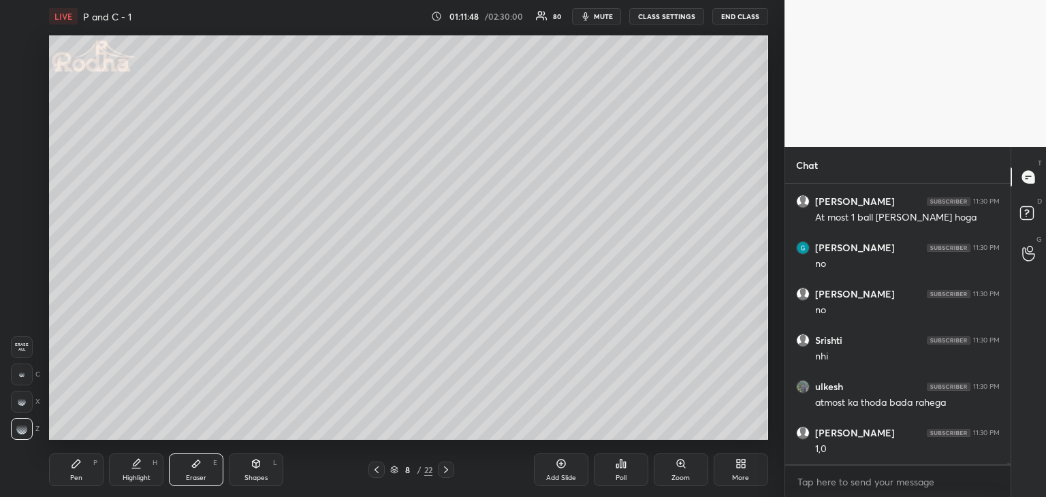
click at [411, 440] on div "Setting up your live class Poll for secs No correct answer Start poll" at bounding box center [409, 238] width 730 height 410
click at [446, 468] on icon at bounding box center [446, 469] width 4 height 7
click at [72, 477] on div "Pen" at bounding box center [76, 478] width 12 height 7
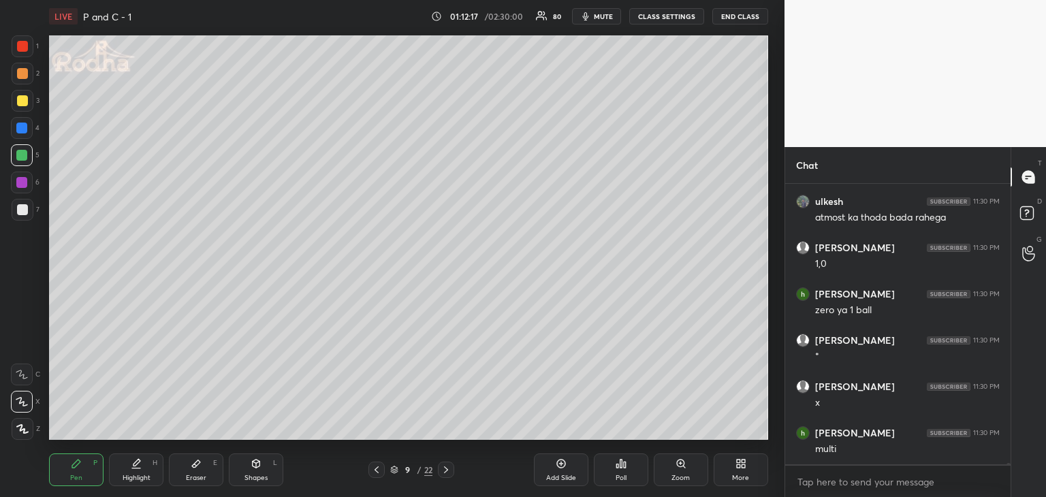
scroll to position [58268, 0]
drag, startPoint x: 193, startPoint y: 475, endPoint x: 202, endPoint y: 468, distance: 10.6
click at [193, 476] on div "Eraser" at bounding box center [196, 478] width 20 height 7
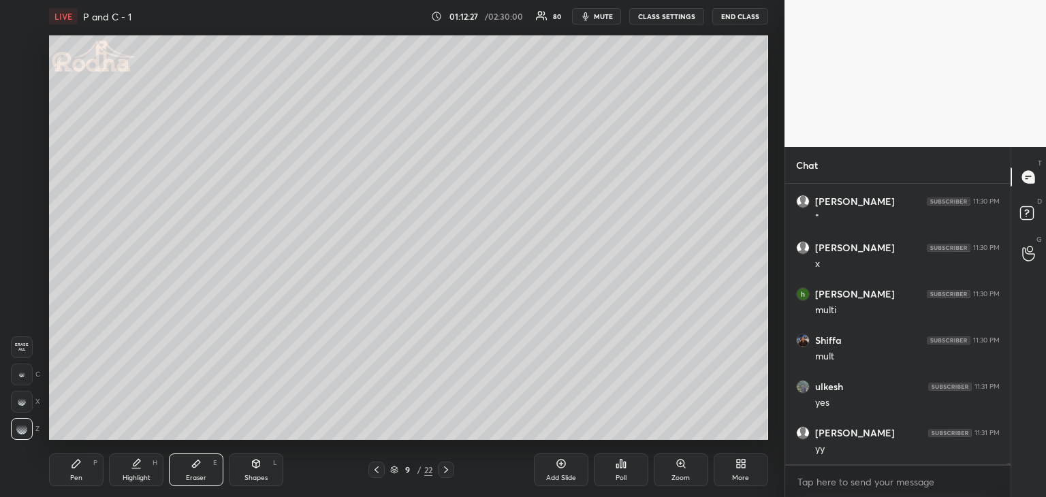
scroll to position [58407, 0]
click at [85, 477] on div "Pen P" at bounding box center [76, 470] width 54 height 33
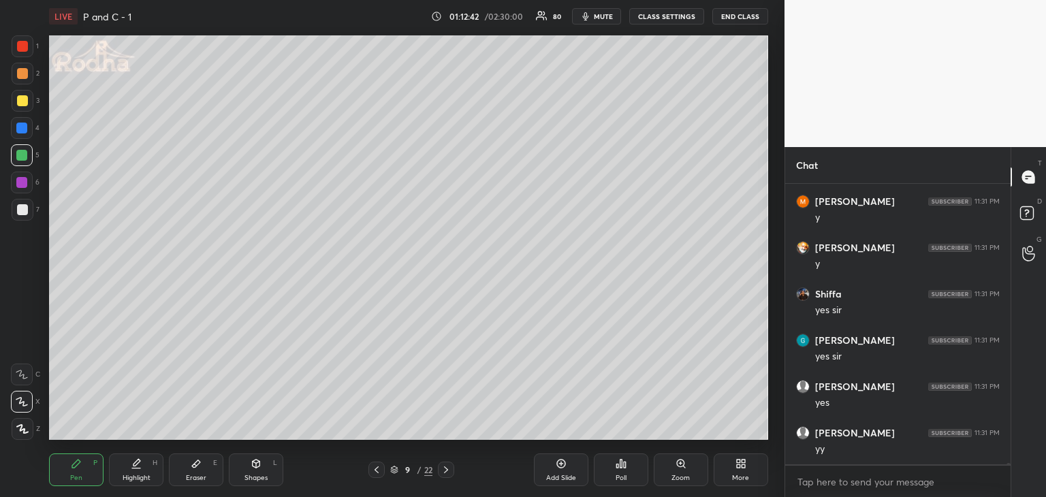
scroll to position [58744, 0]
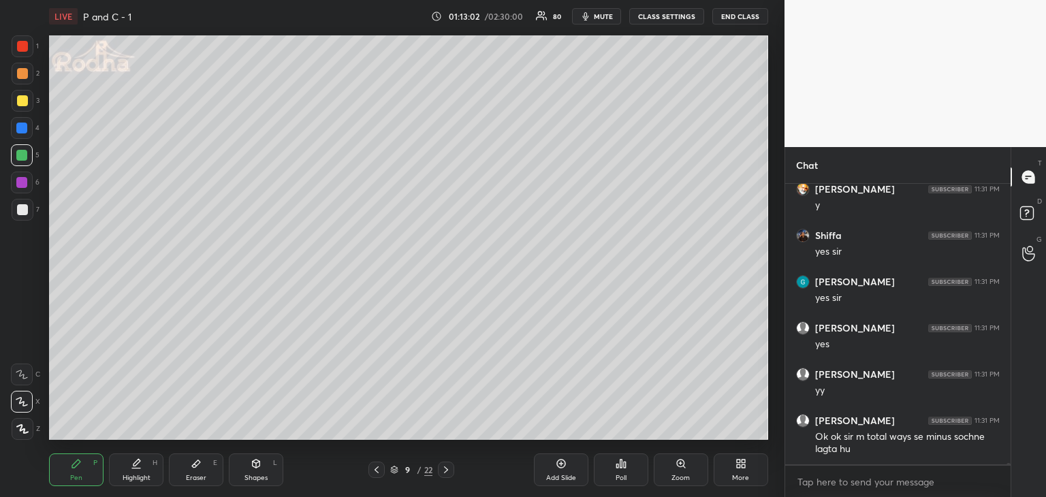
click at [25, 79] on div at bounding box center [23, 74] width 22 height 22
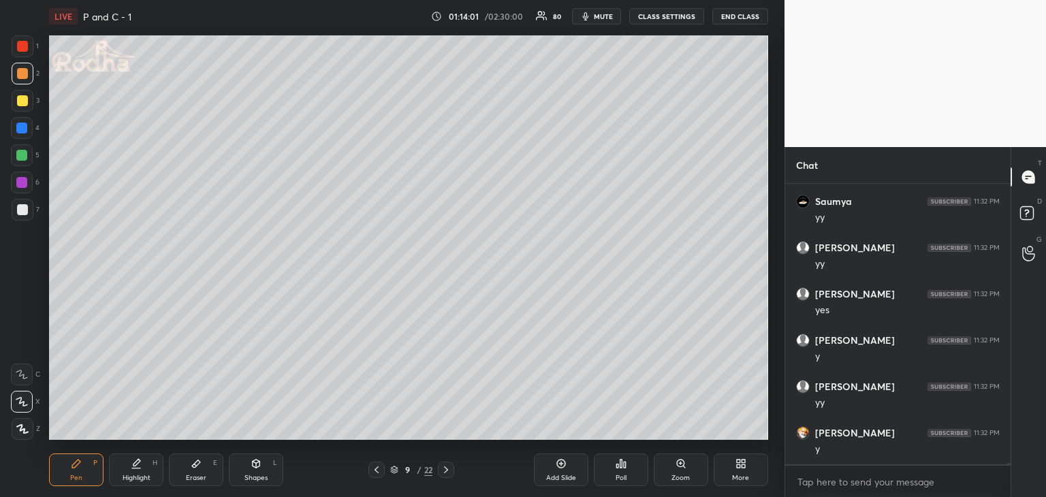
scroll to position [58533, 0]
click at [378, 471] on icon at bounding box center [376, 469] width 11 height 11
click at [376, 470] on icon at bounding box center [376, 469] width 11 height 11
click at [377, 471] on icon at bounding box center [376, 469] width 11 height 11
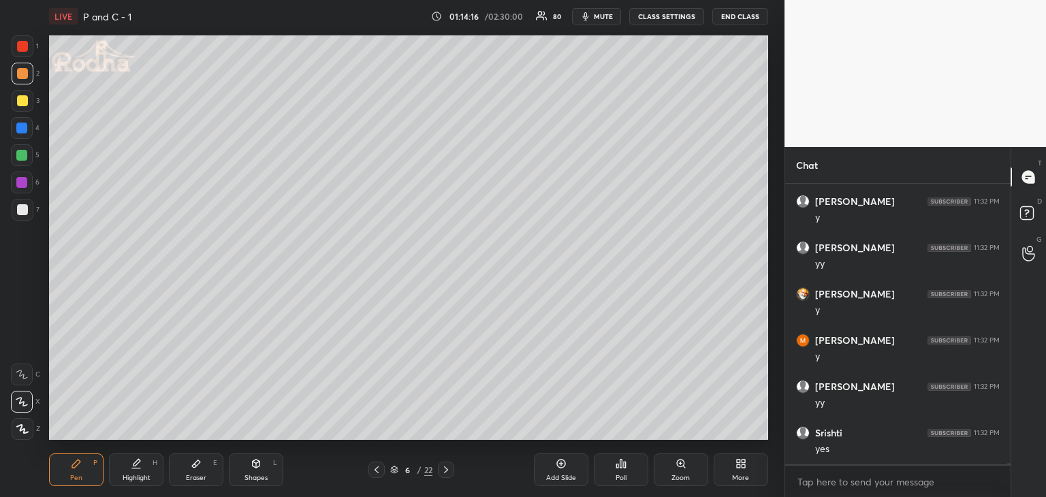
click at [442, 473] on icon at bounding box center [446, 469] width 11 height 11
click at [451, 471] on icon at bounding box center [446, 469] width 11 height 11
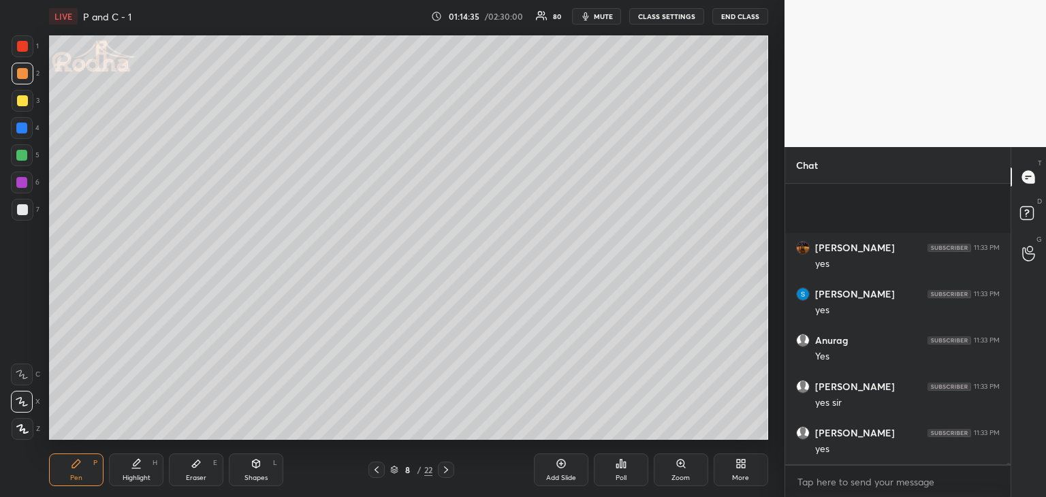
scroll to position [59320, 0]
click at [447, 470] on icon at bounding box center [446, 469] width 4 height 7
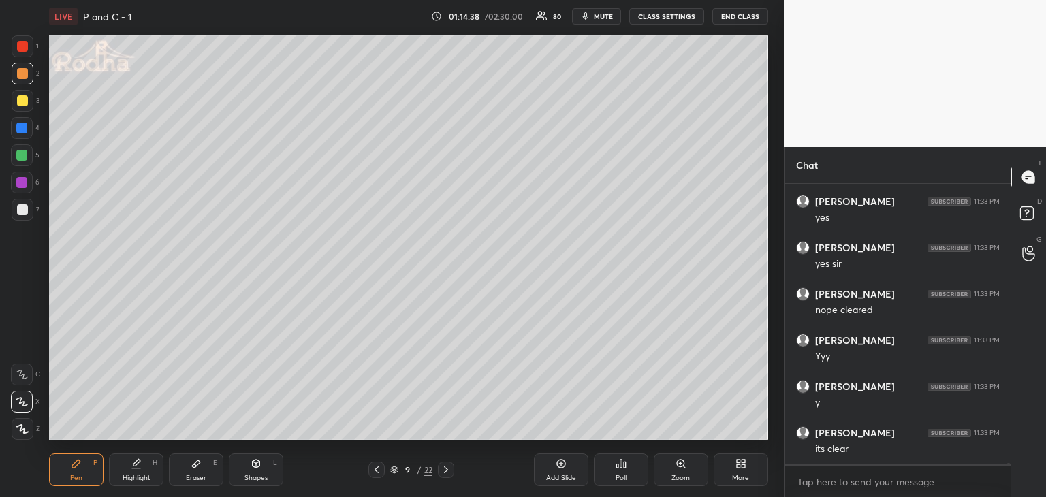
scroll to position [59459, 0]
click at [447, 475] on icon at bounding box center [446, 469] width 11 height 11
click at [205, 475] on div "Eraser" at bounding box center [196, 478] width 20 height 7
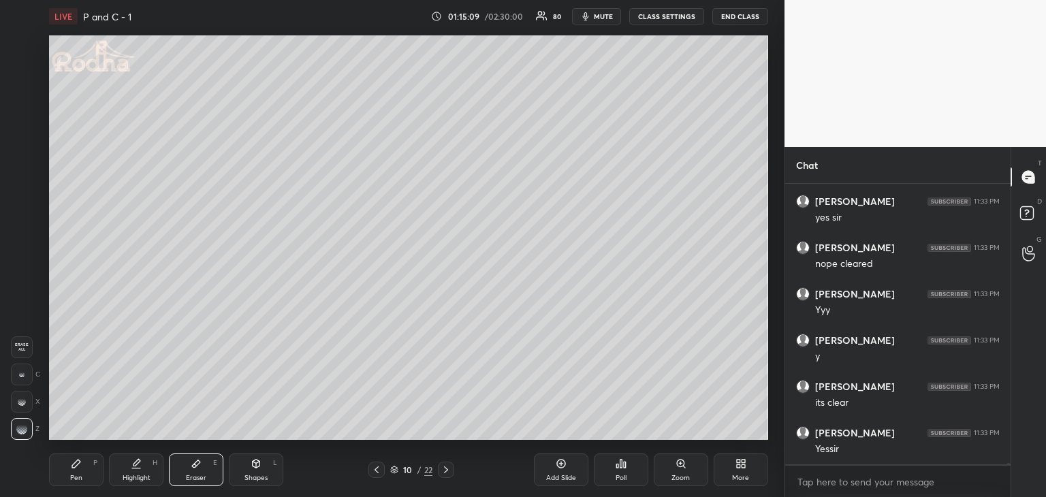
click at [74, 469] on icon at bounding box center [76, 463] width 11 height 11
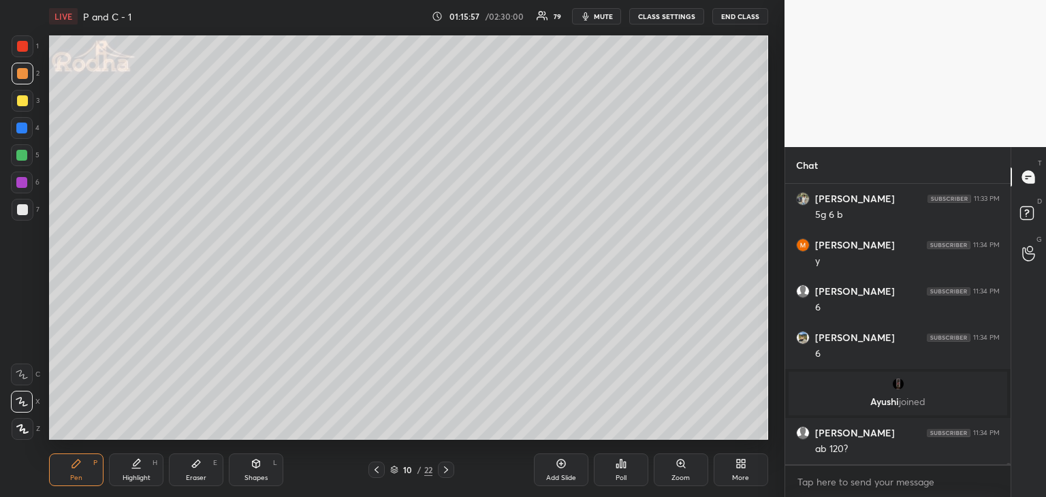
scroll to position [59382, 0]
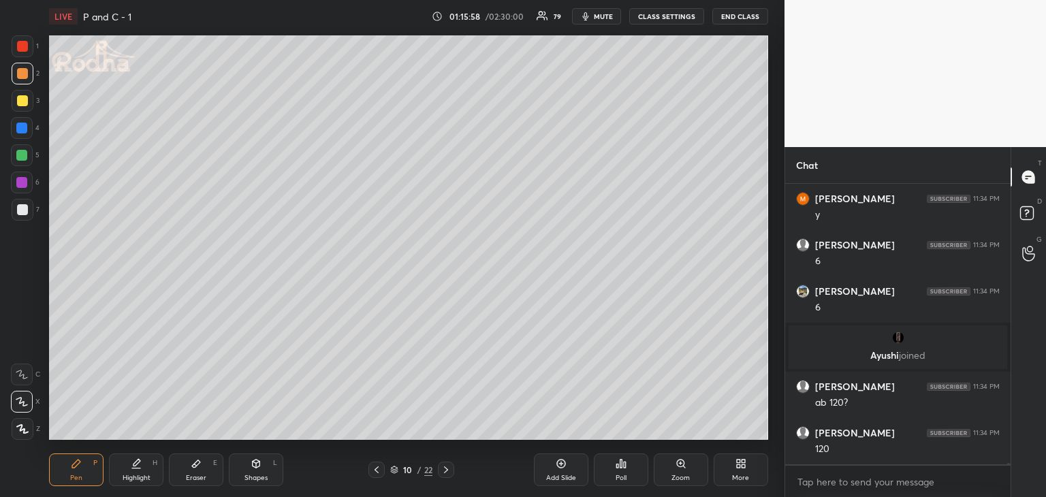
click at [207, 475] on div "Eraser E" at bounding box center [196, 470] width 54 height 33
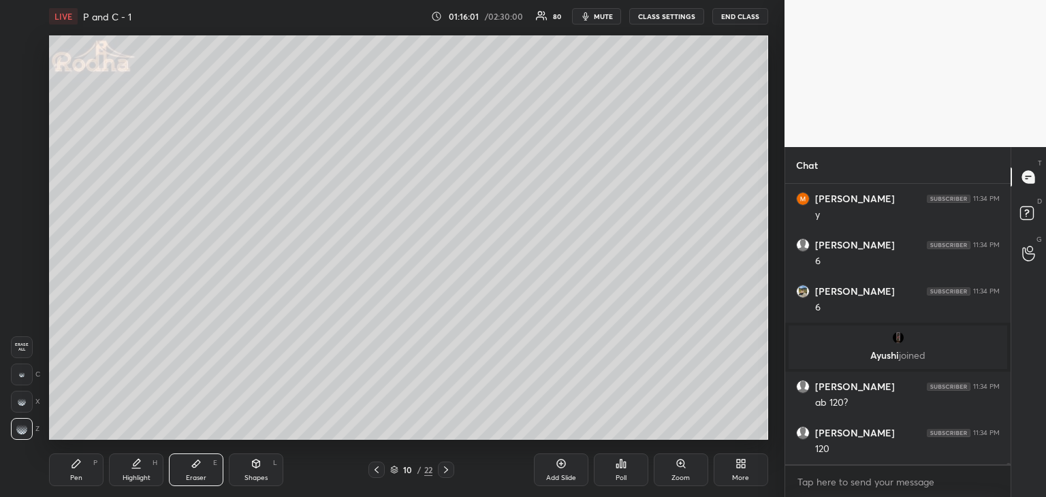
click at [80, 479] on div "Pen" at bounding box center [76, 478] width 12 height 7
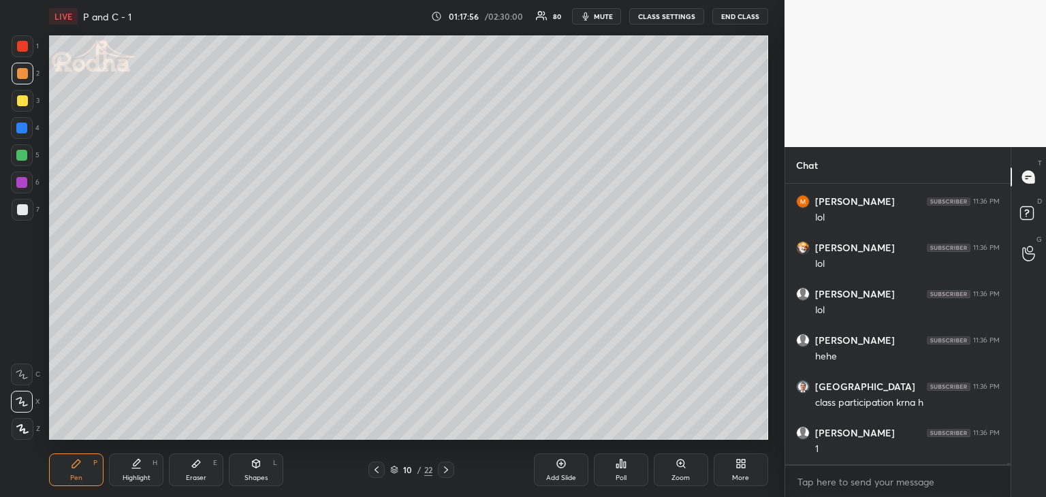
scroll to position [61559, 0]
click at [375, 474] on icon at bounding box center [376, 469] width 11 height 11
click at [377, 473] on icon at bounding box center [376, 469] width 11 height 11
click at [378, 473] on icon at bounding box center [376, 469] width 11 height 11
click at [378, 473] on icon at bounding box center [377, 469] width 4 height 7
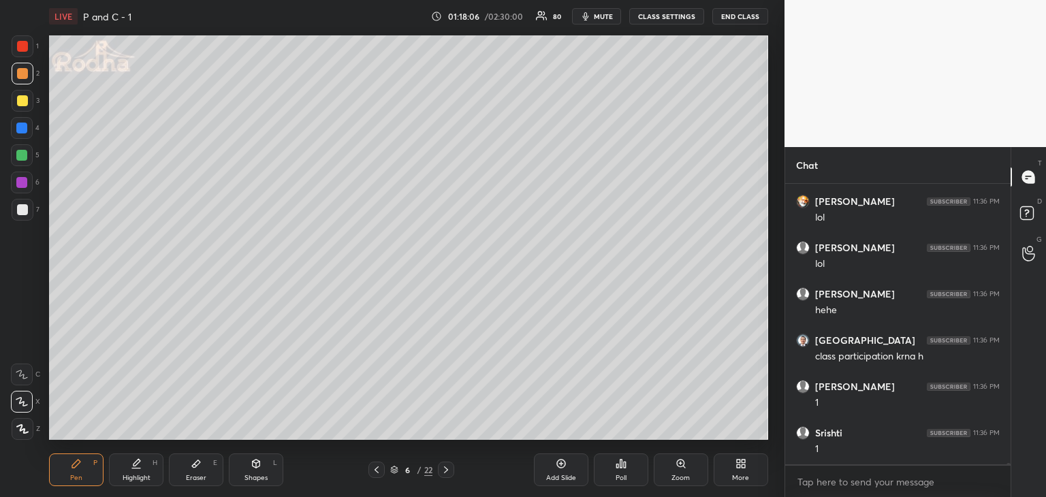
click at [450, 472] on icon at bounding box center [446, 469] width 11 height 11
click at [449, 475] on icon at bounding box center [446, 469] width 11 height 11
click at [449, 474] on icon at bounding box center [446, 469] width 11 height 11
click at [447, 469] on icon at bounding box center [446, 469] width 4 height 7
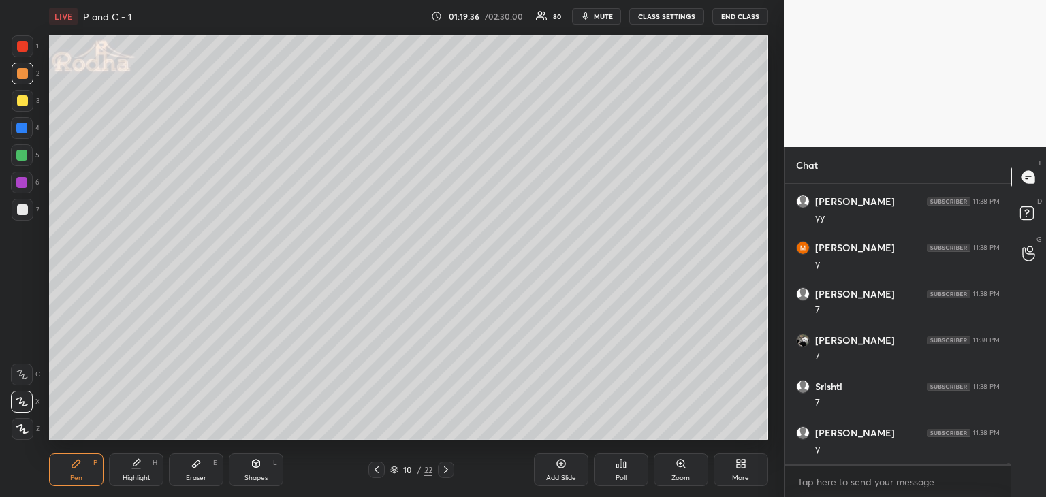
click at [188, 468] on div "Eraser E" at bounding box center [196, 470] width 54 height 33
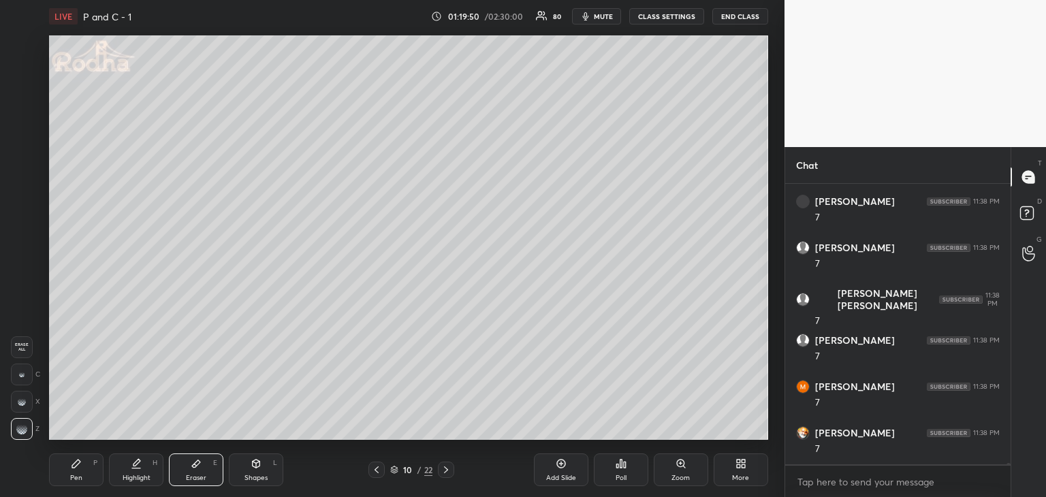
scroll to position [64166, 0]
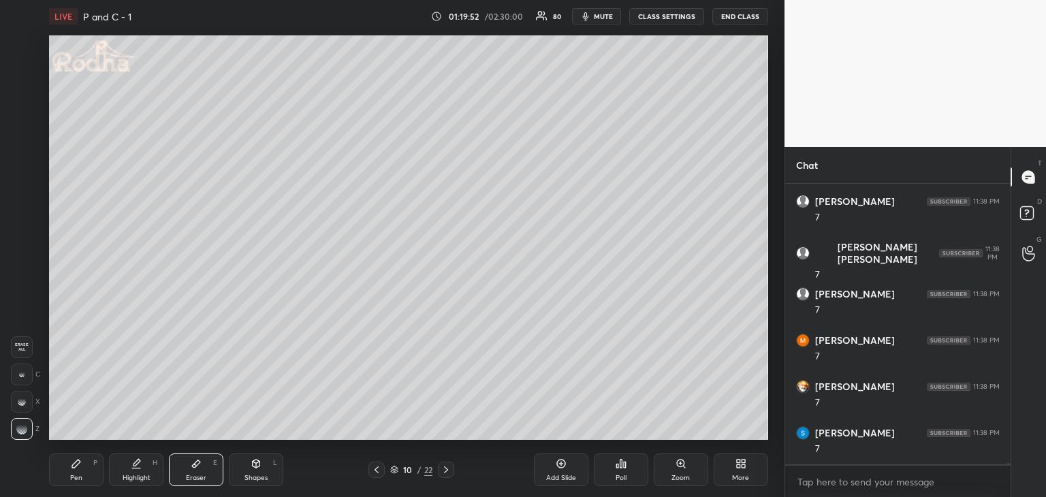
click at [81, 479] on div "Pen" at bounding box center [76, 478] width 12 height 7
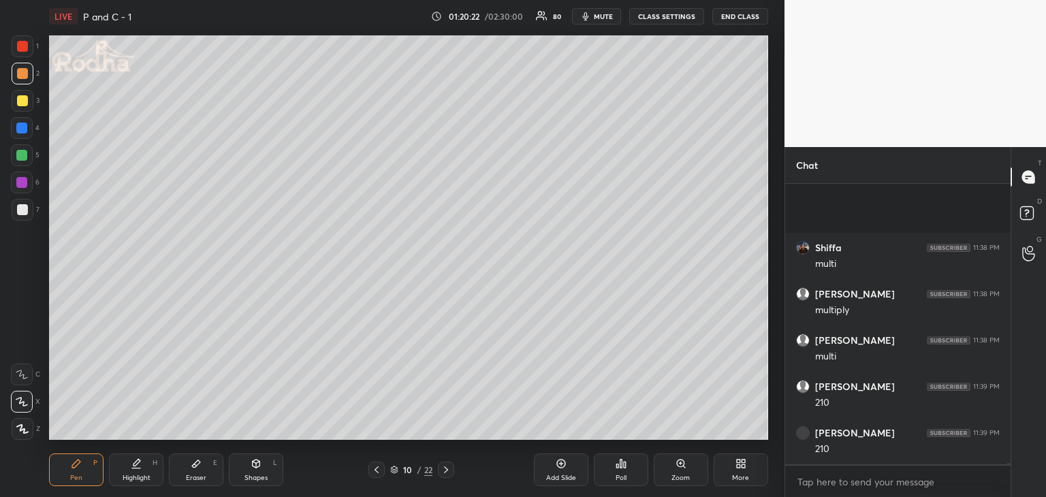
scroll to position [65323, 0]
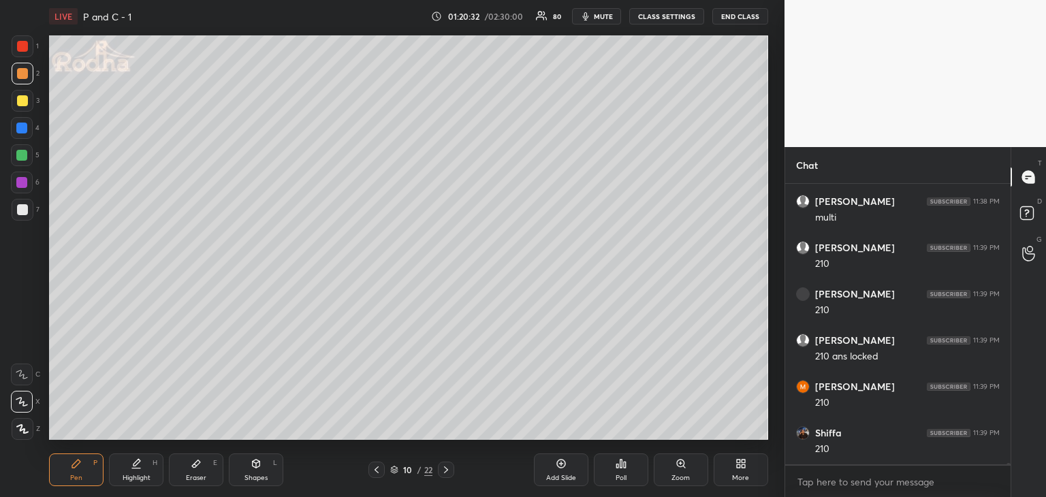
click at [376, 473] on icon at bounding box center [376, 469] width 11 height 11
click at [376, 472] on icon at bounding box center [377, 469] width 4 height 7
click at [377, 472] on icon at bounding box center [377, 469] width 4 height 7
click at [375, 471] on icon at bounding box center [377, 469] width 4 height 7
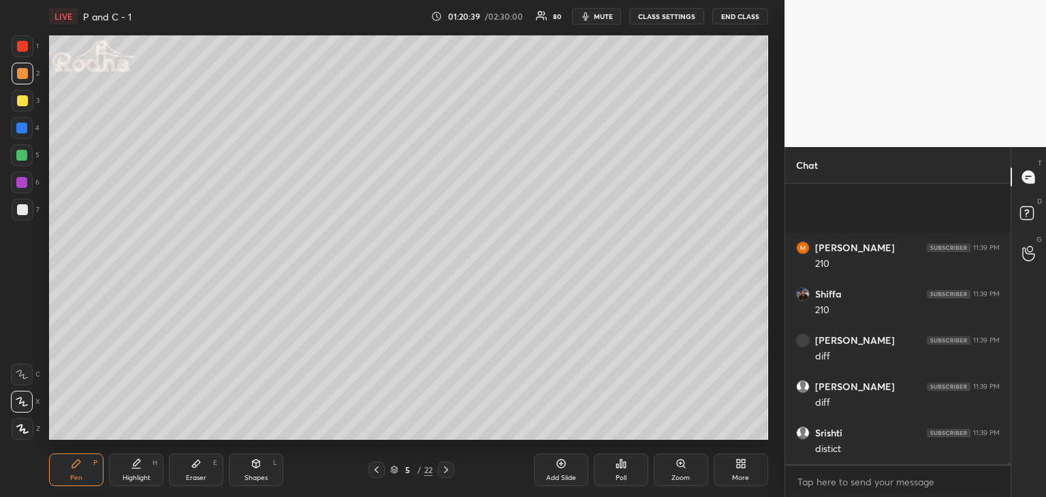
scroll to position [65601, 0]
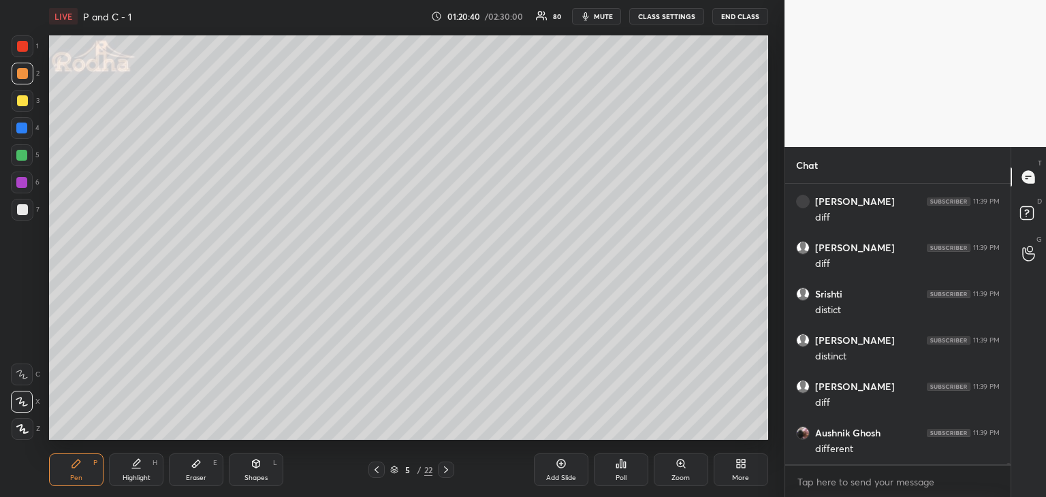
click at [19, 131] on div at bounding box center [21, 128] width 11 height 11
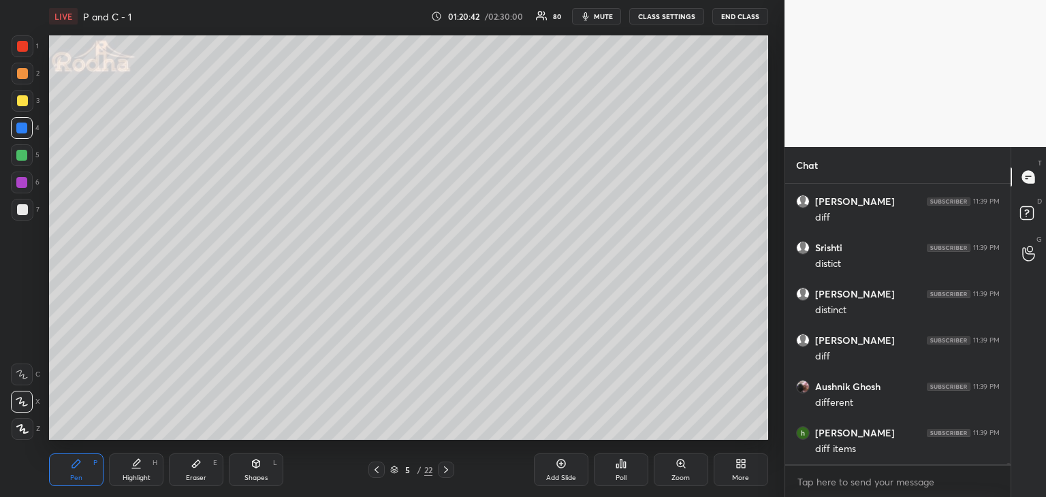
click at [23, 50] on div at bounding box center [22, 46] width 11 height 11
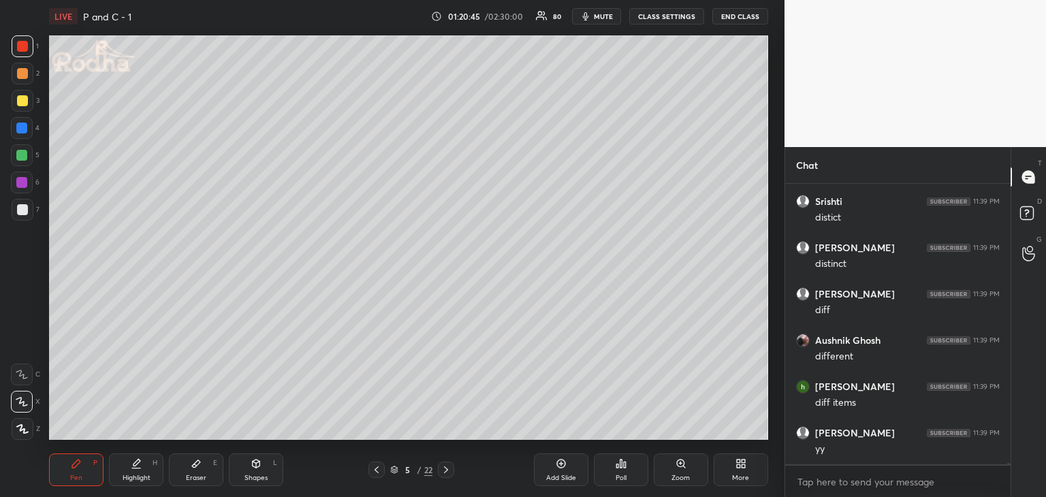
click at [449, 470] on icon at bounding box center [446, 469] width 11 height 11
click at [448, 471] on icon at bounding box center [446, 469] width 11 height 11
click at [449, 472] on icon at bounding box center [446, 469] width 11 height 11
click at [449, 471] on icon at bounding box center [446, 469] width 11 height 11
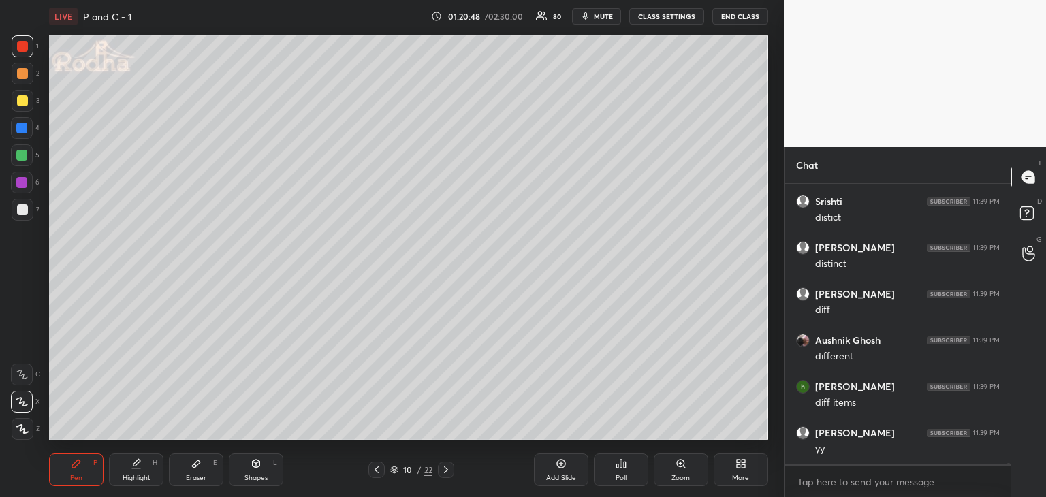
click at [449, 473] on icon at bounding box center [446, 469] width 11 height 11
click at [383, 472] on div at bounding box center [376, 470] width 16 height 16
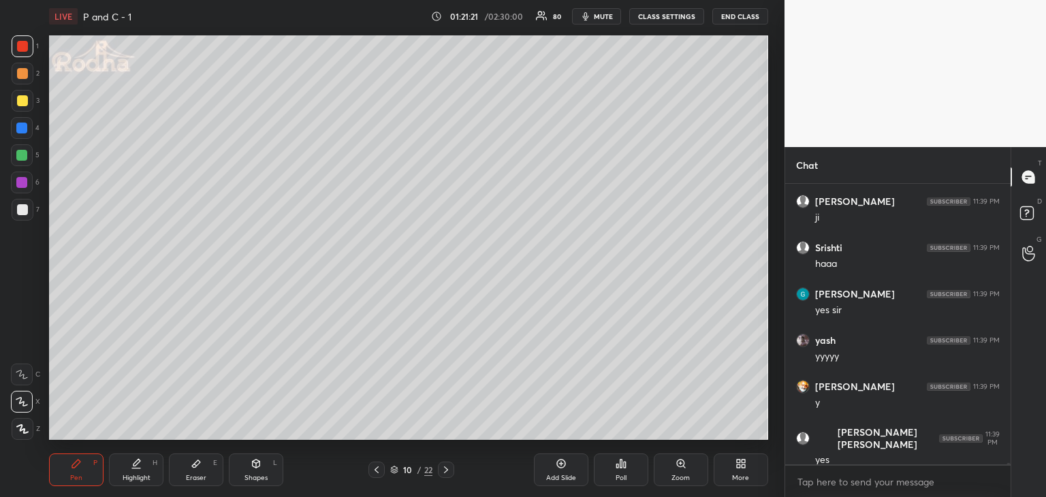
click at [26, 208] on div at bounding box center [22, 209] width 11 height 11
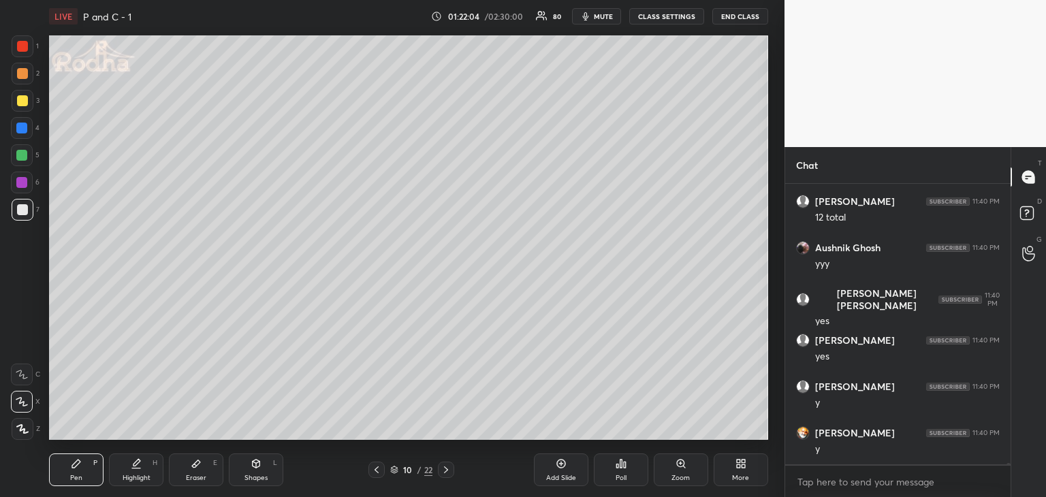
scroll to position [67500, 0]
click at [201, 479] on div "Eraser" at bounding box center [196, 478] width 20 height 7
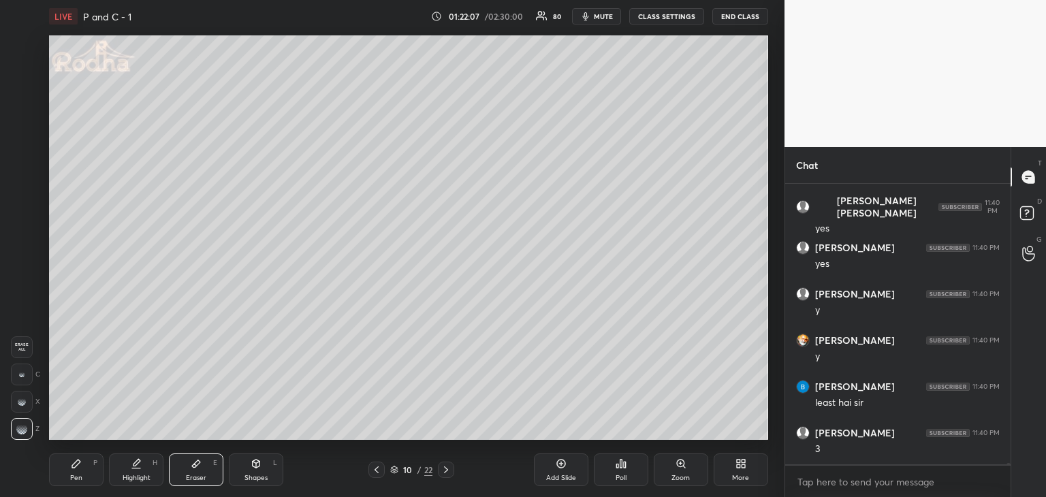
scroll to position [67639, 0]
click at [65, 476] on div "Pen P" at bounding box center [76, 470] width 54 height 33
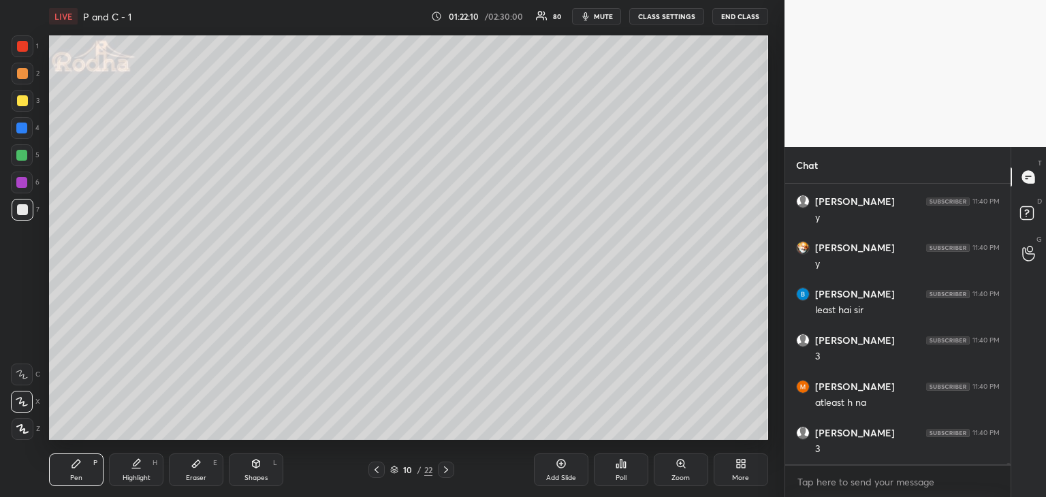
click at [205, 477] on div "Eraser" at bounding box center [196, 478] width 20 height 7
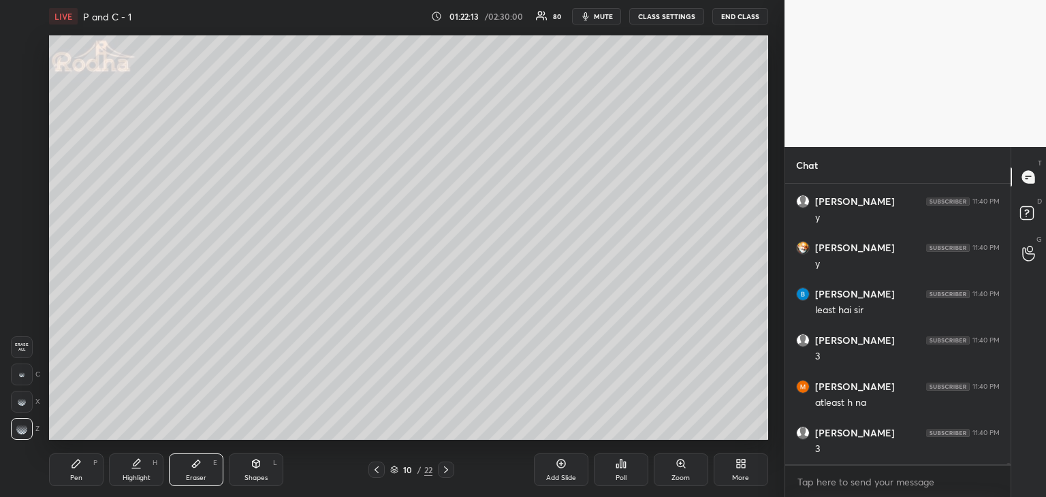
scroll to position [67685, 0]
click at [74, 480] on div "Pen" at bounding box center [76, 478] width 12 height 7
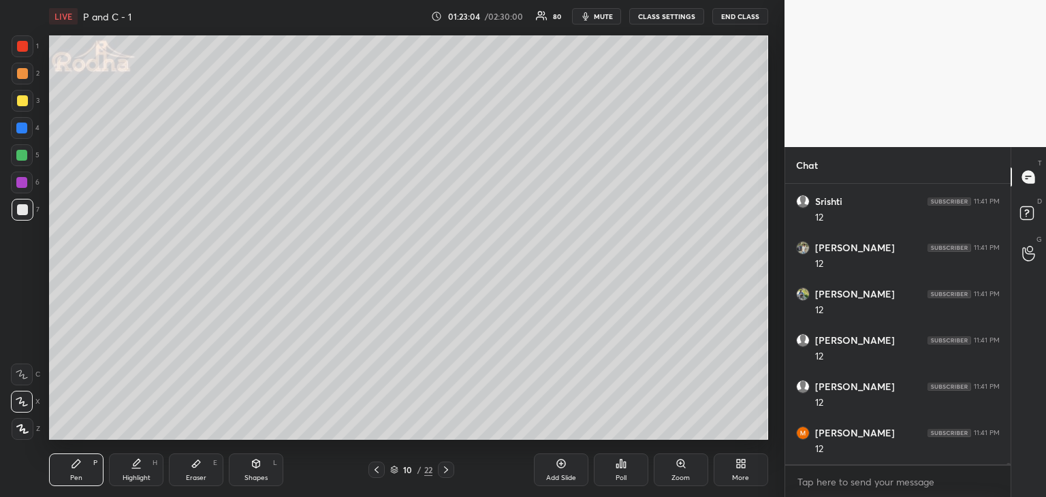
scroll to position [68889, 0]
click at [25, 190] on div at bounding box center [22, 183] width 22 height 22
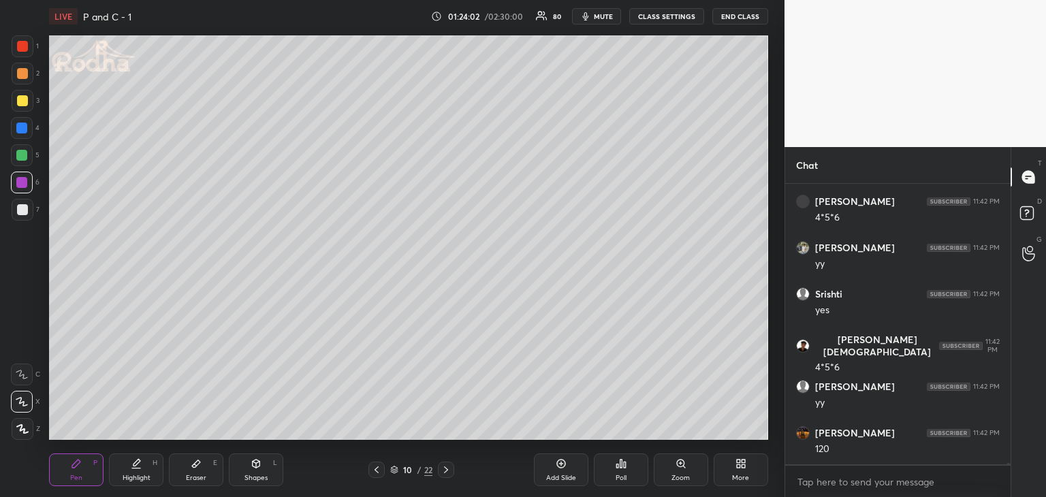
scroll to position [69954, 0]
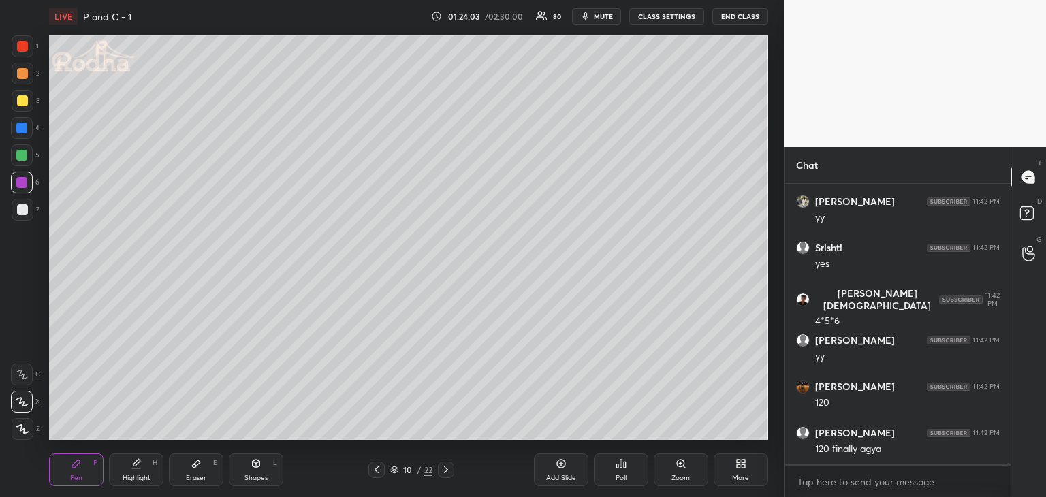
drag, startPoint x: 19, startPoint y: 157, endPoint x: 29, endPoint y: 163, distance: 11.3
click at [20, 157] on div at bounding box center [21, 155] width 11 height 11
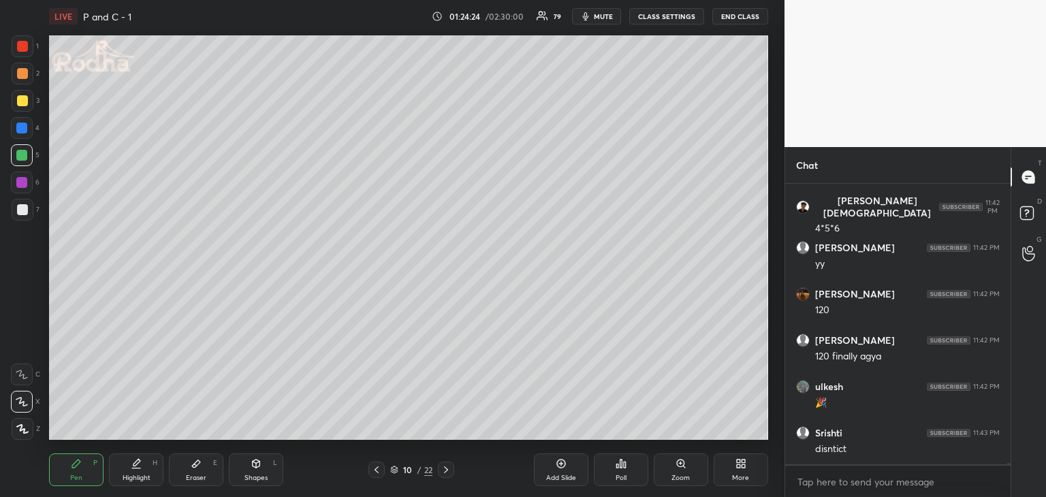
scroll to position [70093, 0]
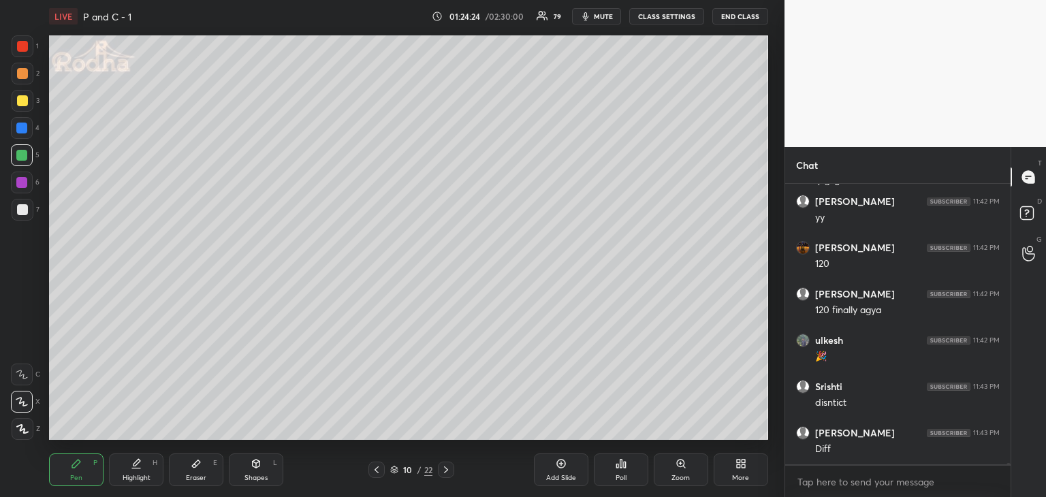
click at [255, 469] on div "Shapes L" at bounding box center [256, 470] width 54 height 33
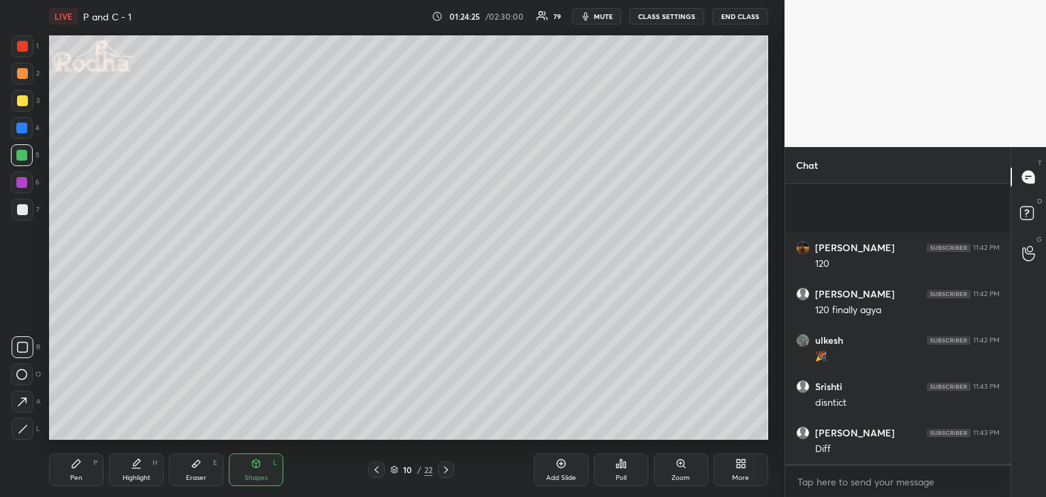
scroll to position [70232, 0]
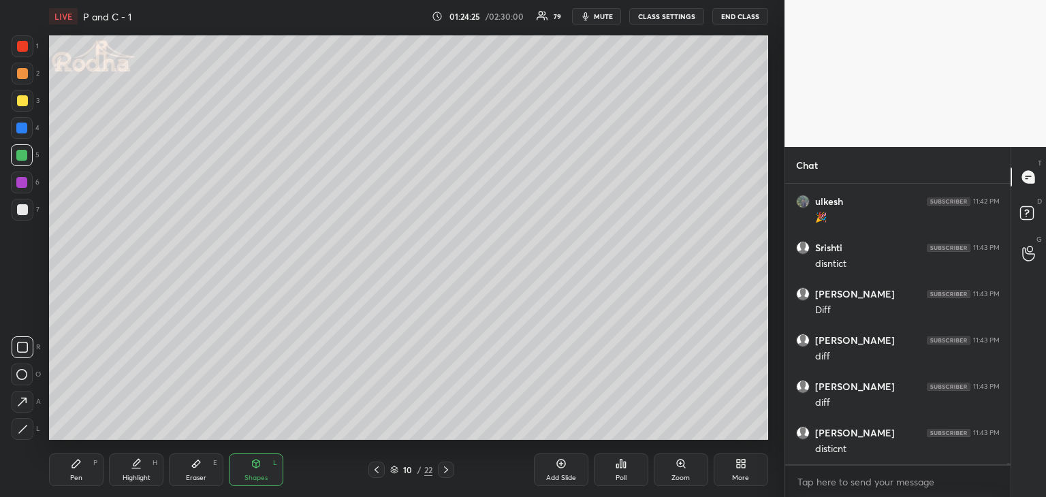
click at [25, 406] on icon at bounding box center [22, 402] width 14 height 14
click at [65, 472] on div "Pen P" at bounding box center [76, 470] width 54 height 33
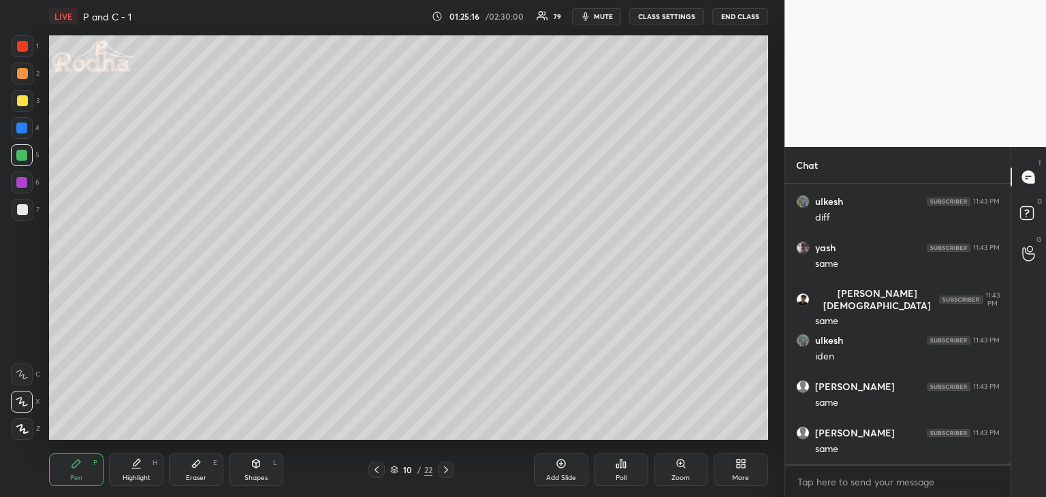
scroll to position [68321, 0]
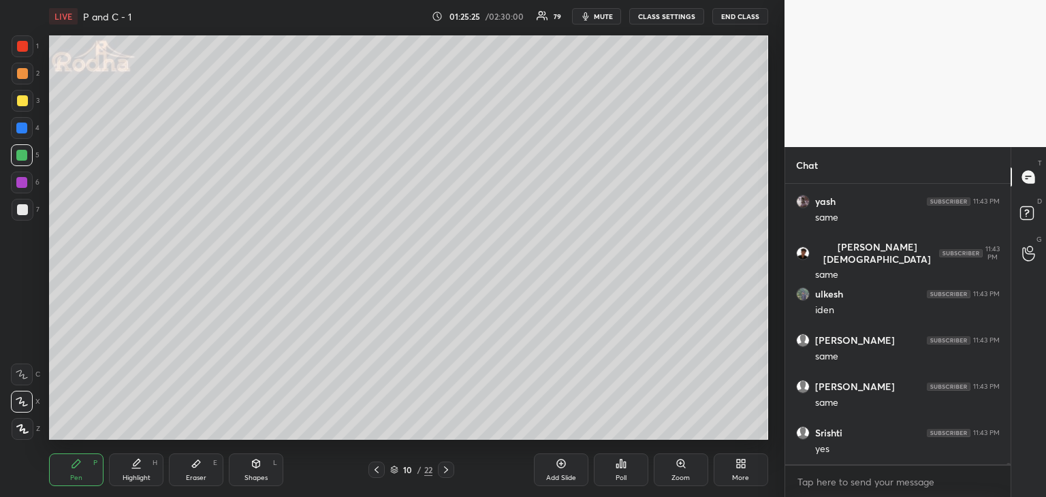
click at [253, 472] on div "Shapes L" at bounding box center [256, 470] width 54 height 33
drag, startPoint x: 24, startPoint y: 40, endPoint x: 33, endPoint y: 47, distance: 11.2
click at [25, 42] on div at bounding box center [22, 46] width 11 height 11
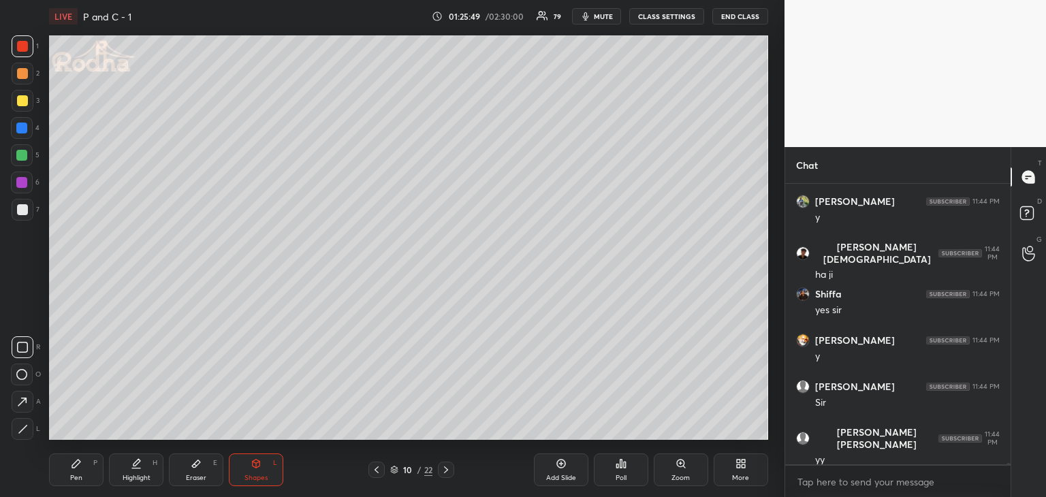
scroll to position [69432, 0]
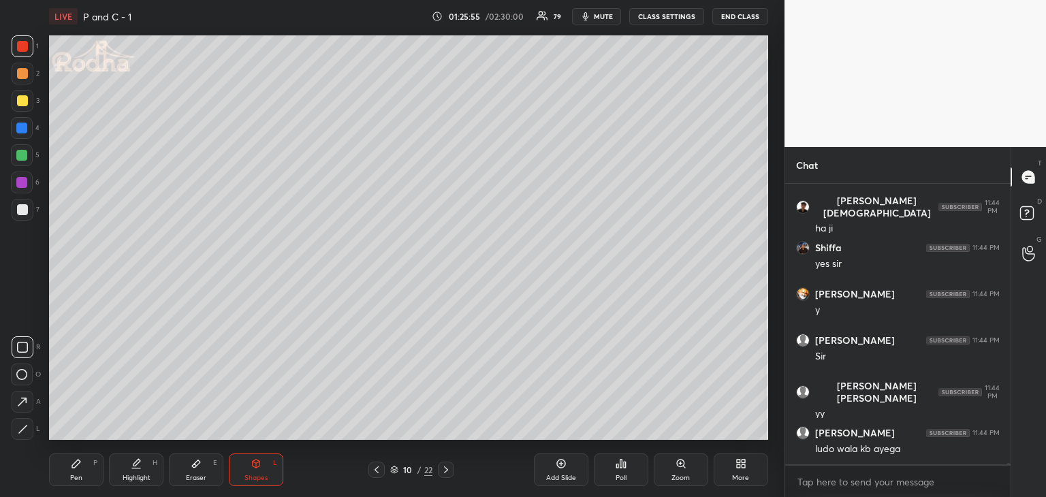
click at [18, 157] on div at bounding box center [21, 155] width 11 height 11
click at [84, 468] on div "Pen P" at bounding box center [76, 470] width 54 height 33
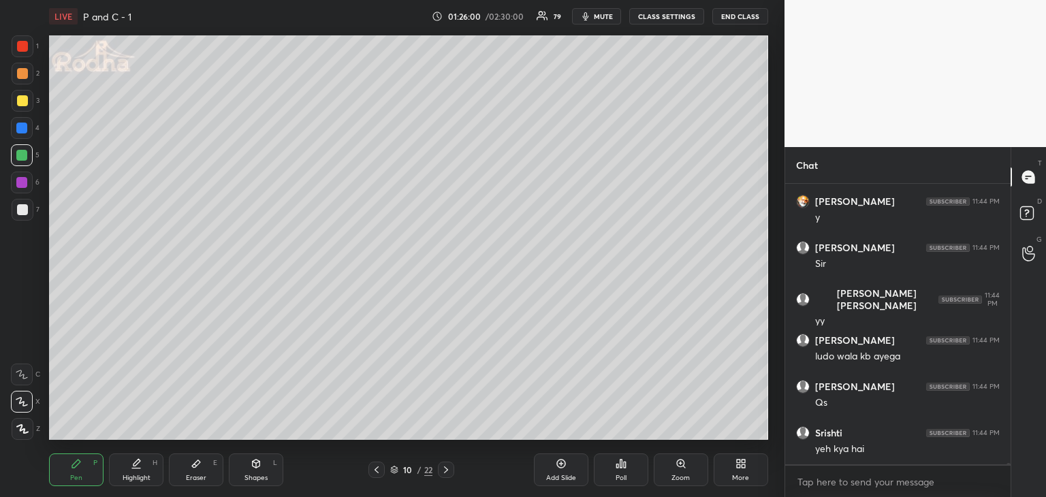
scroll to position [69571, 0]
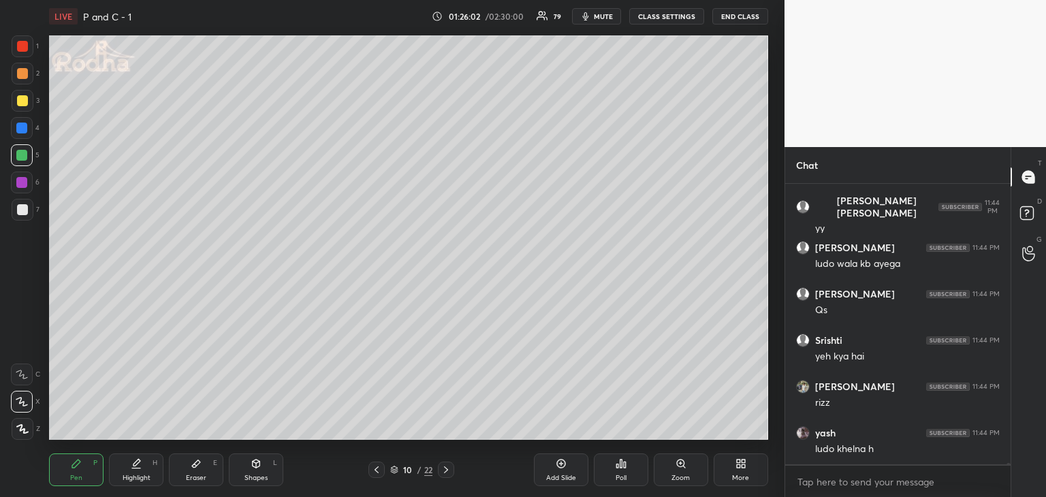
click at [449, 470] on icon at bounding box center [446, 469] width 11 height 11
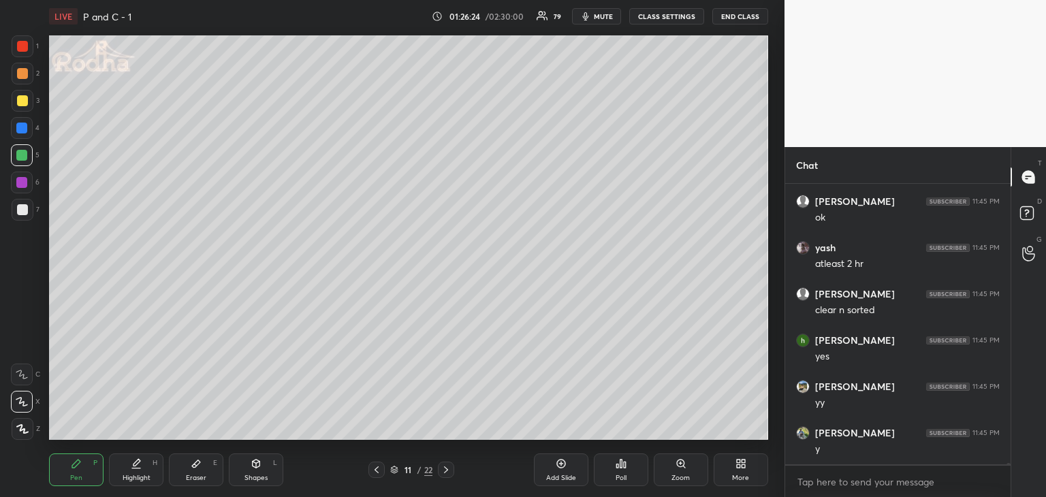
scroll to position [70358, 0]
drag, startPoint x: 214, startPoint y: 475, endPoint x: 232, endPoint y: 443, distance: 36.0
click at [215, 473] on div "Eraser E" at bounding box center [196, 470] width 54 height 33
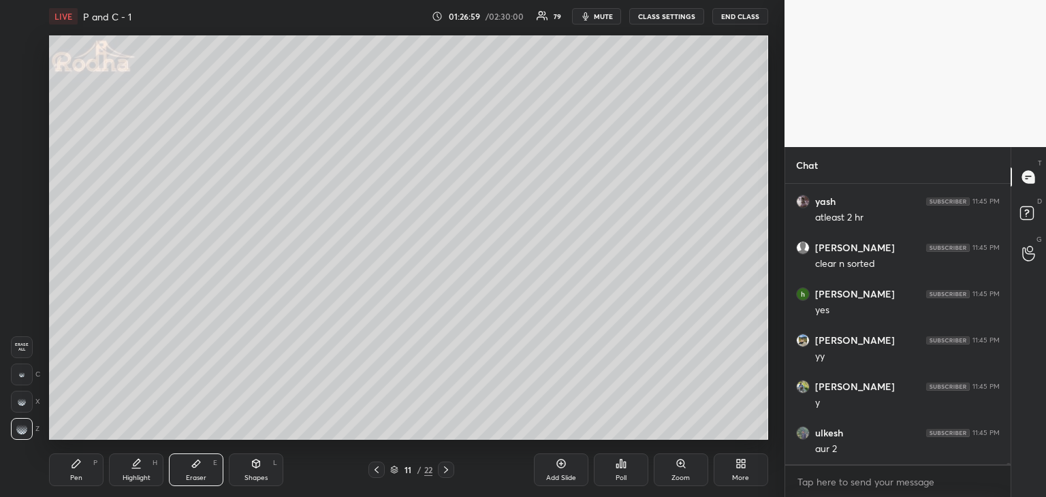
click at [81, 468] on icon at bounding box center [76, 463] width 11 height 11
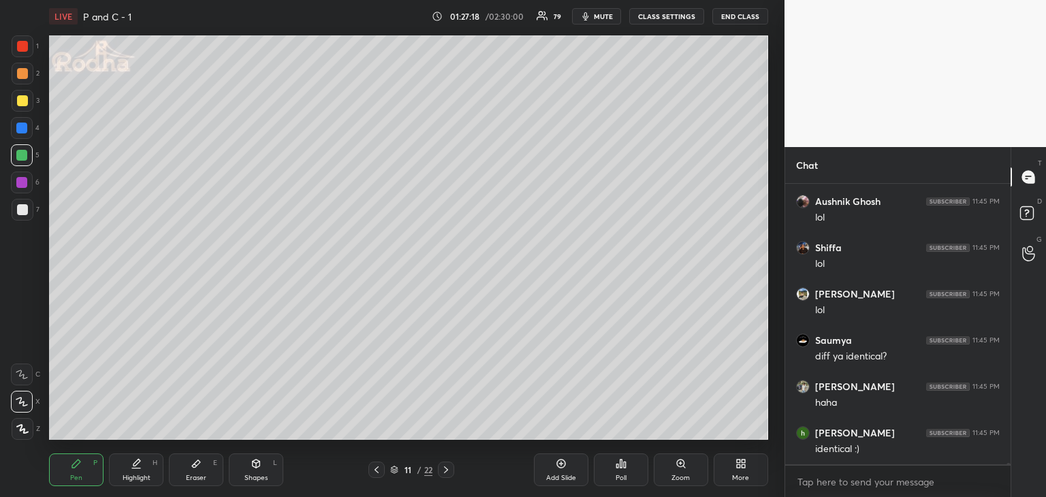
scroll to position [71331, 0]
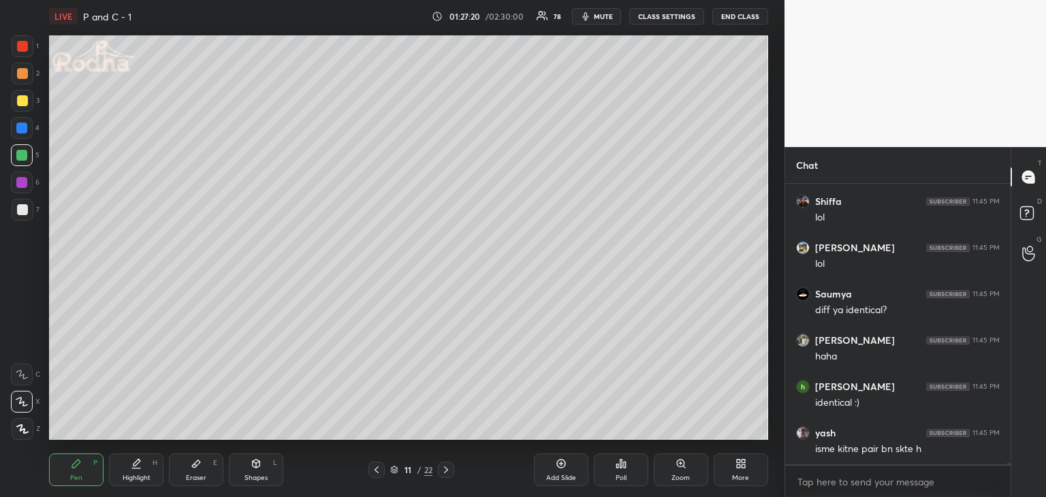
click at [259, 464] on icon at bounding box center [256, 464] width 7 height 8
click at [15, 402] on icon at bounding box center [22, 402] width 14 height 14
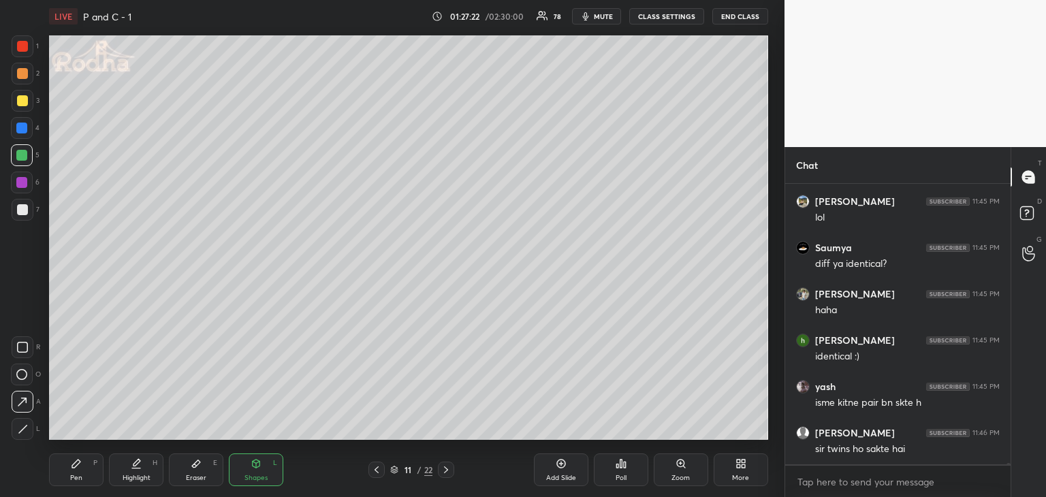
scroll to position [71423, 0]
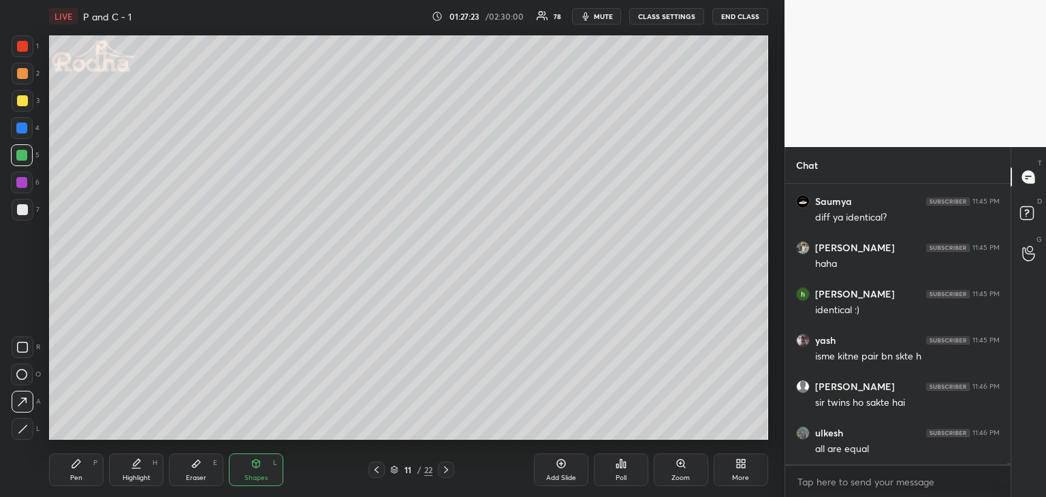
click at [81, 472] on div "Pen P" at bounding box center [76, 470] width 54 height 33
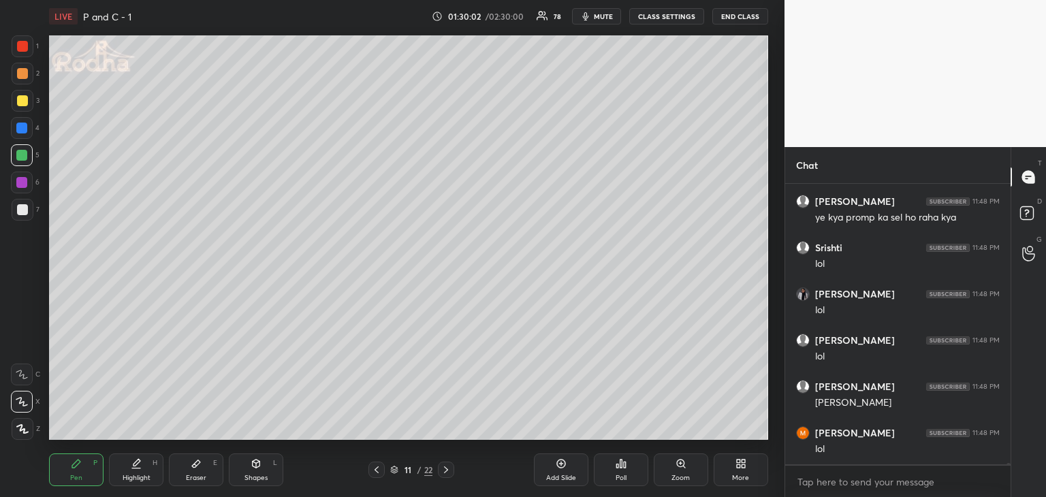
scroll to position [71949, 0]
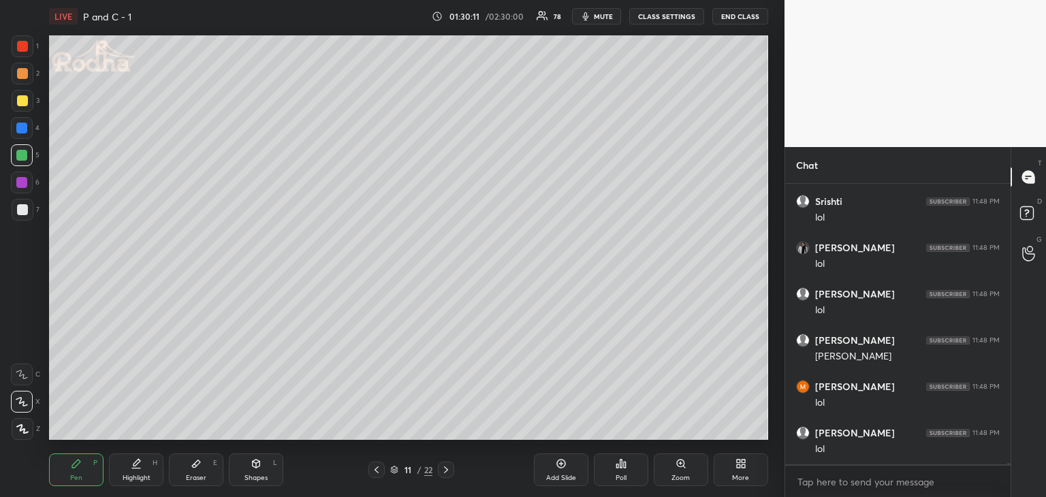
drag, startPoint x: 191, startPoint y: 479, endPoint x: 209, endPoint y: 455, distance: 30.6
click at [191, 480] on div "Eraser" at bounding box center [196, 478] width 20 height 7
click at [30, 385] on div at bounding box center [22, 375] width 22 height 22
click at [65, 483] on div "Pen P" at bounding box center [76, 470] width 54 height 33
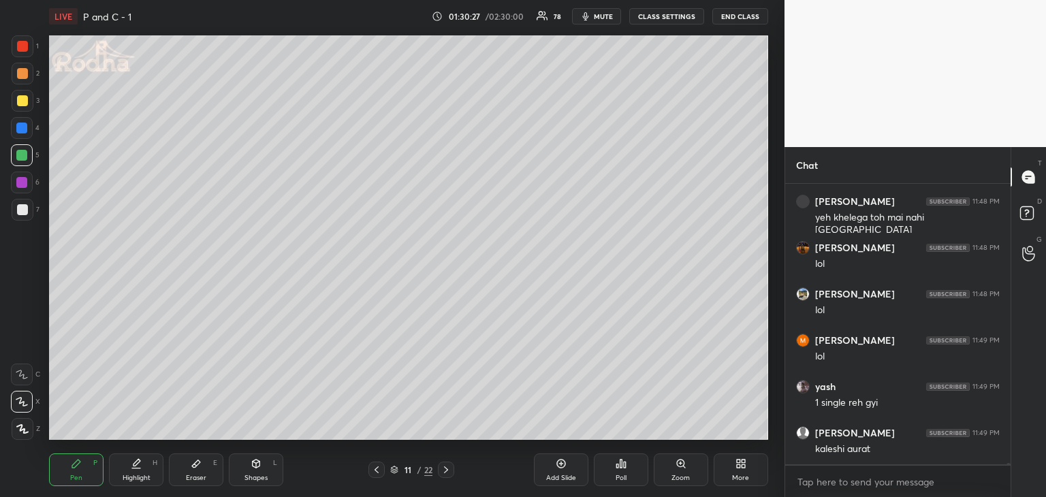
click at [202, 479] on div "Eraser" at bounding box center [196, 478] width 20 height 7
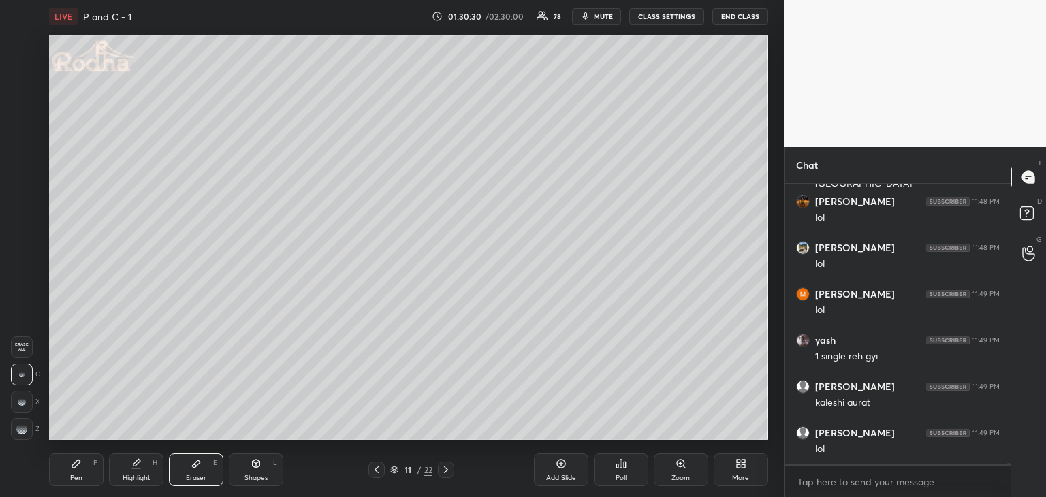
click at [76, 472] on div "Pen P" at bounding box center [76, 470] width 54 height 33
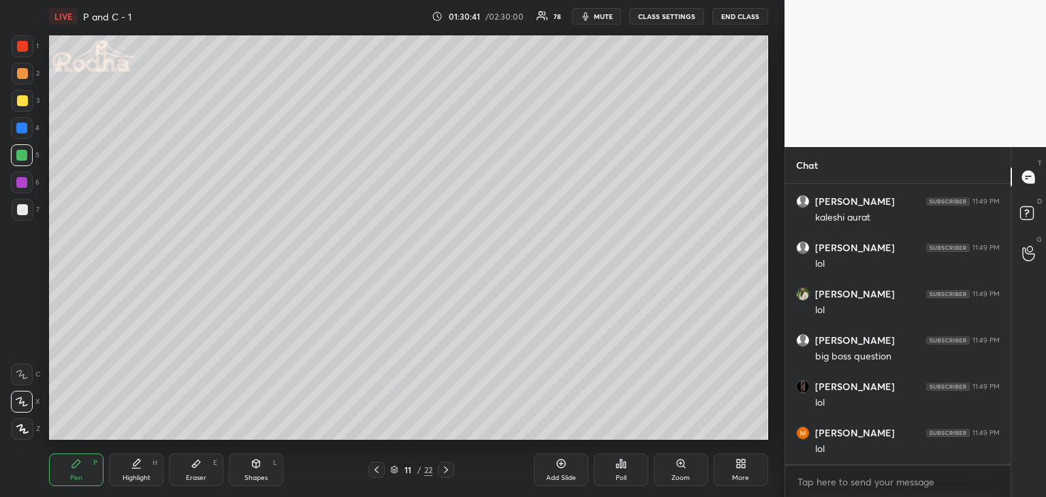
scroll to position [72551, 0]
click at [202, 480] on div "Eraser" at bounding box center [196, 478] width 20 height 7
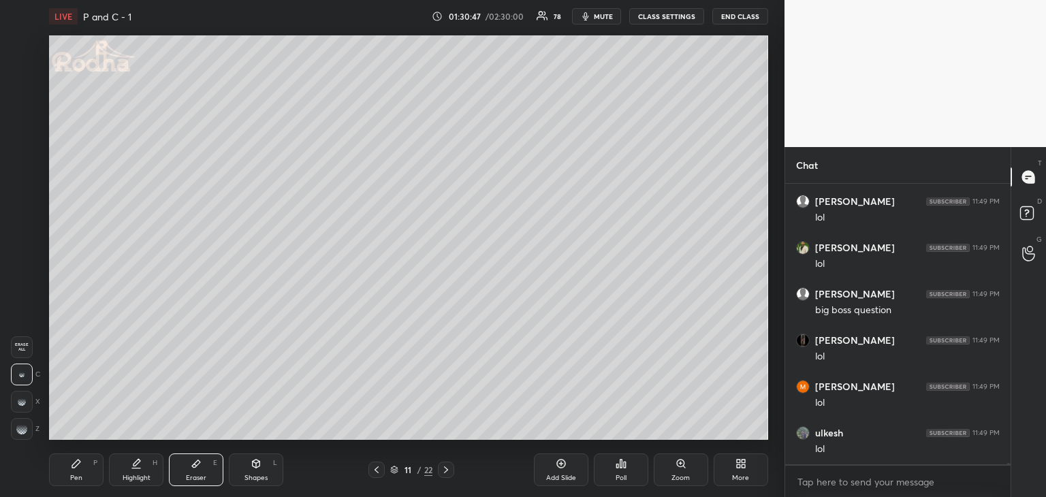
click at [95, 469] on div "Pen P" at bounding box center [76, 470] width 54 height 33
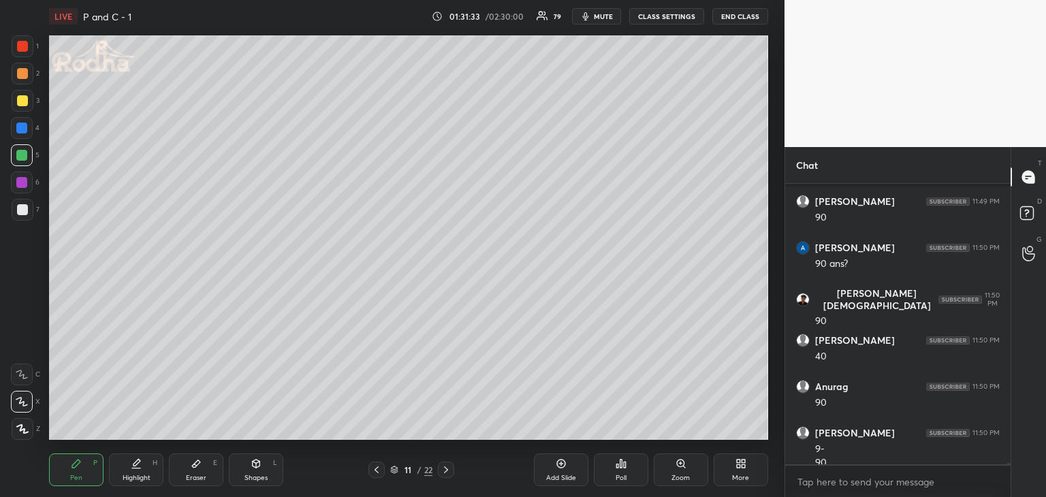
scroll to position [72554, 0]
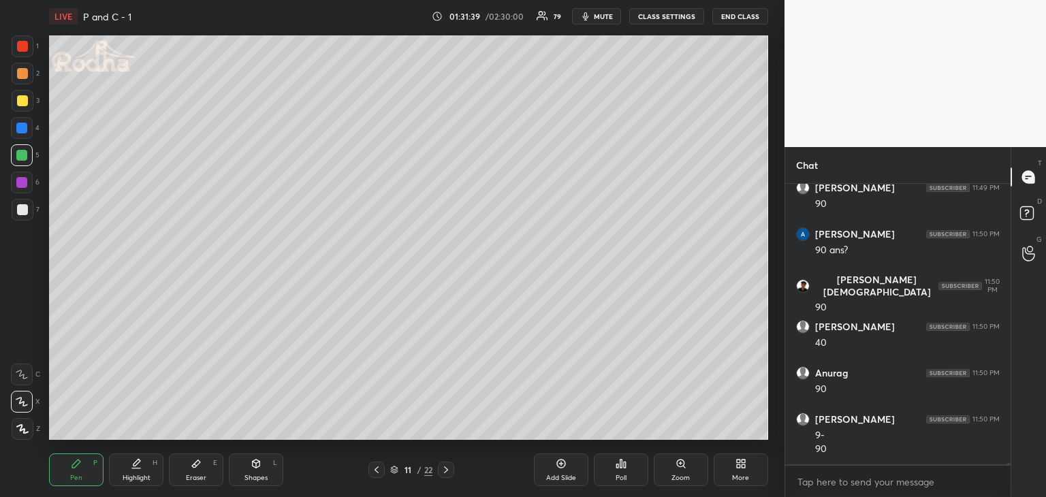
click at [18, 78] on div at bounding box center [22, 73] width 11 height 11
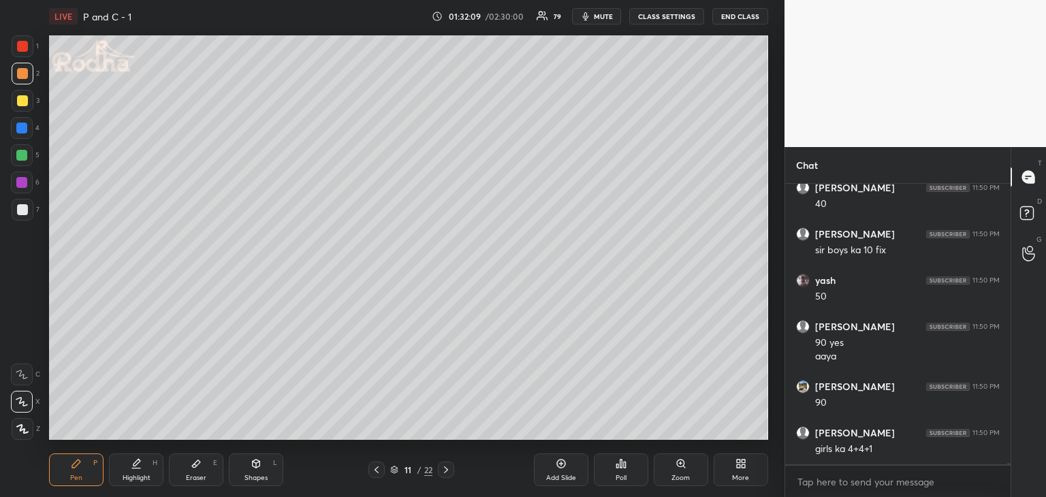
scroll to position [72984, 0]
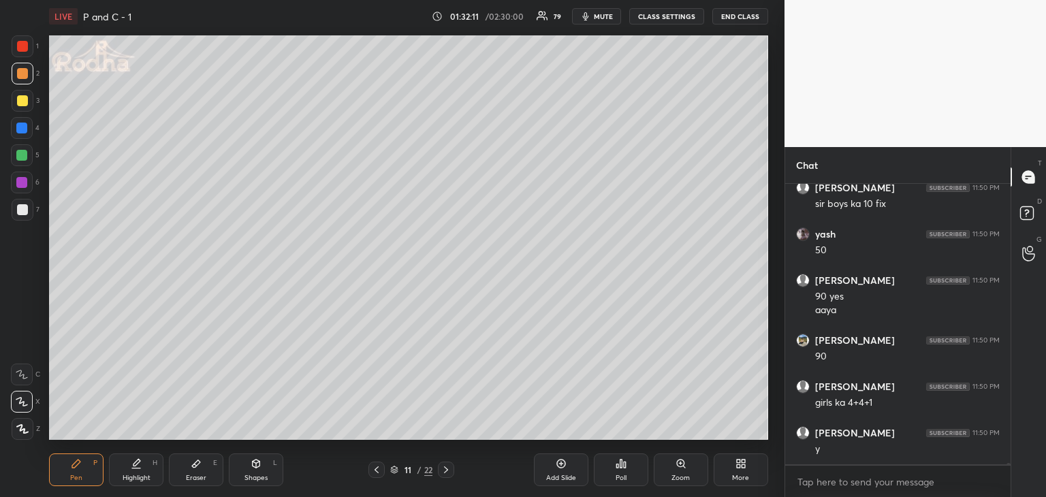
click at [18, 76] on div at bounding box center [22, 73] width 11 height 11
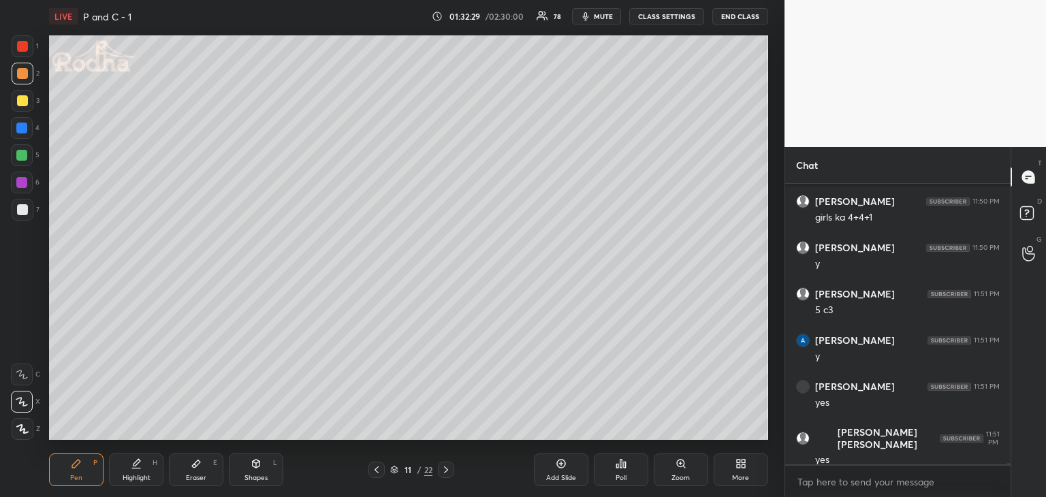
scroll to position [73228, 0]
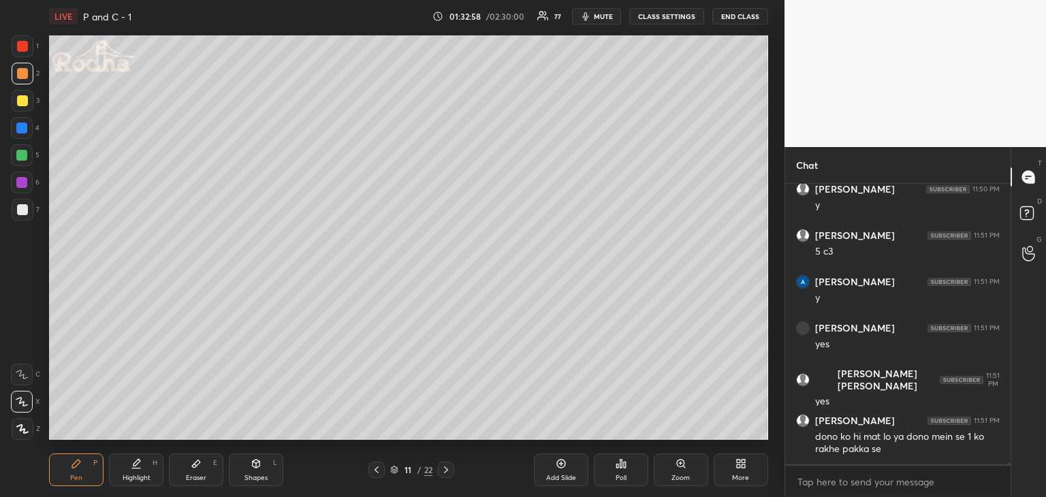
drag, startPoint x: 22, startPoint y: 160, endPoint x: 30, endPoint y: 159, distance: 8.2
click at [22, 160] on div at bounding box center [21, 155] width 11 height 11
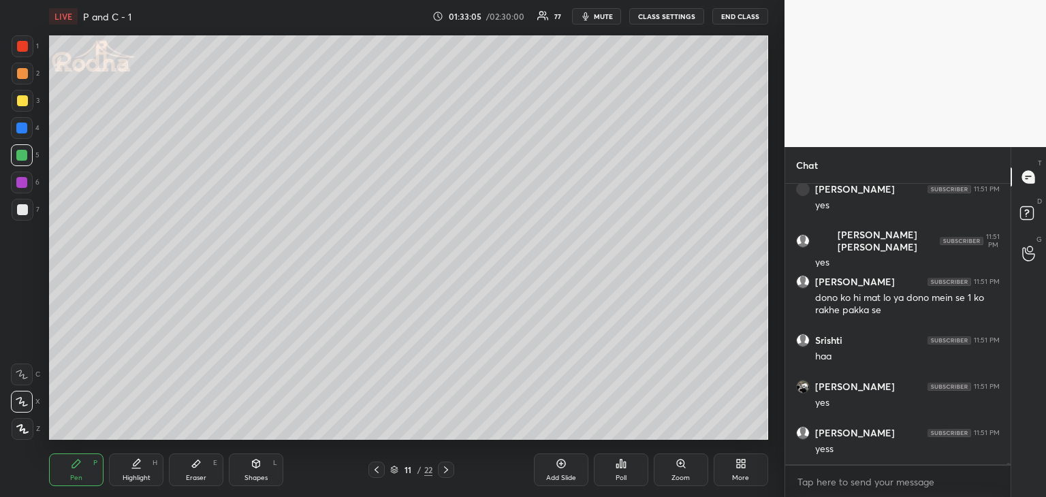
scroll to position [73413, 0]
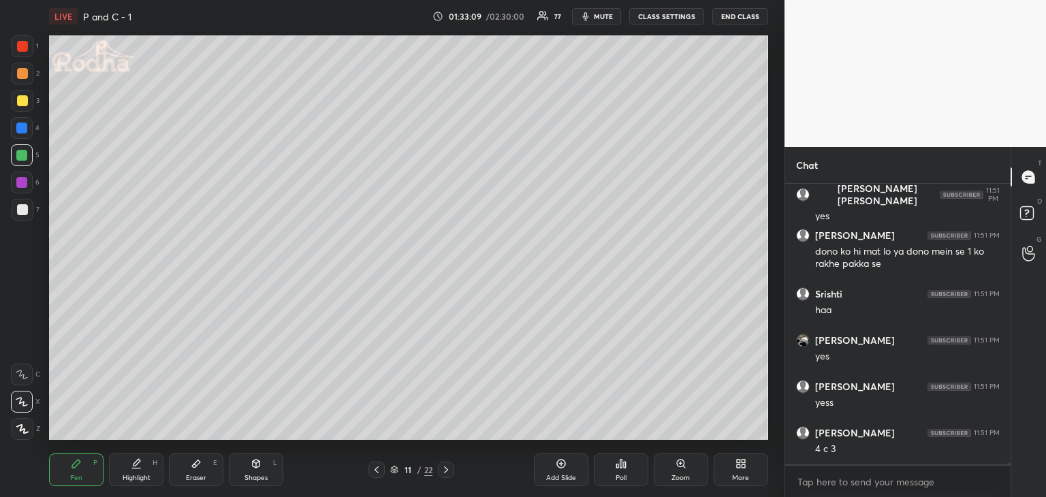
click at [20, 74] on div at bounding box center [22, 73] width 11 height 11
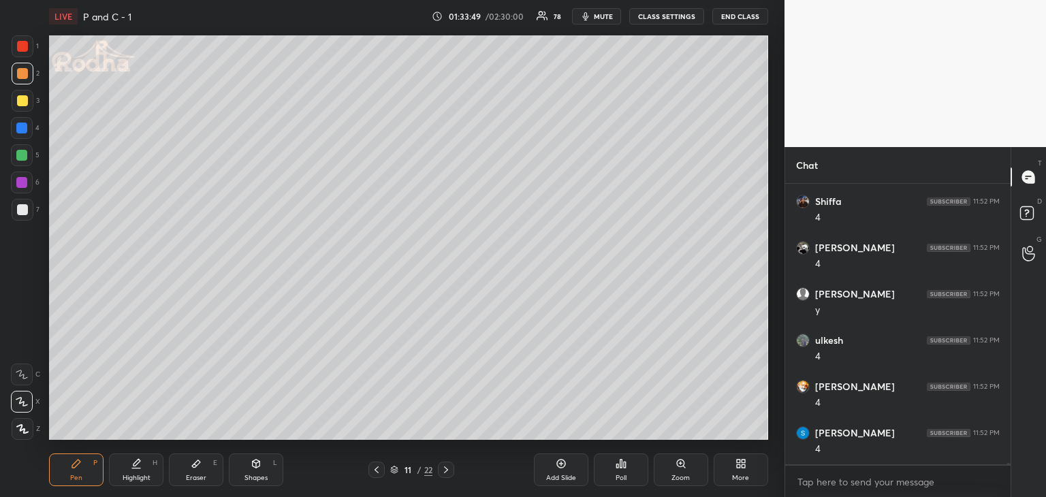
scroll to position [74895, 0]
click at [200, 475] on div "Eraser" at bounding box center [196, 478] width 20 height 7
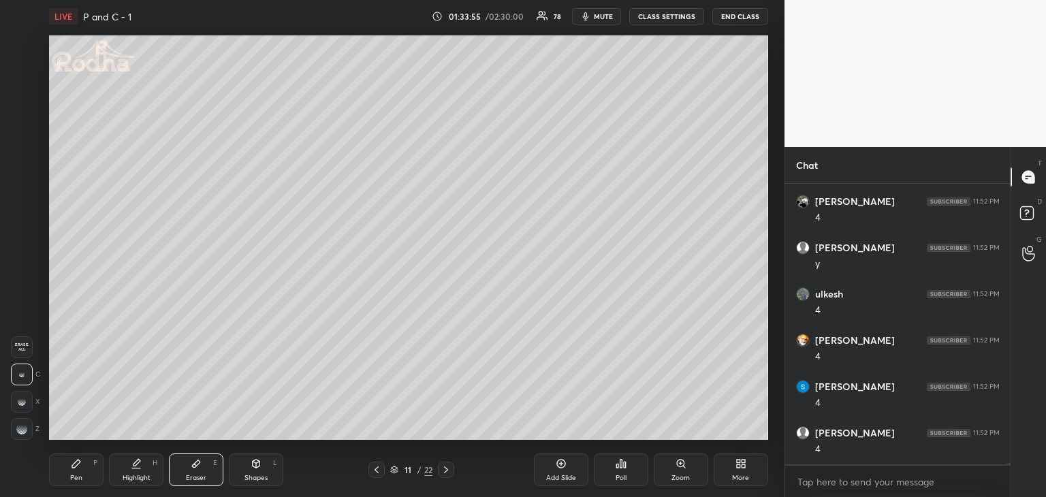
click at [68, 469] on div "Pen P" at bounding box center [76, 470] width 54 height 33
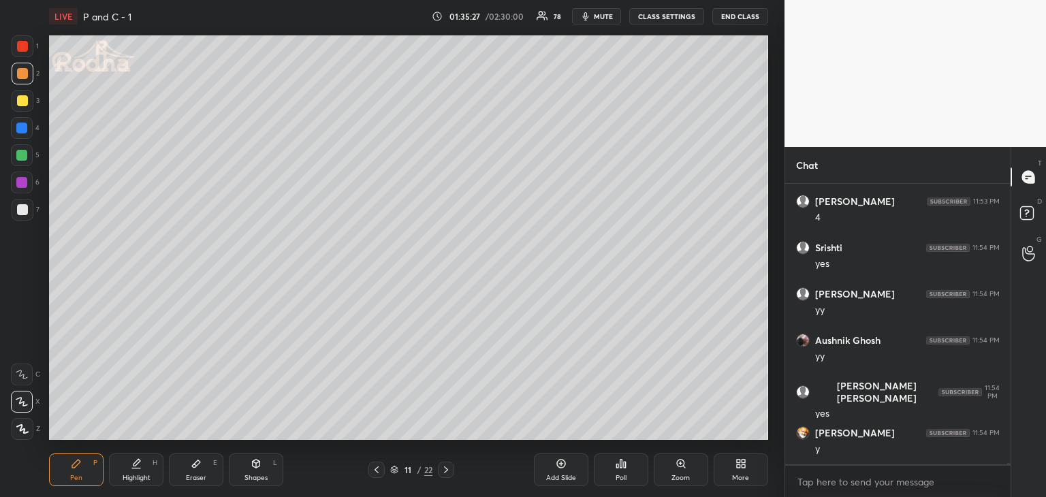
scroll to position [76696, 0]
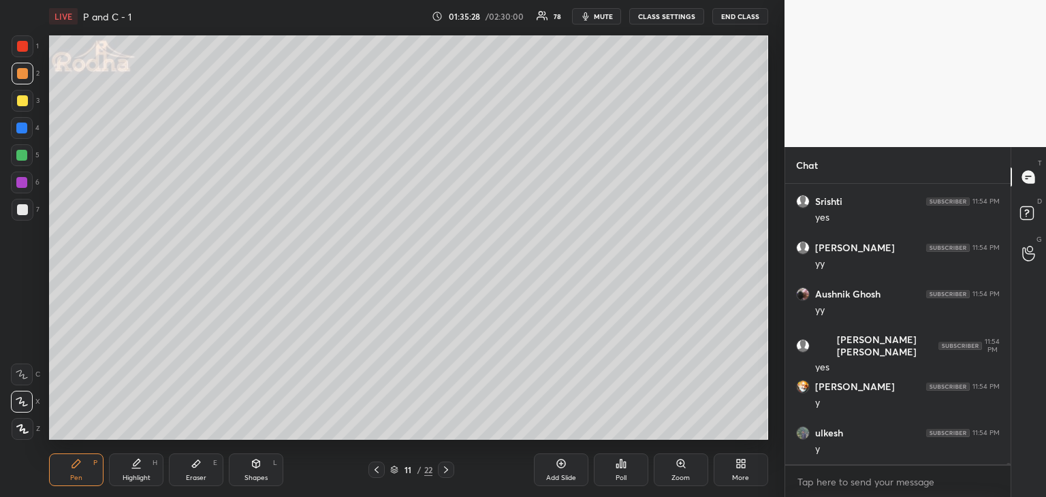
drag, startPoint x: 22, startPoint y: 205, endPoint x: 45, endPoint y: 208, distance: 23.3
click at [22, 205] on div at bounding box center [22, 209] width 11 height 11
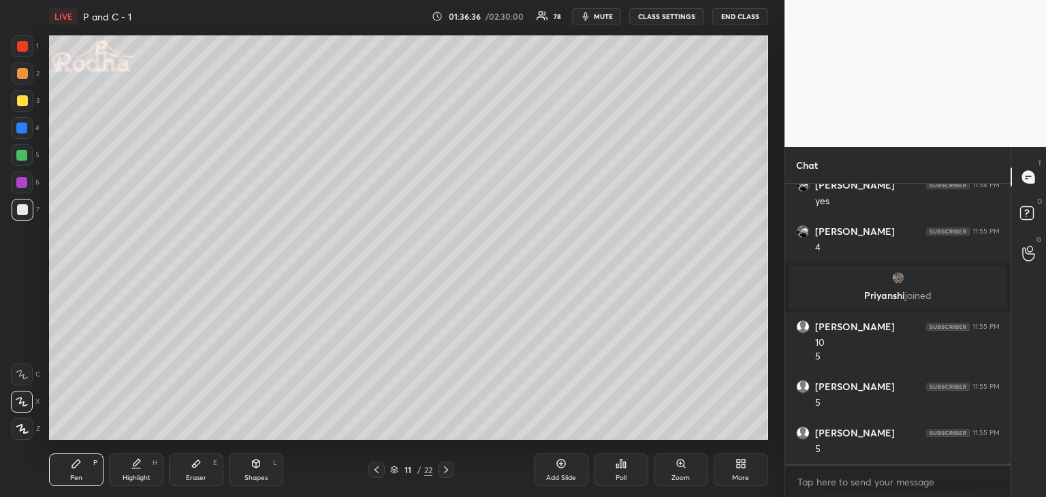
scroll to position [76173, 0]
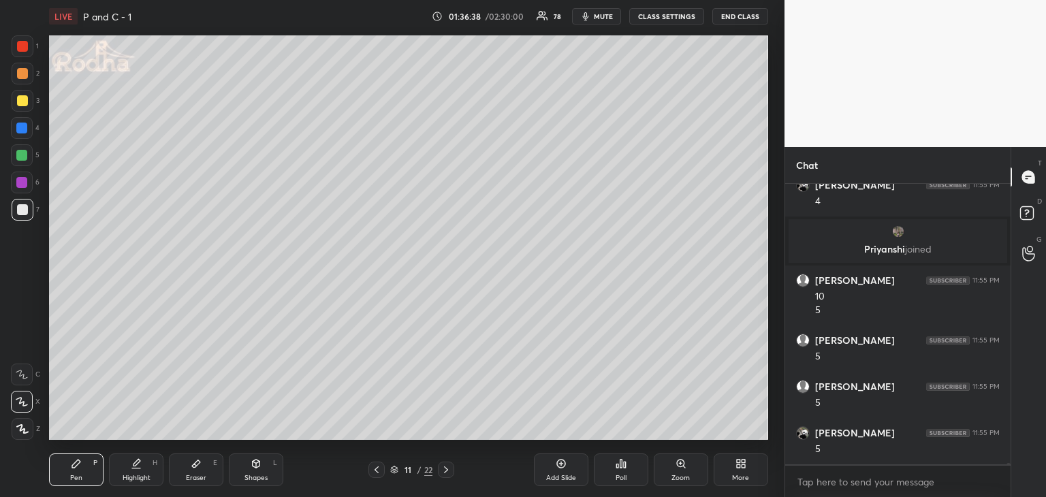
click at [20, 155] on div at bounding box center [21, 155] width 11 height 11
click at [20, 42] on div at bounding box center [22, 46] width 11 height 11
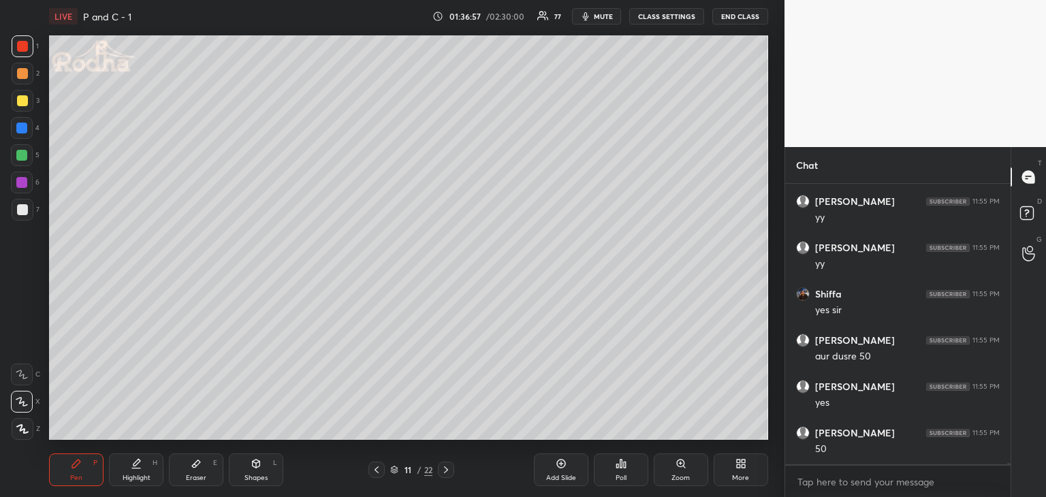
scroll to position [76636, 0]
click at [19, 45] on div at bounding box center [22, 46] width 11 height 11
click at [25, 204] on div at bounding box center [23, 210] width 22 height 22
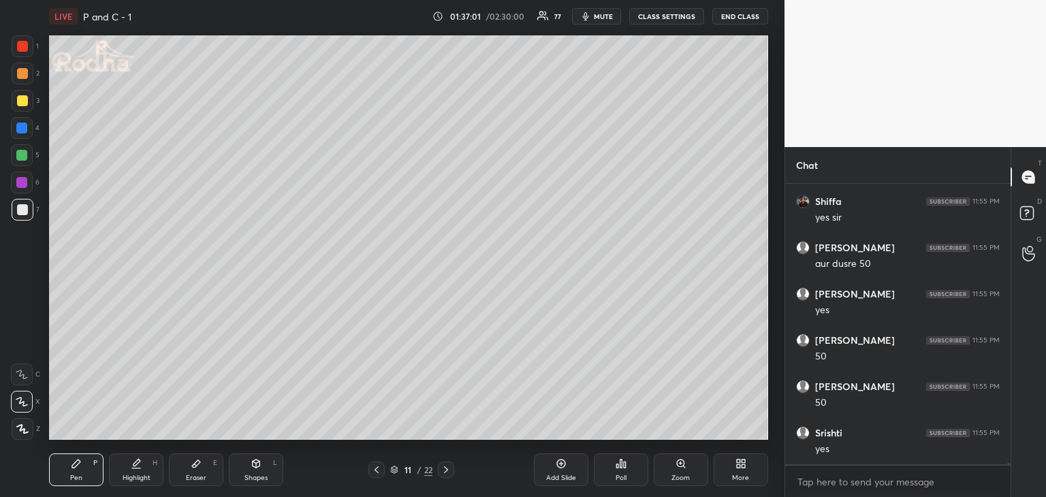
scroll to position [76728, 0]
click at [198, 475] on div "Eraser" at bounding box center [196, 478] width 20 height 7
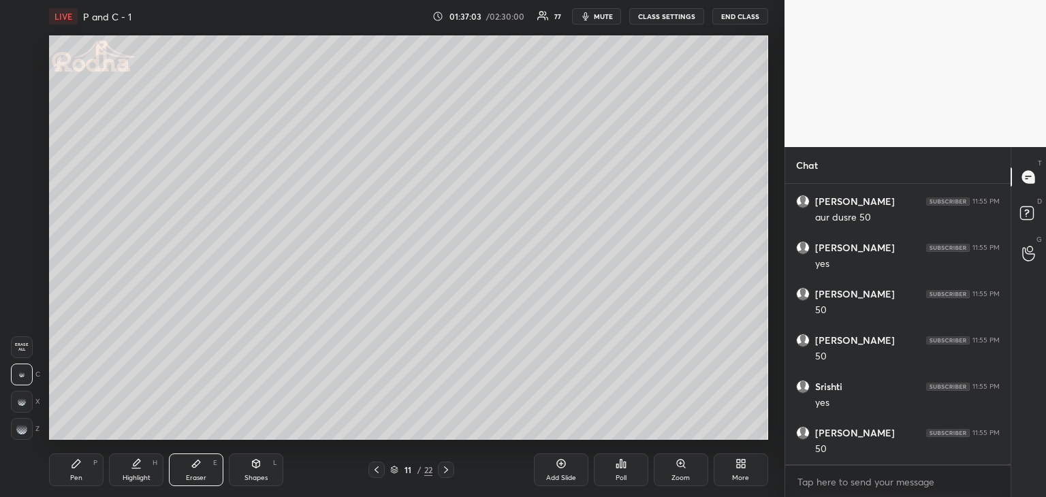
scroll to position [76775, 0]
click at [46, 477] on div "LIVE P and C - 1 01:37:04 / 02:30:00 77 mute CLASS SETTINGS END CLASS Setting u…" at bounding box center [409, 248] width 730 height 497
click at [71, 476] on div "Pen P" at bounding box center [76, 470] width 54 height 33
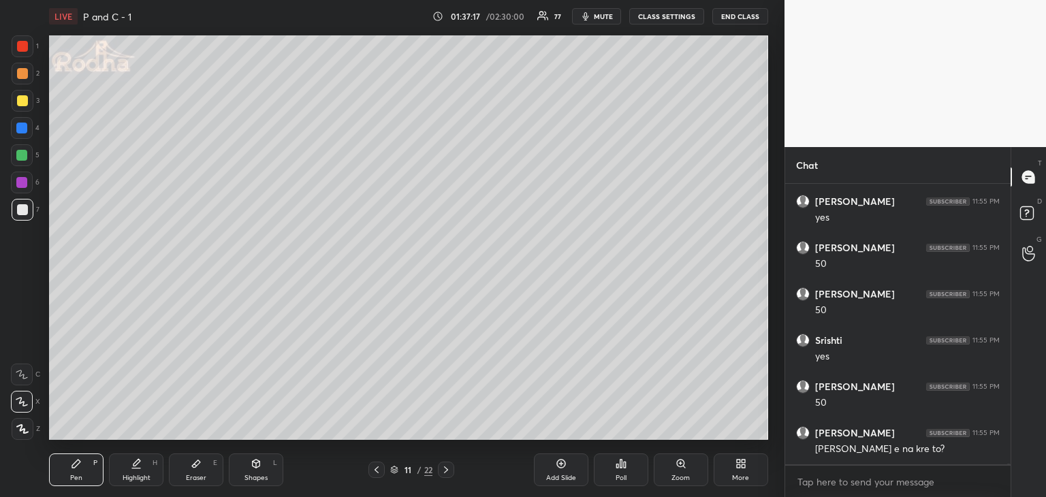
drag, startPoint x: 19, startPoint y: 46, endPoint x: 27, endPoint y: 51, distance: 9.5
click at [19, 46] on div at bounding box center [22, 46] width 11 height 11
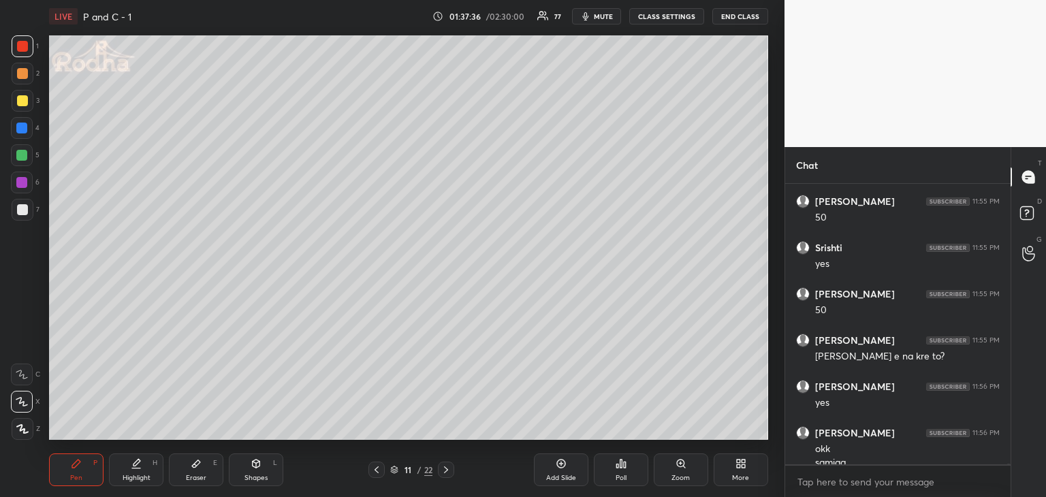
scroll to position [76881, 0]
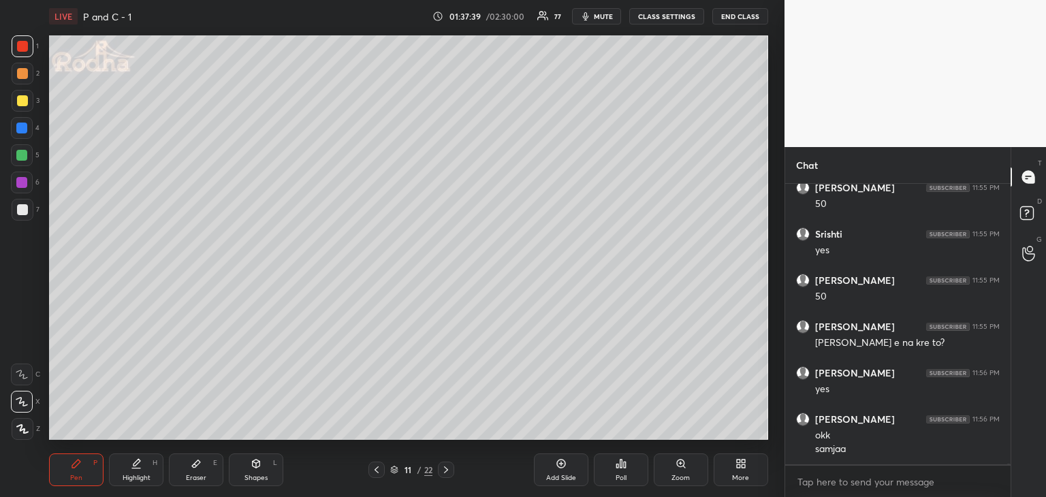
drag, startPoint x: 195, startPoint y: 478, endPoint x: 204, endPoint y: 477, distance: 9.0
click at [198, 477] on div "Eraser" at bounding box center [196, 478] width 20 height 7
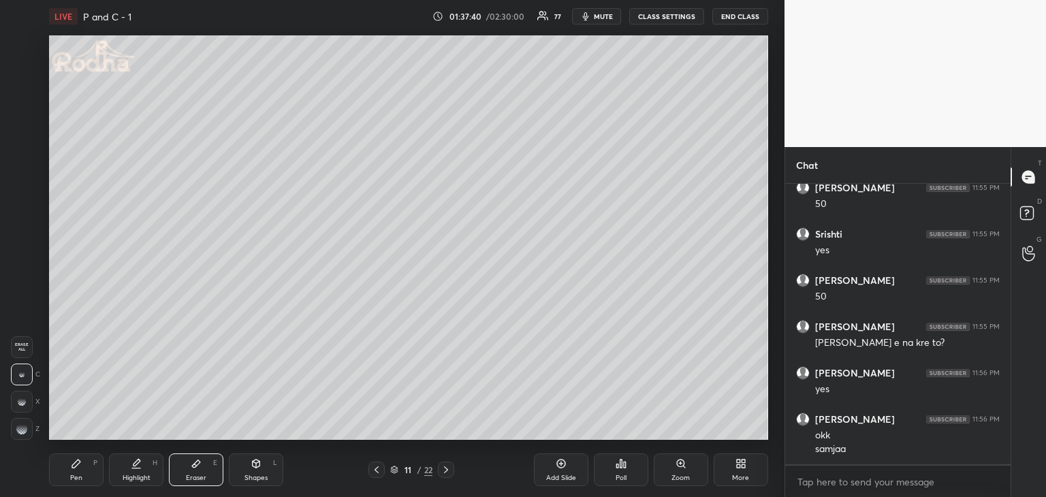
click at [259, 472] on div "Shapes L" at bounding box center [256, 470] width 54 height 33
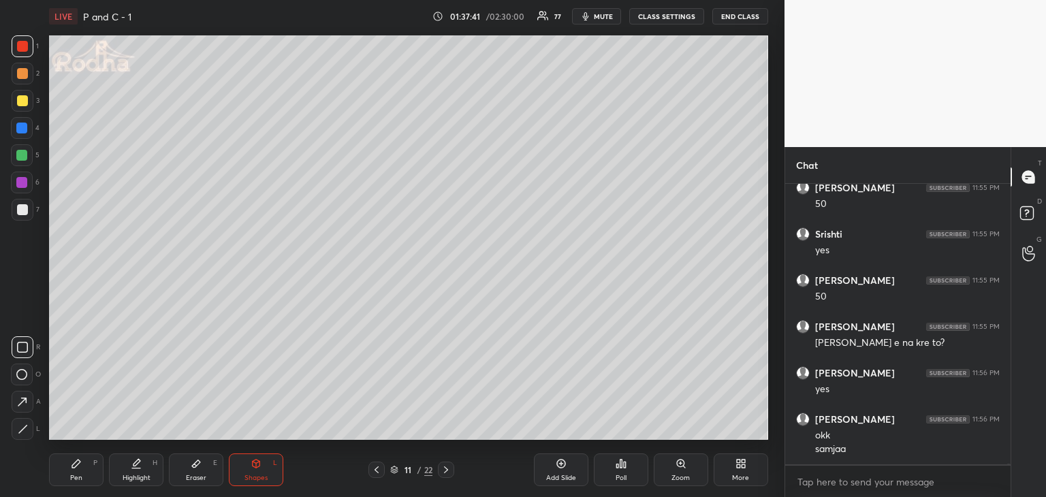
click at [29, 426] on div at bounding box center [23, 429] width 22 height 22
click at [18, 128] on div at bounding box center [21, 128] width 11 height 11
click at [65, 475] on div "Pen P" at bounding box center [76, 470] width 54 height 33
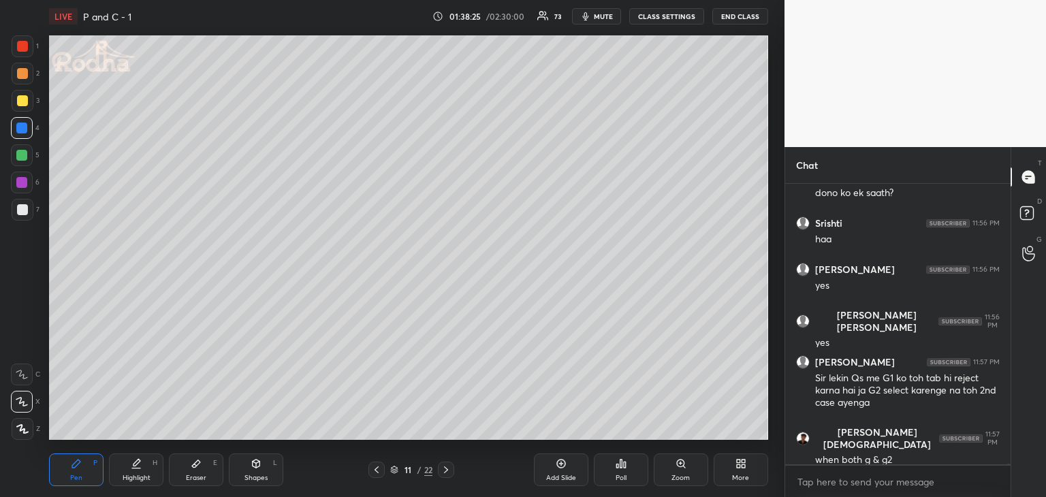
scroll to position [77368, 0]
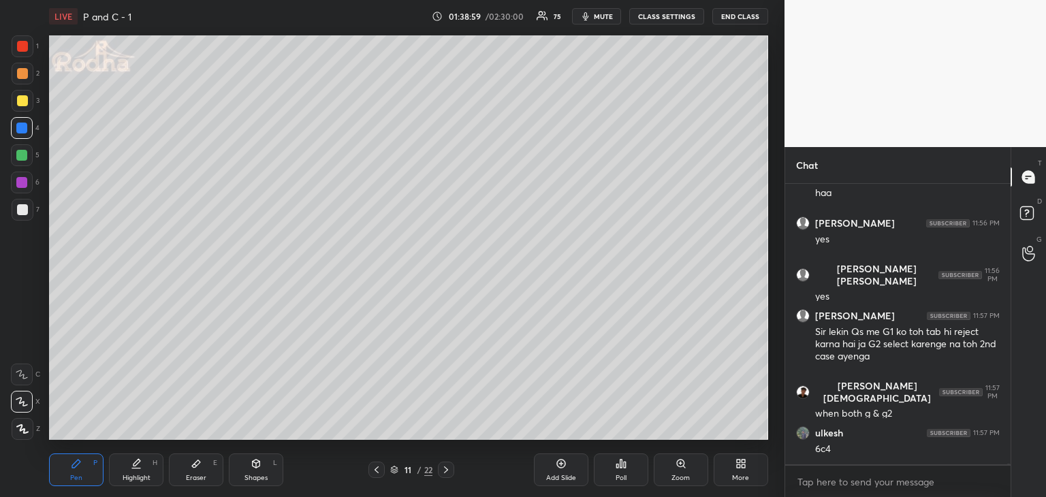
click at [202, 472] on div "Eraser E" at bounding box center [196, 470] width 54 height 33
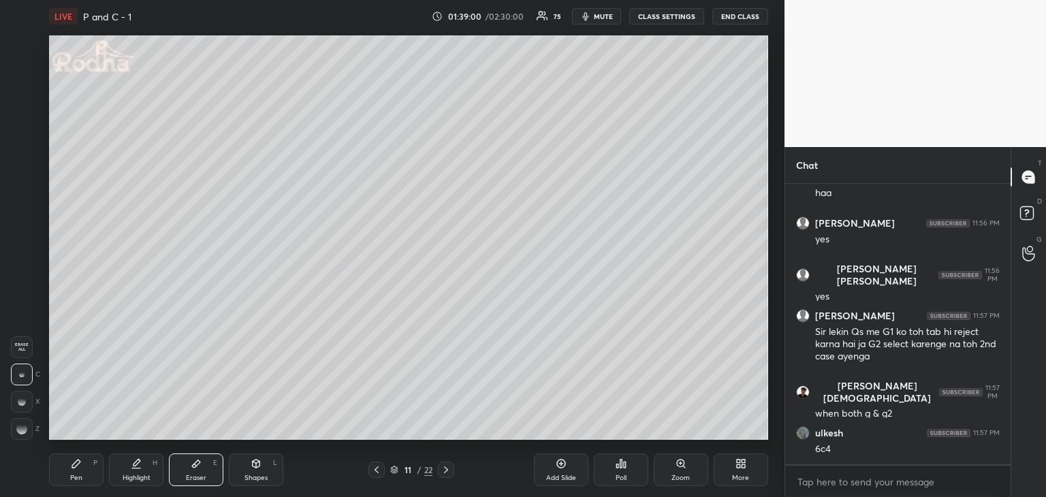
scroll to position [77415, 0]
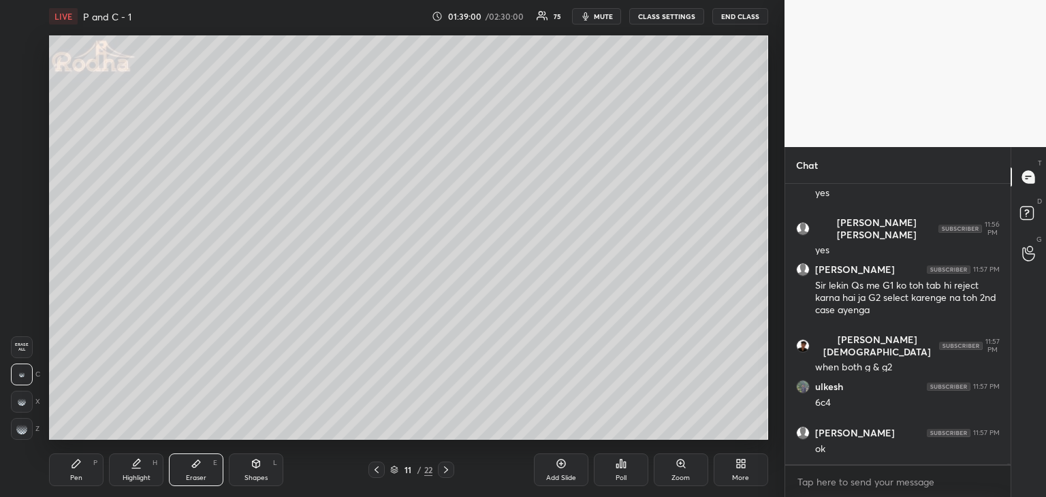
click at [24, 427] on g at bounding box center [21, 429] width 11 height 11
drag, startPoint x: 76, startPoint y: 479, endPoint x: 97, endPoint y: 452, distance: 34.5
click at [76, 479] on div "Pen" at bounding box center [76, 478] width 12 height 7
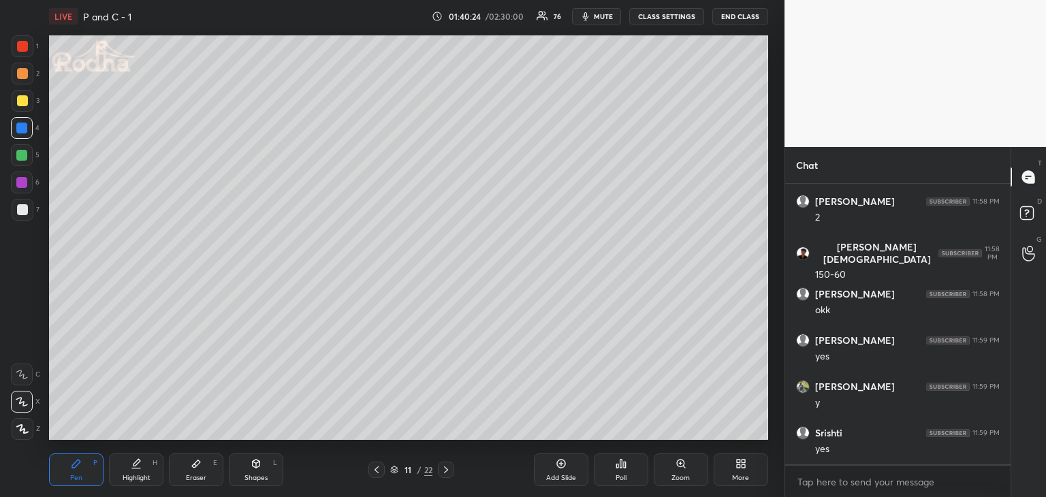
scroll to position [78433, 0]
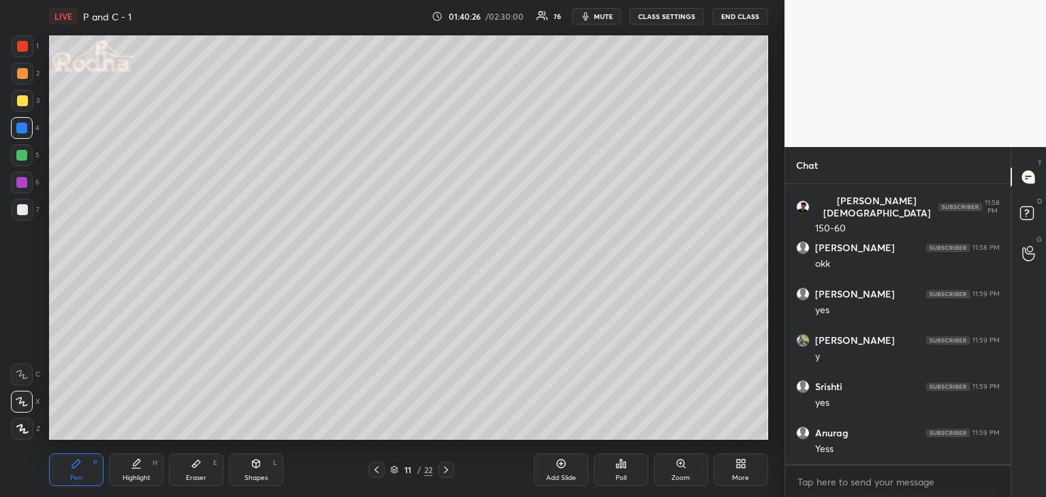
drag, startPoint x: 450, startPoint y: 473, endPoint x: 461, endPoint y: 470, distance: 11.2
click at [451, 472] on icon at bounding box center [446, 469] width 11 height 11
click at [374, 473] on icon at bounding box center [376, 469] width 11 height 11
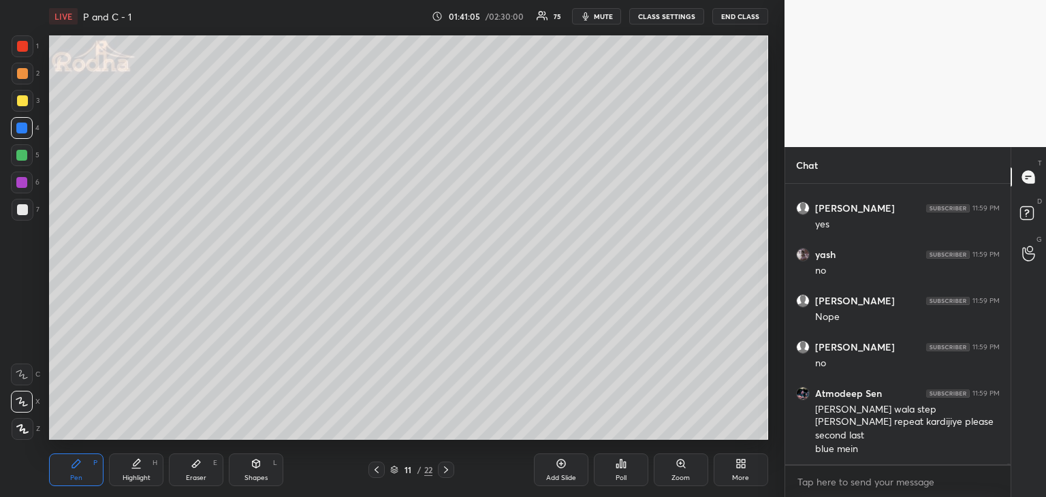
scroll to position [78939, 0]
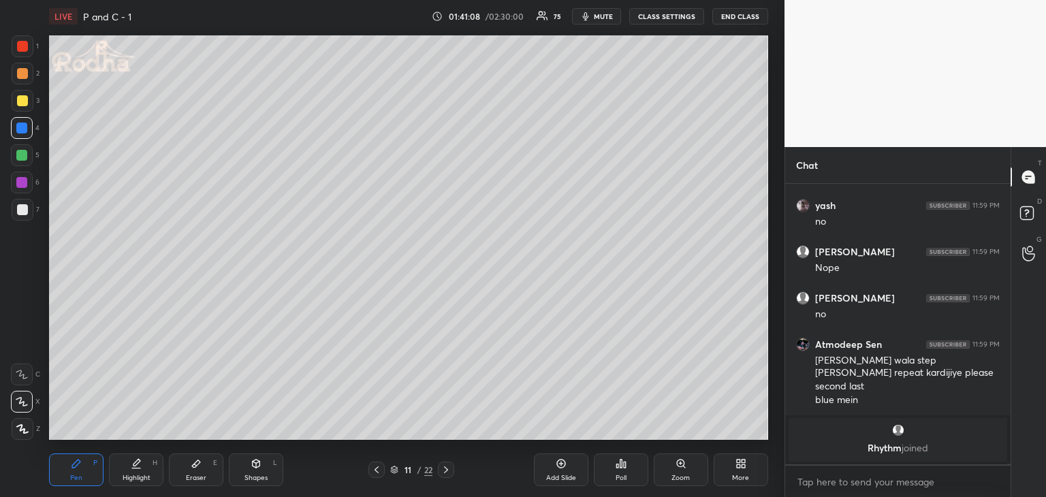
click at [196, 475] on div "Eraser" at bounding box center [196, 478] width 20 height 7
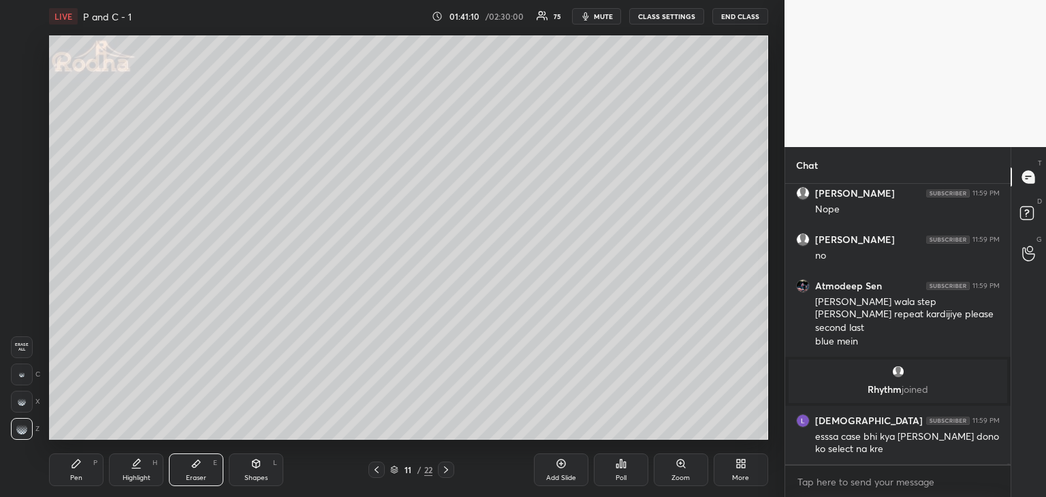
scroll to position [78158, 0]
click at [65, 479] on div "Pen P" at bounding box center [76, 470] width 54 height 33
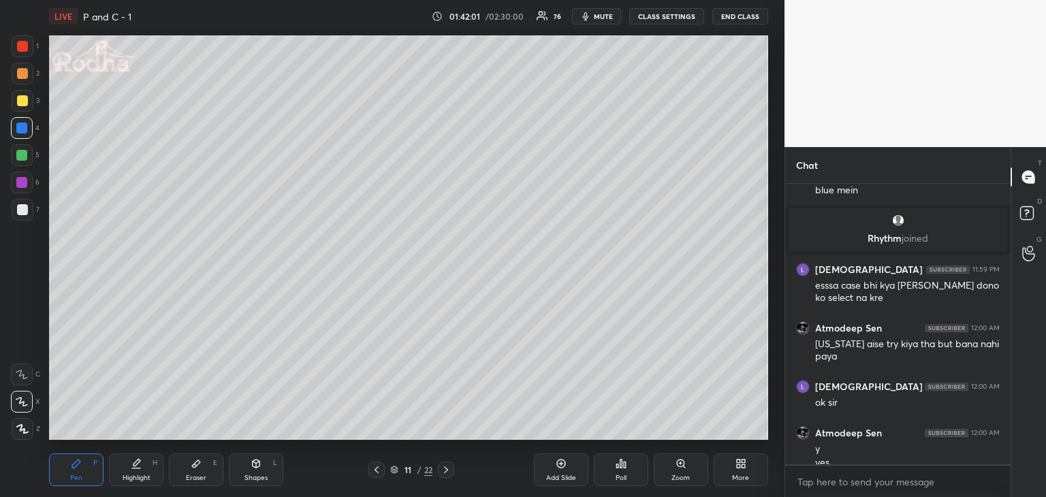
scroll to position [78323, 0]
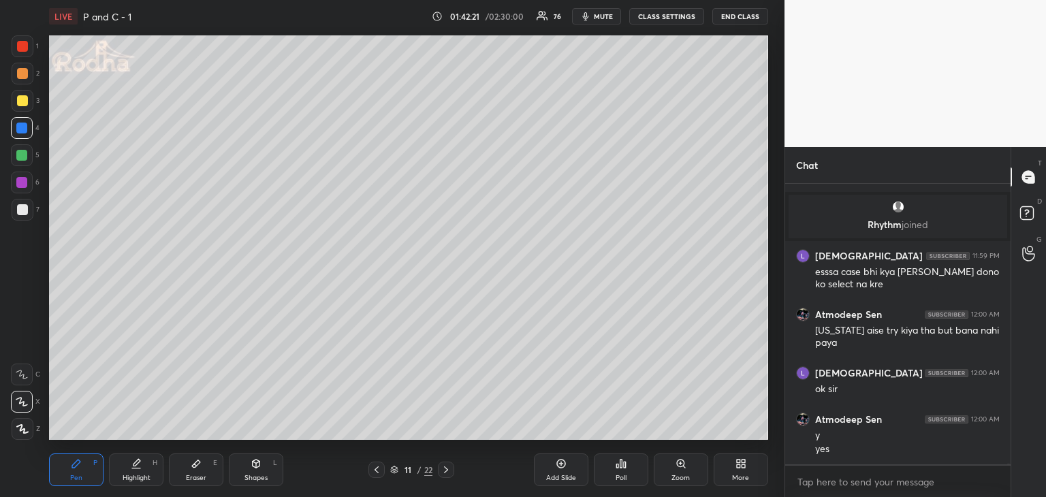
click at [19, 180] on div at bounding box center [21, 182] width 11 height 11
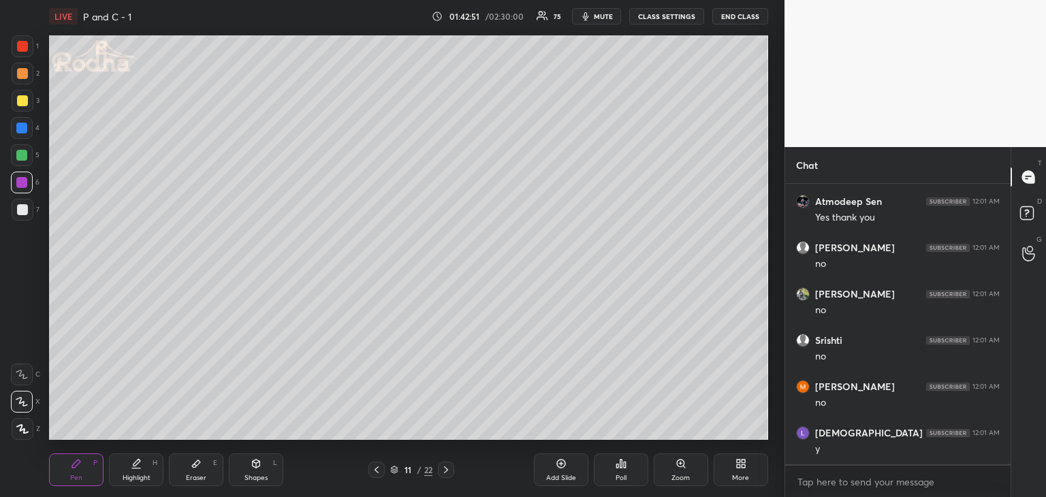
scroll to position [78694, 0]
click at [443, 471] on icon at bounding box center [446, 469] width 11 height 11
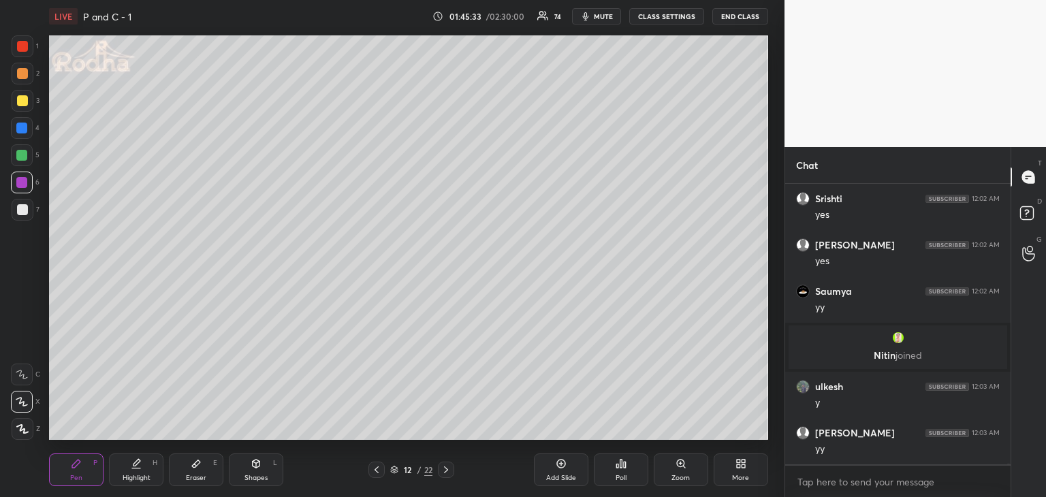
scroll to position [78975, 0]
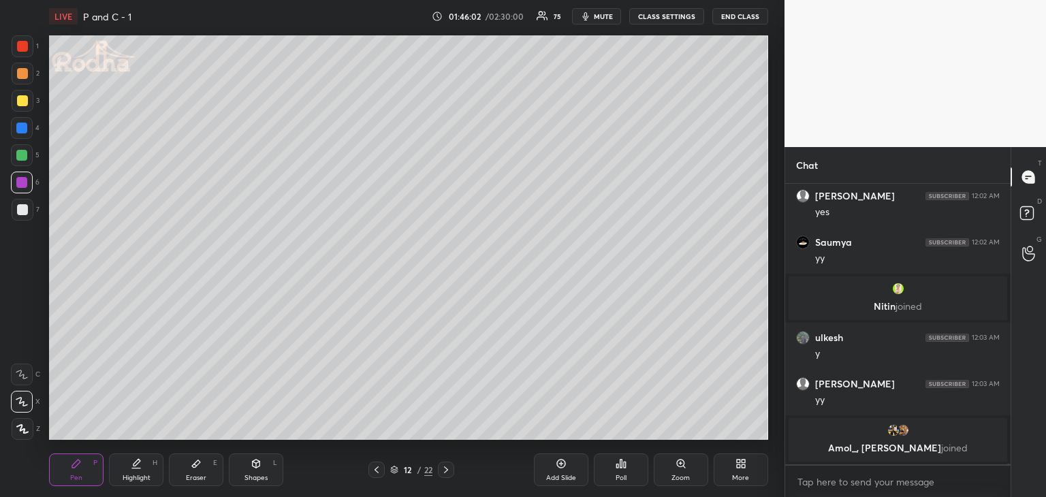
click at [22, 212] on div at bounding box center [22, 209] width 11 height 11
click at [22, 216] on div at bounding box center [23, 210] width 22 height 22
click at [22, 210] on div at bounding box center [22, 209] width 11 height 11
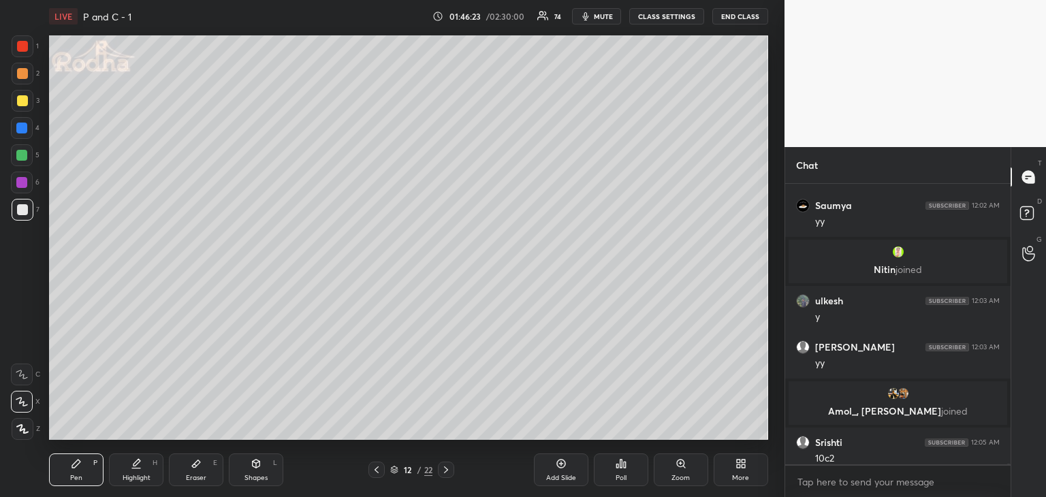
scroll to position [78985, 0]
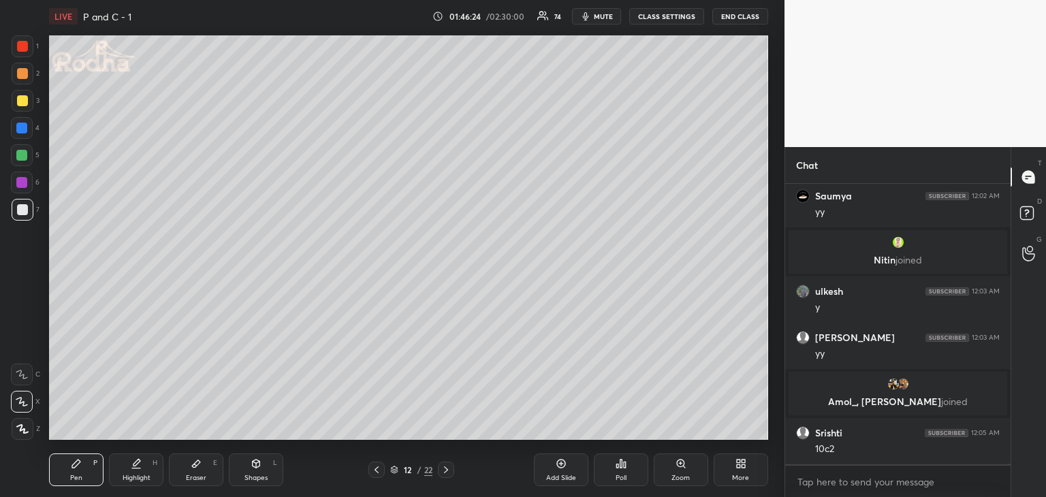
click at [265, 461] on div "Shapes L" at bounding box center [256, 470] width 54 height 33
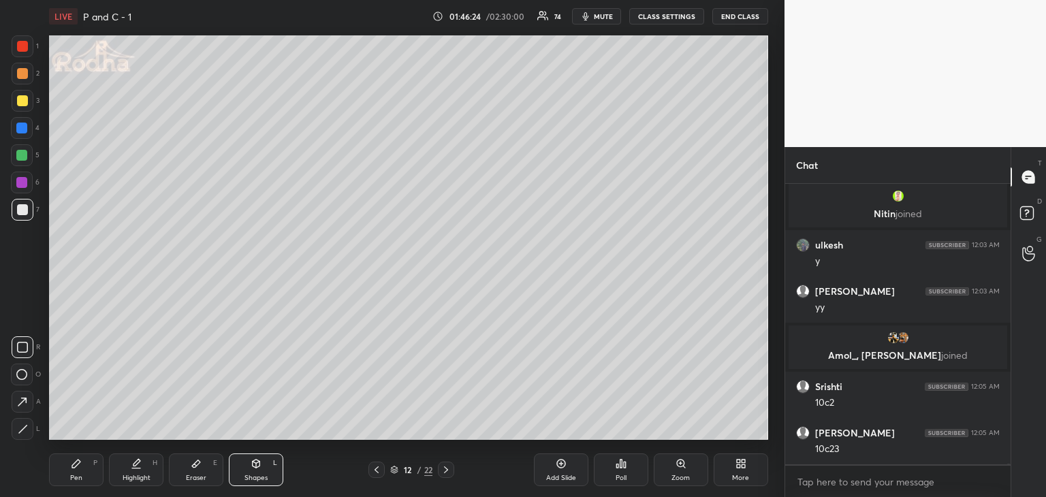
click at [29, 431] on div at bounding box center [23, 429] width 22 height 22
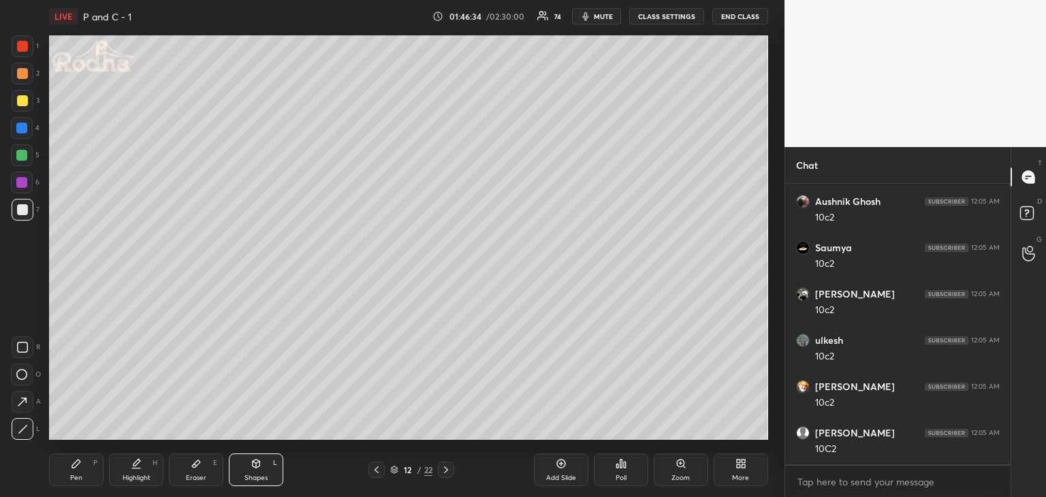
scroll to position [79541, 0]
drag, startPoint x: 82, startPoint y: 470, endPoint x: 98, endPoint y: 461, distance: 18.6
click at [83, 470] on div "Pen P" at bounding box center [76, 470] width 54 height 33
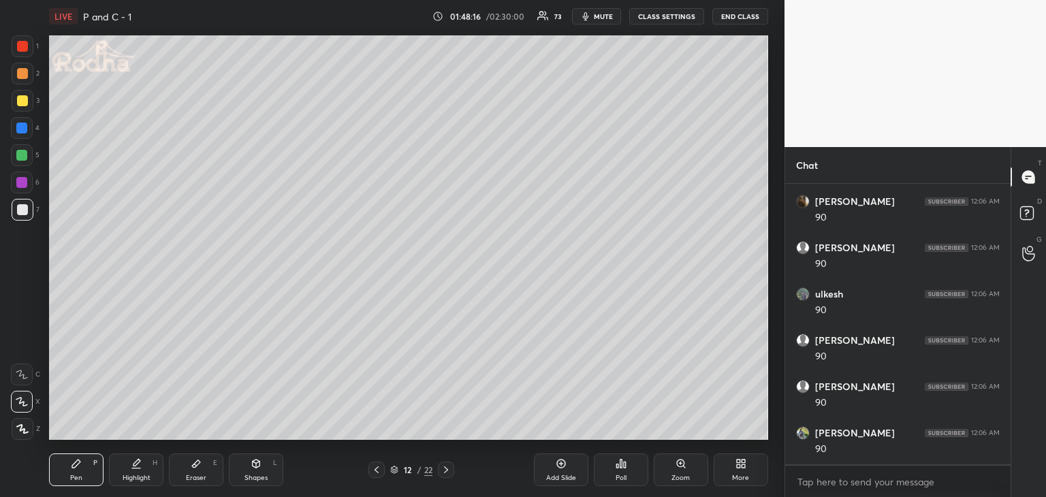
scroll to position [81161, 0]
click at [208, 472] on div "Eraser E" at bounding box center [196, 470] width 54 height 33
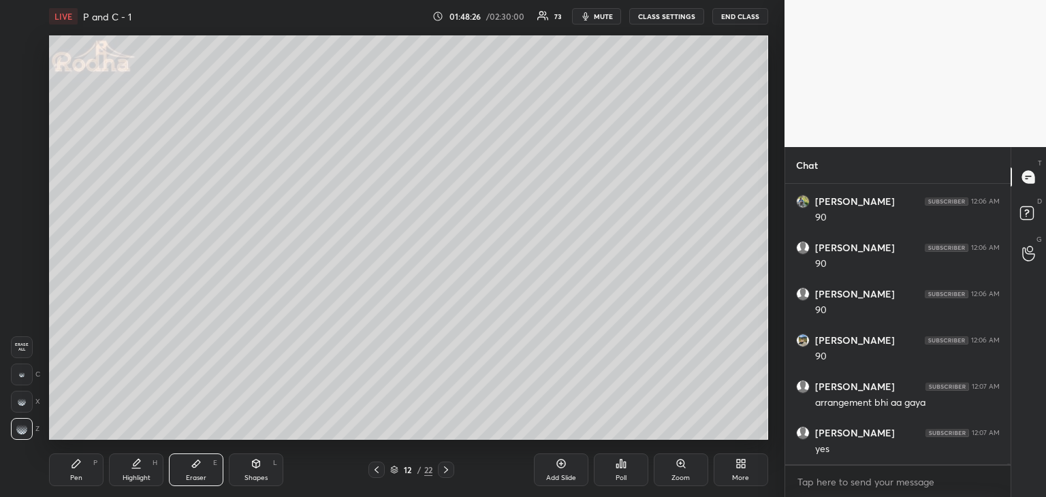
scroll to position [81300, 0]
click at [79, 478] on div "Pen" at bounding box center [76, 478] width 12 height 7
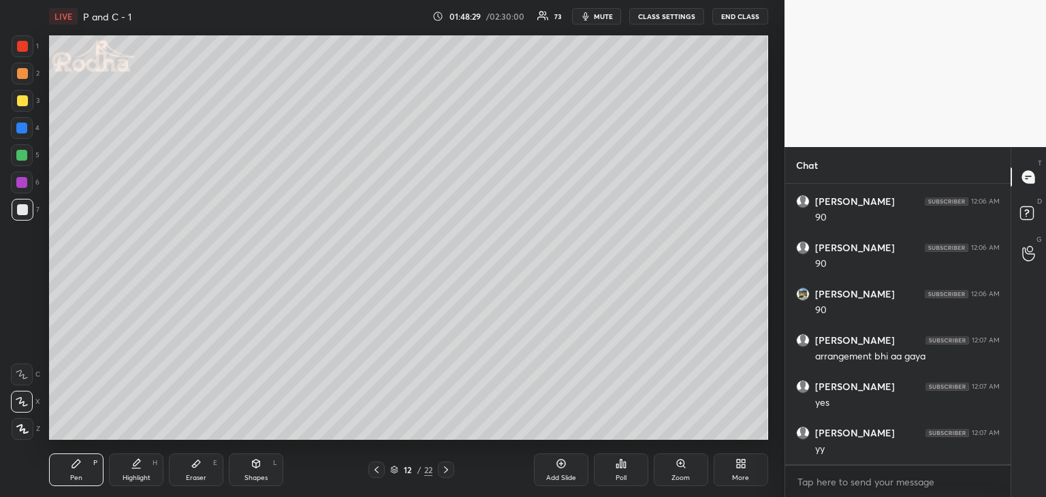
click at [215, 468] on div "Eraser E" at bounding box center [196, 470] width 54 height 33
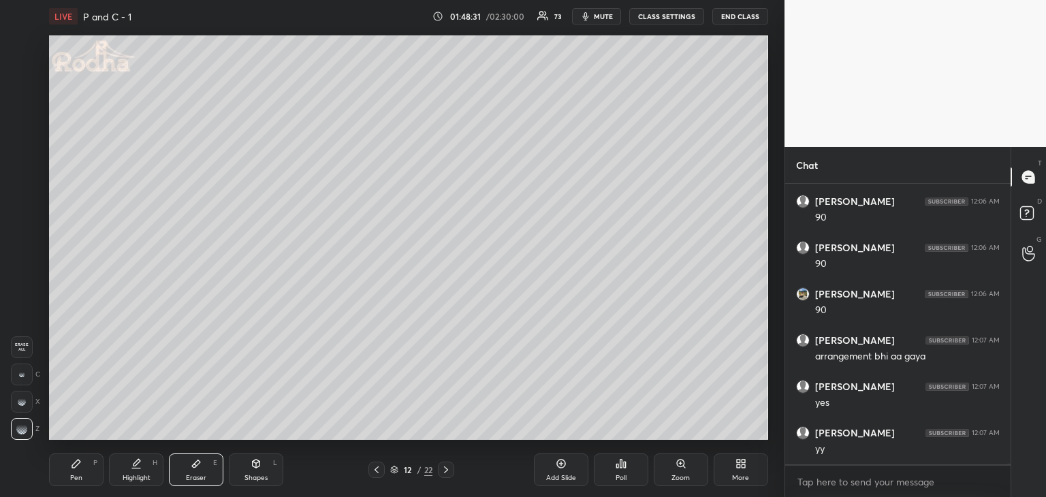
click at [71, 475] on div "Pen" at bounding box center [76, 478] width 12 height 7
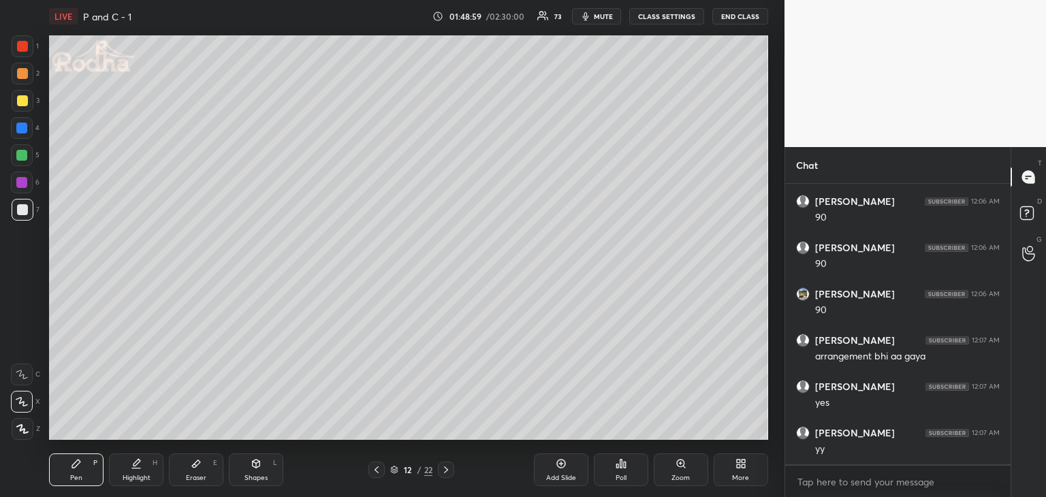
drag, startPoint x: 197, startPoint y: 471, endPoint x: 236, endPoint y: 443, distance: 46.9
click at [199, 473] on div "Eraser E" at bounding box center [196, 470] width 54 height 33
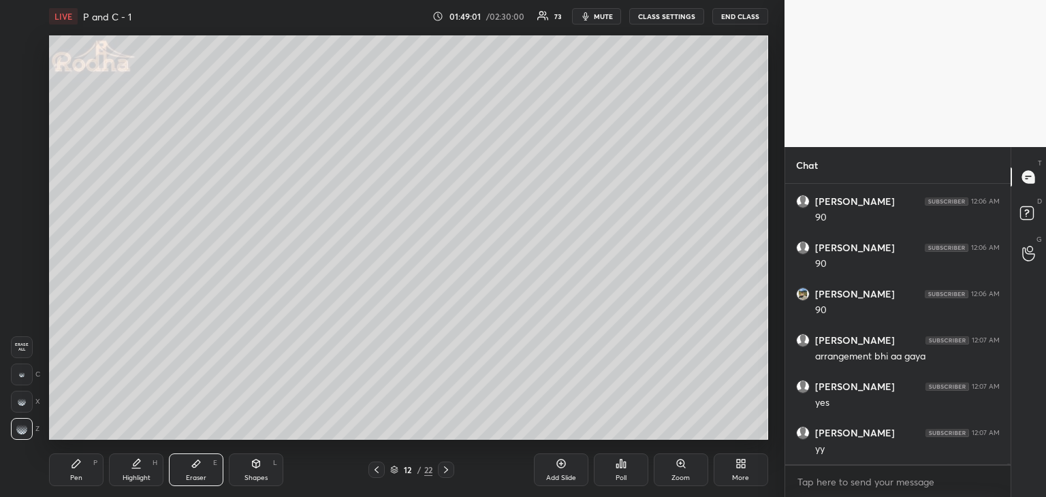
drag, startPoint x: 63, startPoint y: 475, endPoint x: 136, endPoint y: 443, distance: 79.9
click at [65, 474] on div "Pen P" at bounding box center [76, 470] width 54 height 33
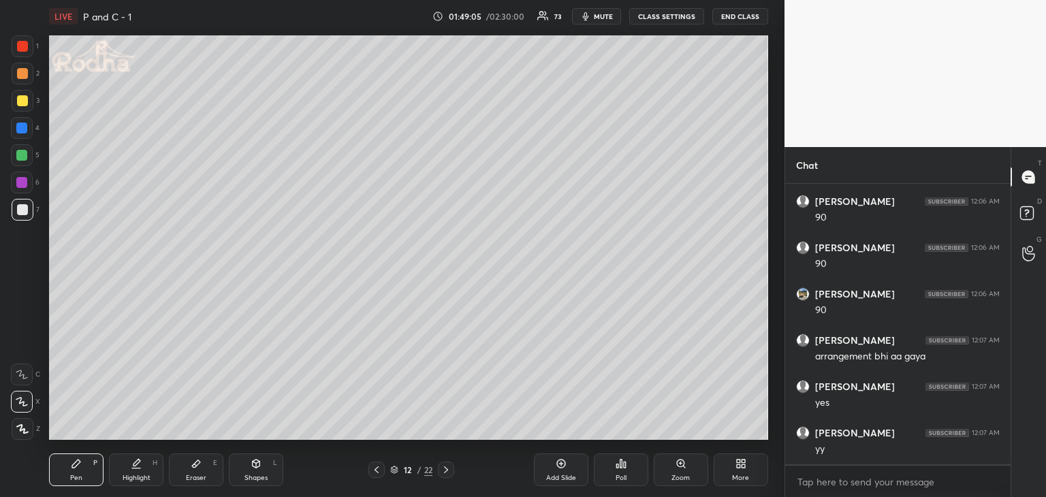
scroll to position [81347, 0]
click at [193, 472] on div "Eraser E" at bounding box center [196, 470] width 54 height 33
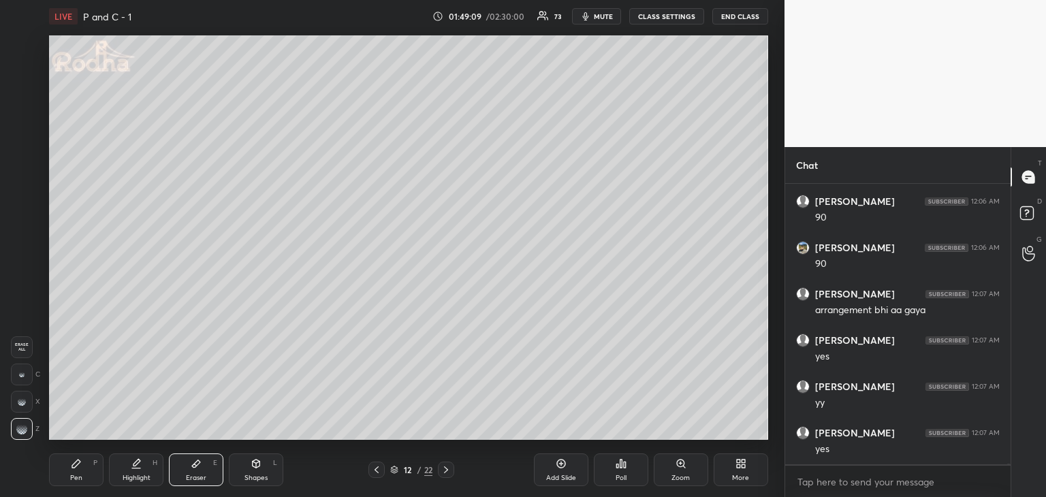
click at [72, 479] on div "Pen P" at bounding box center [76, 470] width 54 height 33
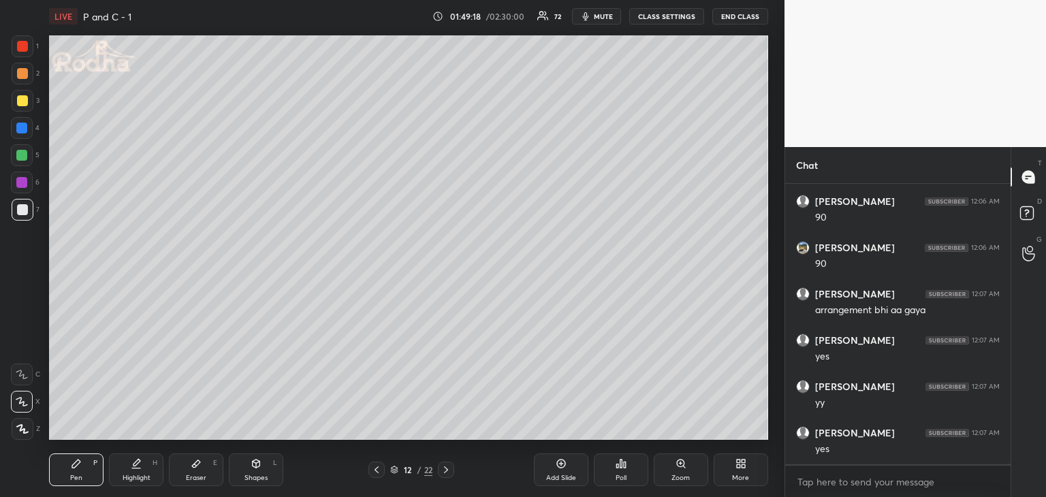
click at [20, 43] on div at bounding box center [22, 46] width 11 height 11
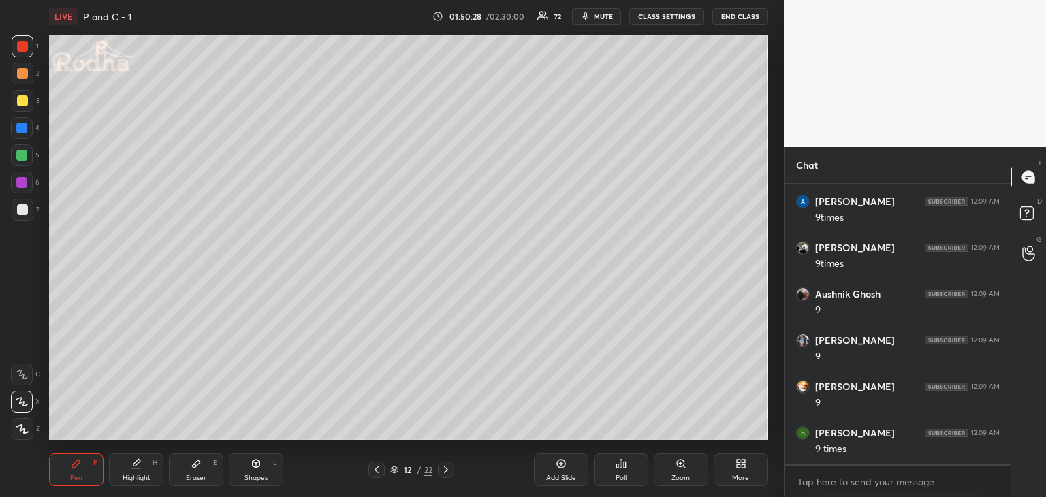
scroll to position [83074, 0]
click at [20, 101] on div at bounding box center [22, 100] width 11 height 11
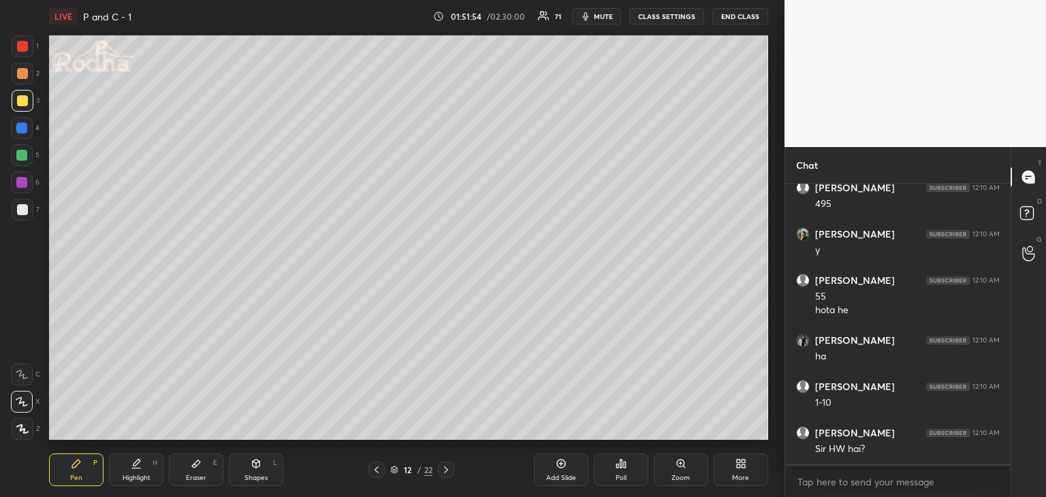
scroll to position [84245, 0]
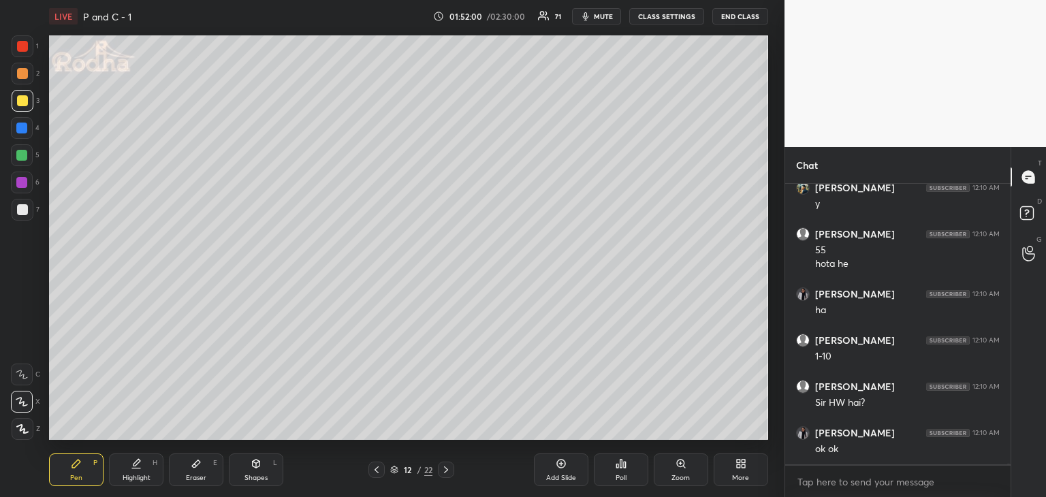
click at [447, 471] on icon at bounding box center [446, 469] width 11 height 11
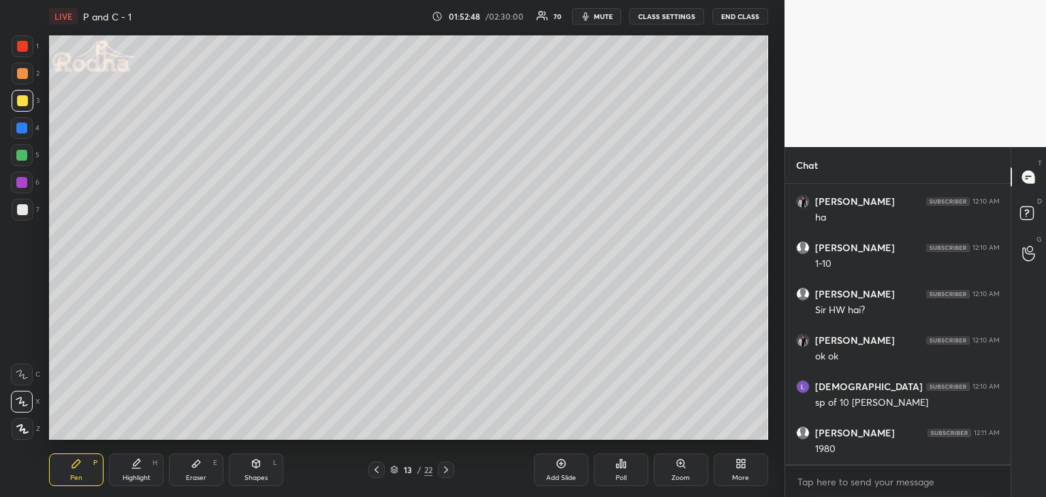
scroll to position [84384, 0]
click at [23, 209] on div at bounding box center [22, 209] width 11 height 11
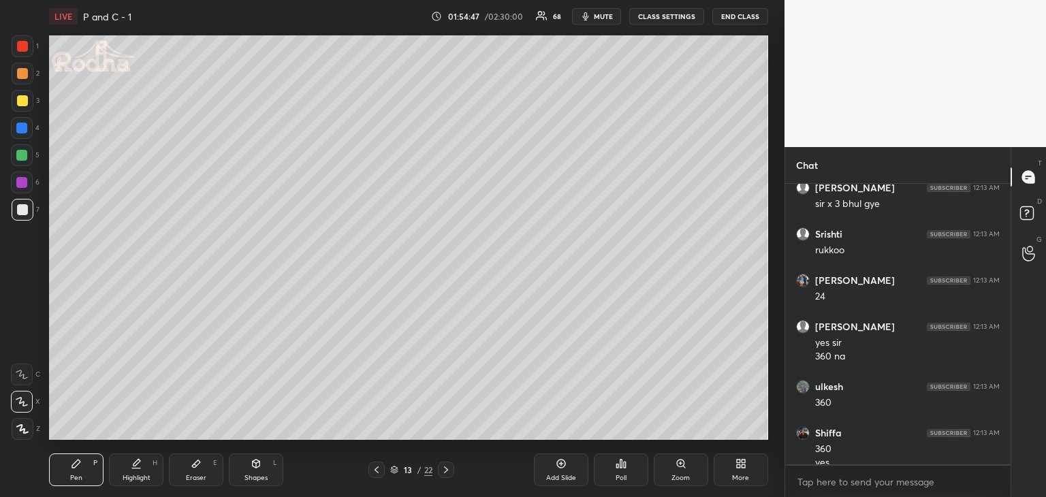
scroll to position [86184, 0]
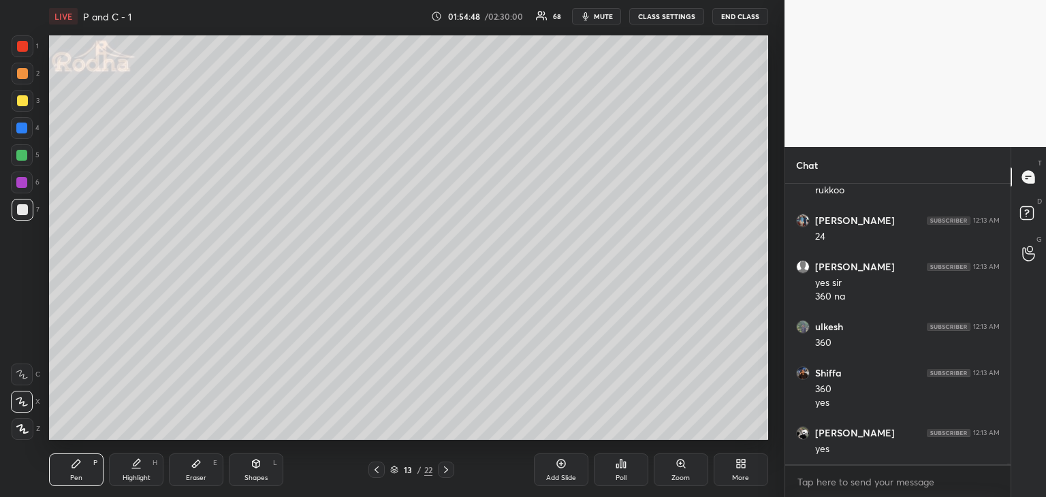
click at [191, 469] on div "Eraser E" at bounding box center [196, 470] width 54 height 33
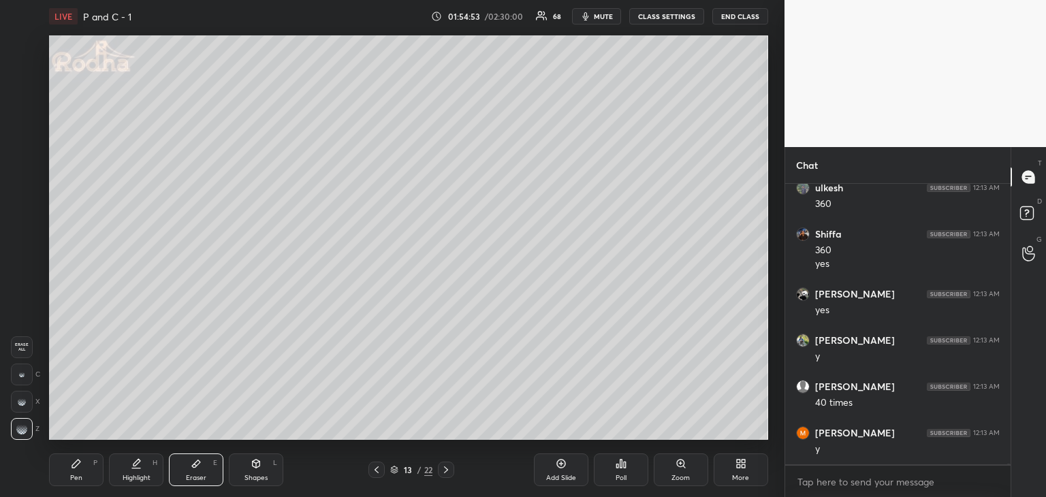
scroll to position [86416, 0]
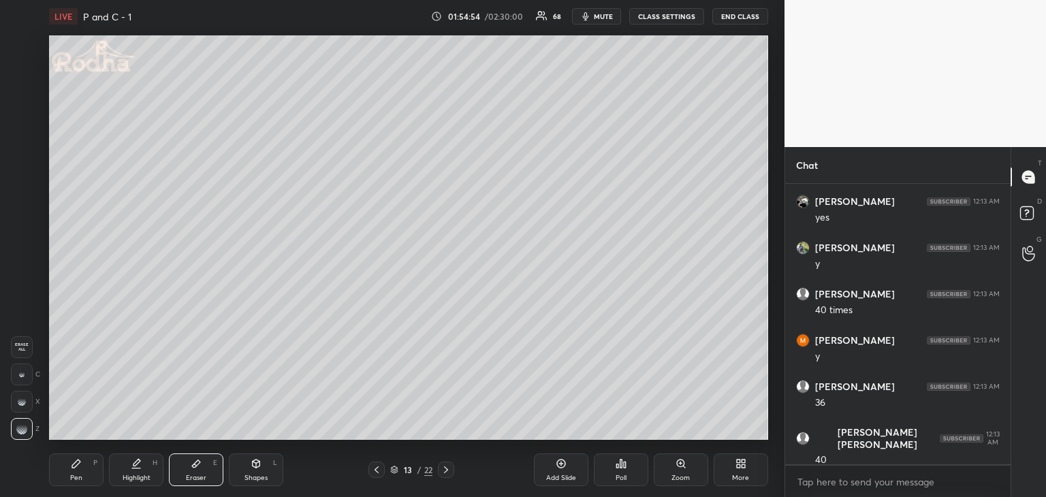
click at [69, 471] on div "Pen P" at bounding box center [76, 470] width 54 height 33
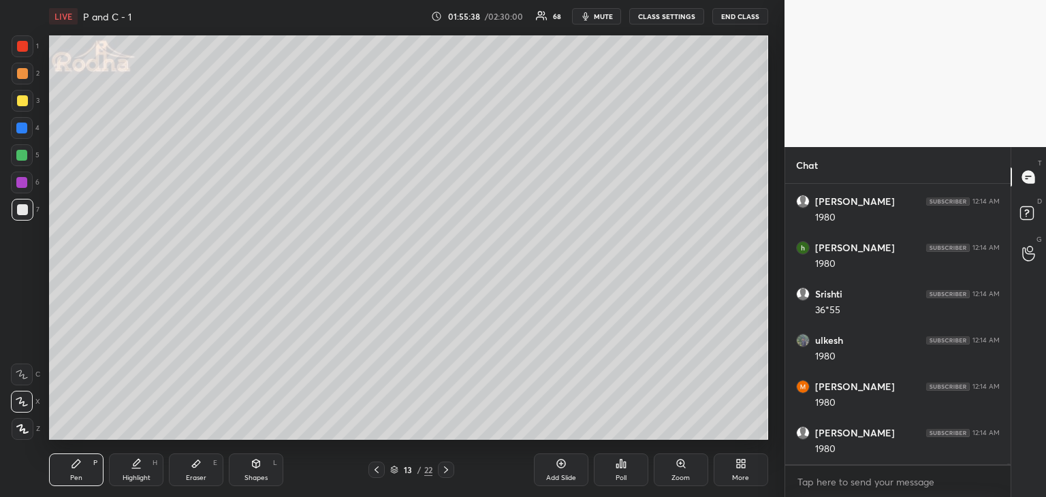
scroll to position [87110, 0]
click at [25, 50] on div at bounding box center [22, 46] width 11 height 11
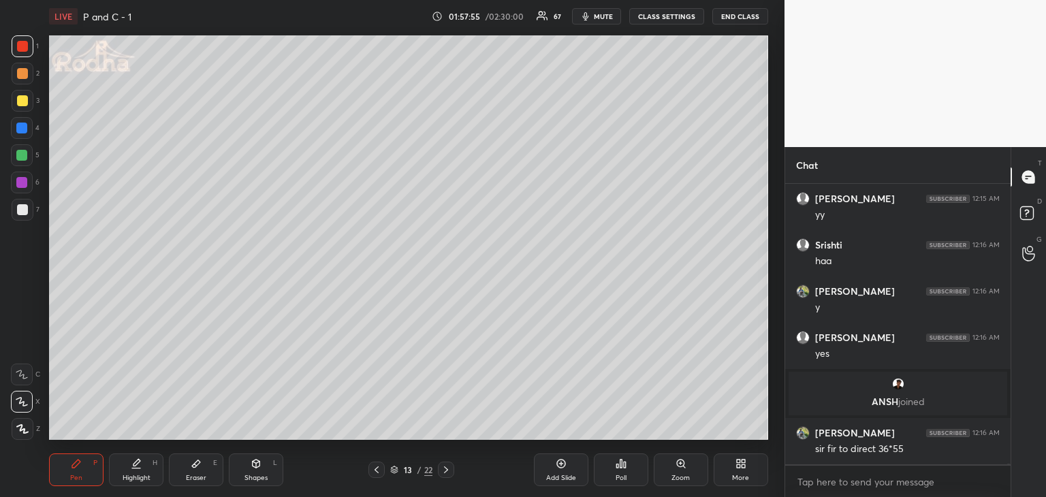
scroll to position [85716, 0]
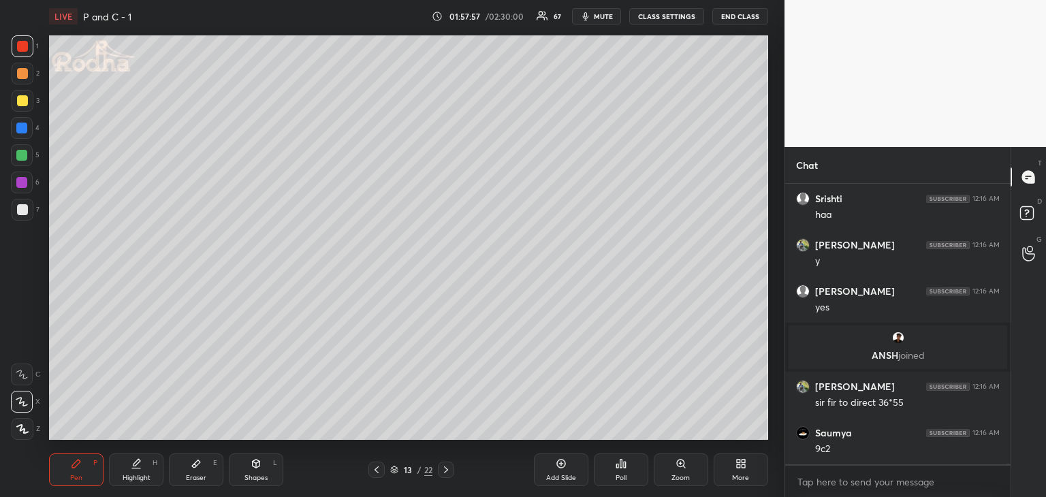
drag, startPoint x: 187, startPoint y: 466, endPoint x: 193, endPoint y: 441, distance: 25.4
click at [187, 464] on div "Eraser E" at bounding box center [196, 470] width 54 height 33
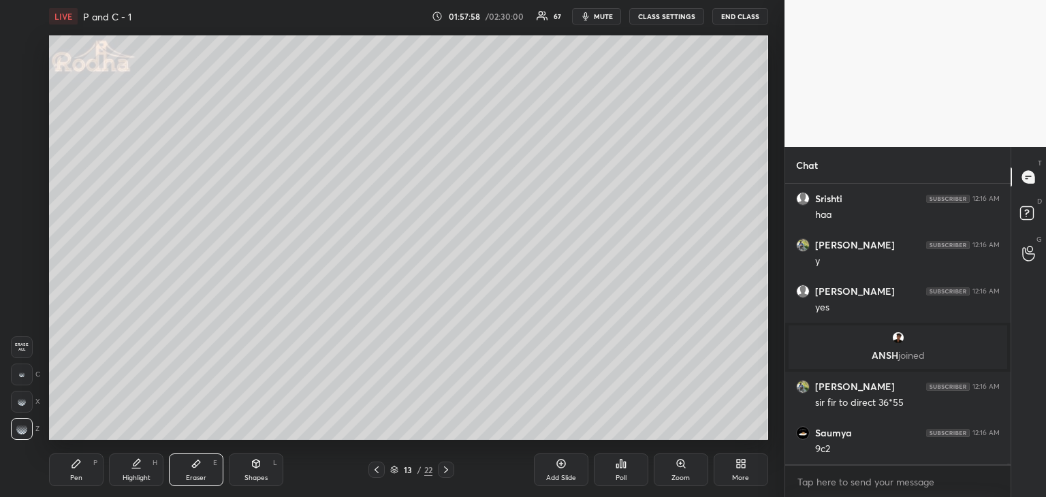
scroll to position [85762, 0]
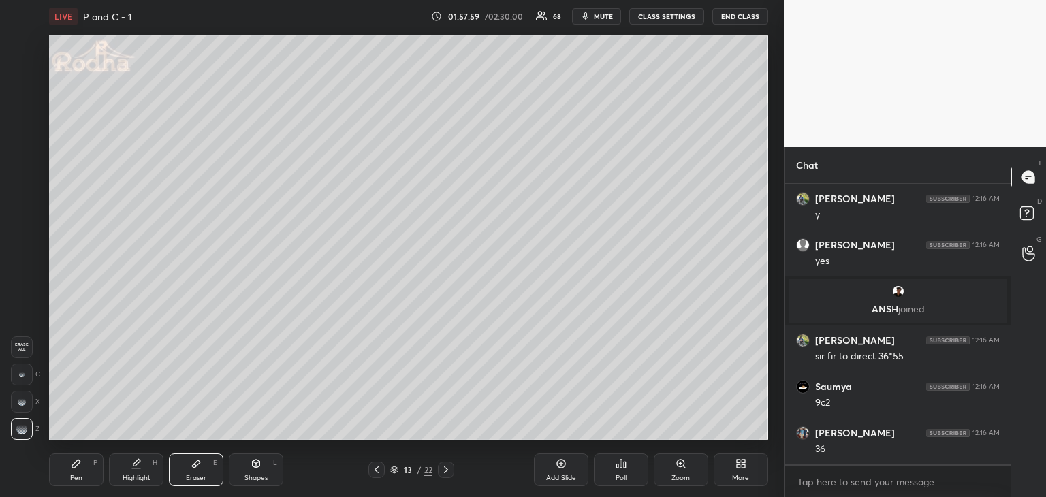
click at [74, 471] on div "Pen P" at bounding box center [76, 470] width 54 height 33
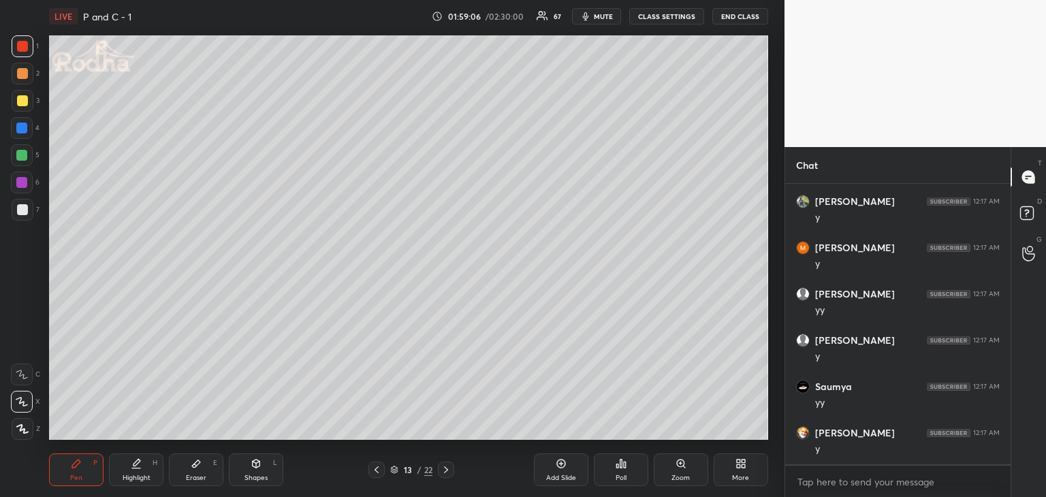
scroll to position [86794, 0]
click at [21, 208] on div at bounding box center [22, 209] width 11 height 11
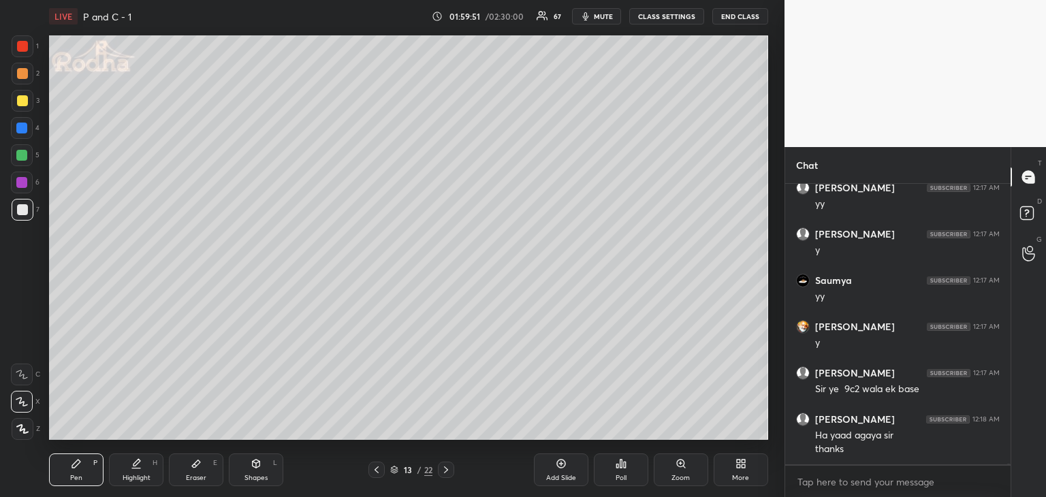
scroll to position [86901, 0]
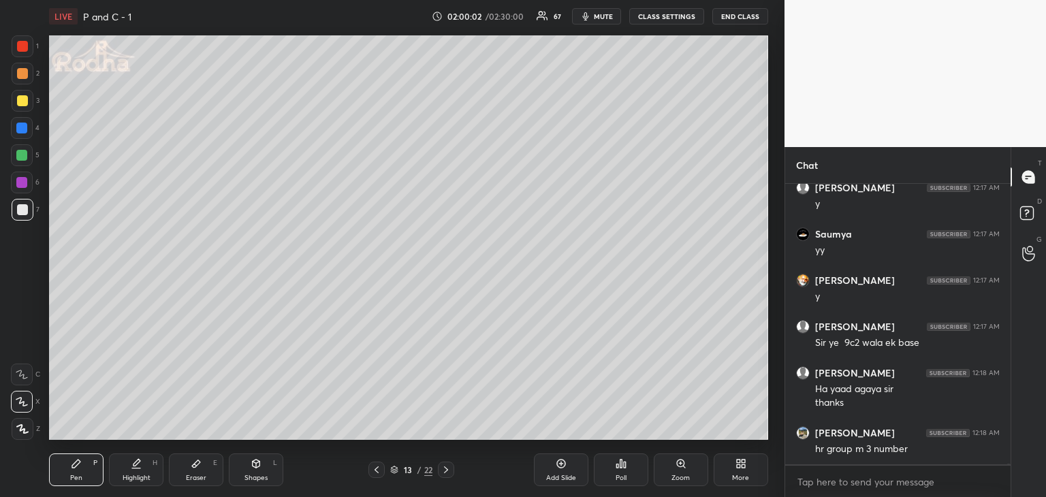
click at [195, 475] on div "Eraser" at bounding box center [196, 478] width 20 height 7
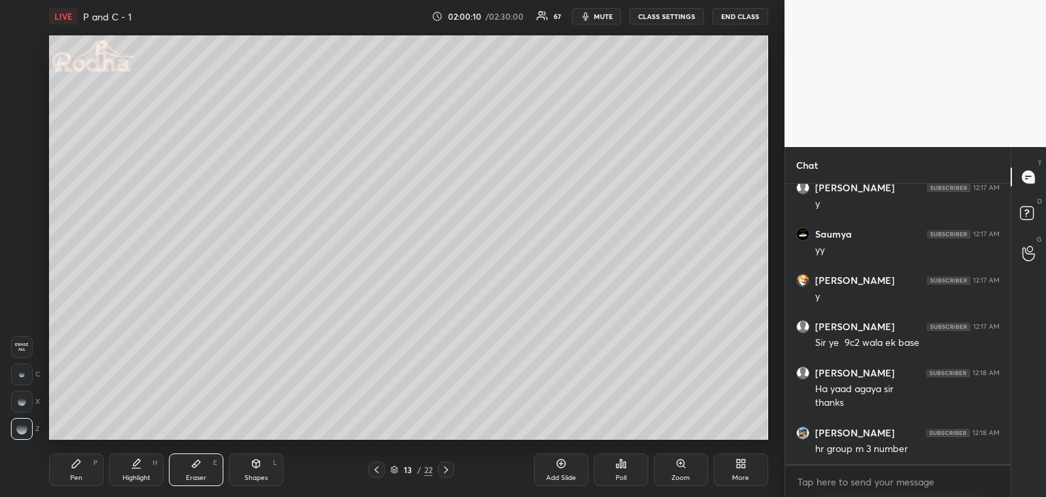
drag, startPoint x: 83, startPoint y: 479, endPoint x: 97, endPoint y: 470, distance: 16.2
click at [84, 475] on div "Pen P" at bounding box center [76, 470] width 54 height 33
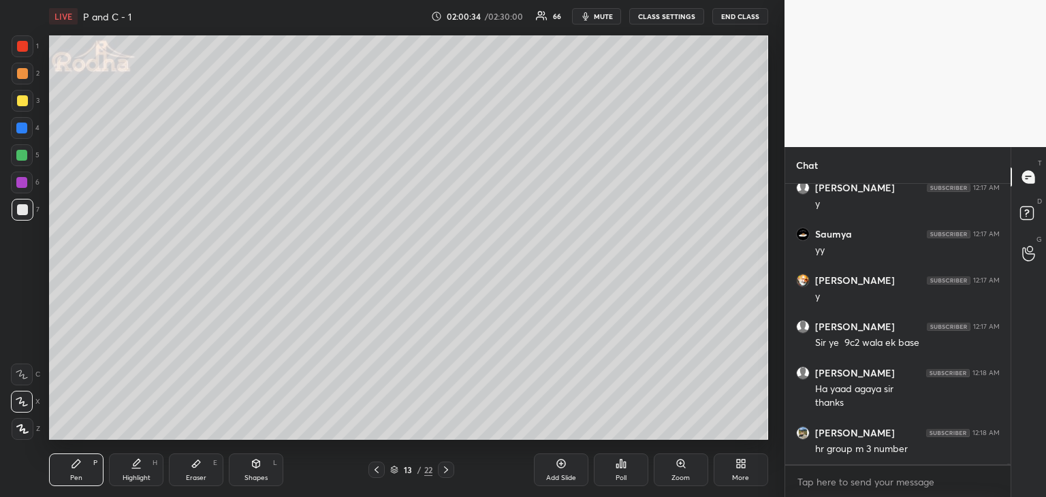
click at [206, 477] on div "Eraser E" at bounding box center [196, 470] width 54 height 33
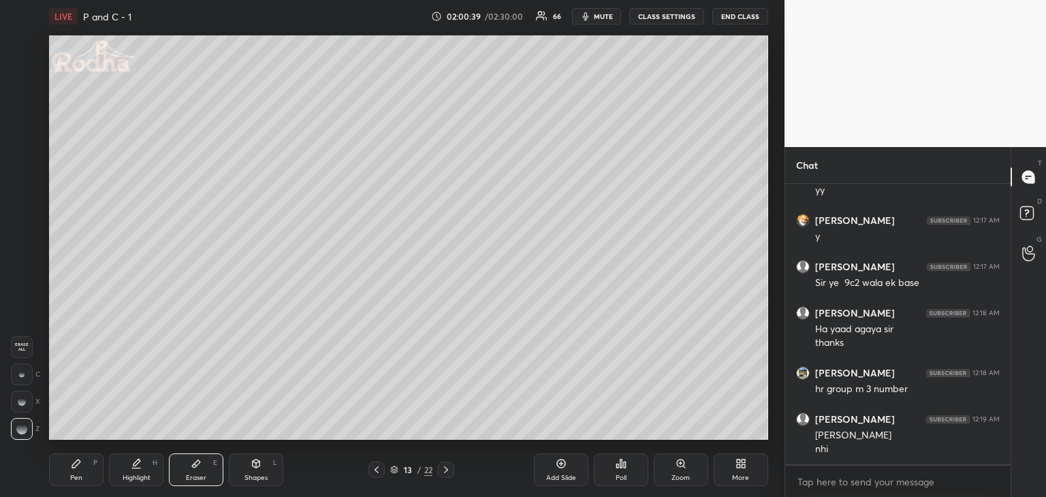
scroll to position [87007, 0]
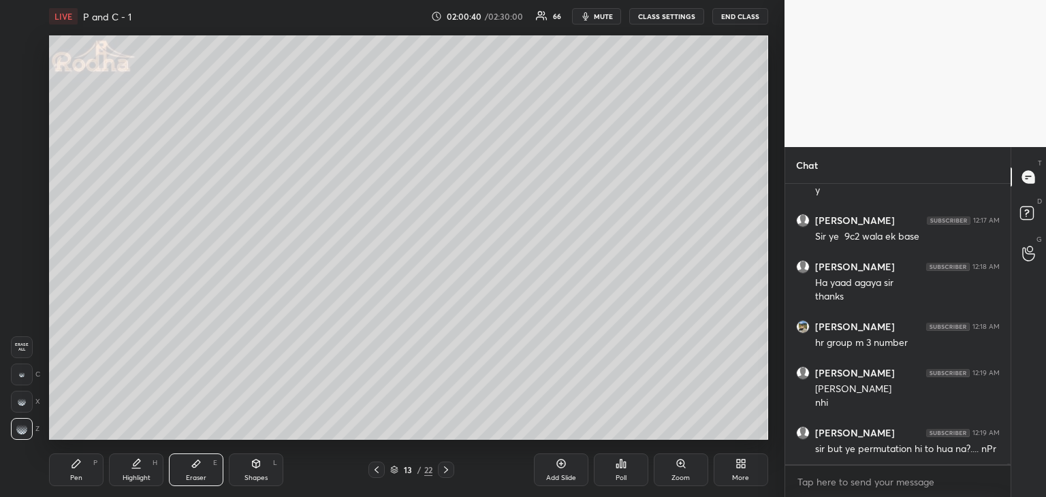
click at [72, 475] on div "Pen" at bounding box center [76, 478] width 12 height 7
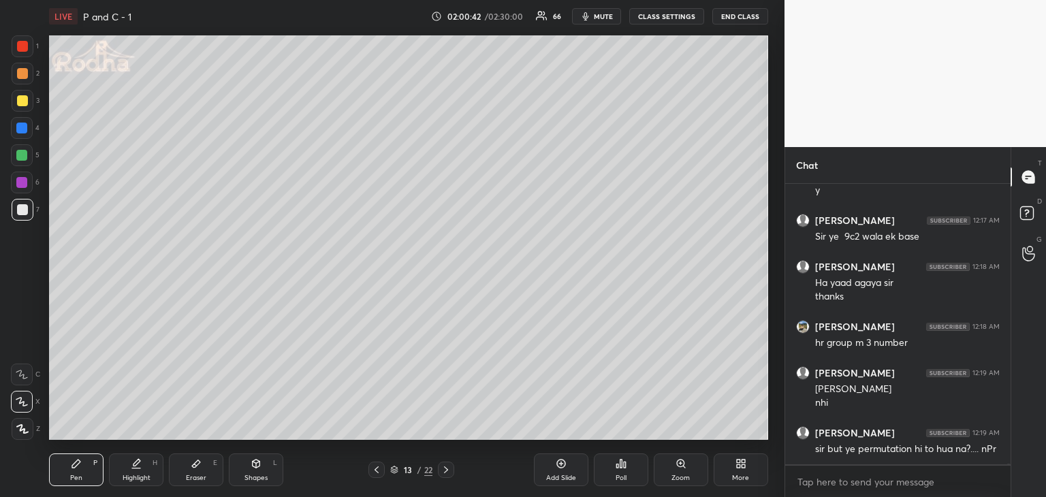
click at [21, 46] on div at bounding box center [22, 46] width 11 height 11
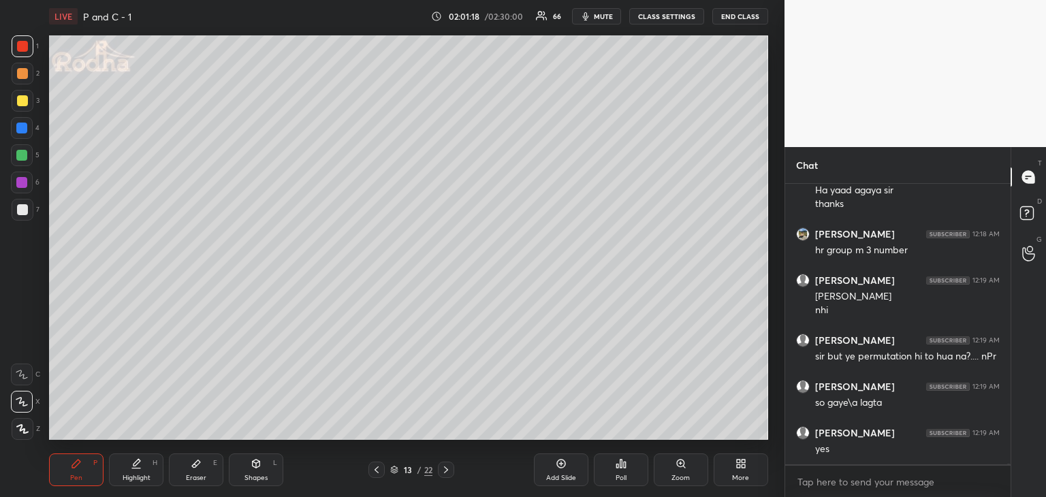
scroll to position [87146, 0]
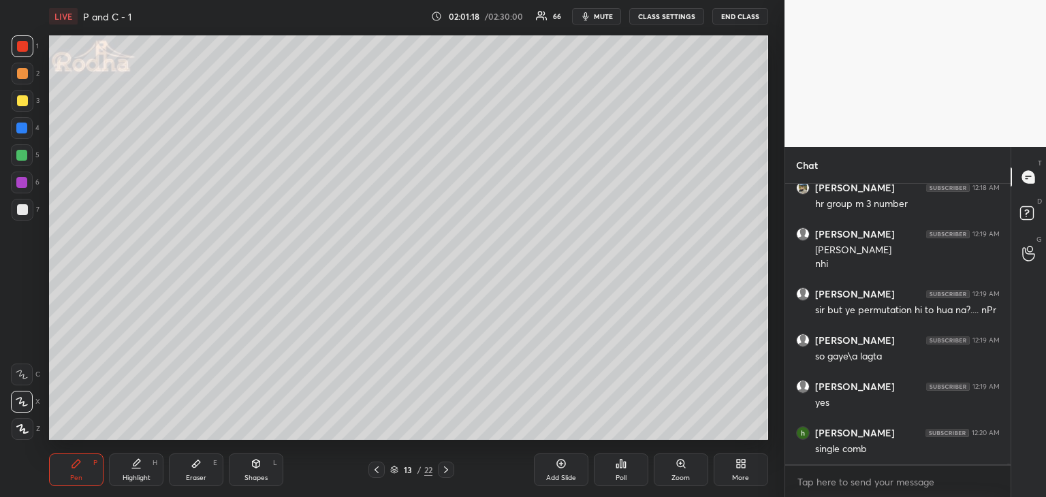
click at [22, 206] on div at bounding box center [22, 209] width 11 height 11
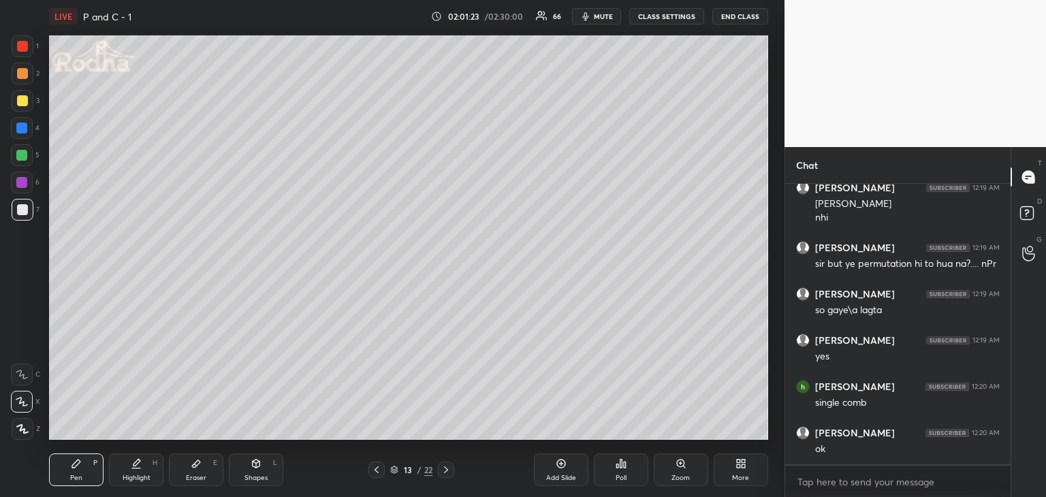
click at [19, 46] on div at bounding box center [22, 46] width 11 height 11
click at [448, 469] on icon at bounding box center [446, 469] width 11 height 11
drag, startPoint x: 19, startPoint y: 124, endPoint x: 39, endPoint y: 117, distance: 21.5
click at [22, 126] on div at bounding box center [21, 128] width 11 height 11
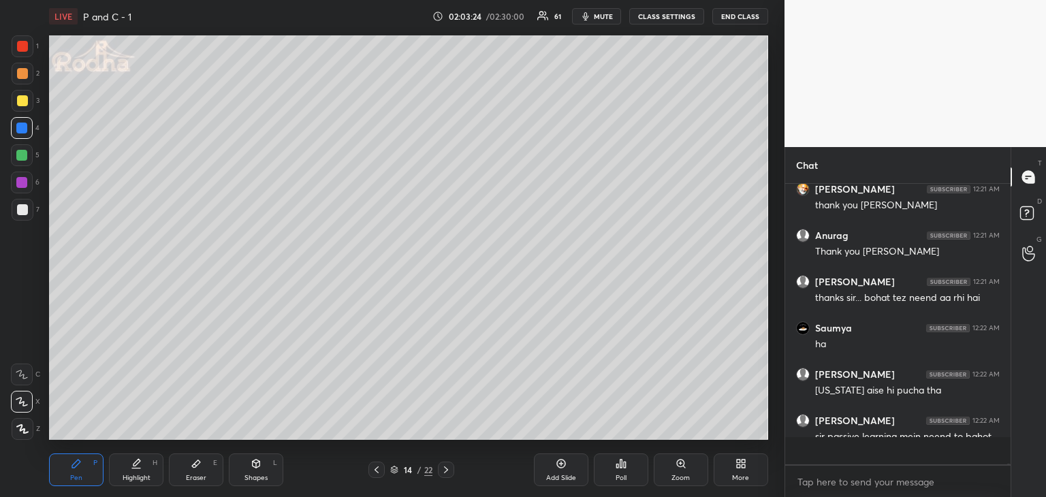
scroll to position [276, 221]
click at [196, 459] on icon at bounding box center [196, 463] width 11 height 11
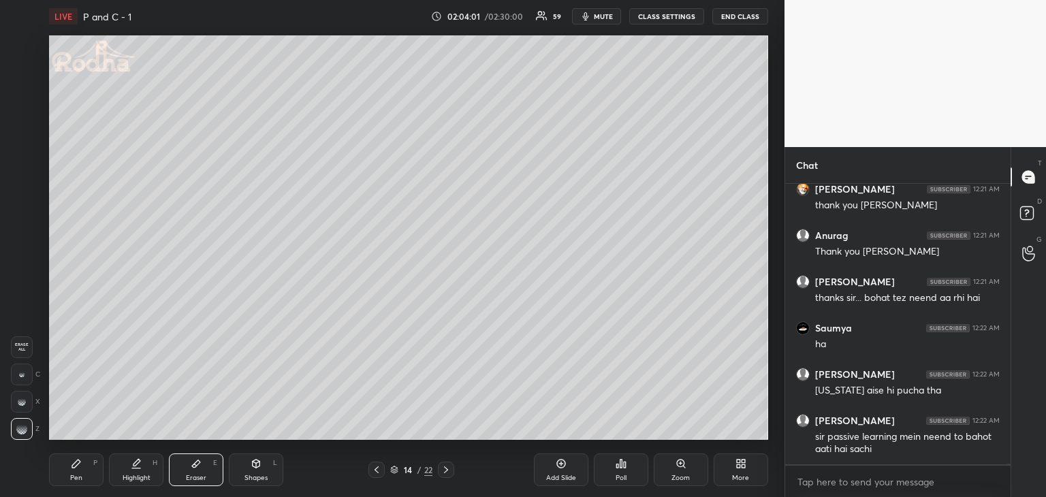
drag, startPoint x: 77, startPoint y: 484, endPoint x: 98, endPoint y: 461, distance: 31.3
click at [79, 480] on div "Pen P" at bounding box center [76, 470] width 54 height 33
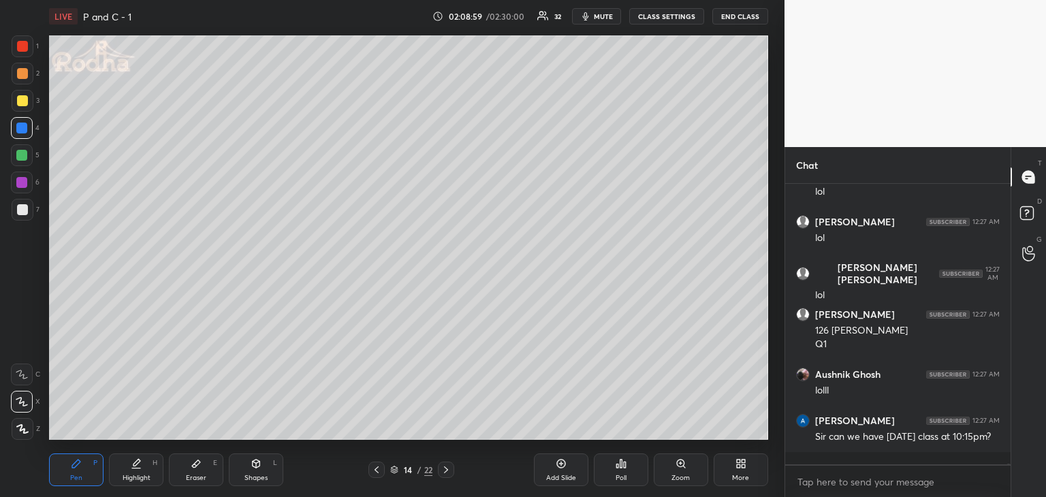
scroll to position [91390, 0]
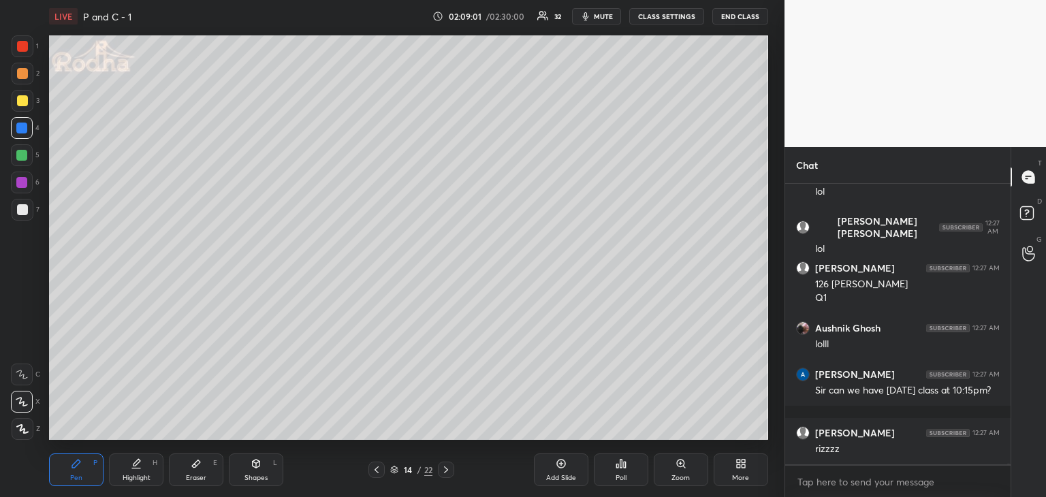
click at [27, 101] on div at bounding box center [23, 101] width 22 height 22
click at [23, 102] on div at bounding box center [22, 100] width 11 height 11
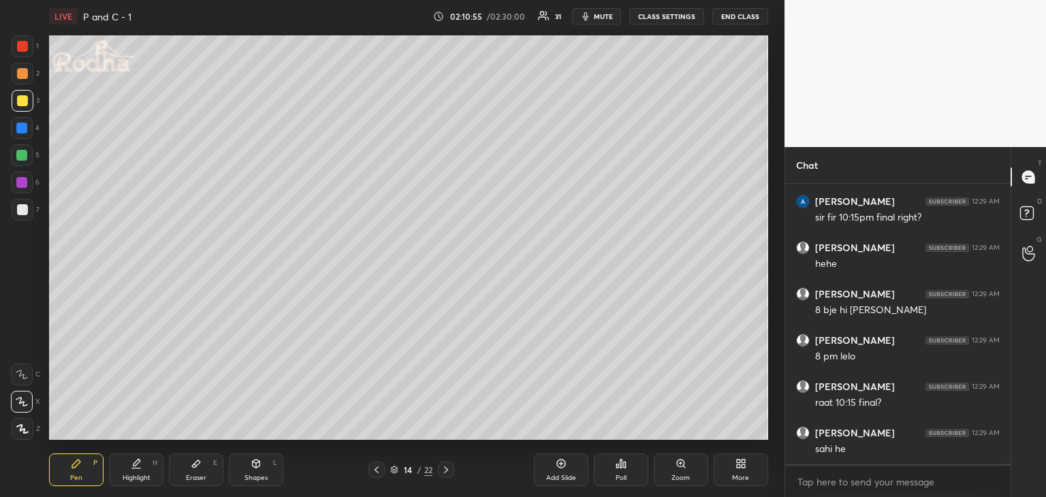
scroll to position [92839, 0]
click at [20, 129] on div at bounding box center [21, 128] width 11 height 11
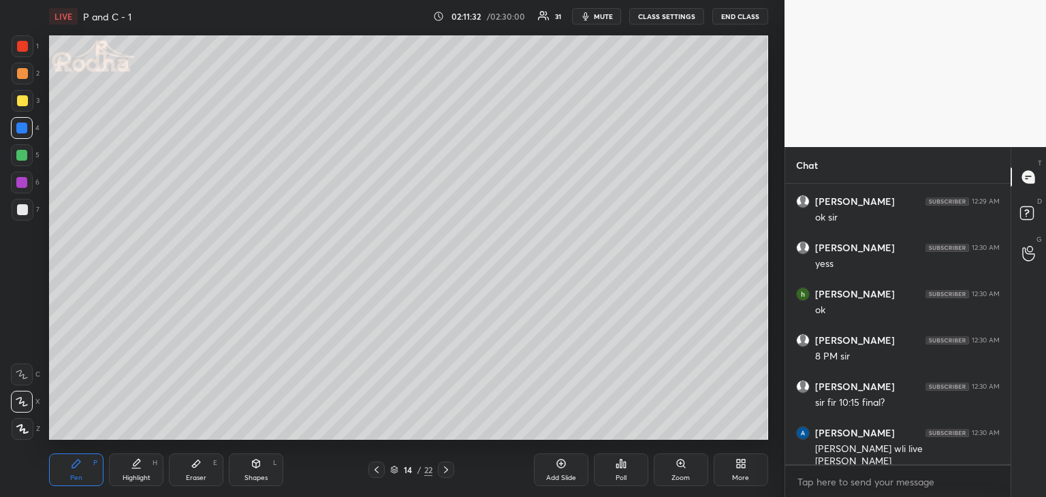
scroll to position [93269, 0]
click at [202, 471] on div "Eraser E" at bounding box center [196, 470] width 54 height 33
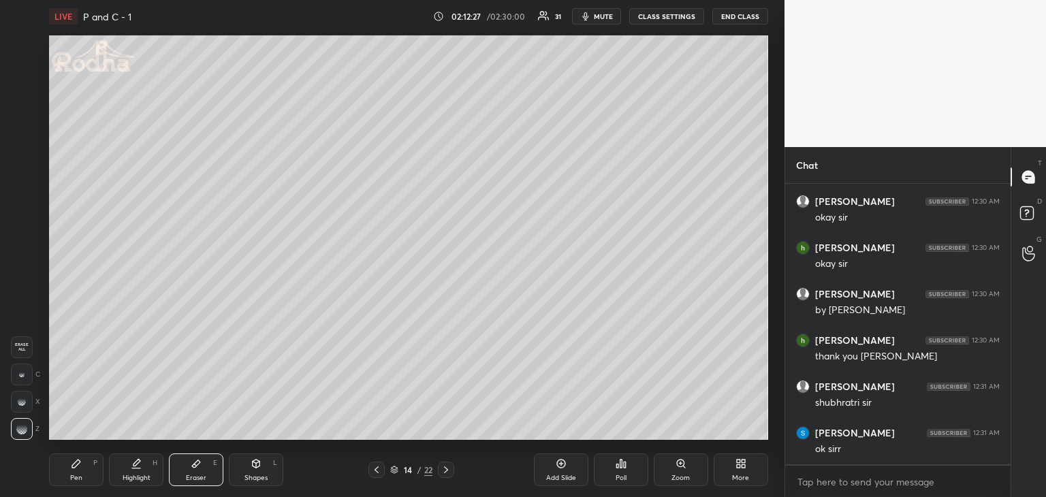
scroll to position [91921, 0]
drag, startPoint x: 90, startPoint y: 476, endPoint x: 93, endPoint y: 441, distance: 34.8
click at [91, 473] on div "Pen P" at bounding box center [76, 470] width 54 height 33
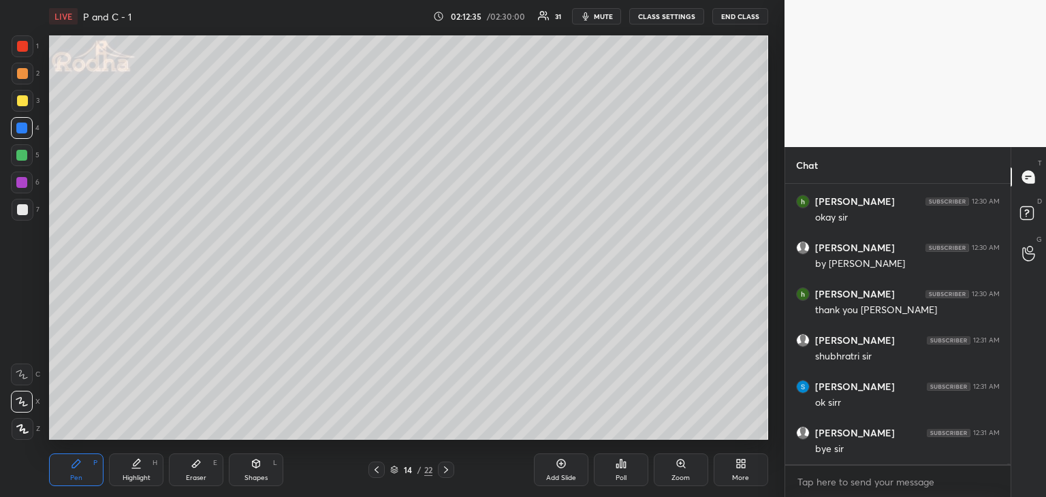
drag, startPoint x: 20, startPoint y: 183, endPoint x: 36, endPoint y: 180, distance: 16.7
click at [21, 183] on div at bounding box center [21, 182] width 11 height 11
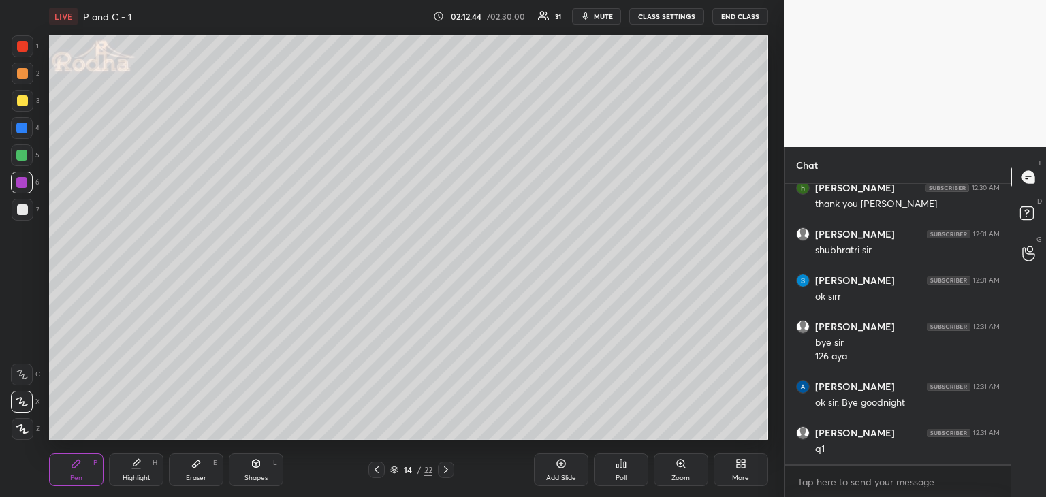
scroll to position [92073, 0]
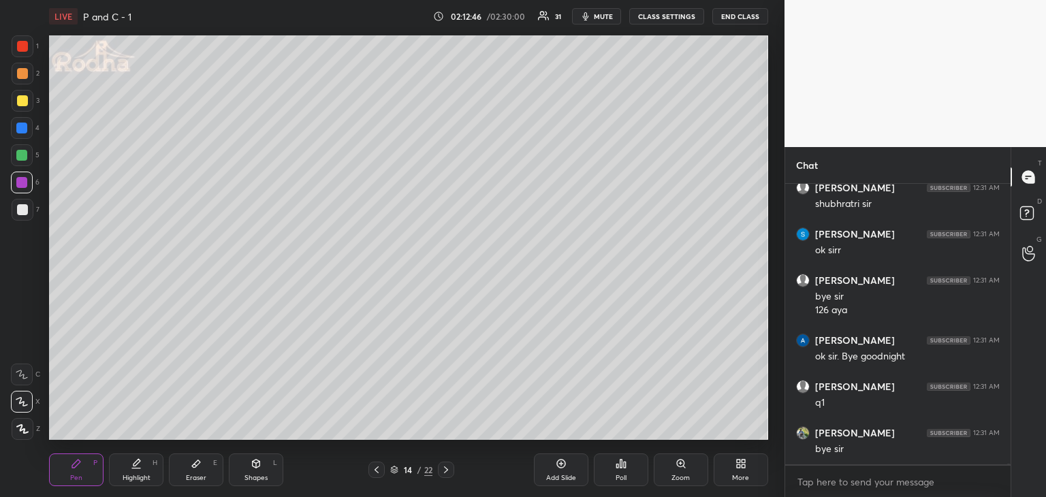
click at [739, 14] on button "END CLASS" at bounding box center [740, 16] width 56 height 16
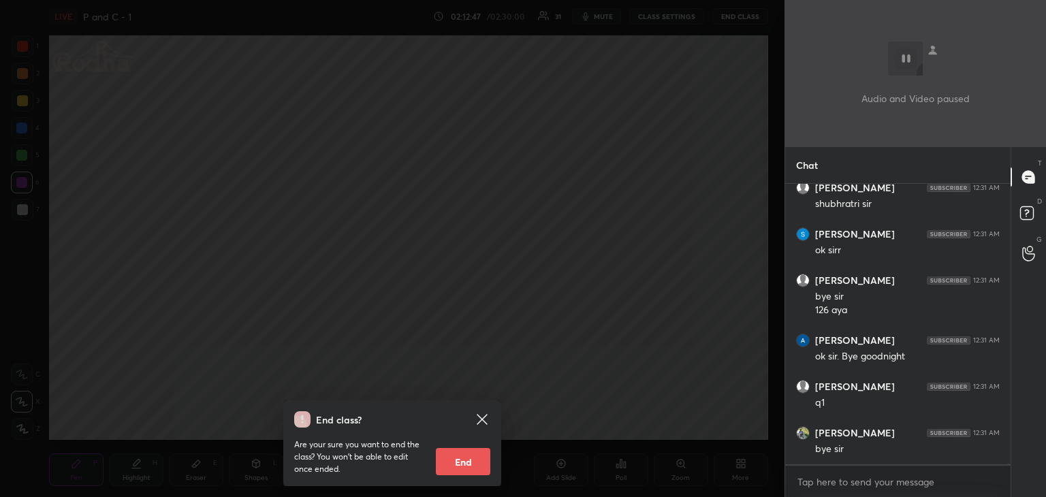
drag, startPoint x: 458, startPoint y: 458, endPoint x: 447, endPoint y: 429, distance: 31.2
click at [458, 458] on button "End" at bounding box center [463, 461] width 54 height 27
type textarea "x"
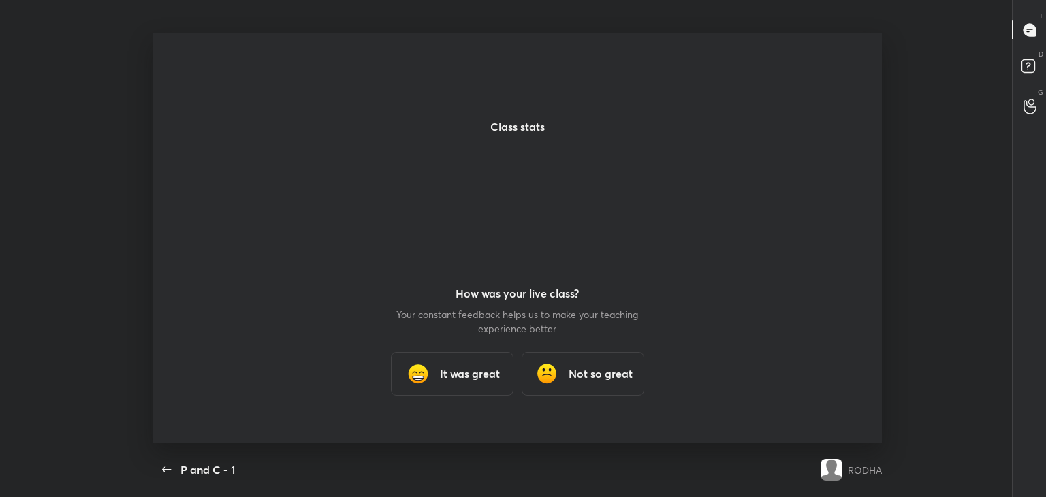
scroll to position [0, 0]
